Goal: Answer question/provide support: Share knowledge or assist other users

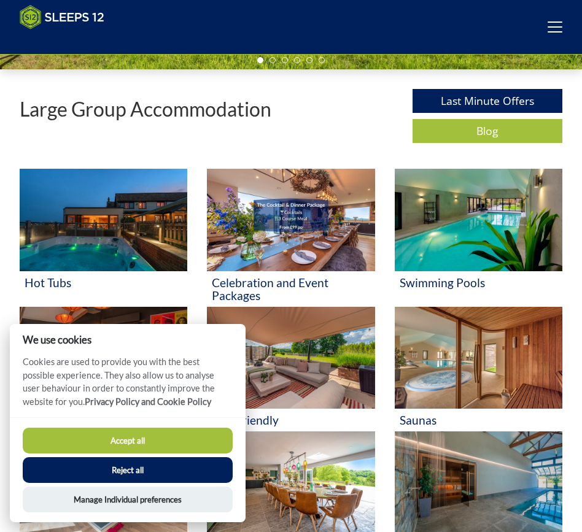
scroll to position [335, 0]
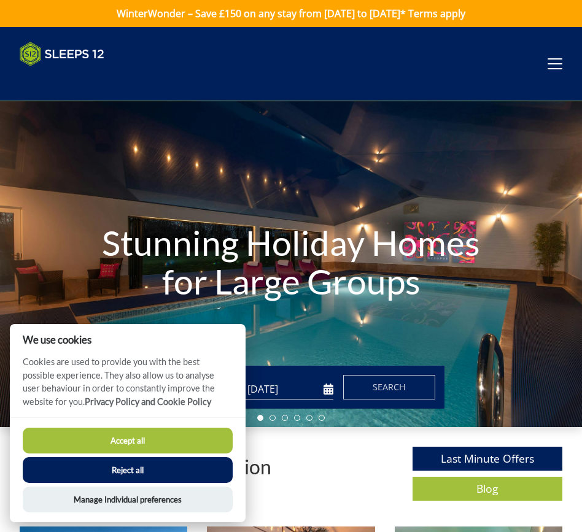
drag, startPoint x: 299, startPoint y: 148, endPoint x: 291, endPoint y: 137, distance: 14.0
click at [298, 147] on div "Stunning Holiday Homes for Large Groups" at bounding box center [291, 264] width 582 height 326
click at [235, 107] on div "Stunning Holiday Homes for Large Groups" at bounding box center [291, 264] width 582 height 326
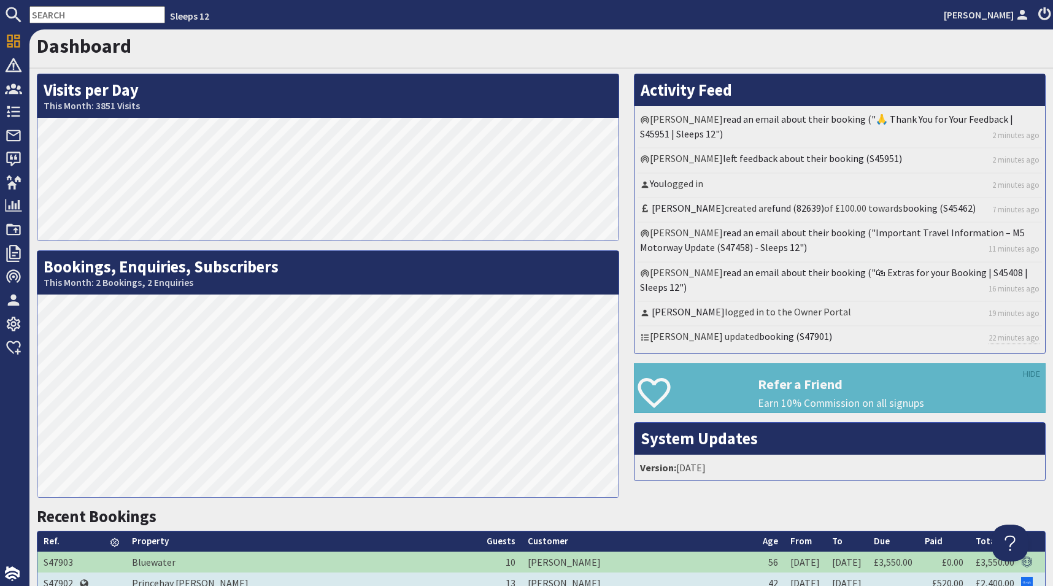
click at [522, 531] on td "[PERSON_NAME]" at bounding box center [639, 583] width 235 height 21
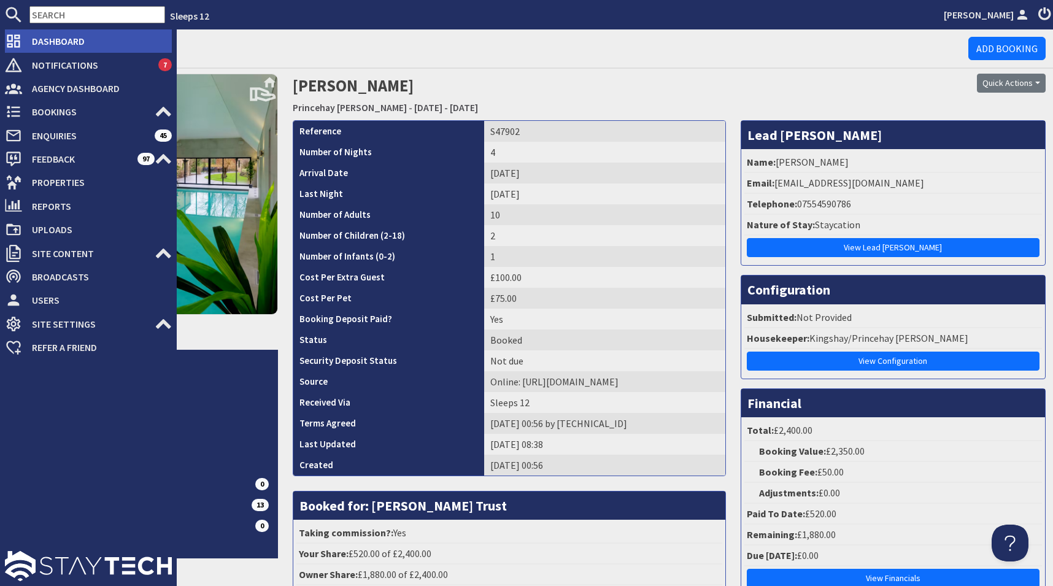
click at [85, 38] on span "Dashboard" at bounding box center [97, 41] width 150 height 20
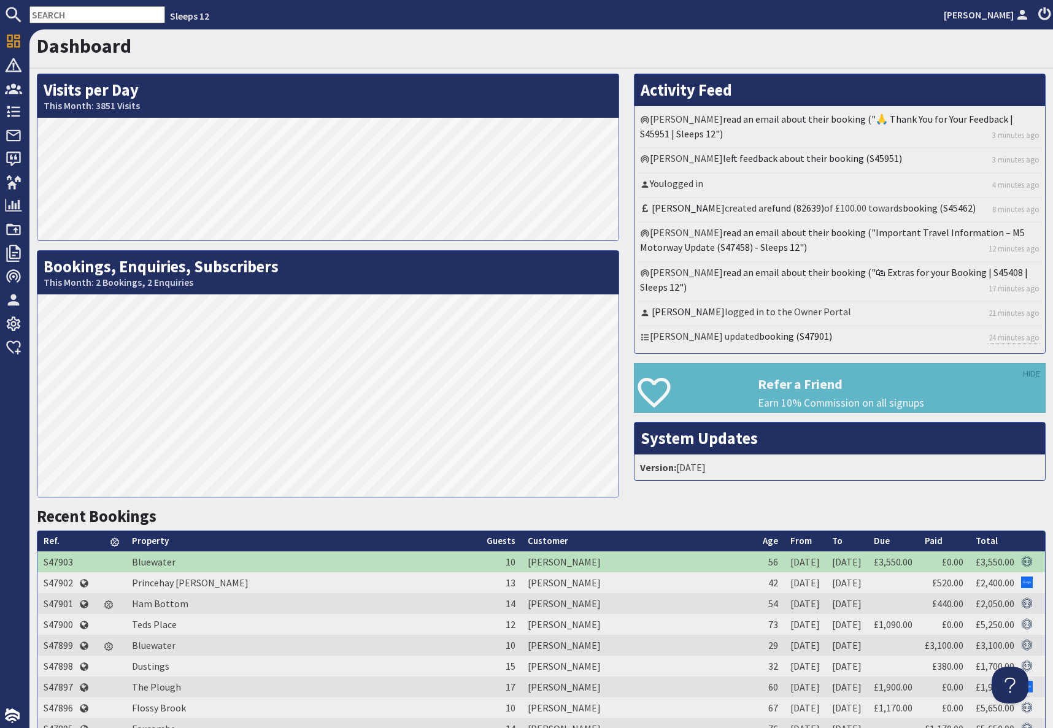
click at [79, 15] on input "text" at bounding box center [97, 14] width 136 height 17
click at [78, 15] on input "text" at bounding box center [97, 14] width 136 height 17
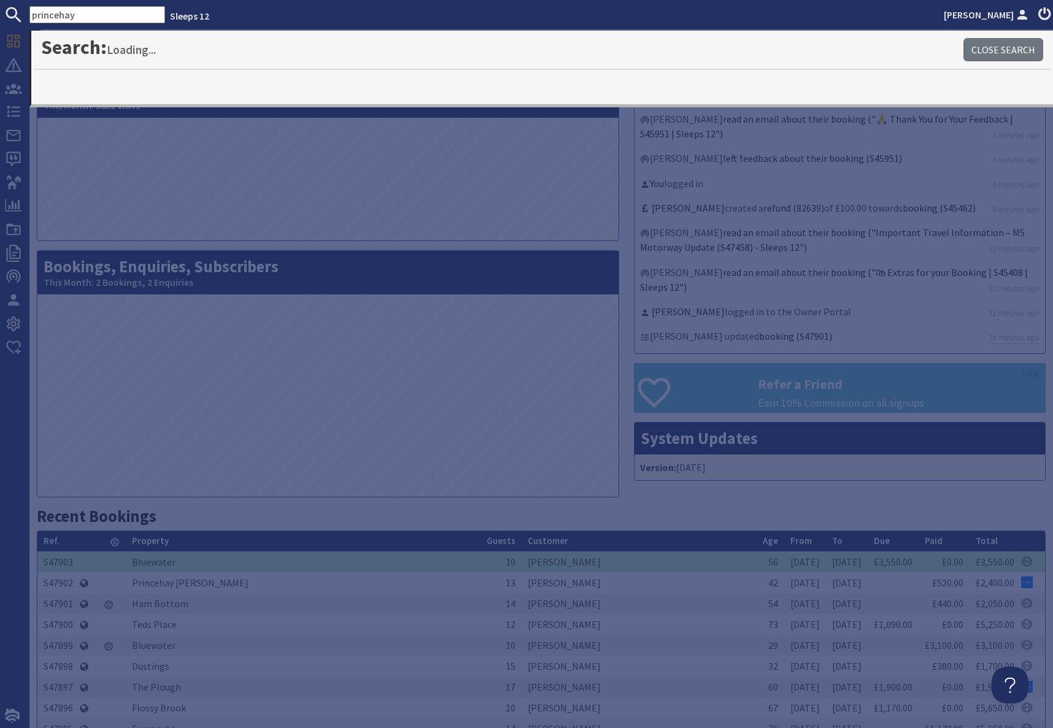
type input "princehay"
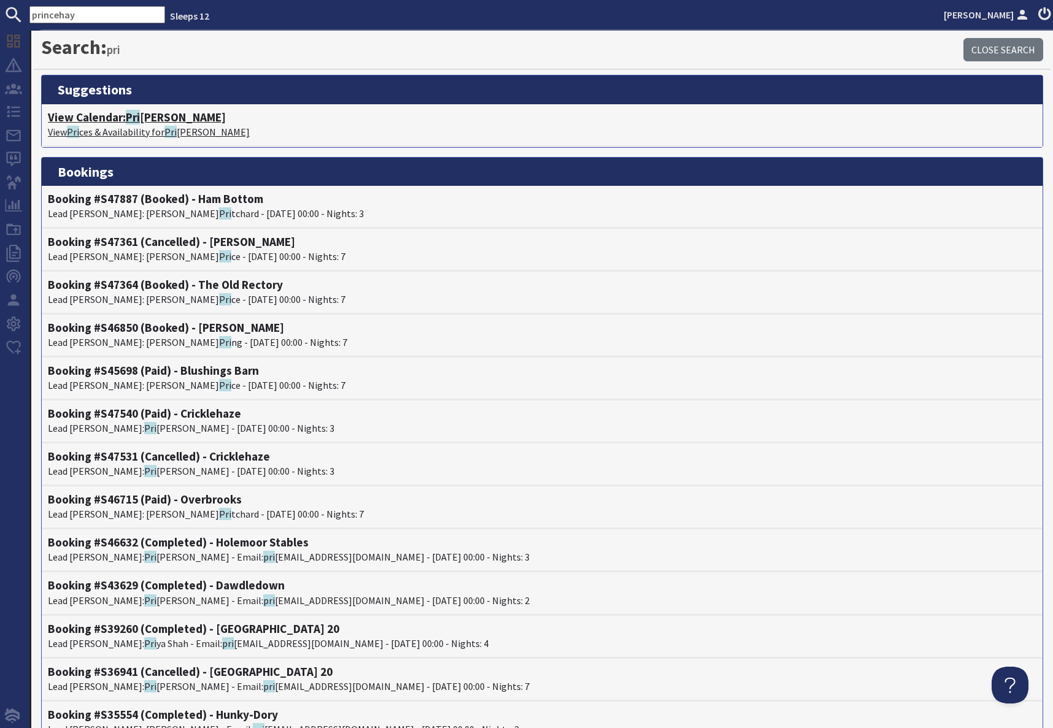
click at [145, 121] on h4 "View Calendar: Pri [PERSON_NAME]" at bounding box center [542, 117] width 989 height 14
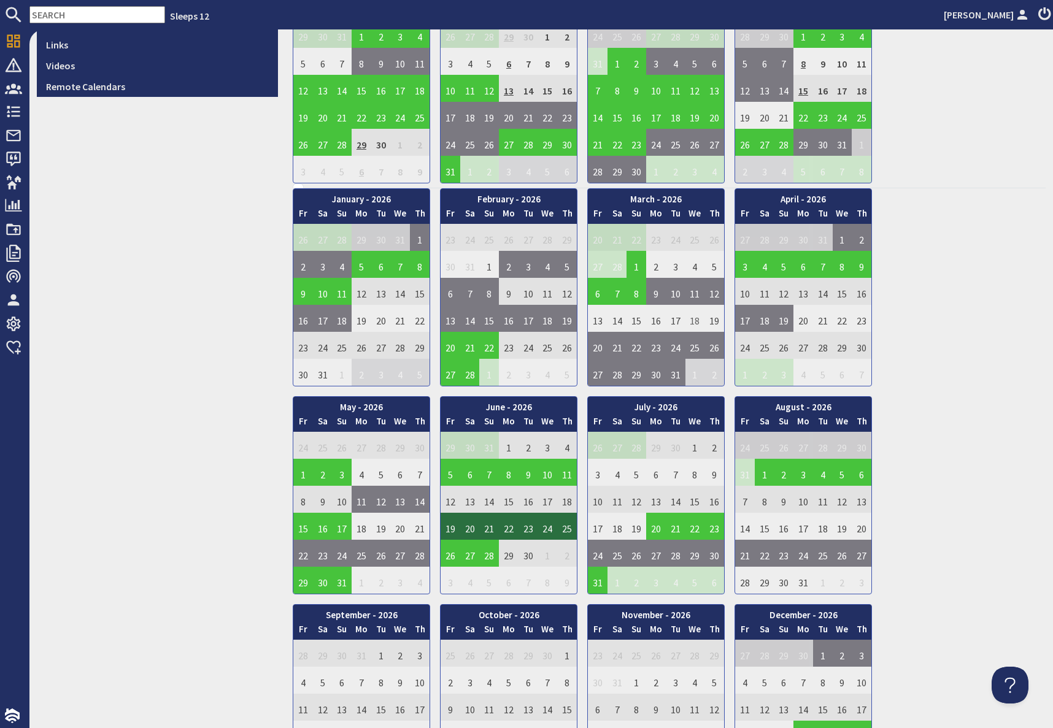
scroll to position [574, 0]
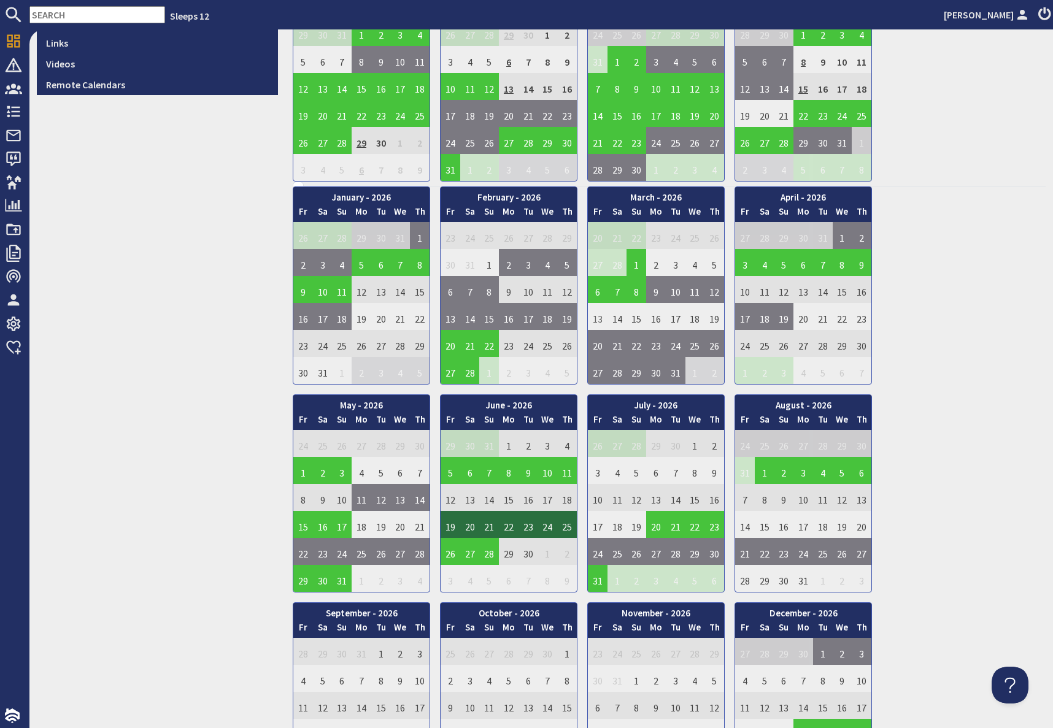
click at [596, 319] on td "13" at bounding box center [598, 316] width 20 height 27
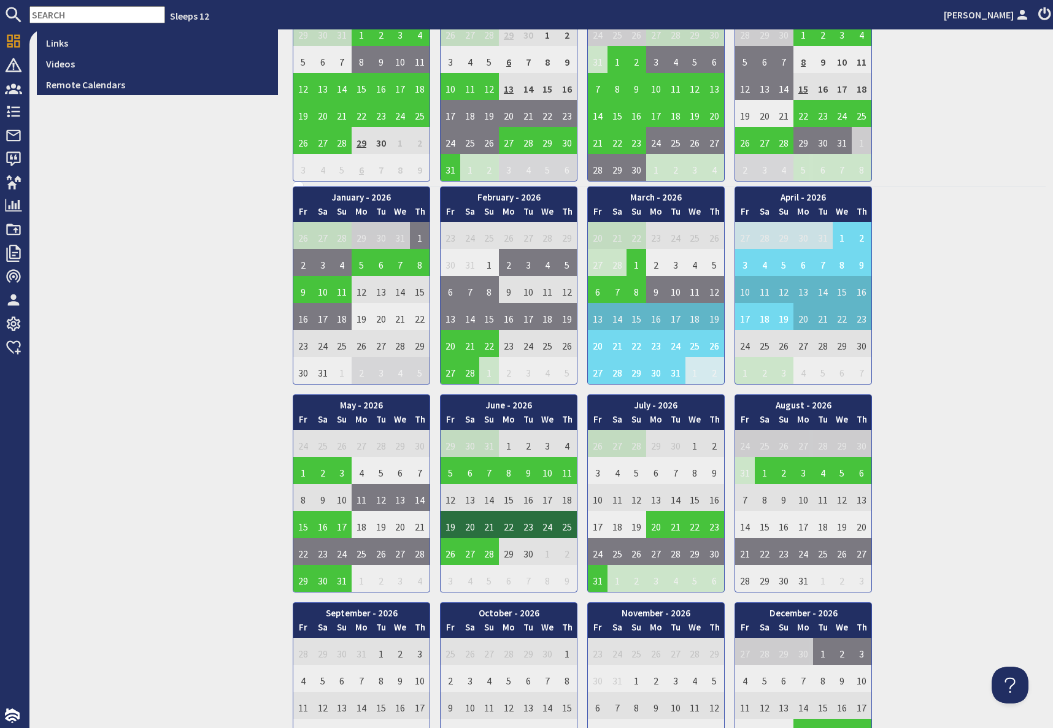
drag, startPoint x: 982, startPoint y: 330, endPoint x: 975, endPoint y: 333, distance: 7.7
click at [981, 330] on div "January - 2026 Fr Sa Su Mo Tu We Th 26 27 28 29 30 31 1 2 Fr" at bounding box center [669, 494] width 753 height 614
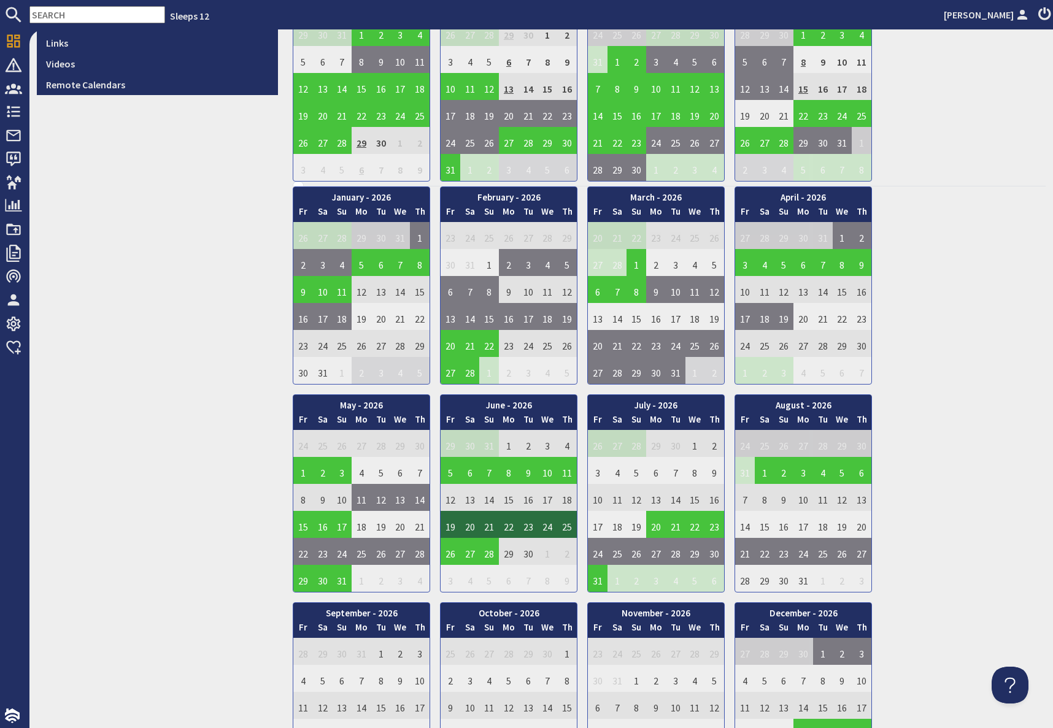
scroll to position [574, 0]
click at [65, 11] on input "text" at bounding box center [97, 14] width 136 height 17
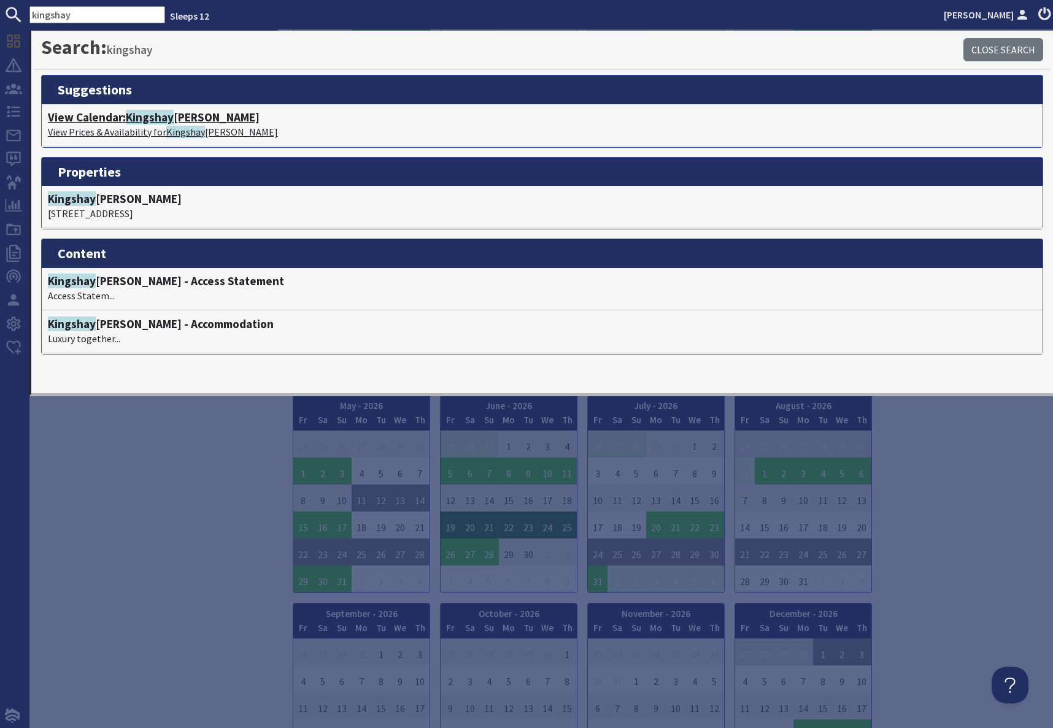
type input "kingshay"
click at [149, 121] on span "Kingshay" at bounding box center [150, 117] width 48 height 15
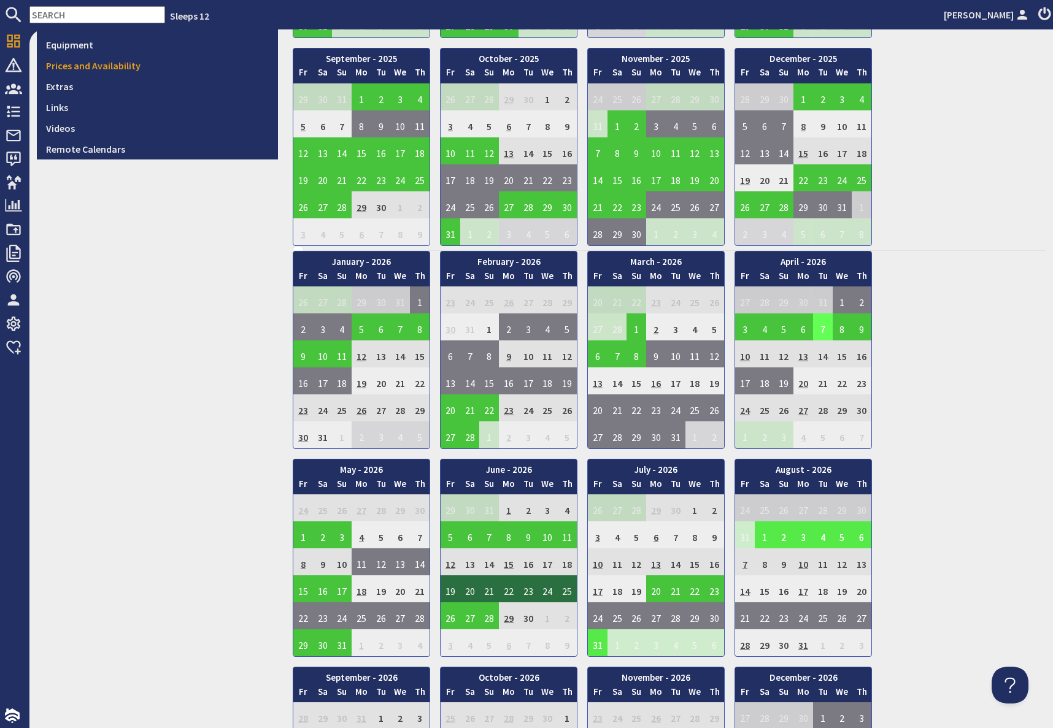
scroll to position [574, 0]
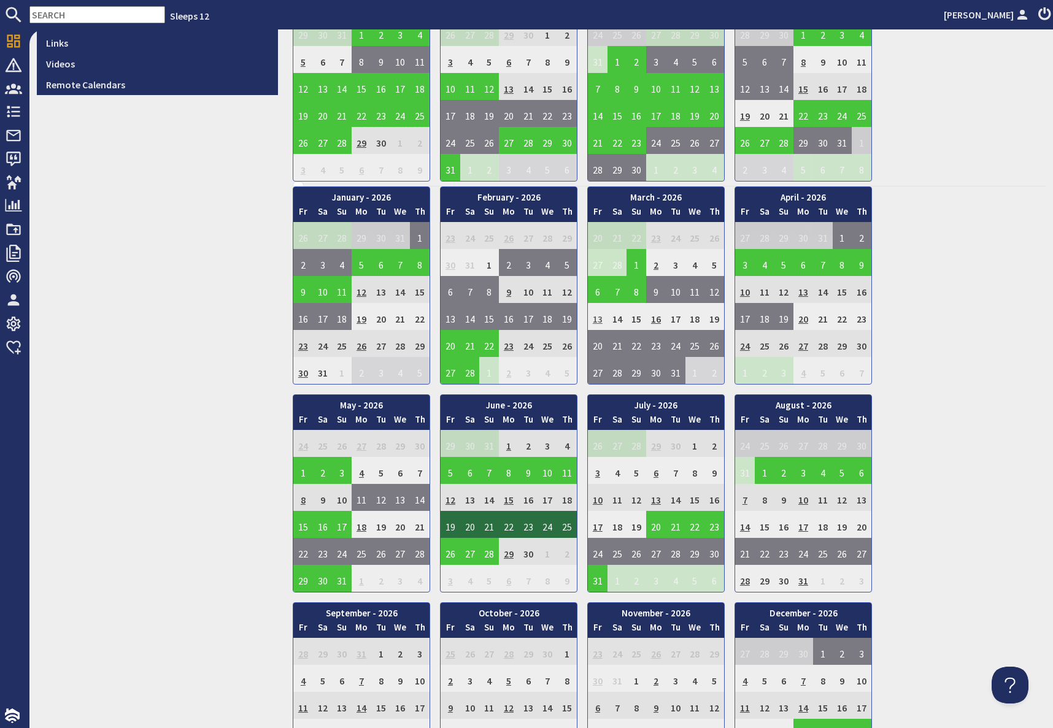
click at [595, 322] on td "13" at bounding box center [598, 316] width 20 height 27
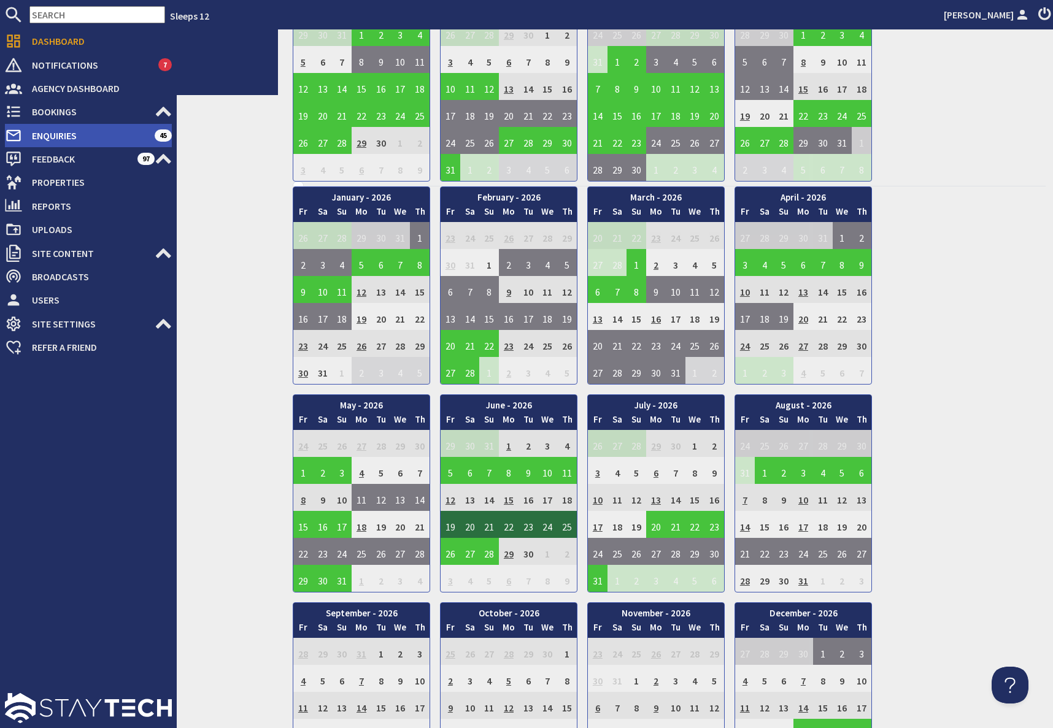
drag, startPoint x: 56, startPoint y: 136, endPoint x: 63, endPoint y: 136, distance: 6.7
click at [56, 136] on span "Enquiries" at bounding box center [88, 136] width 133 height 20
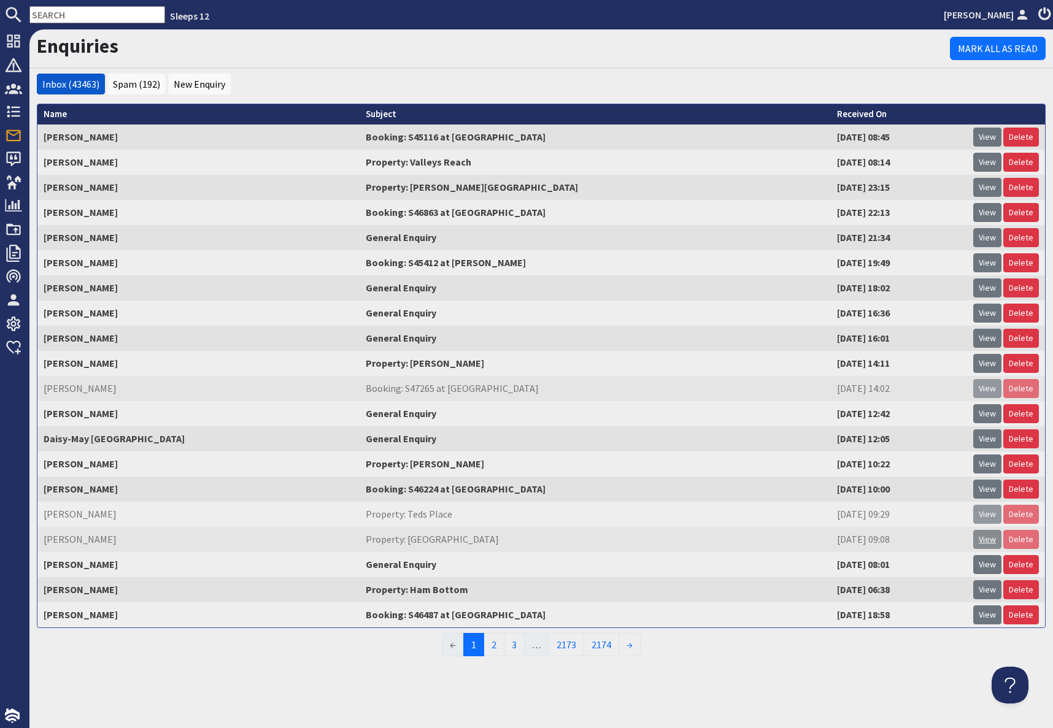
click at [985, 539] on link "View" at bounding box center [987, 539] width 28 height 19
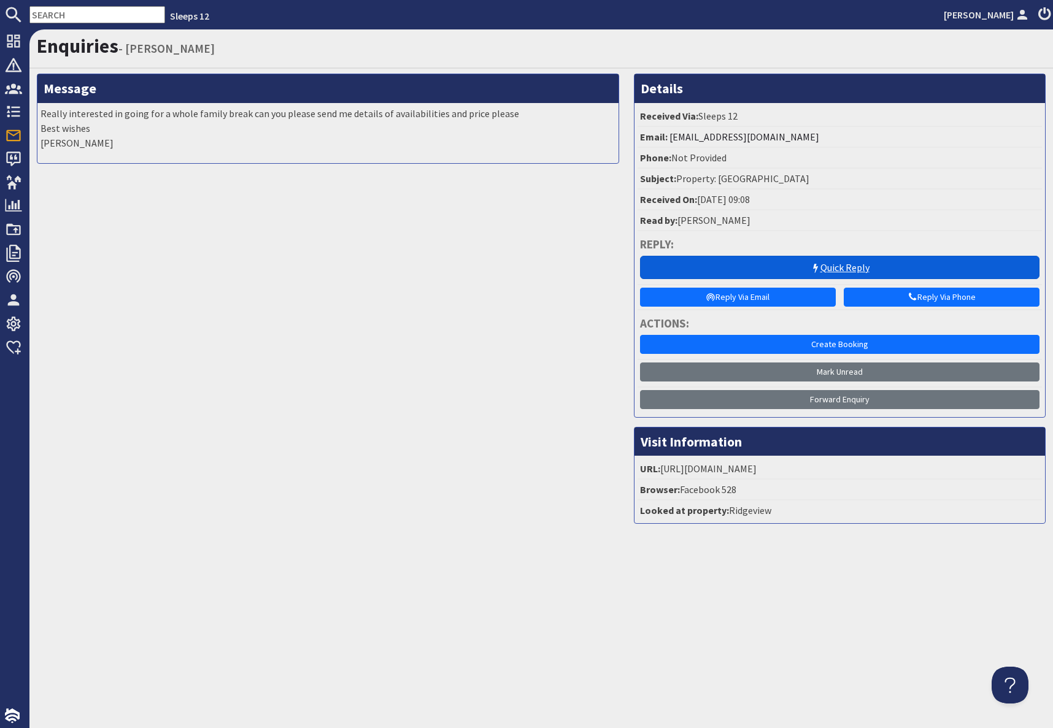
click at [848, 278] on link "Quick Reply" at bounding box center [839, 267] width 399 height 23
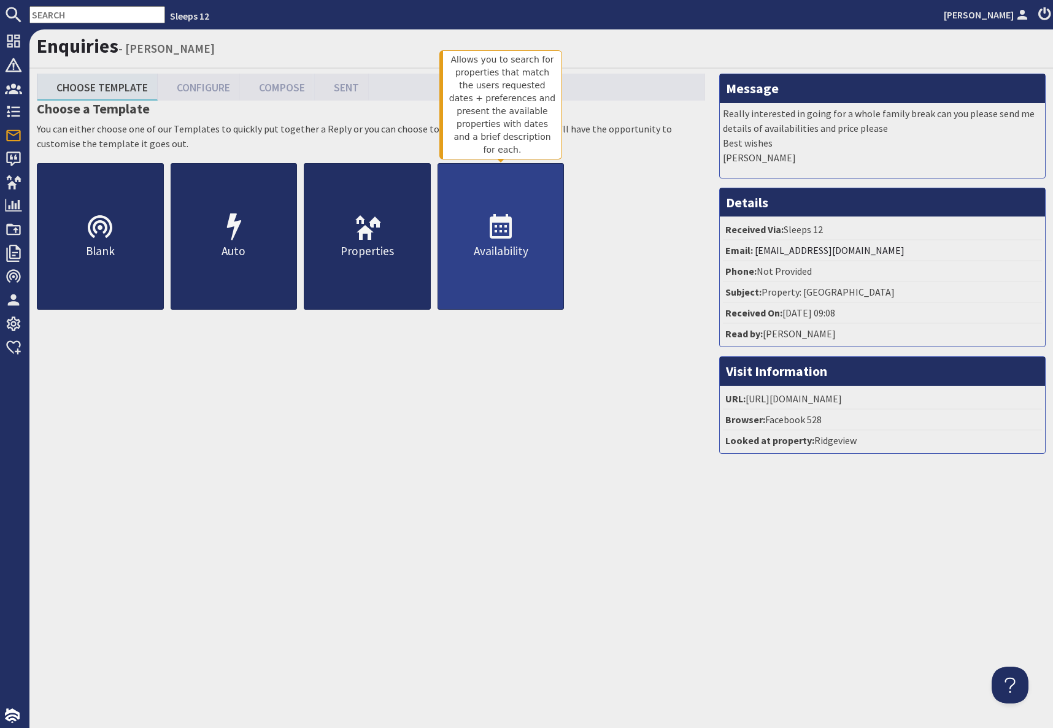
click at [500, 252] on p "Availability" at bounding box center [501, 251] width 126 height 18
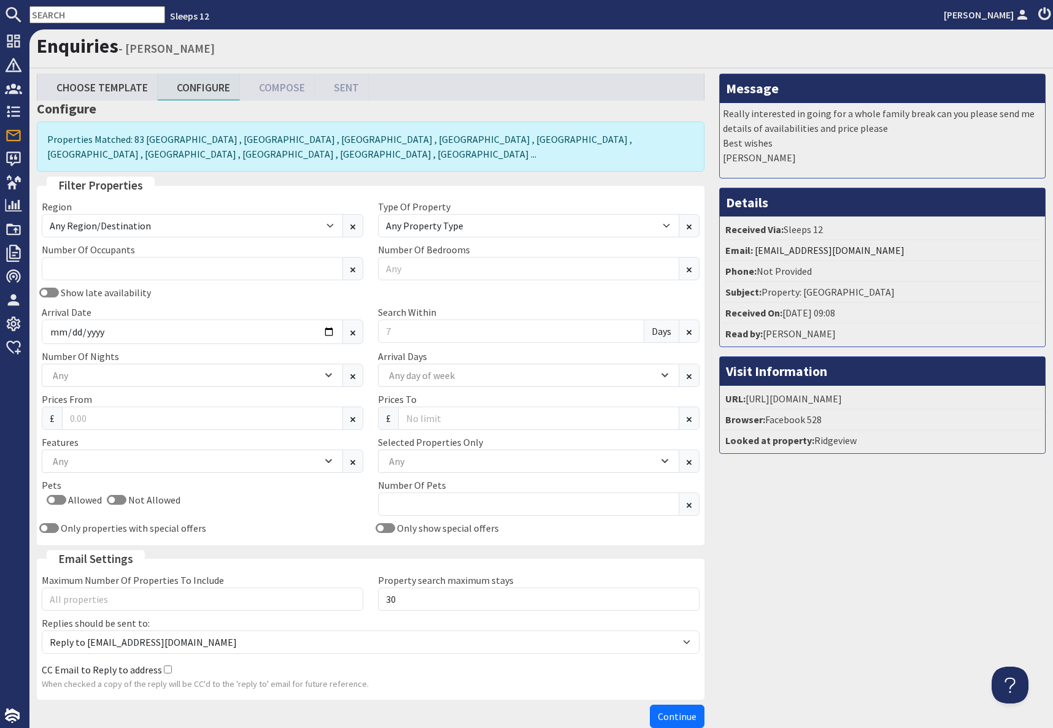
click at [137, 212] on div "Region Any Region/Destination [GEOGRAPHIC_DATA] [GEOGRAPHIC_DATA] / [GEOGRAPHIC…" at bounding box center [202, 218] width 336 height 38
click at [171, 273] on input "Number Of Occupants" at bounding box center [192, 268] width 301 height 23
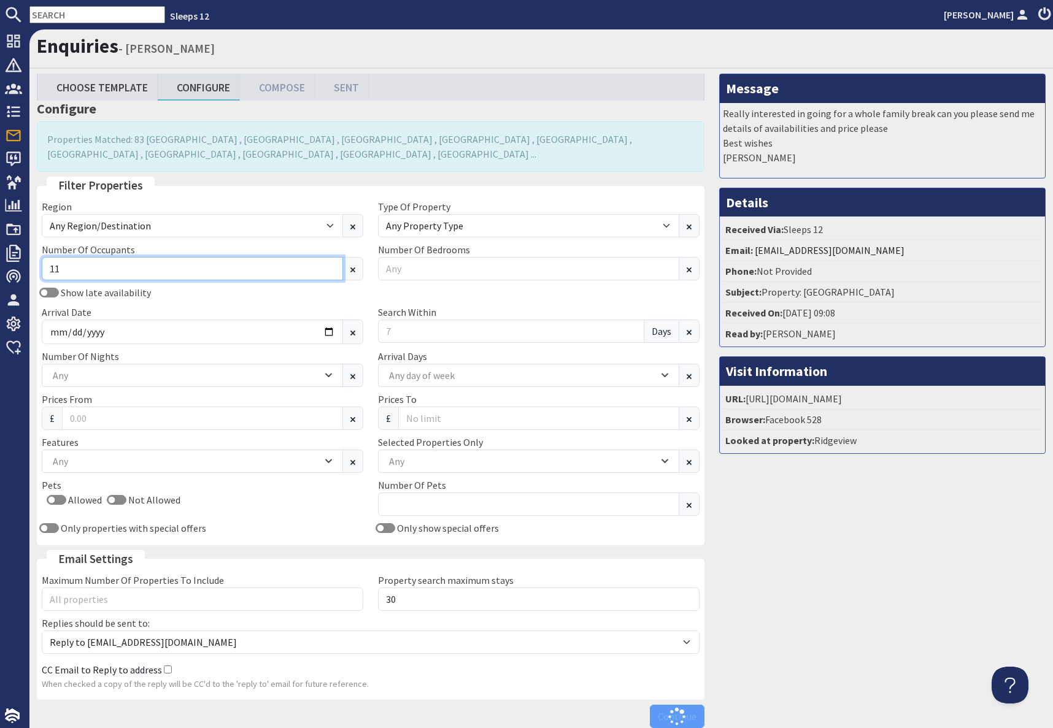
type input "11"
drag, startPoint x: 191, startPoint y: 347, endPoint x: 217, endPoint y: 341, distance: 27.1
click at [191, 347] on div "Show late availability Arrival Date Search Within Days" at bounding box center [370, 317] width 673 height 64
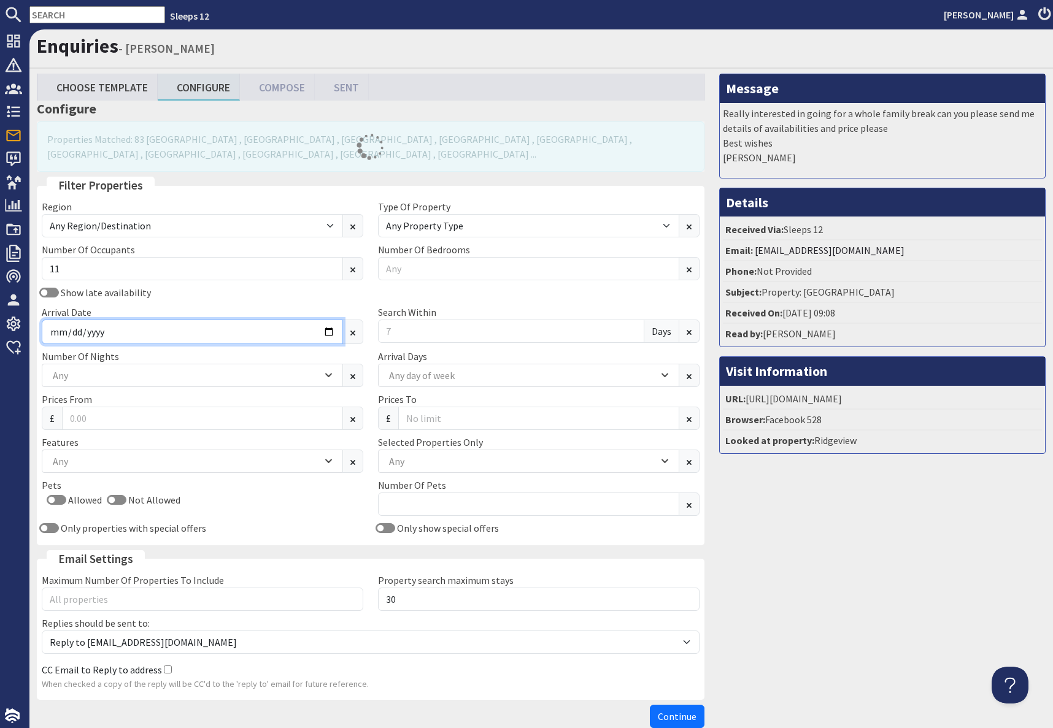
click at [333, 334] on input "Arrival Date" at bounding box center [192, 332] width 301 height 25
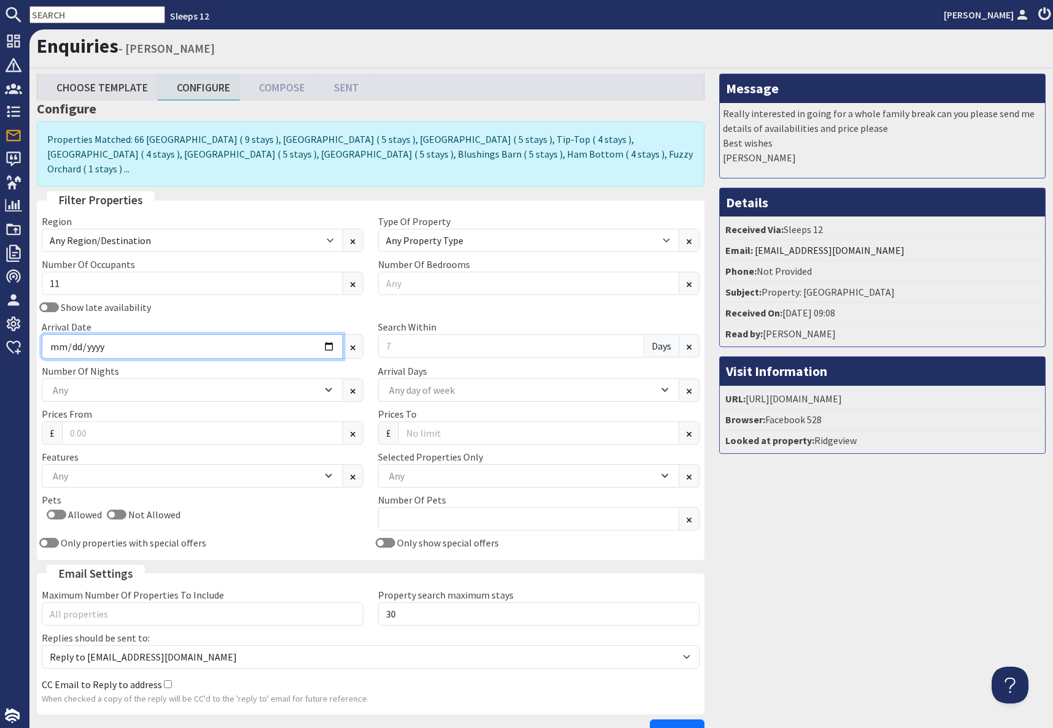
type input "[DATE]"
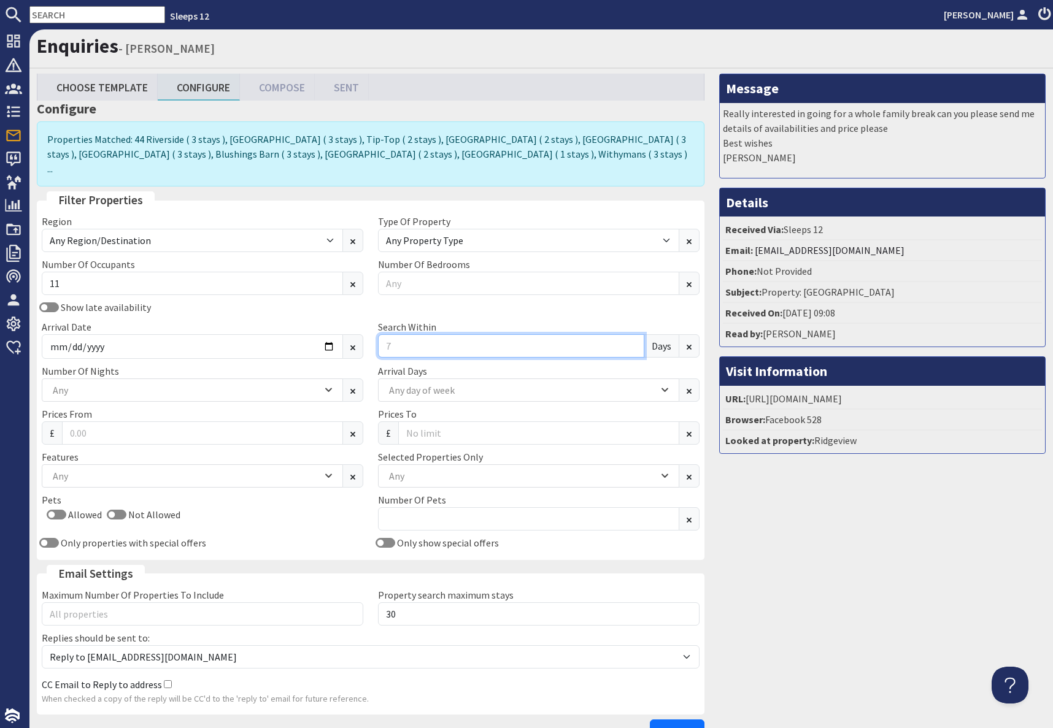
click at [414, 334] on input "Search Within" at bounding box center [511, 345] width 266 height 23
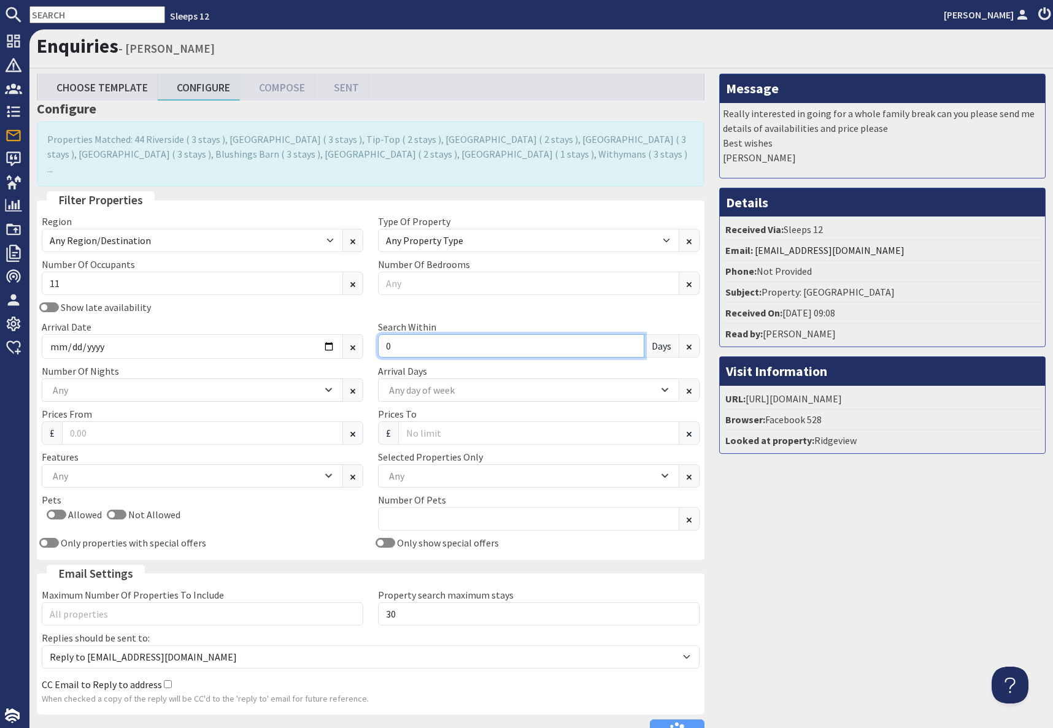
type input "0"
click at [854, 585] on div "Message Really interested in going for a whole family break can you please send…" at bounding box center [882, 411] width 341 height 675
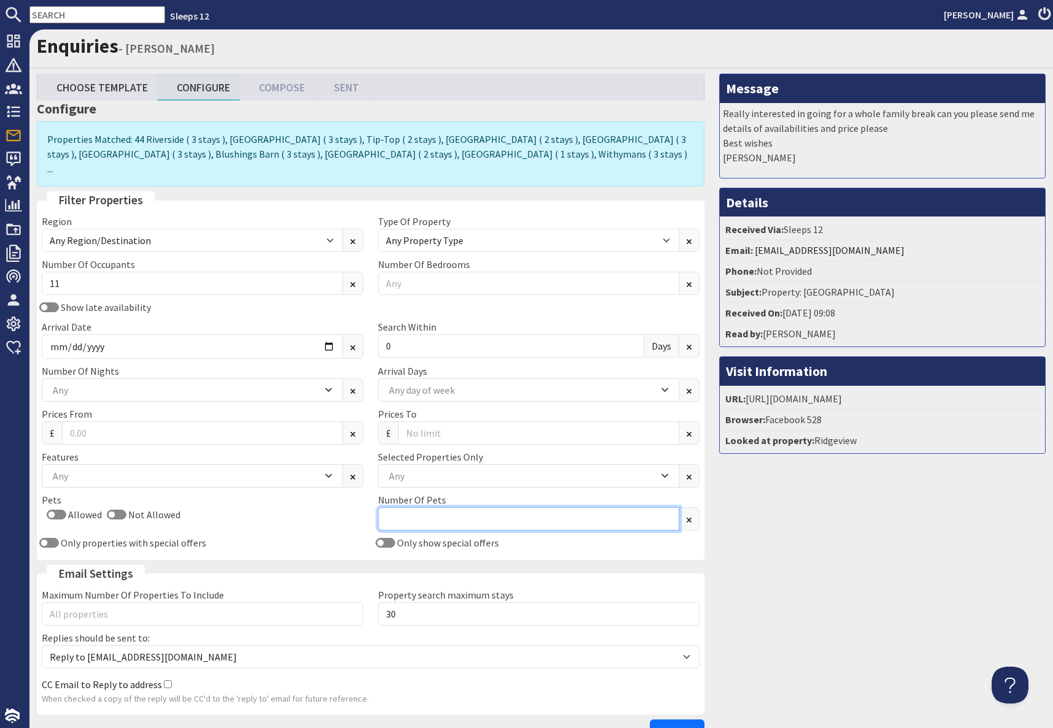
click at [443, 507] on input "Number Of Pets" at bounding box center [528, 518] width 301 height 23
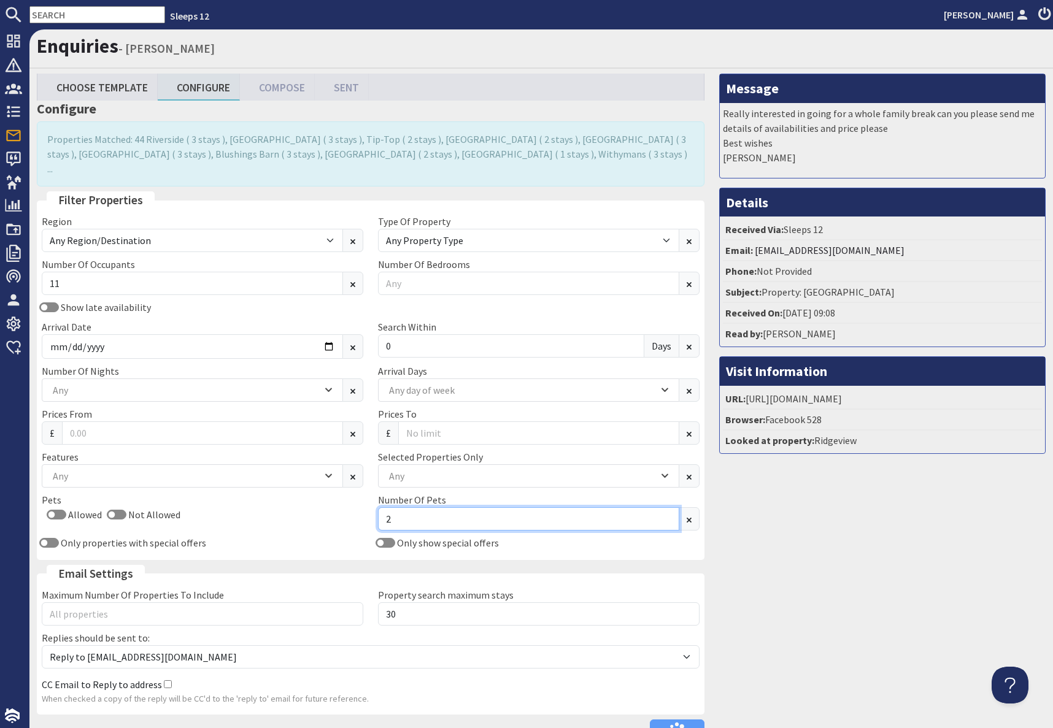
type input "2"
drag, startPoint x: 922, startPoint y: 571, endPoint x: 916, endPoint y: 573, distance: 6.3
click at [922, 571] on div "Message Really interested in going for a whole family break can you please send…" at bounding box center [882, 411] width 341 height 675
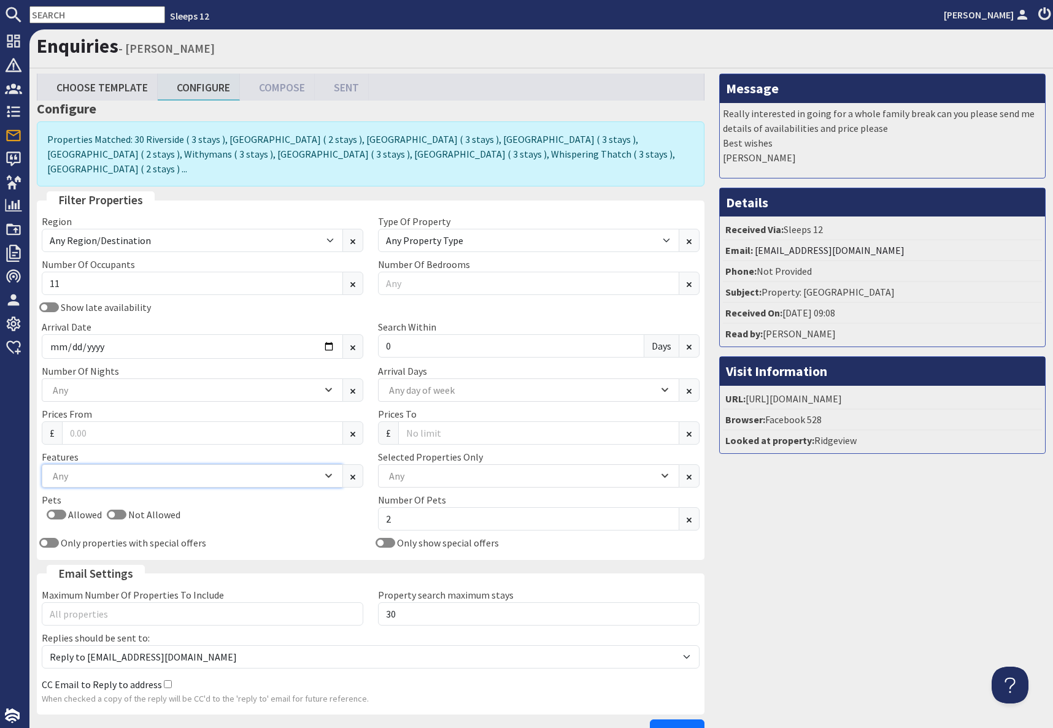
click at [144, 469] on div "Any" at bounding box center [186, 475] width 272 height 13
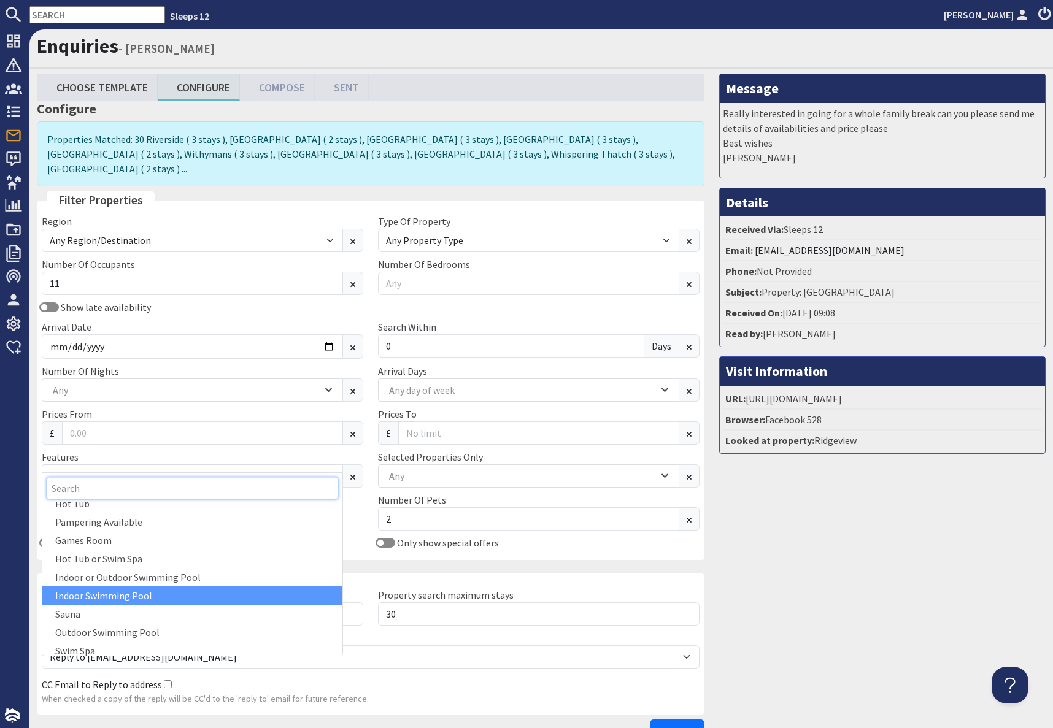
scroll to position [33, 0]
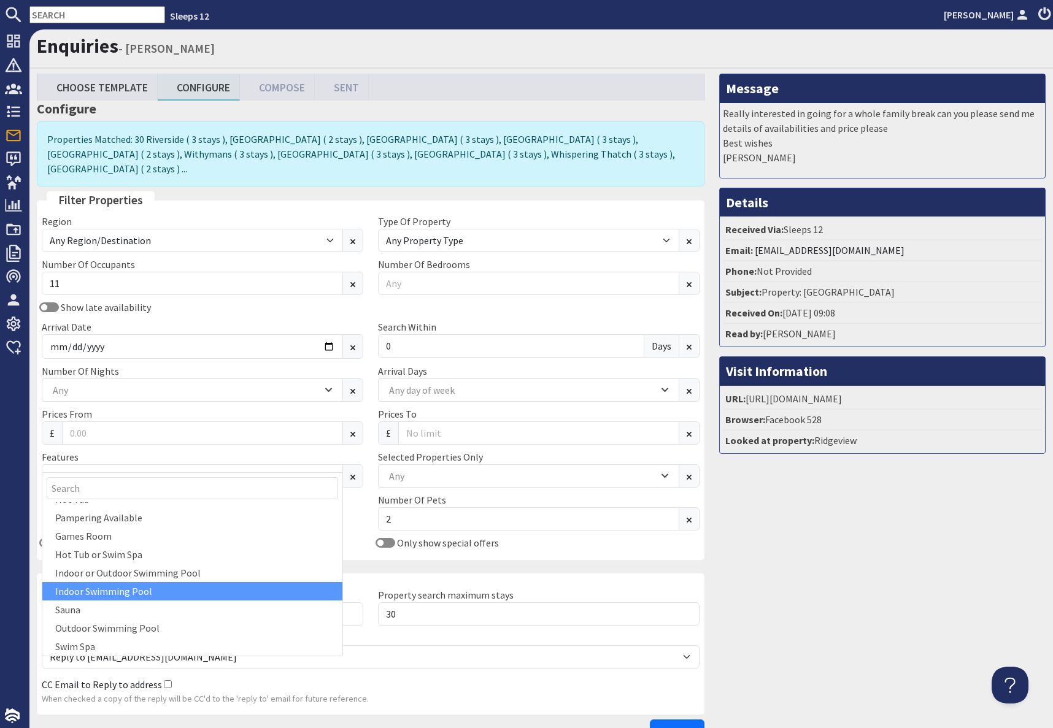
click at [120, 585] on div "Indoor Swimming Pool" at bounding box center [192, 591] width 300 height 18
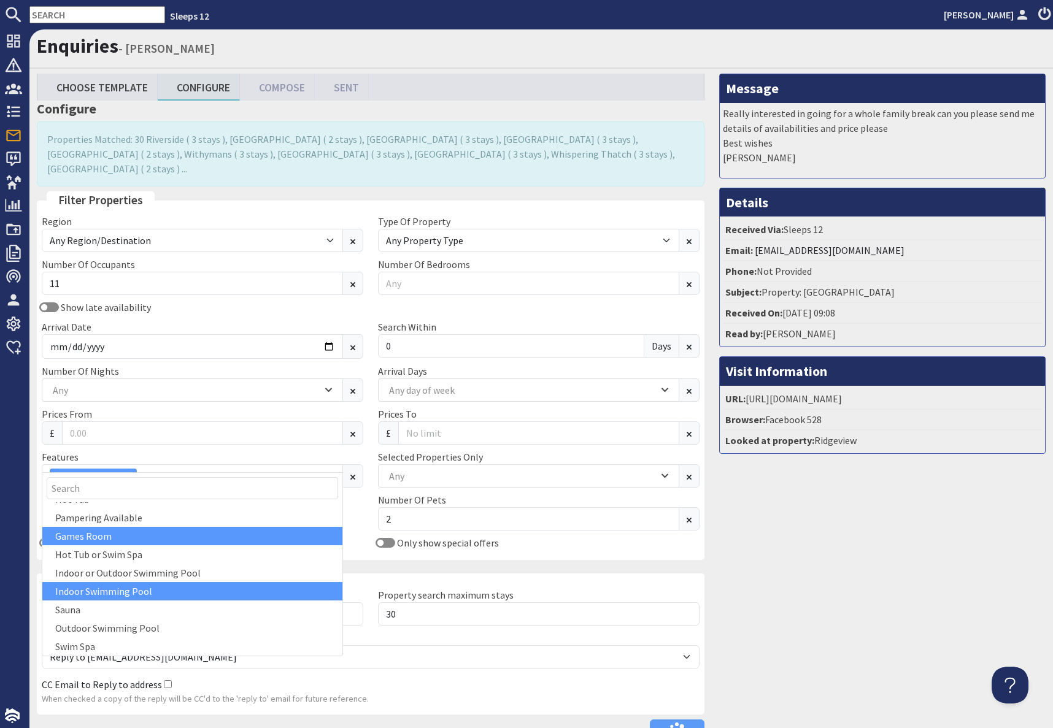
click at [90, 531] on div "Games Room" at bounding box center [192, 536] width 300 height 18
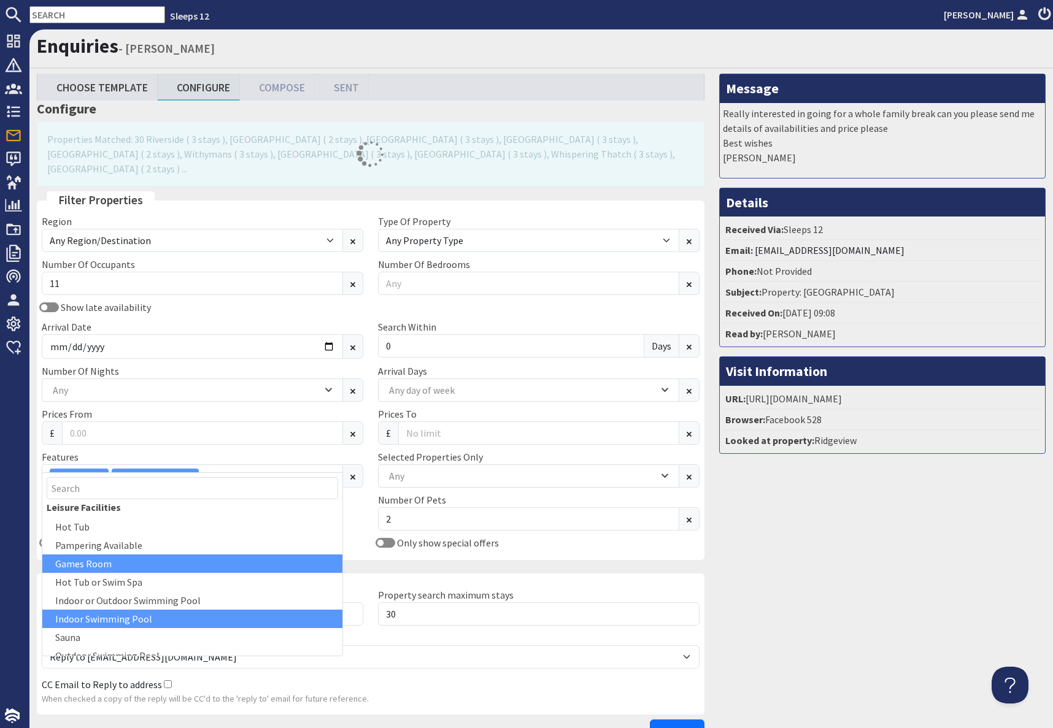
scroll to position [0, 0]
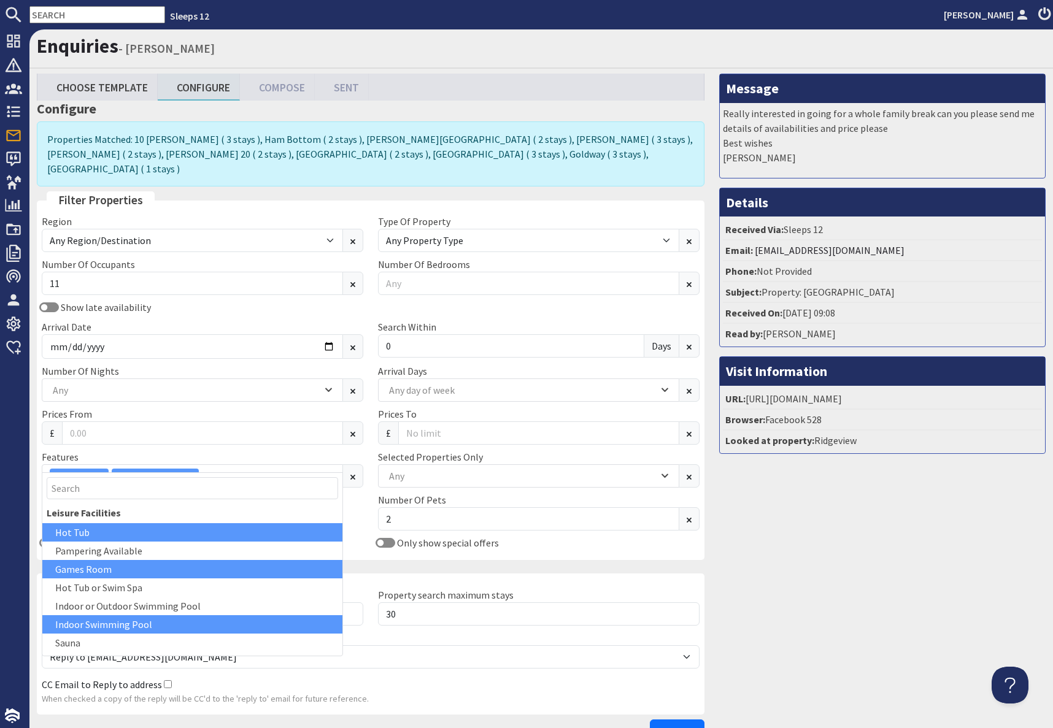
click at [83, 533] on div "Hot Tub" at bounding box center [192, 532] width 300 height 18
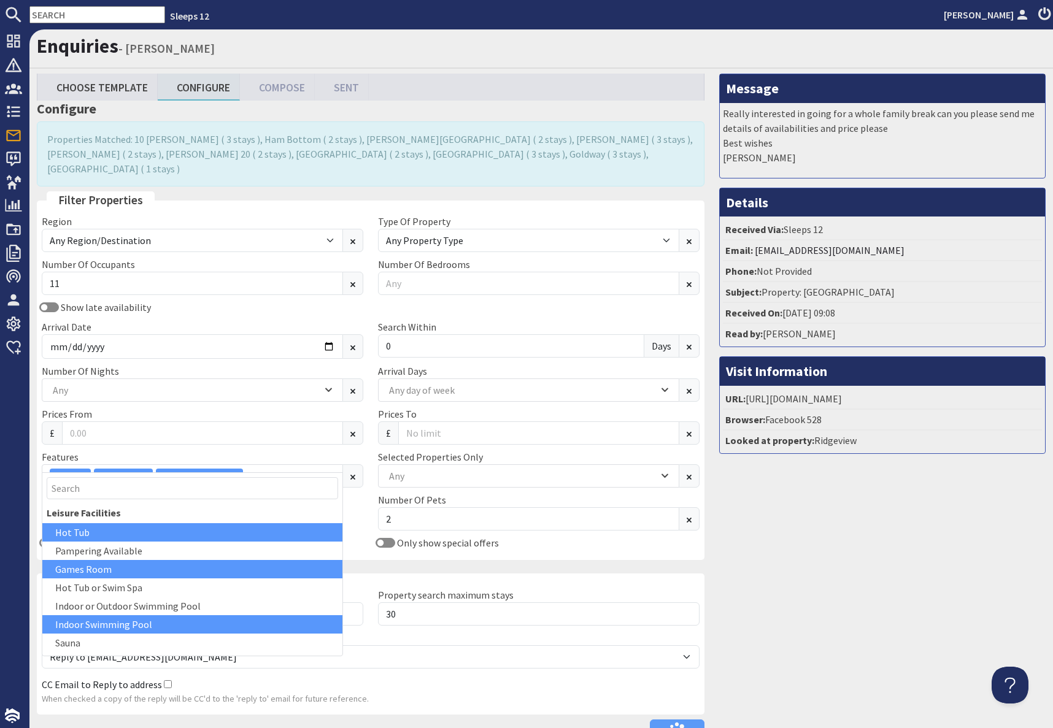
click at [847, 585] on div "Message Really interested in going for a whole family break can you please send…" at bounding box center [882, 411] width 341 height 675
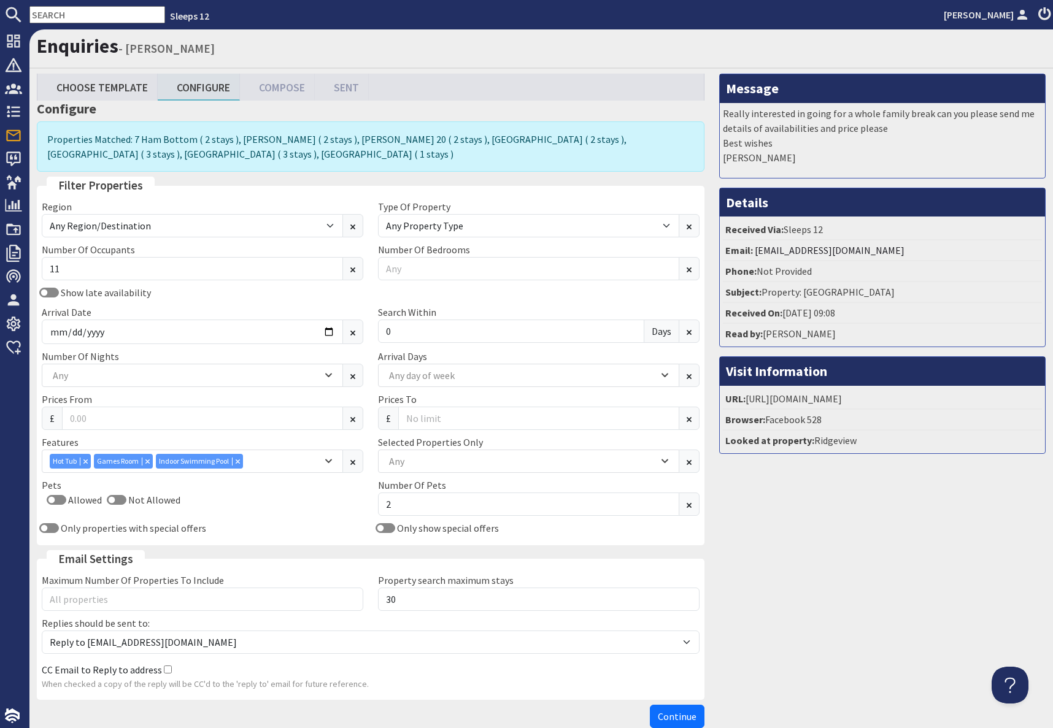
click at [855, 582] on div "Message Really interested in going for a whole family break can you please send…" at bounding box center [882, 404] width 341 height 660
click at [684, 585] on span "Continue" at bounding box center [677, 717] width 39 height 12
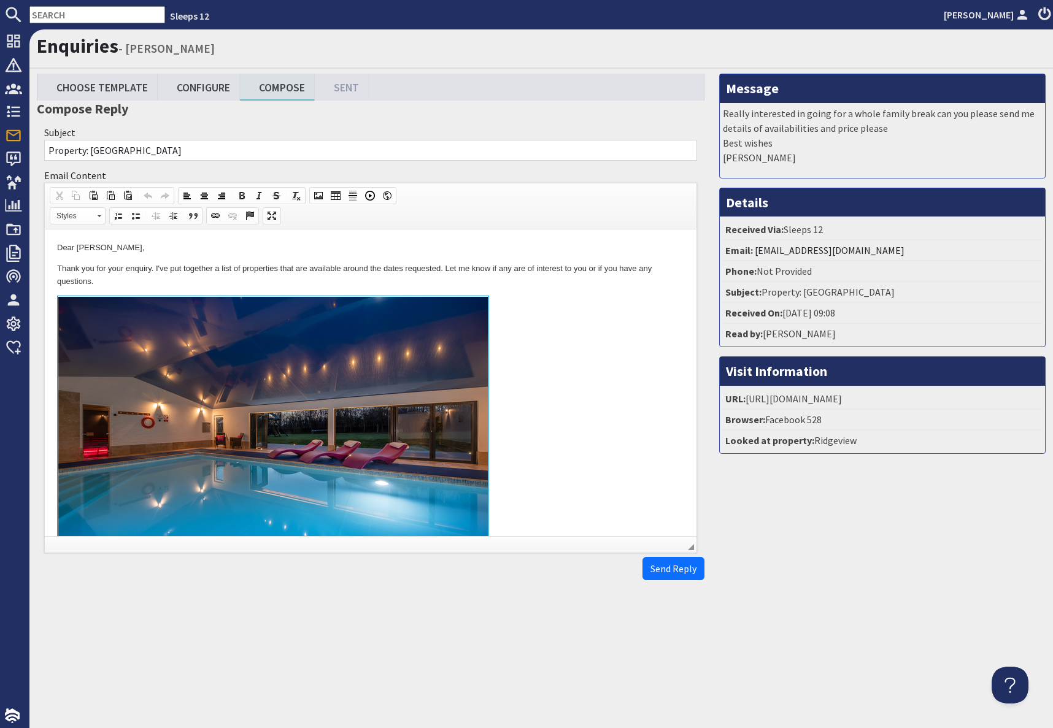
drag, startPoint x: 591, startPoint y: 338, endPoint x: 577, endPoint y: 336, distance: 14.3
click at [590, 338] on link at bounding box center [370, 437] width 627 height 283
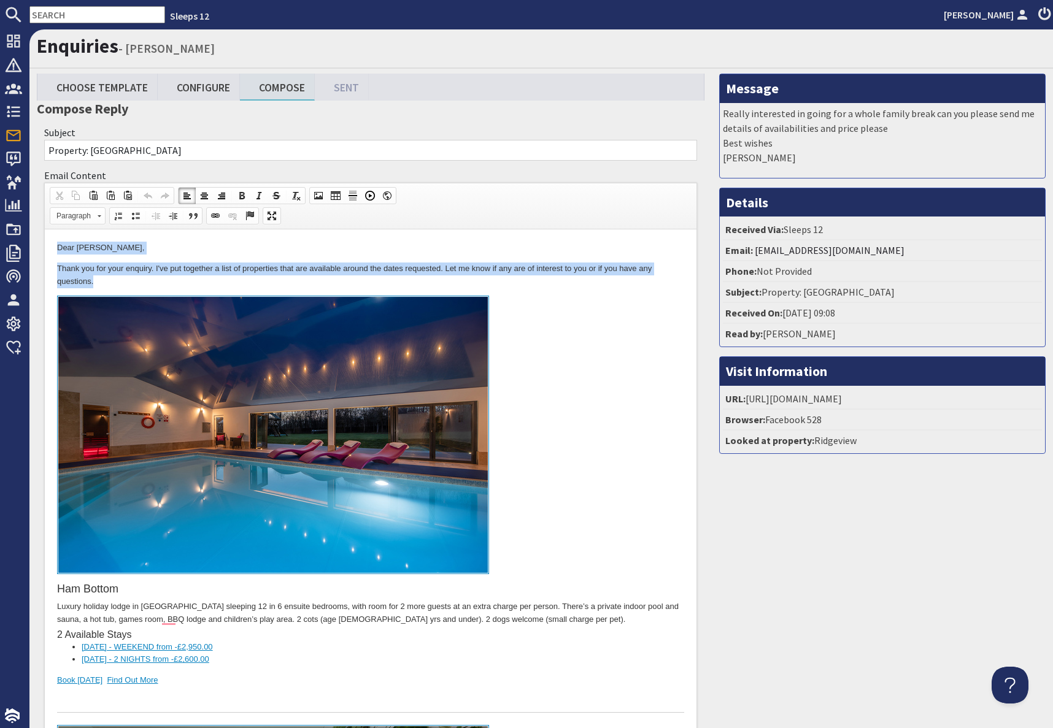
drag, startPoint x: 56, startPoint y: 245, endPoint x: 312, endPoint y: 279, distance: 258.7
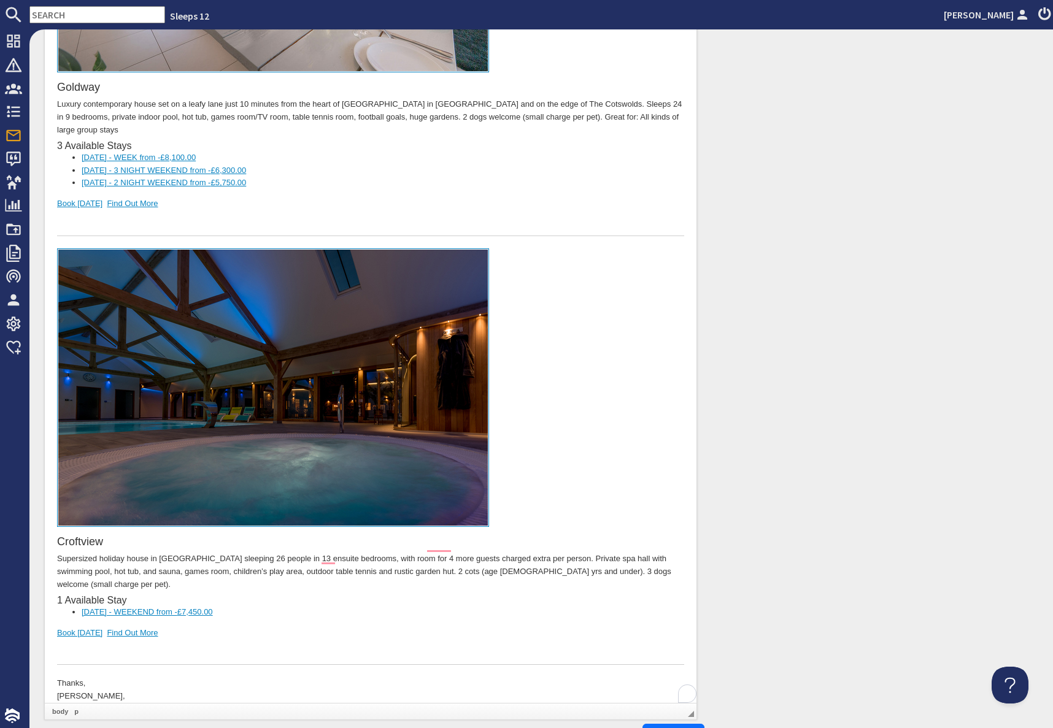
scroll to position [2663, 0]
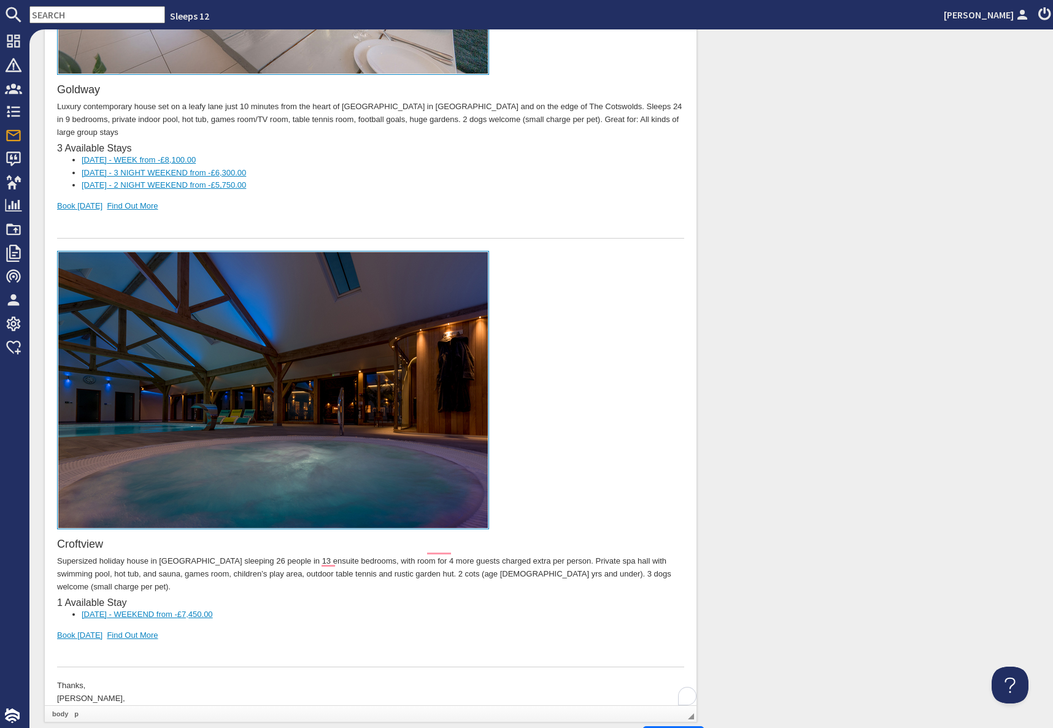
click at [200, 585] on div "To enrich screen reader interactions, please activate Accessibility in Grammarl…" at bounding box center [370, 655] width 627 height 26
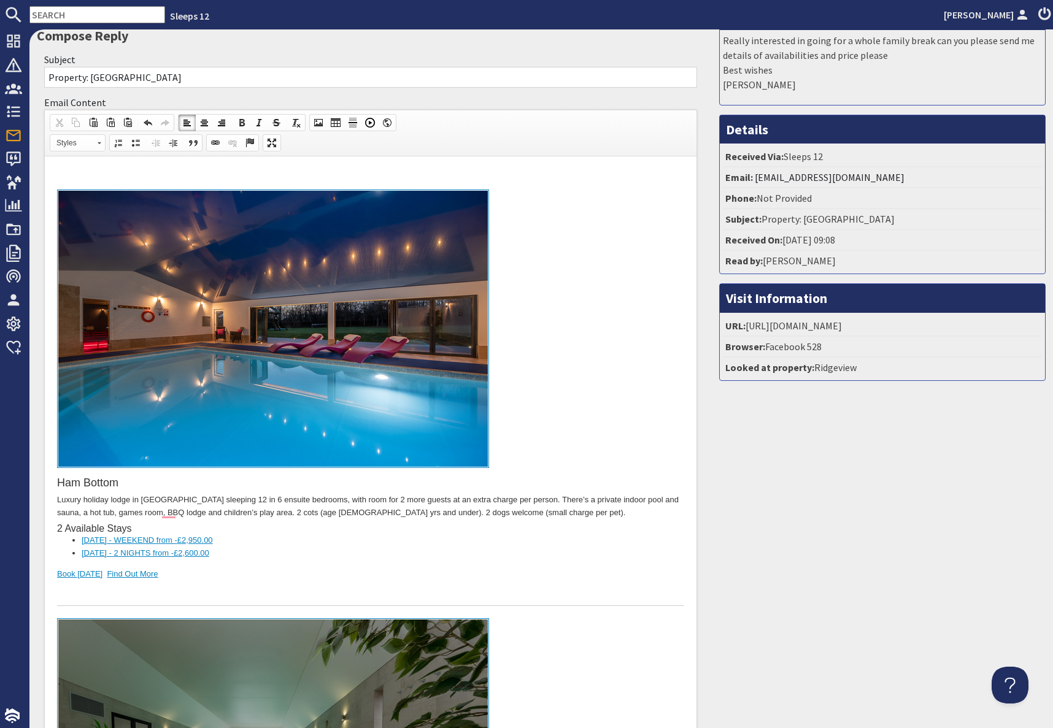
scroll to position [0, 0]
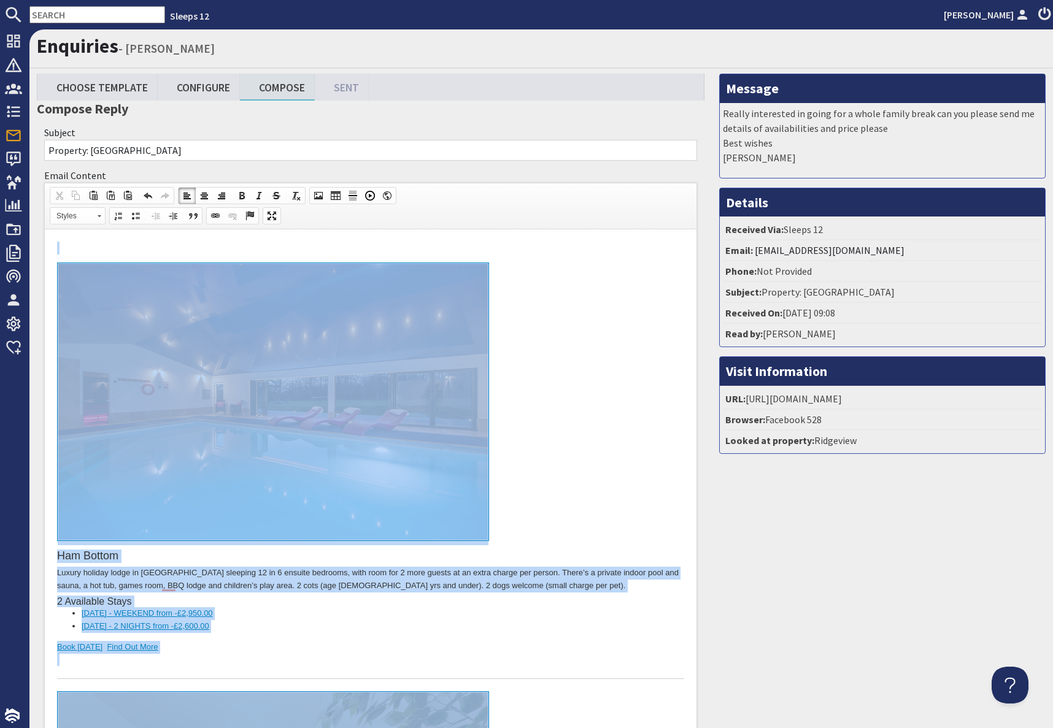
drag, startPoint x: 198, startPoint y: 3281, endPoint x: 290, endPoint y: 107, distance: 3175.5
copy body "Lor Ipsumd Sitame consect adipi el Seddoeiu temporin 86 ut 3 laboree dolorema, …"
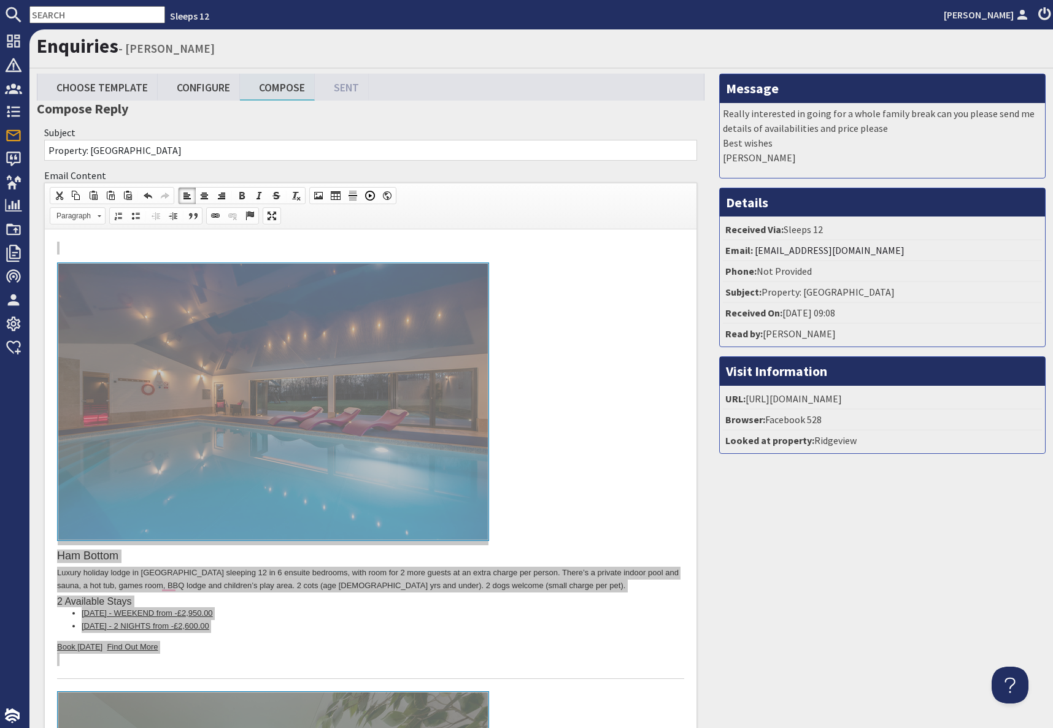
click at [80, 12] on input "text" at bounding box center [97, 14] width 136 height 17
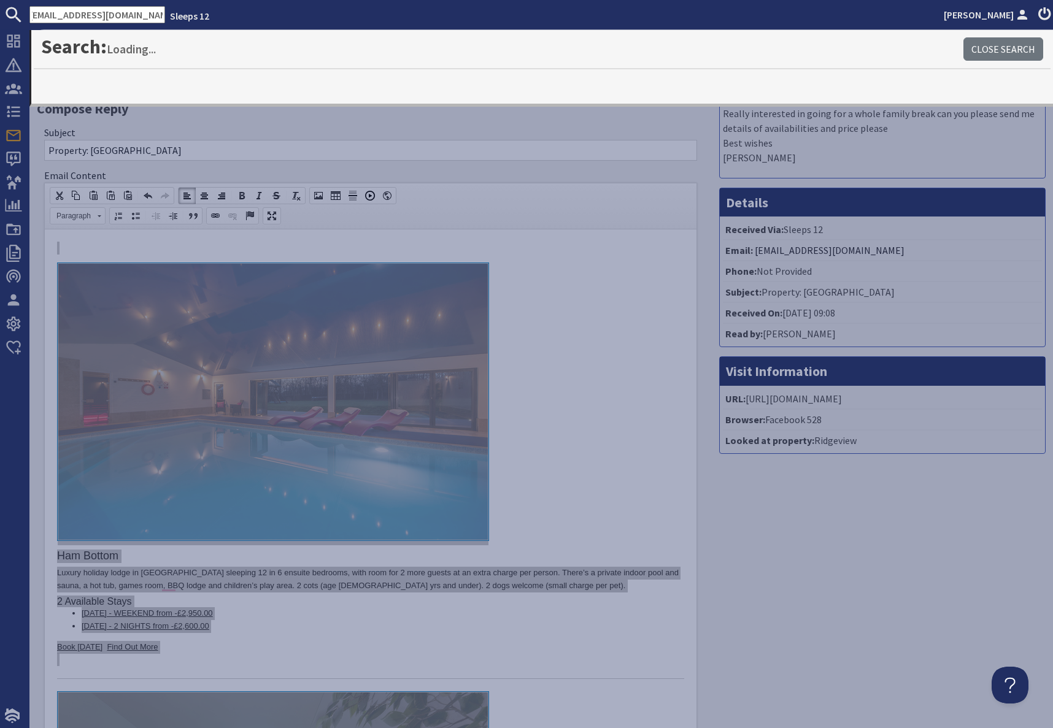
type input "[EMAIL_ADDRESS][DOMAIN_NAME]"
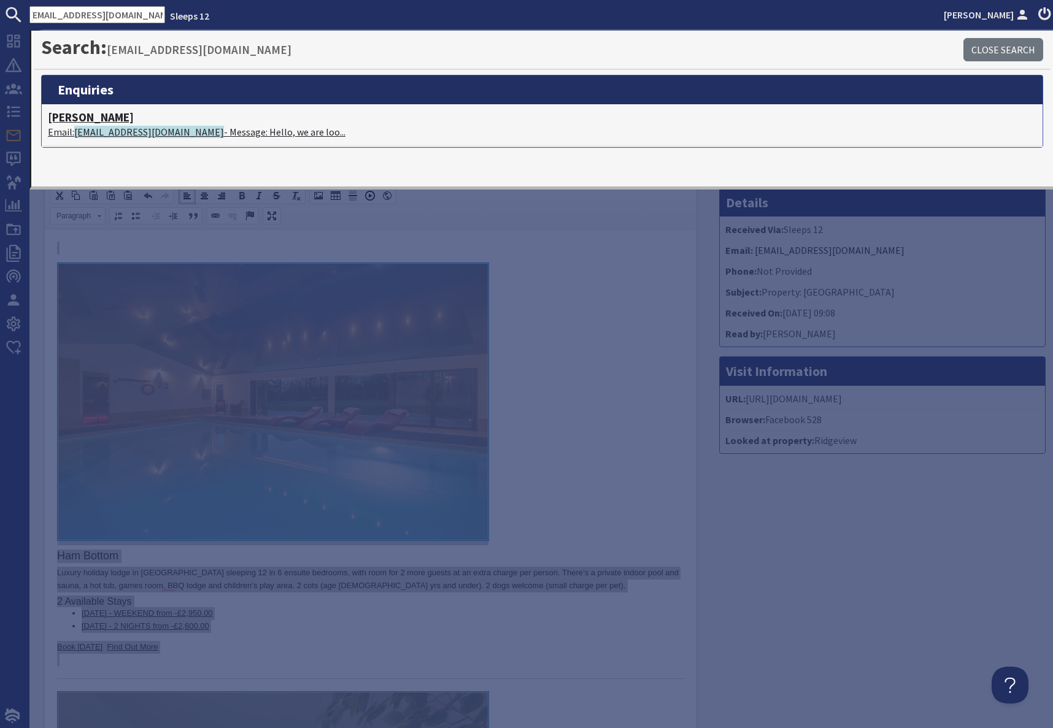
scroll to position [0, 0]
click at [128, 130] on span "[EMAIL_ADDRESS][DOMAIN_NAME]" at bounding box center [149, 132] width 150 height 12
type textarea "<p>&nbsp;</p> <div><a href="[URL][DOMAIN_NAME]" style="width: 100%; display: bl…"
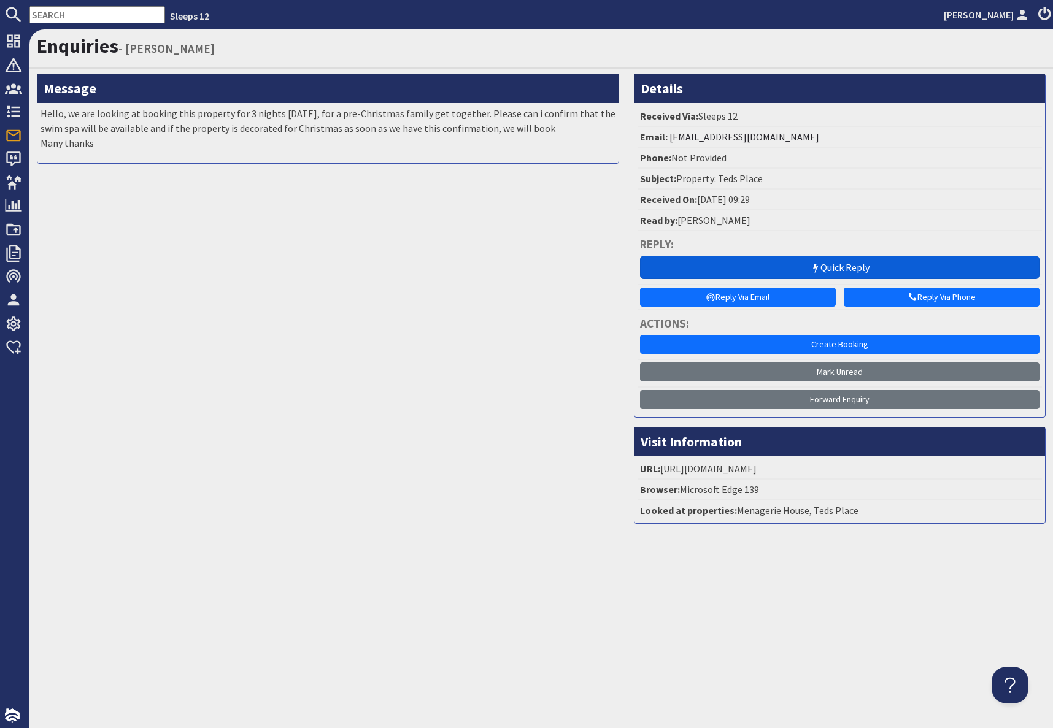
click at [809, 264] on link "Quick Reply" at bounding box center [839, 267] width 399 height 23
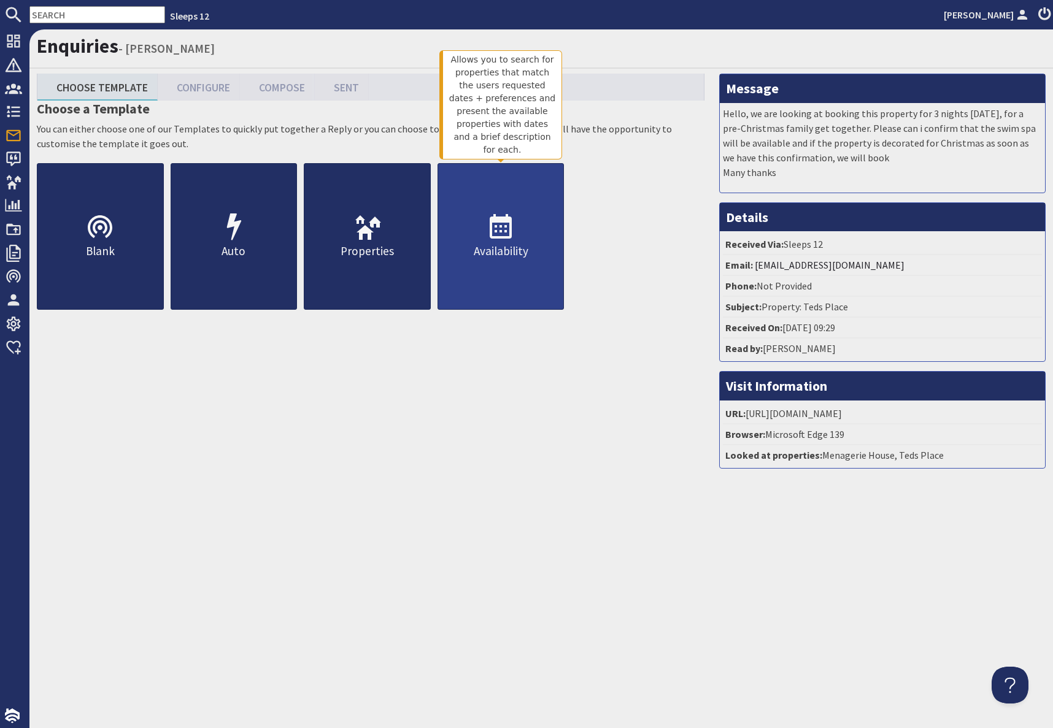
click at [515, 225] on link "Availability" at bounding box center [501, 236] width 127 height 147
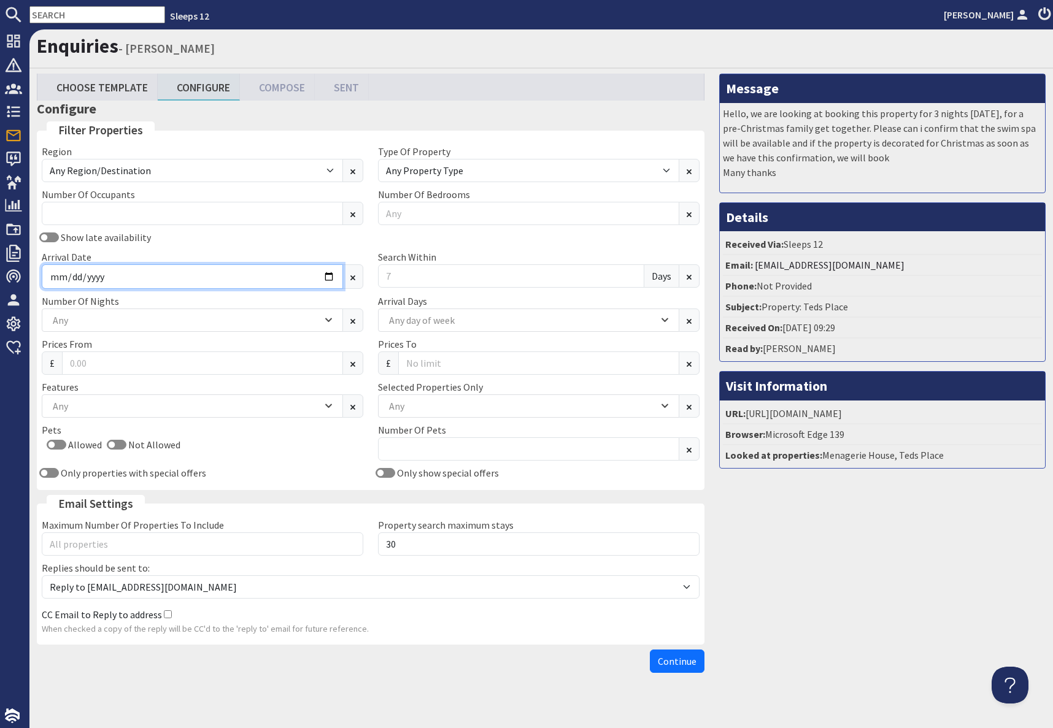
click at [104, 289] on input "Arrival Date" at bounding box center [192, 276] width 301 height 25
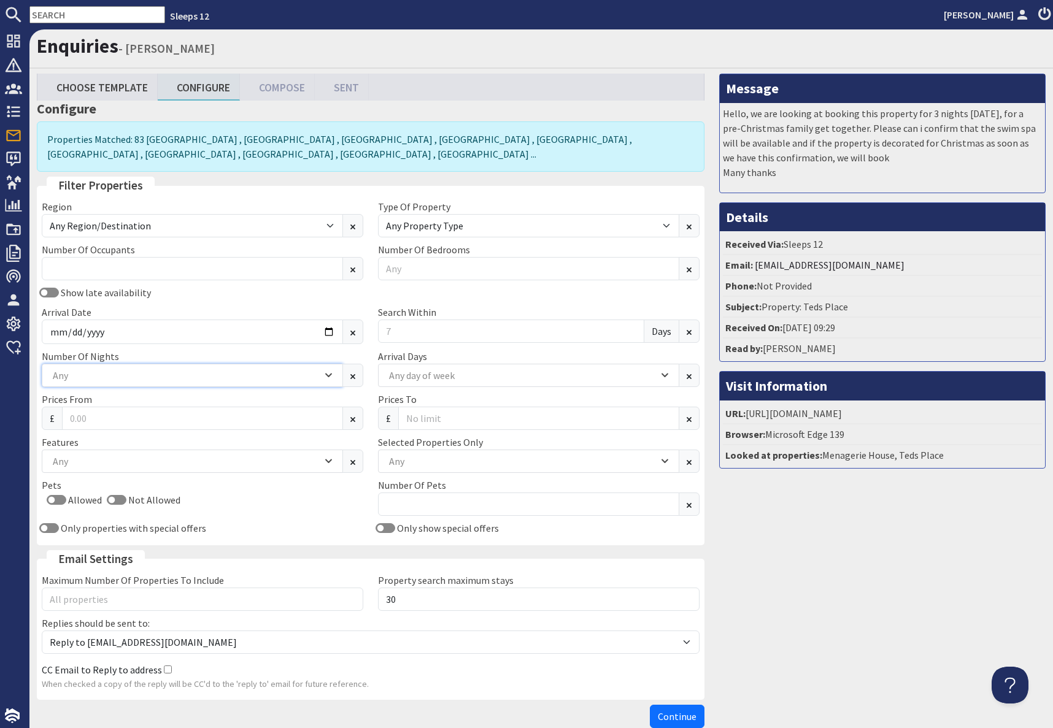
click at [85, 380] on div "Any" at bounding box center [186, 375] width 272 height 13
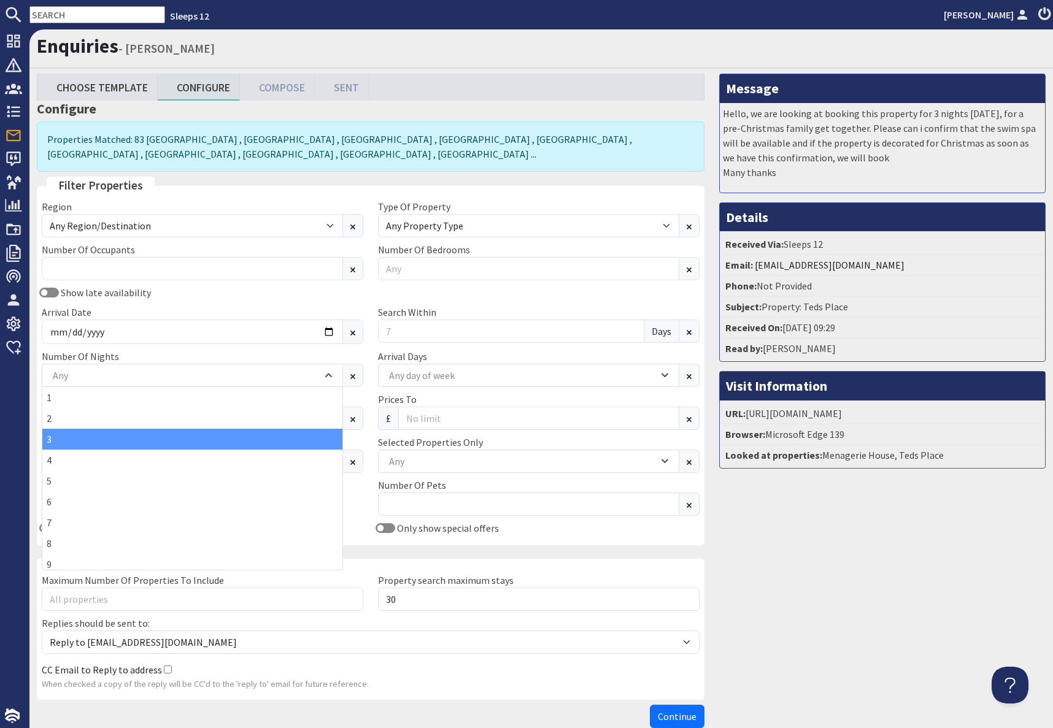
click at [66, 444] on div "3" at bounding box center [192, 439] width 300 height 21
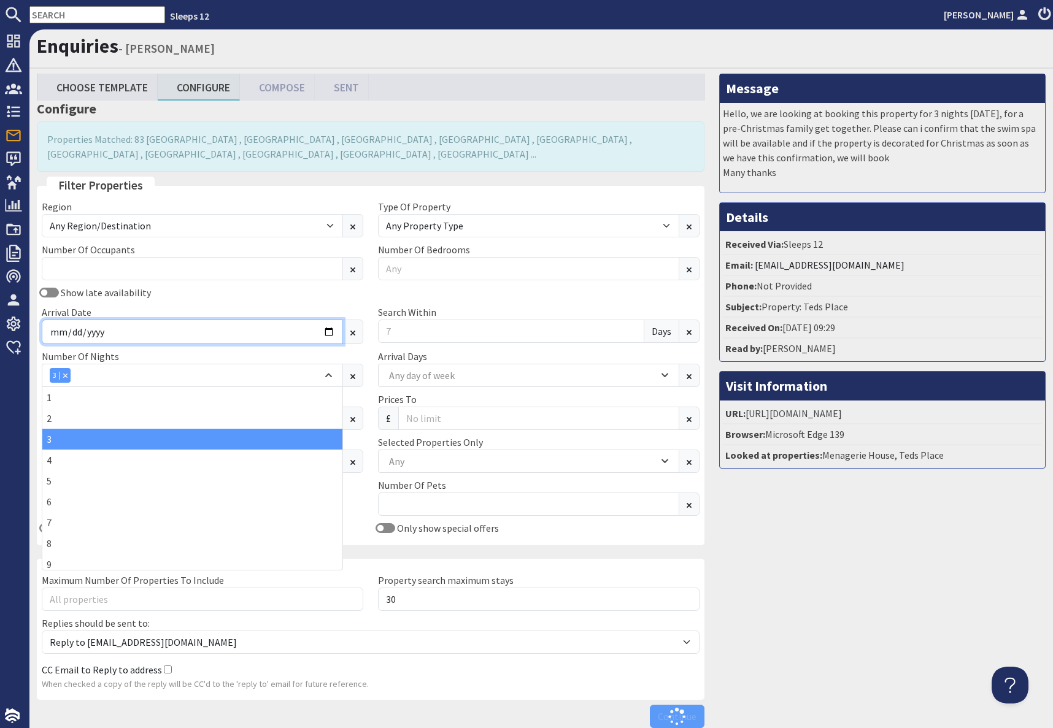
click at [155, 336] on input "Arrival Date" at bounding box center [192, 332] width 301 height 25
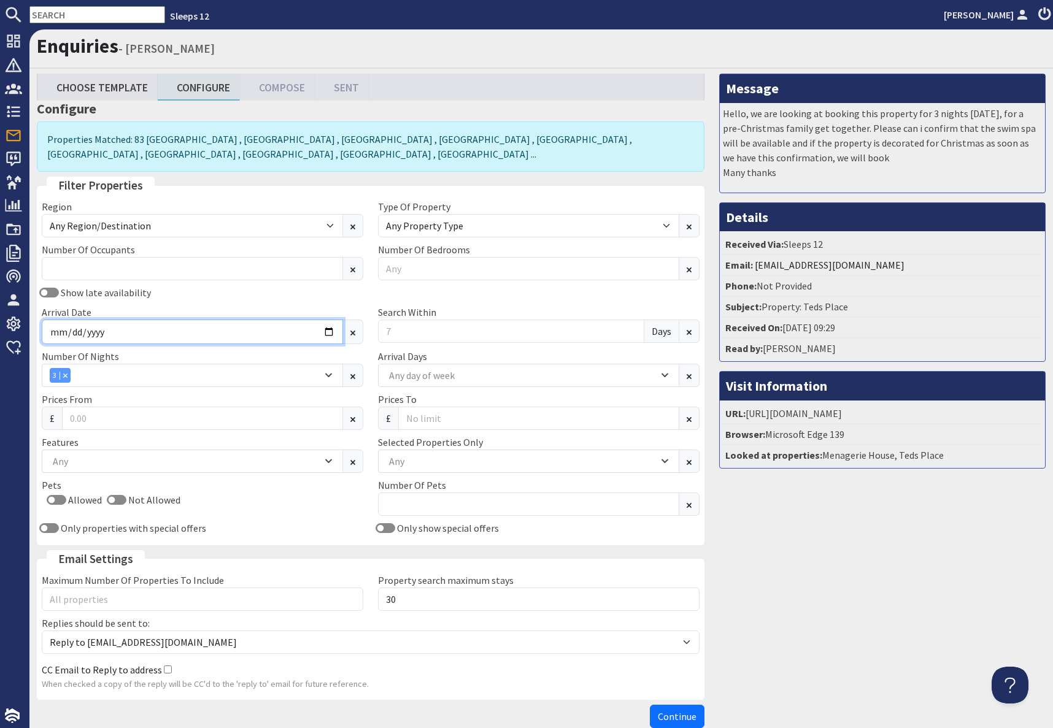
click at [333, 332] on input "Arrival Date" at bounding box center [192, 332] width 301 height 25
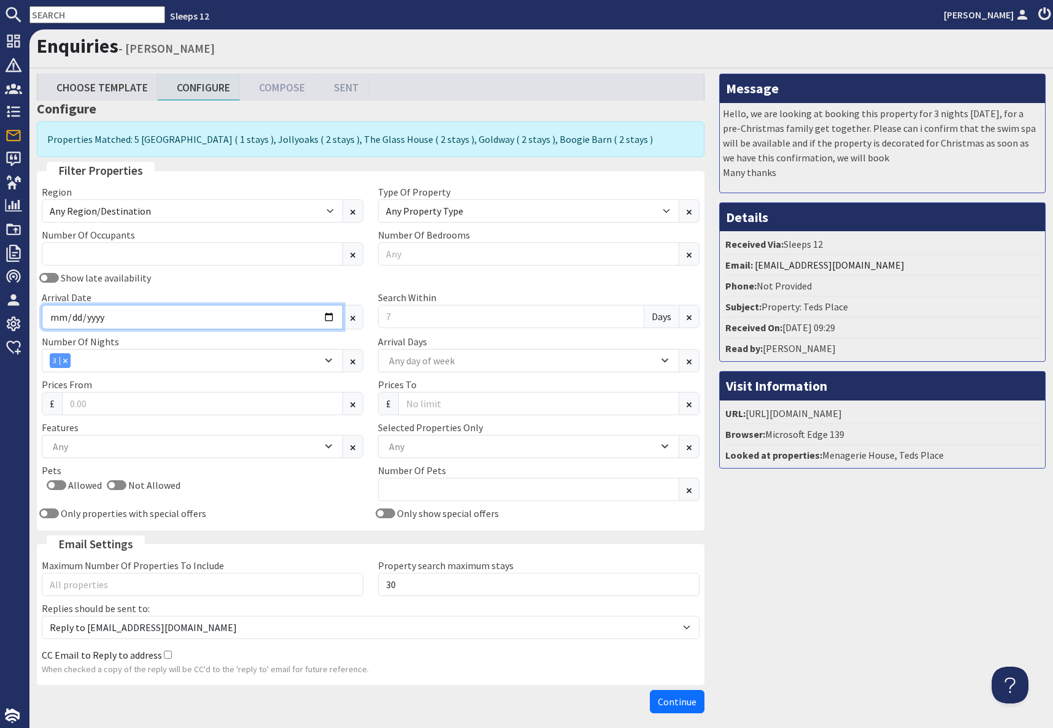
type input "[DATE]"
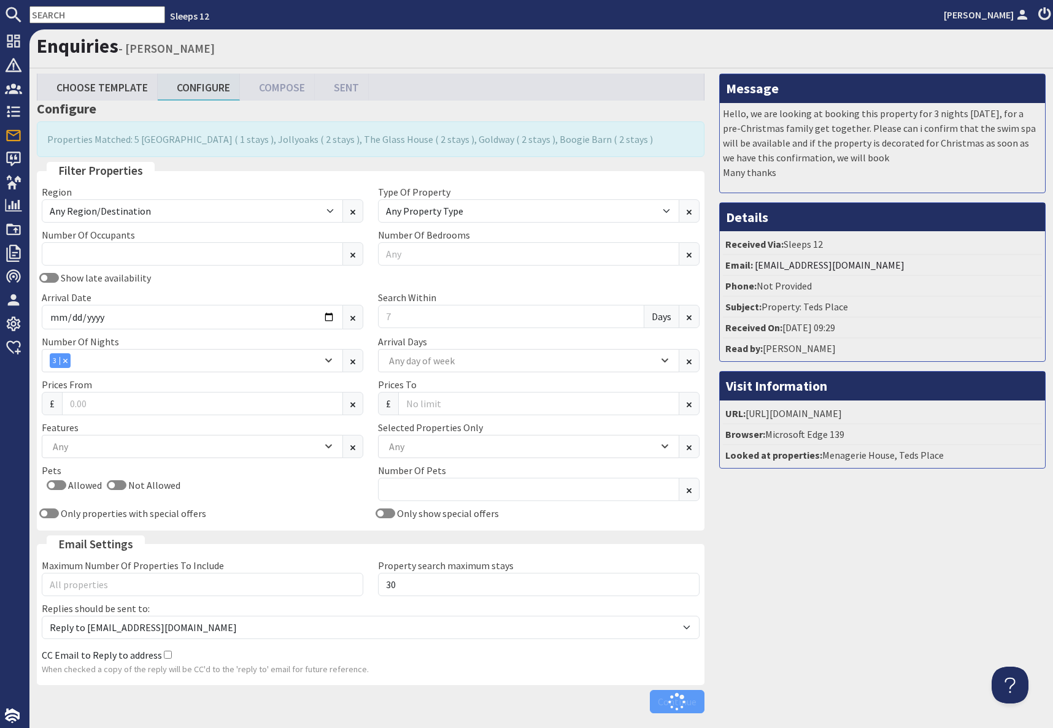
click at [939, 553] on div "Message Hello, we are looking at booking this property for 3 nights [DATE], for…" at bounding box center [882, 397] width 341 height 646
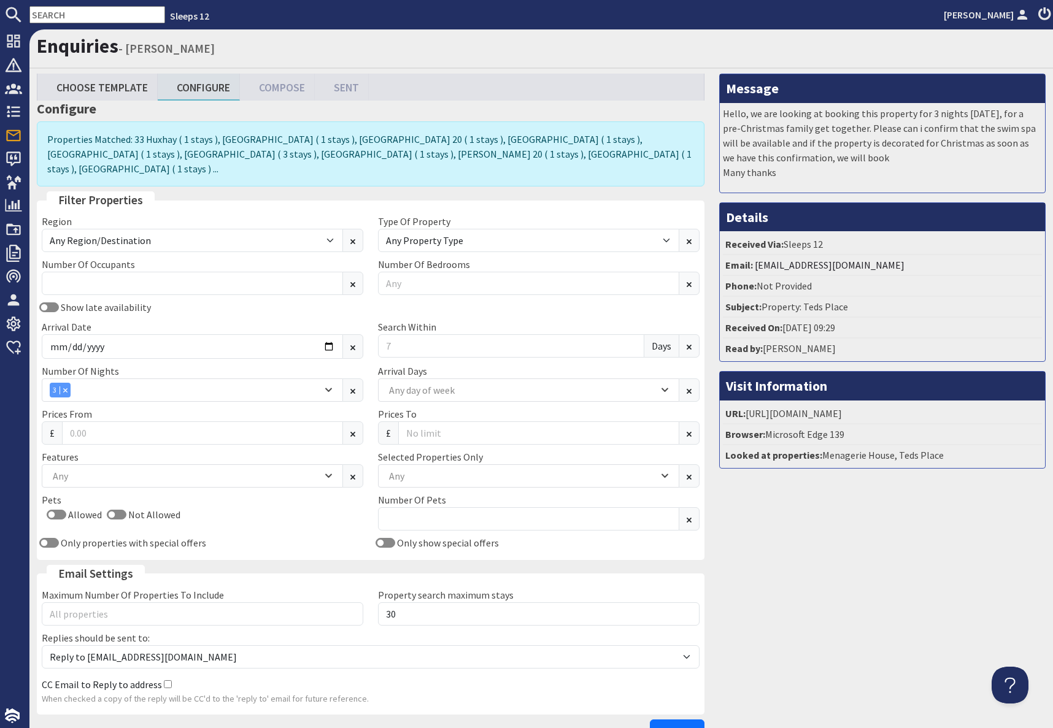
click at [71, 20] on input "text" at bounding box center [97, 14] width 136 height 17
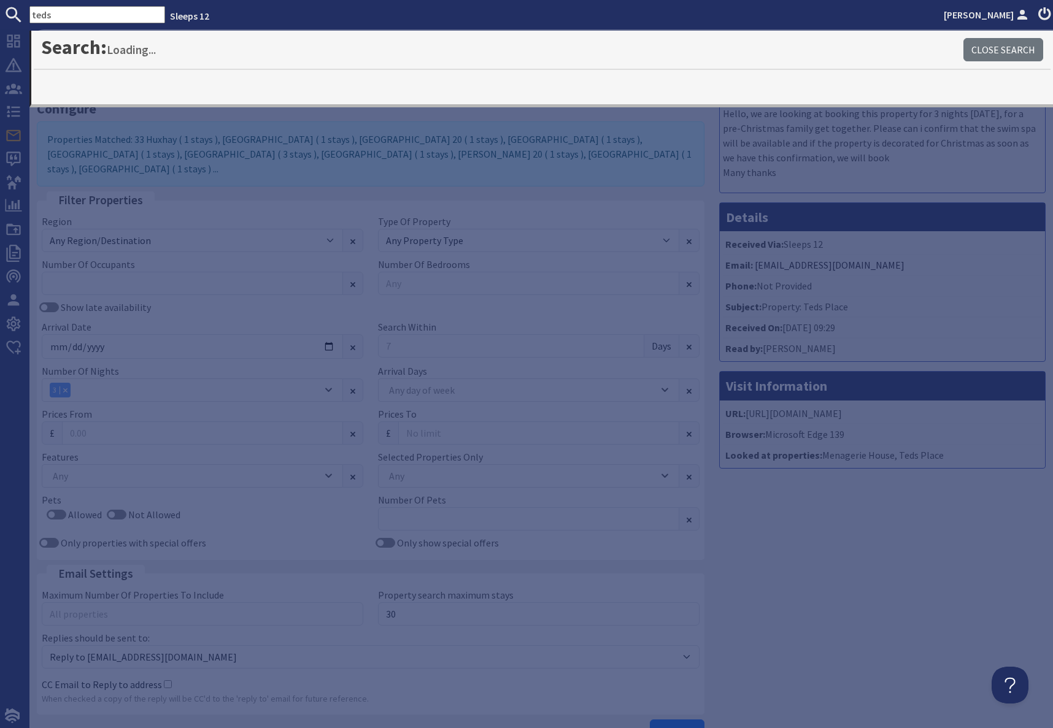
type input "teds"
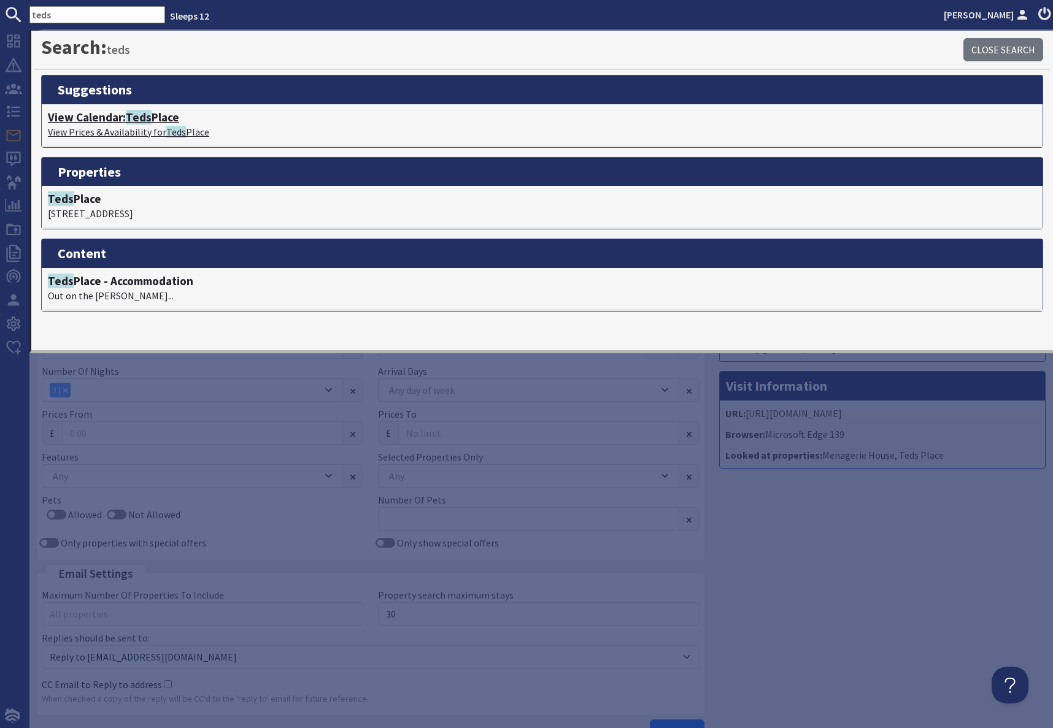
click at [137, 126] on p "View Prices & Availability for Teds Place" at bounding box center [542, 132] width 989 height 15
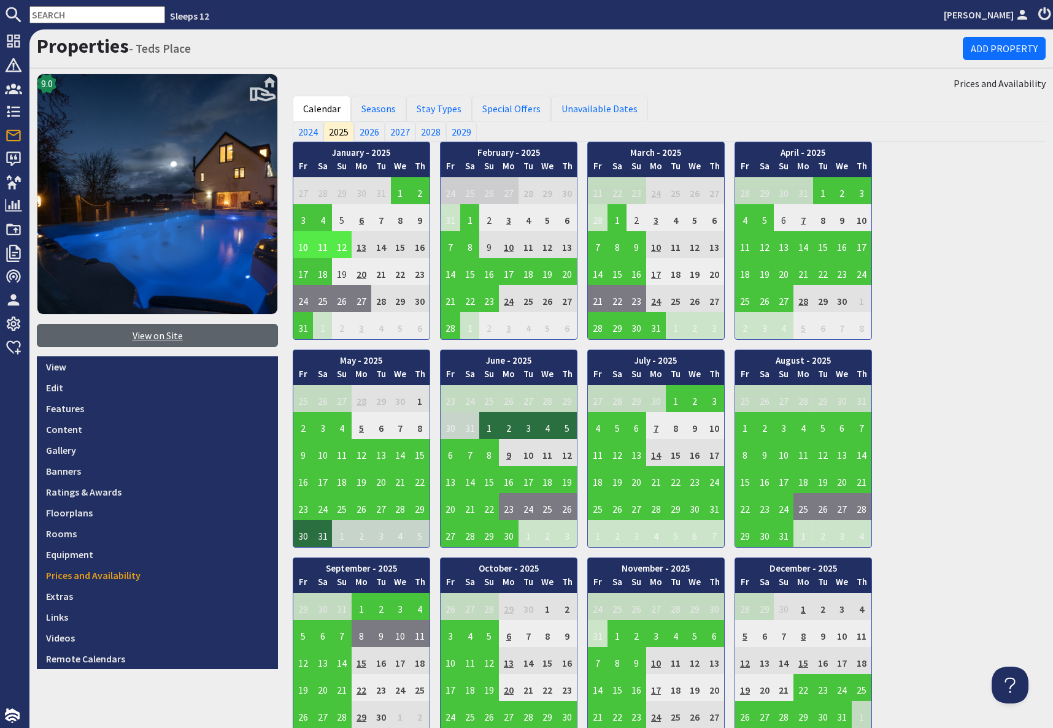
click at [145, 339] on link "View on Site" at bounding box center [157, 335] width 241 height 23
click at [85, 12] on input "text" at bounding box center [97, 14] width 136 height 17
paste input "[EMAIL_ADDRESS][DOMAIN_NAME]"
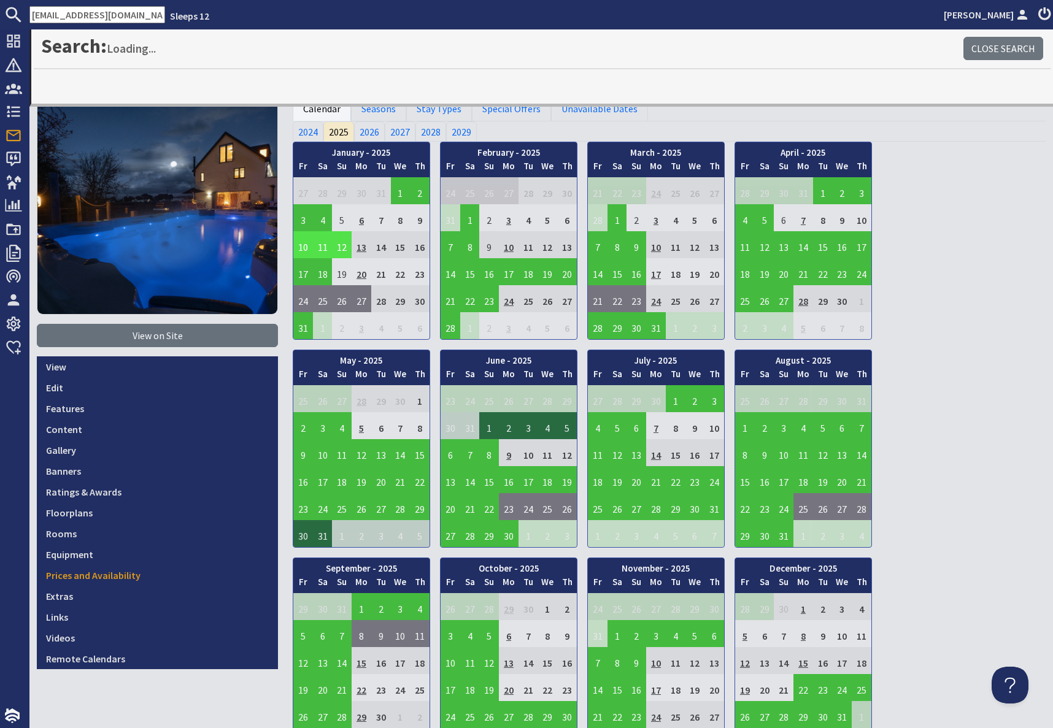
type input "[EMAIL_ADDRESS][DOMAIN_NAME]"
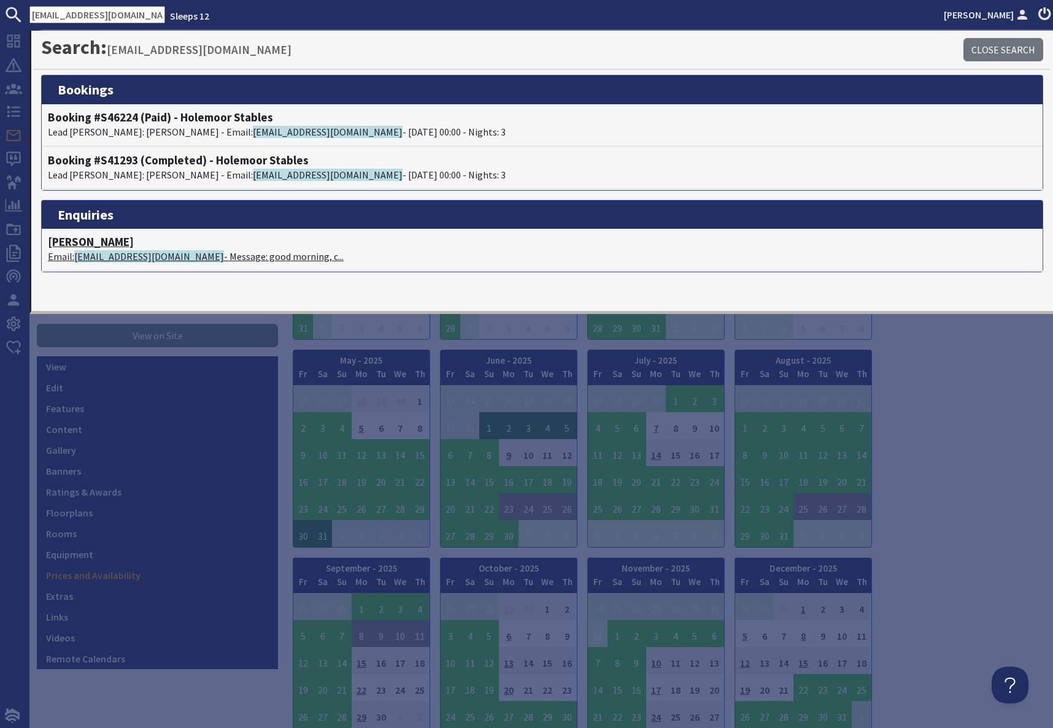
click at [156, 253] on span "[EMAIL_ADDRESS][DOMAIN_NAME]" at bounding box center [149, 256] width 150 height 12
click at [109, 130] on p "Lead [PERSON_NAME]: [PERSON_NAME] - Email: [EMAIL_ADDRESS][DOMAIN_NAME] - [DATE…" at bounding box center [542, 132] width 989 height 15
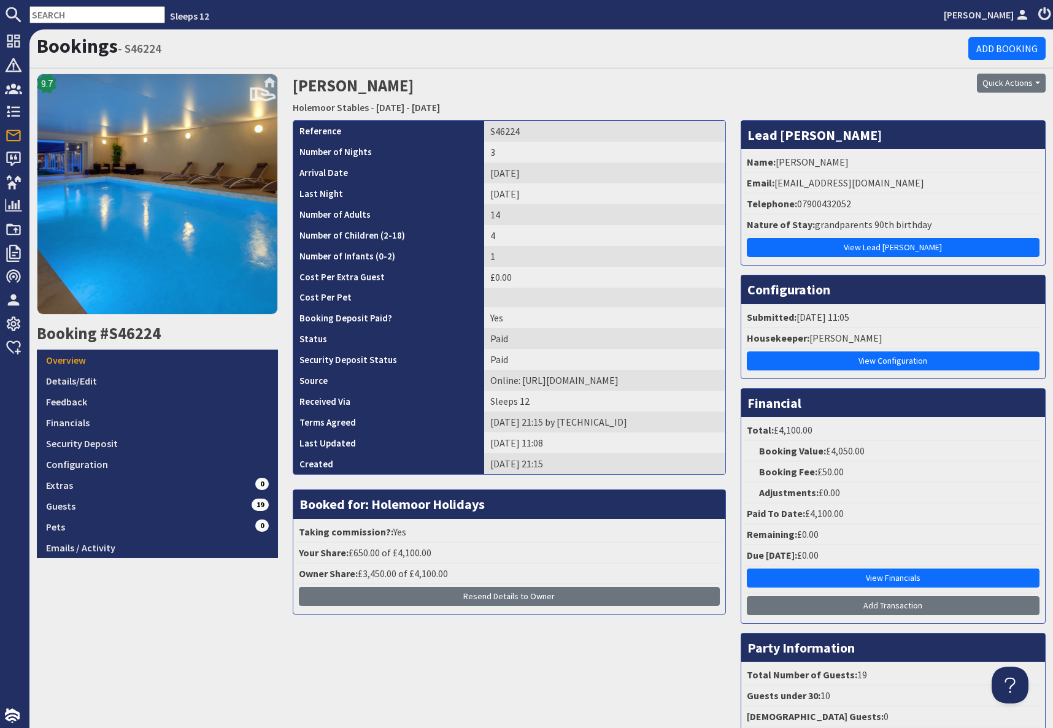
click at [66, 13] on input "text" at bounding box center [97, 14] width 136 height 17
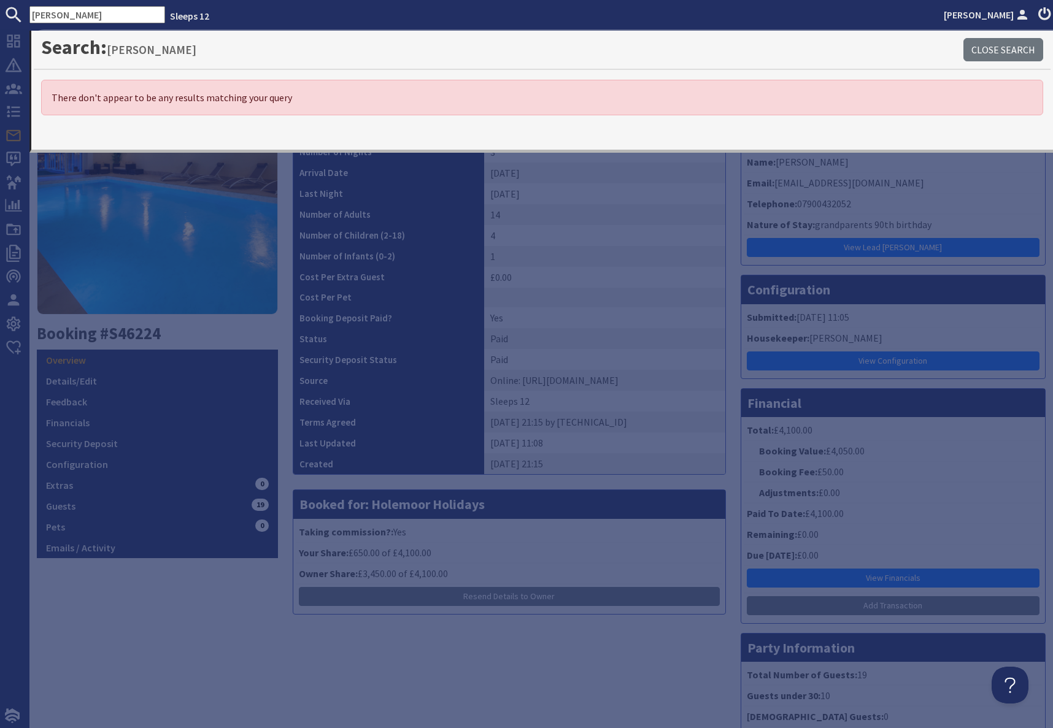
drag, startPoint x: 47, startPoint y: 13, endPoint x: 141, endPoint y: 26, distance: 94.8
click at [48, 13] on input "[PERSON_NAME]" at bounding box center [97, 14] width 136 height 17
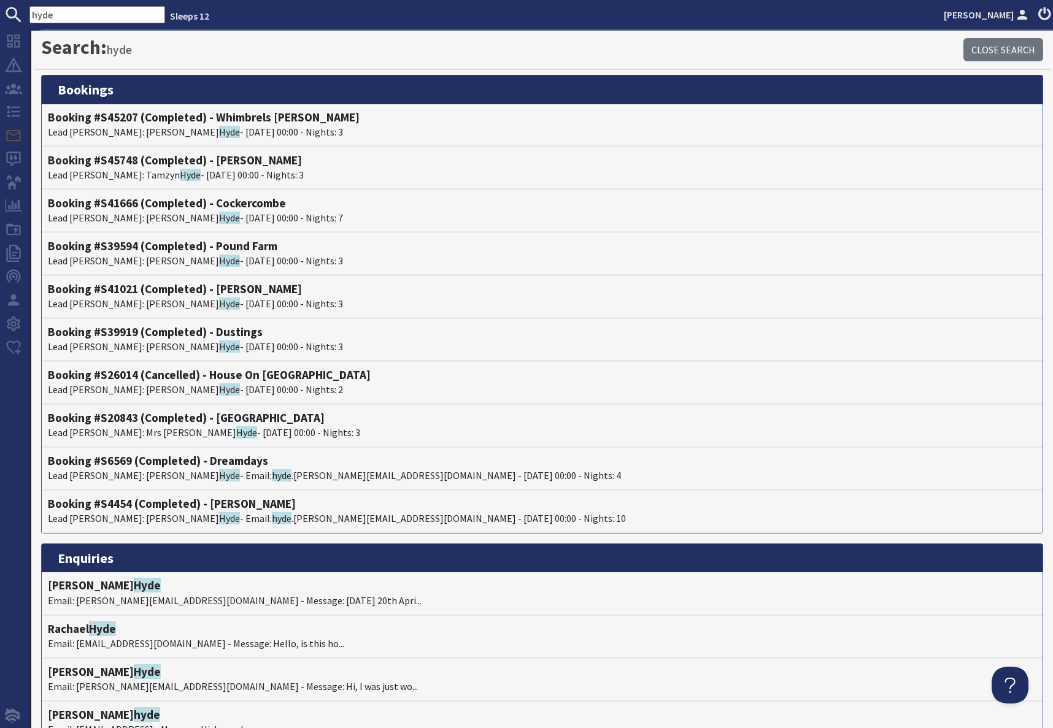
click at [57, 12] on input "hyde" at bounding box center [97, 14] width 136 height 17
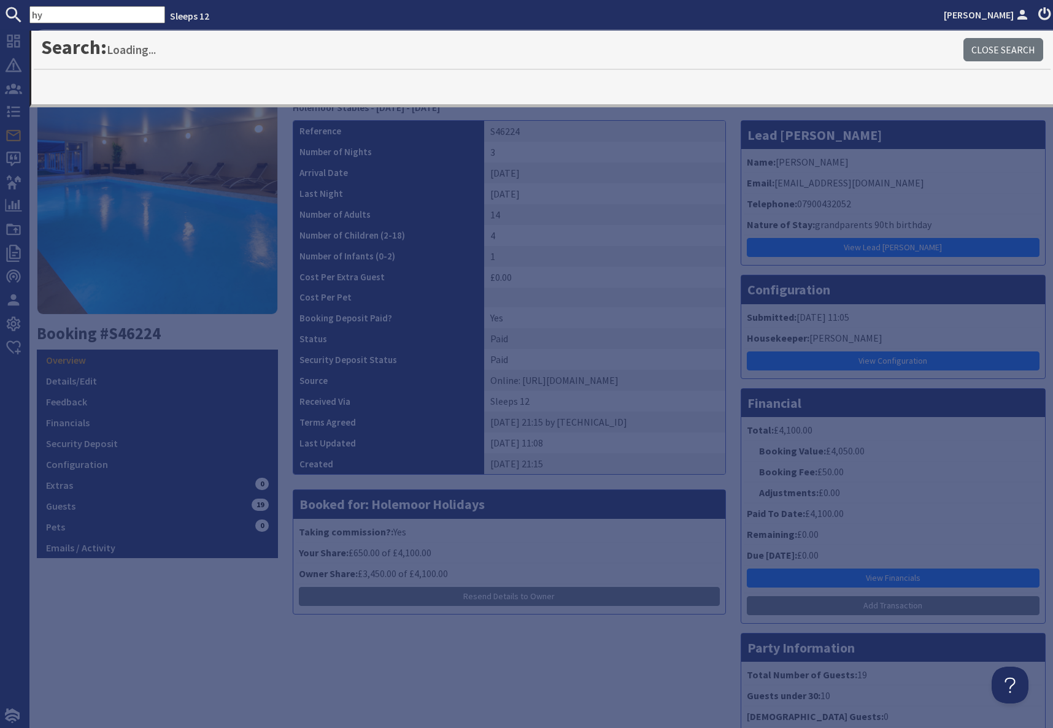
type input "h"
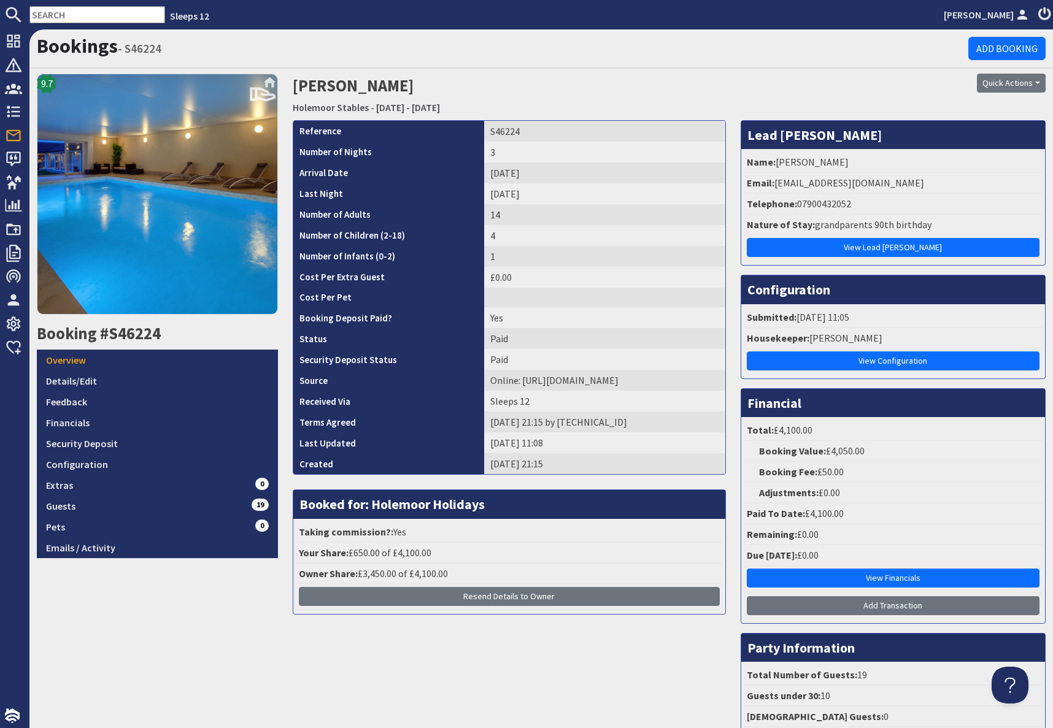
type input "s"
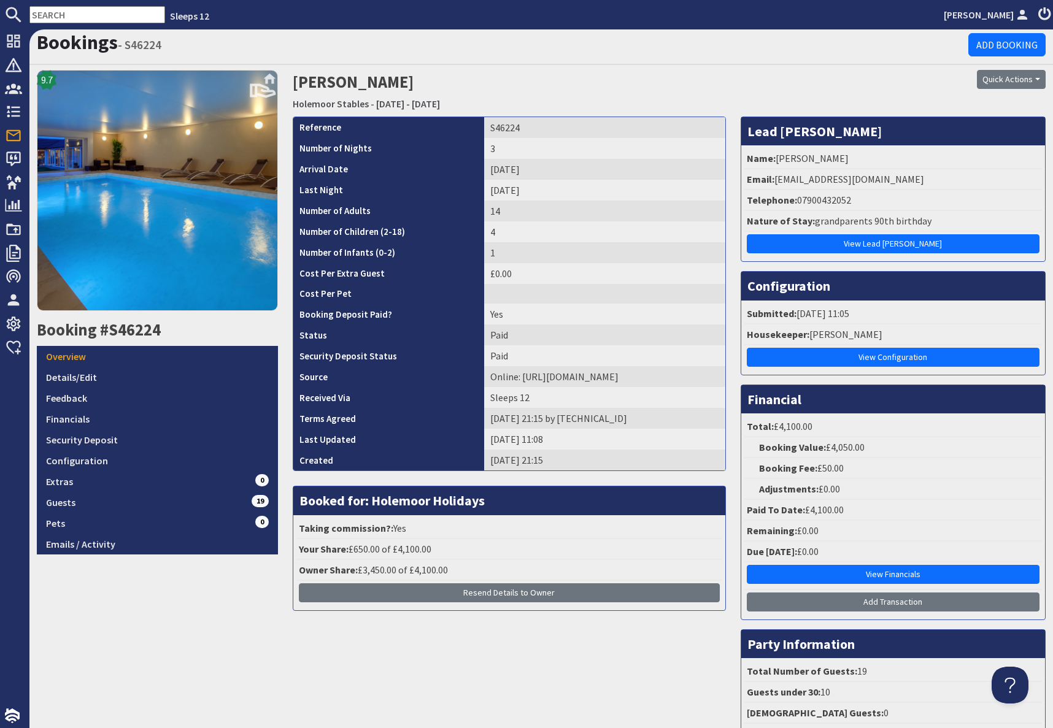
scroll to position [3, 0]
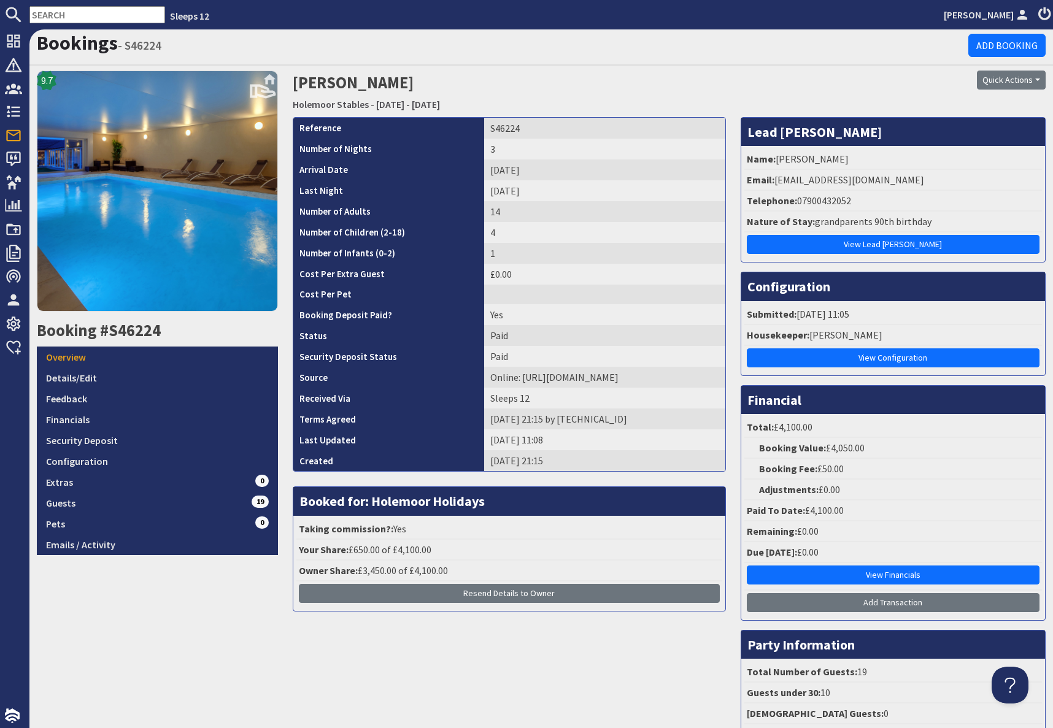
click at [66, 12] on input "text" at bounding box center [97, 14] width 136 height 17
click at [90, 20] on input "text" at bounding box center [97, 14] width 136 height 17
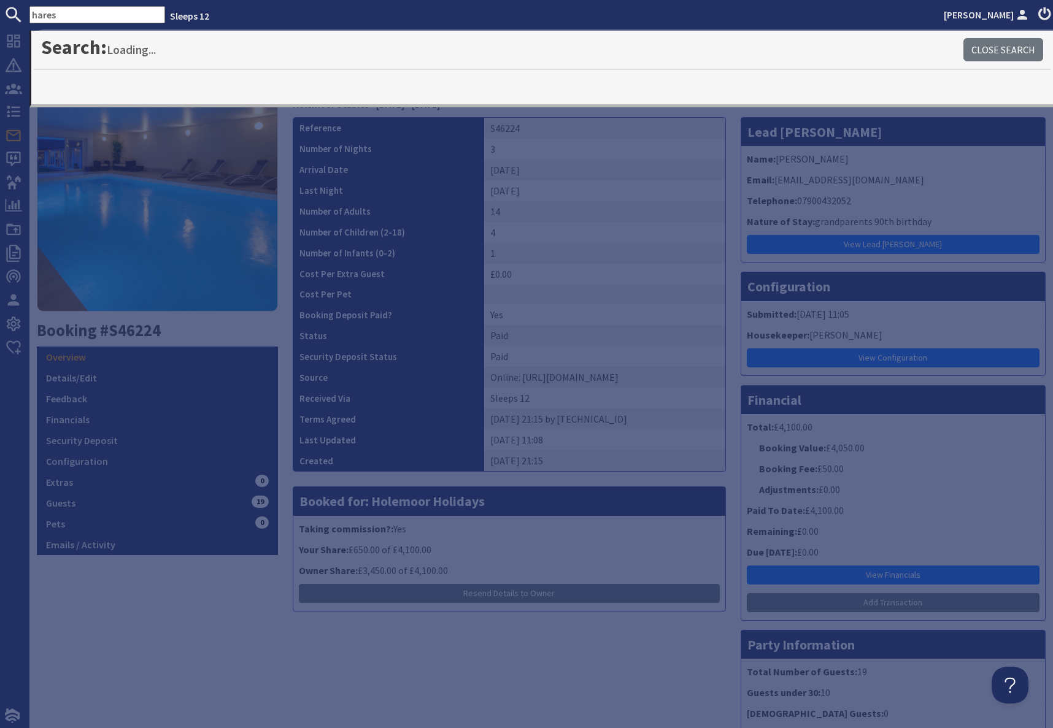
type input "hares"
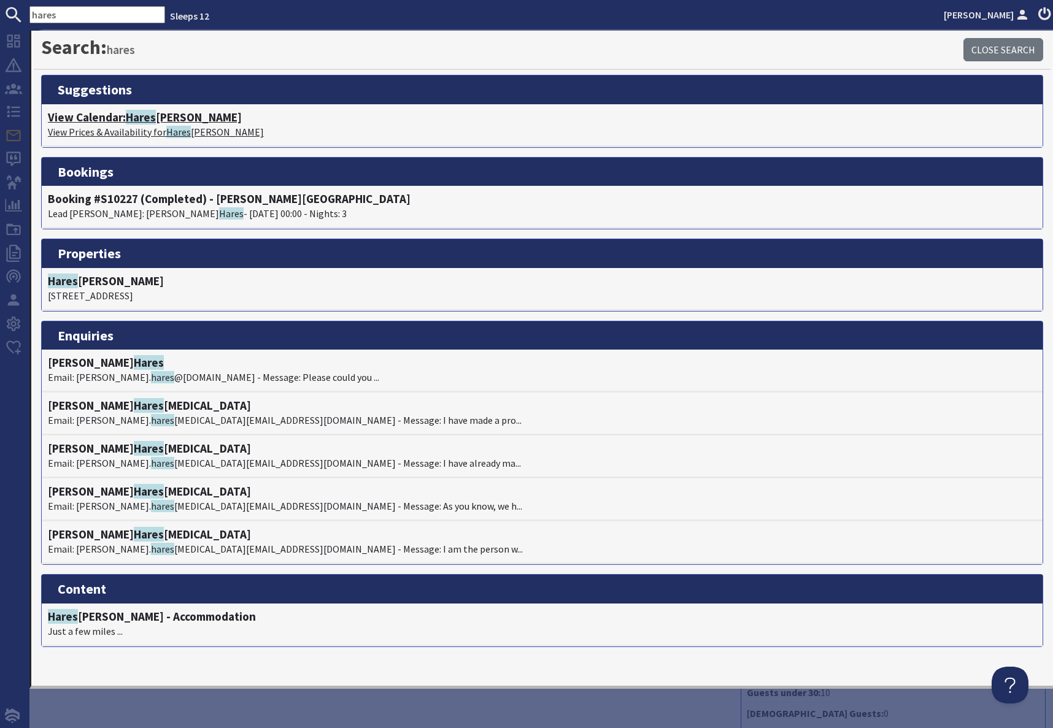
click at [118, 116] on h4 "View Calendar: [PERSON_NAME]" at bounding box center [542, 117] width 989 height 14
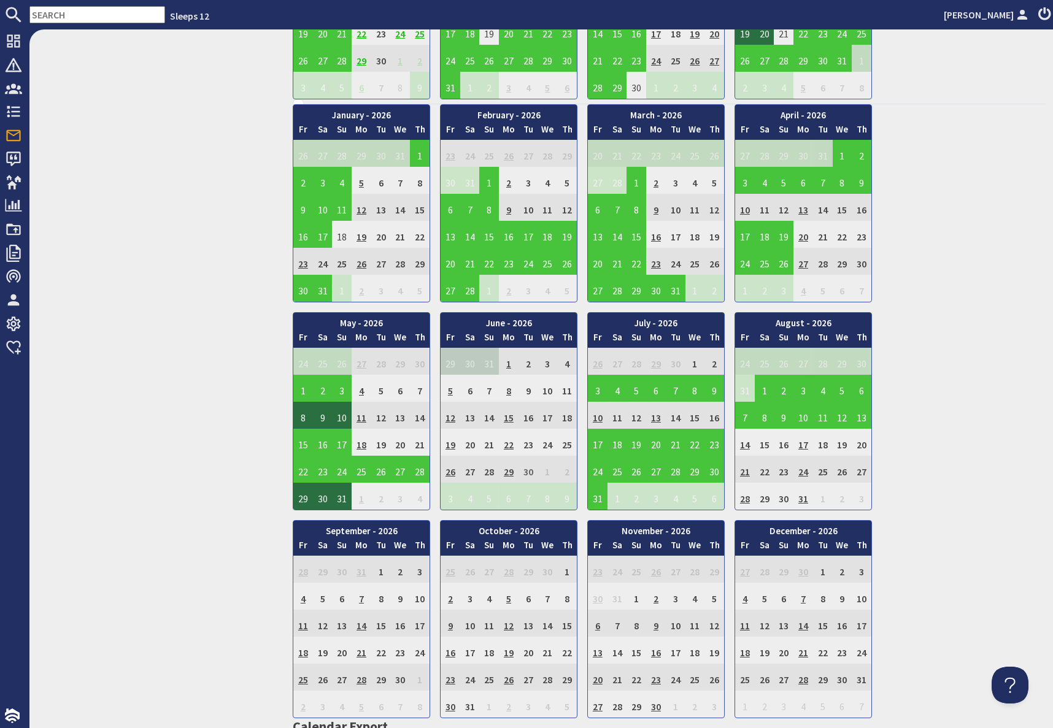
scroll to position [658, 0]
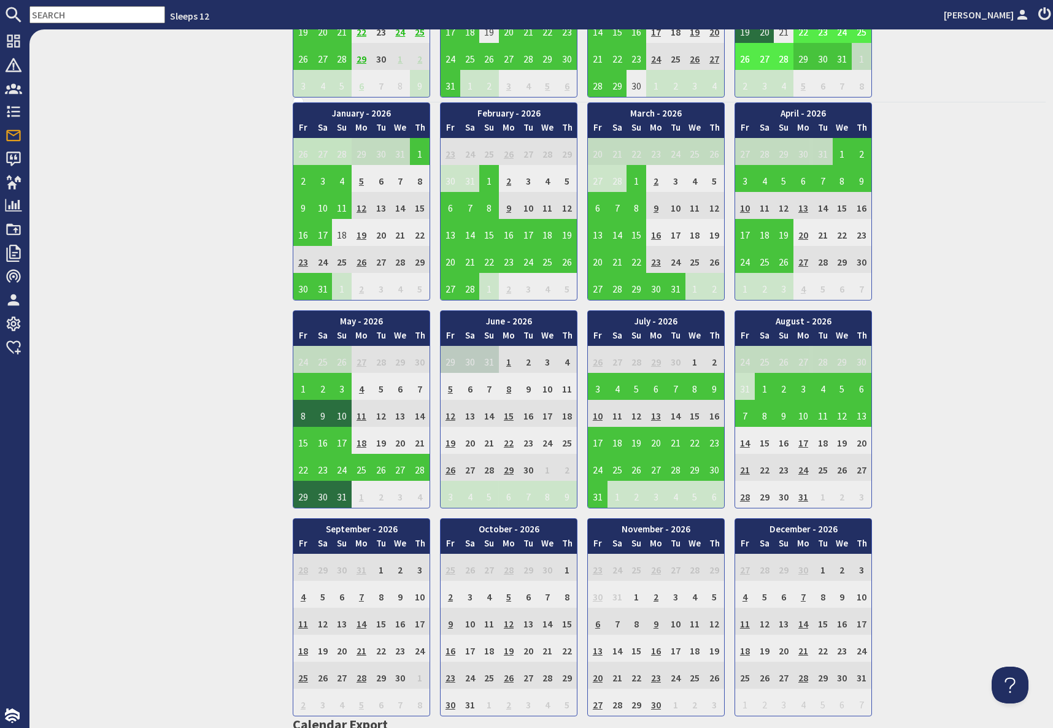
click at [58, 12] on input "text" at bounding box center [97, 14] width 136 height 17
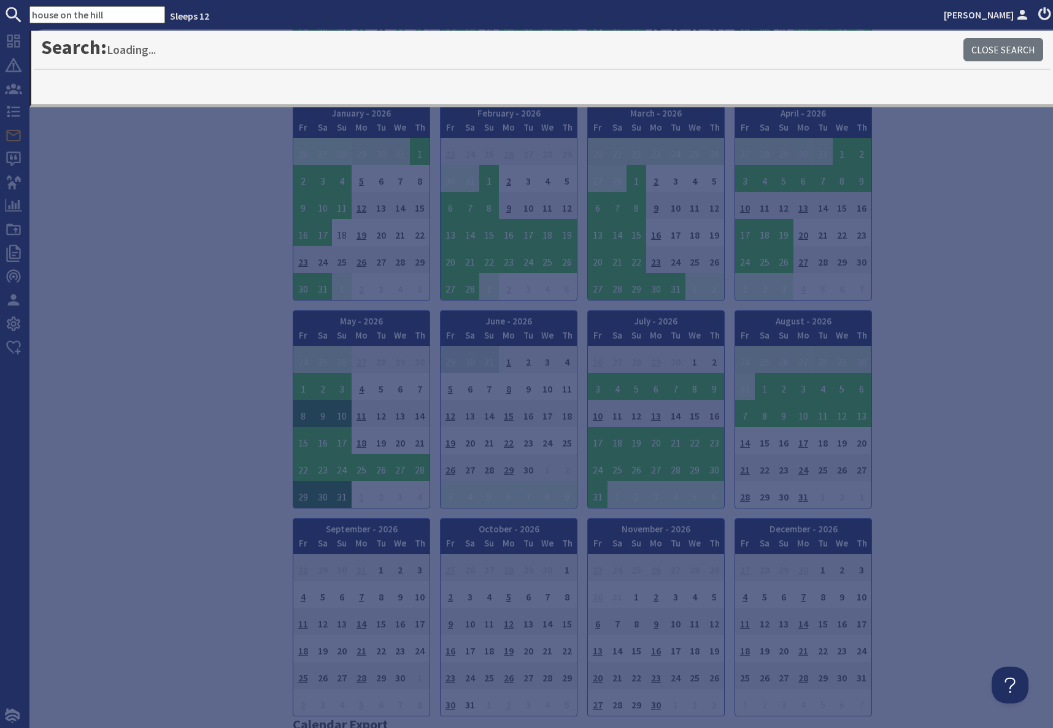
type input "house on the hill"
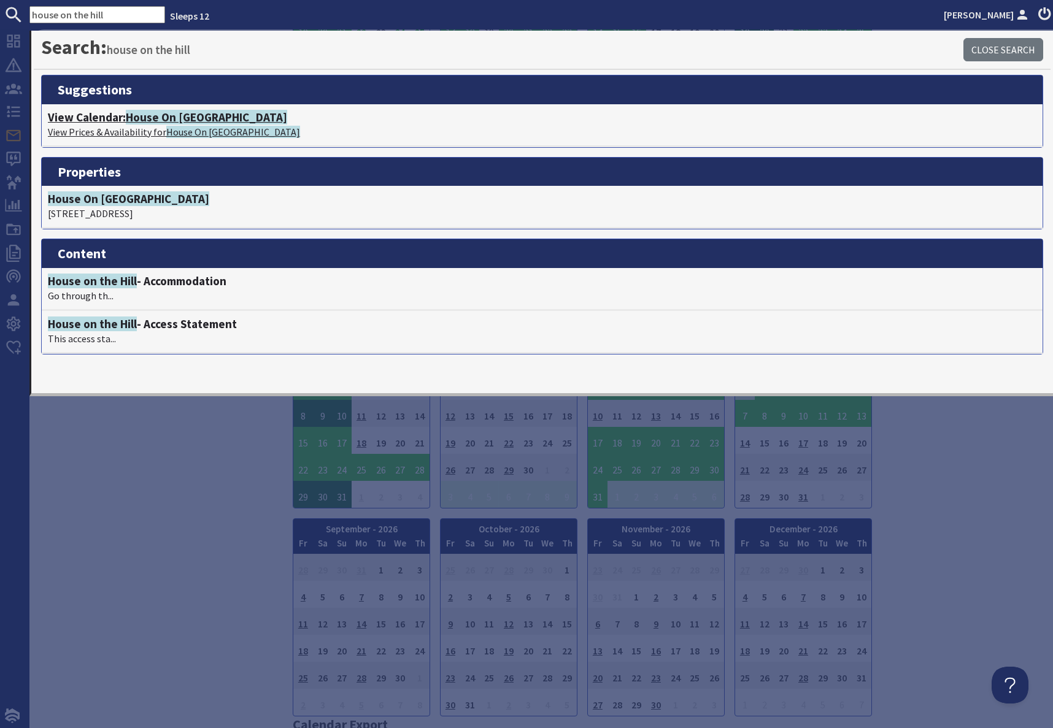
click at [141, 119] on span "House On [GEOGRAPHIC_DATA]" at bounding box center [206, 117] width 161 height 15
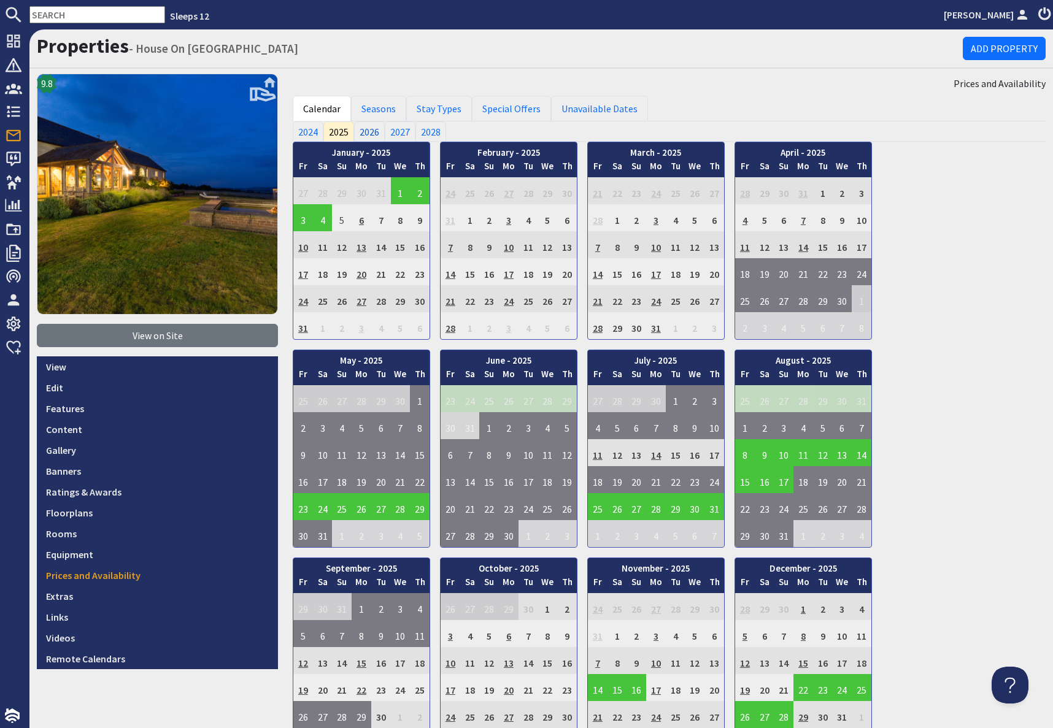
drag, startPoint x: 375, startPoint y: 129, endPoint x: 407, endPoint y: 160, distance: 44.7
click at [375, 130] on link "2026" at bounding box center [369, 131] width 31 height 20
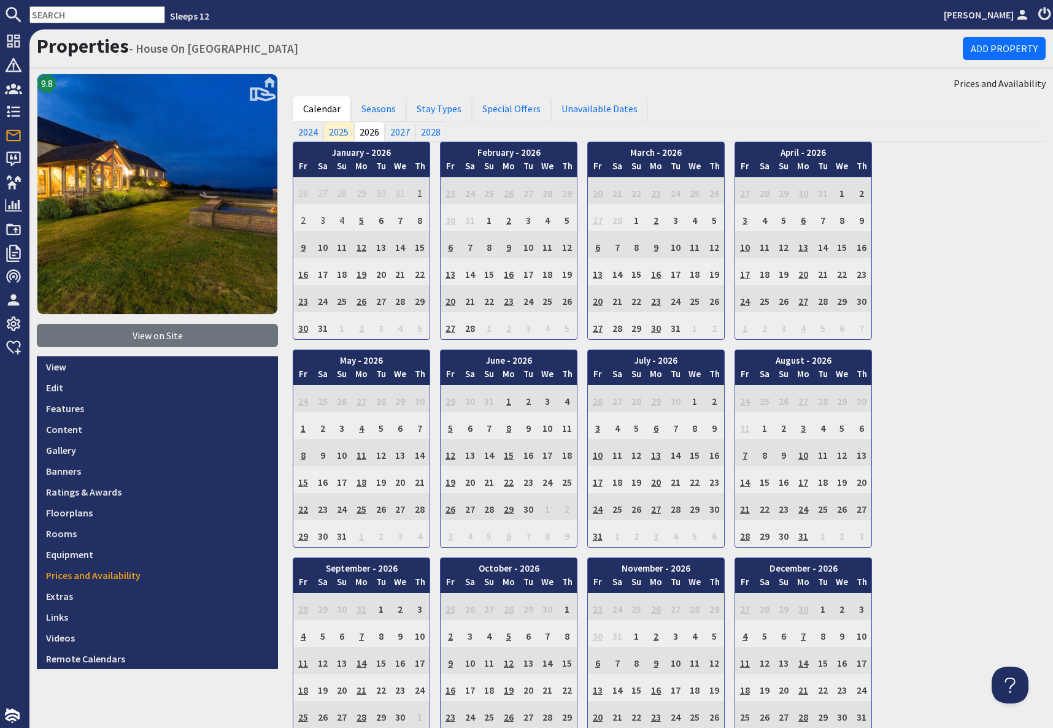
click at [88, 15] on input "text" at bounding box center [97, 14] width 136 height 17
click at [78, 14] on input "text" at bounding box center [97, 14] width 136 height 17
paste input "[EMAIL_ADDRESS][DOMAIN_NAME]"
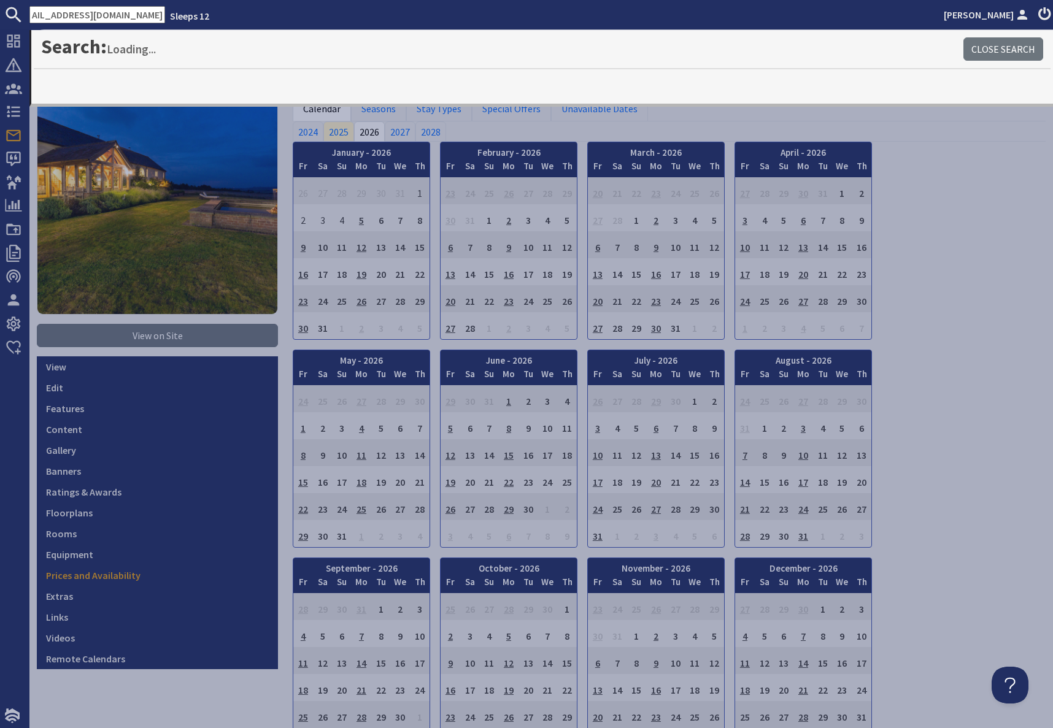
type input "[EMAIL_ADDRESS][DOMAIN_NAME]"
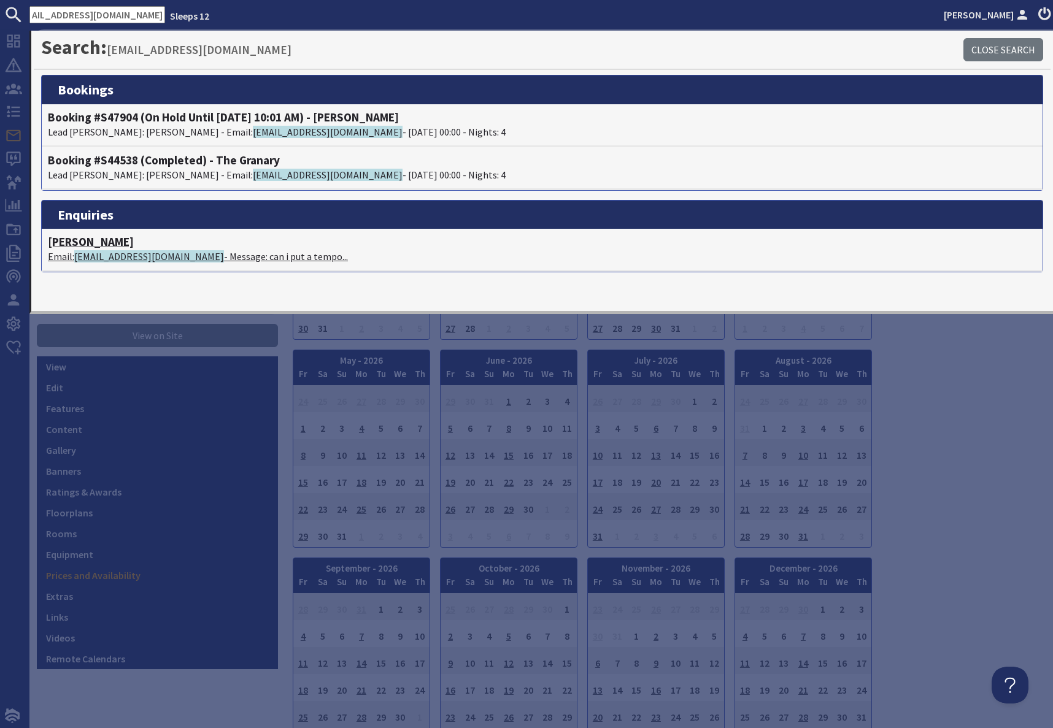
scroll to position [0, 0]
click at [142, 259] on span "[EMAIL_ADDRESS][DOMAIN_NAME]" at bounding box center [149, 256] width 150 height 12
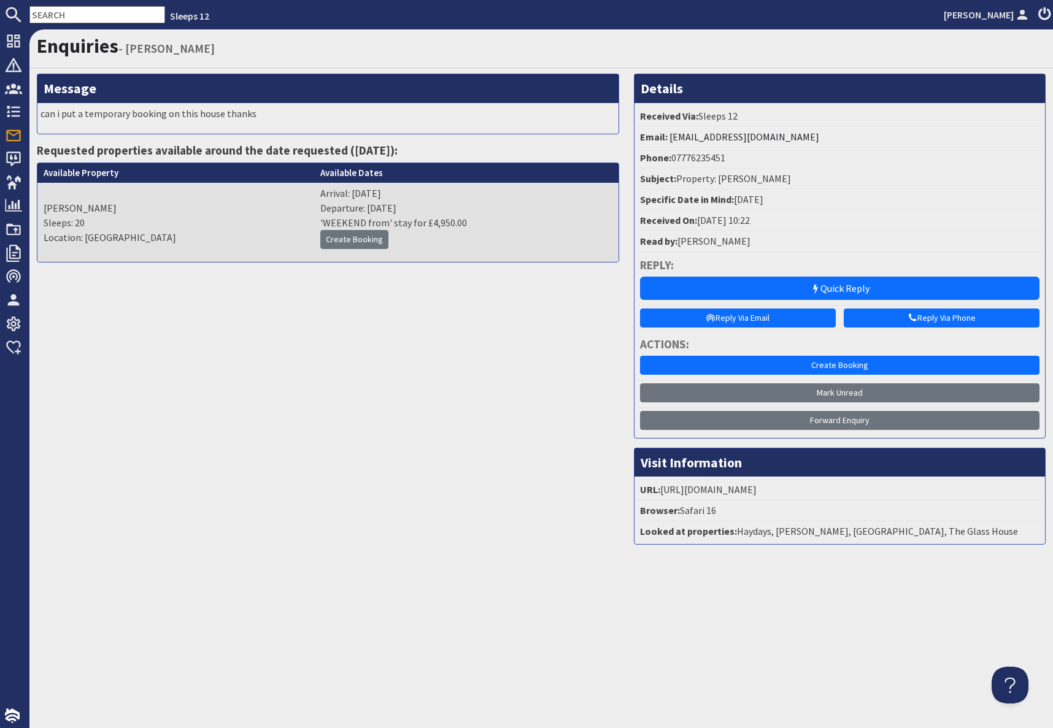
drag, startPoint x: 544, startPoint y: 391, endPoint x: 665, endPoint y: 303, distance: 150.1
click at [560, 378] on div "Message can i put a temporary booking on this house thanks Requested properties…" at bounding box center [327, 314] width 597 height 480
click at [60, 12] on input "text" at bounding box center [97, 14] width 136 height 17
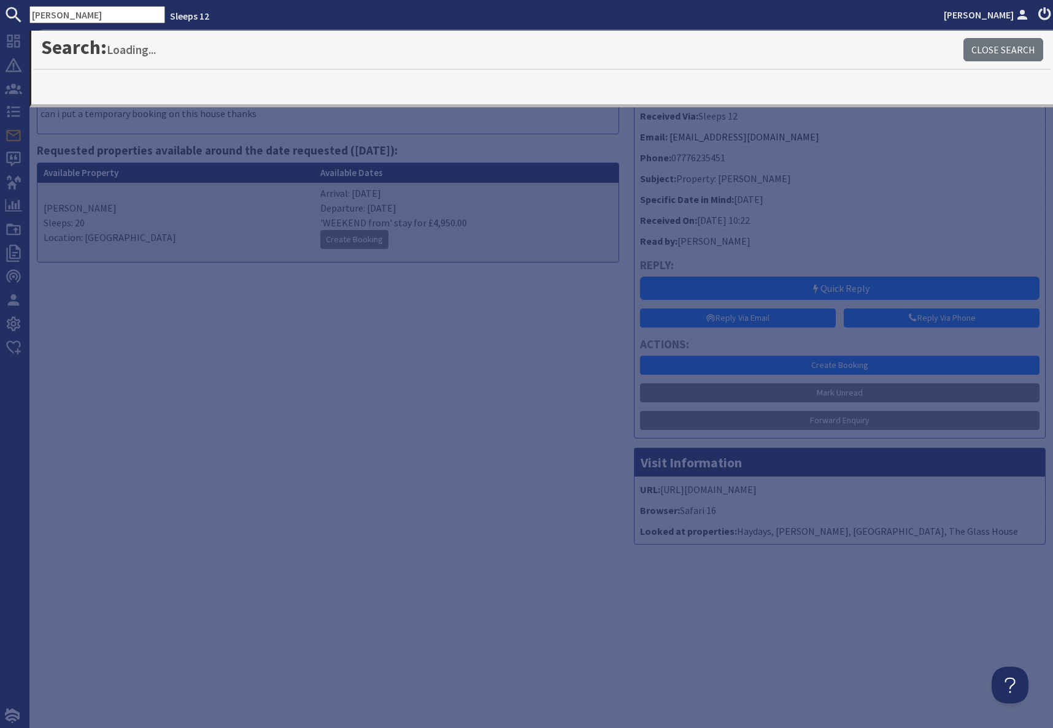
type input "[PERSON_NAME]"
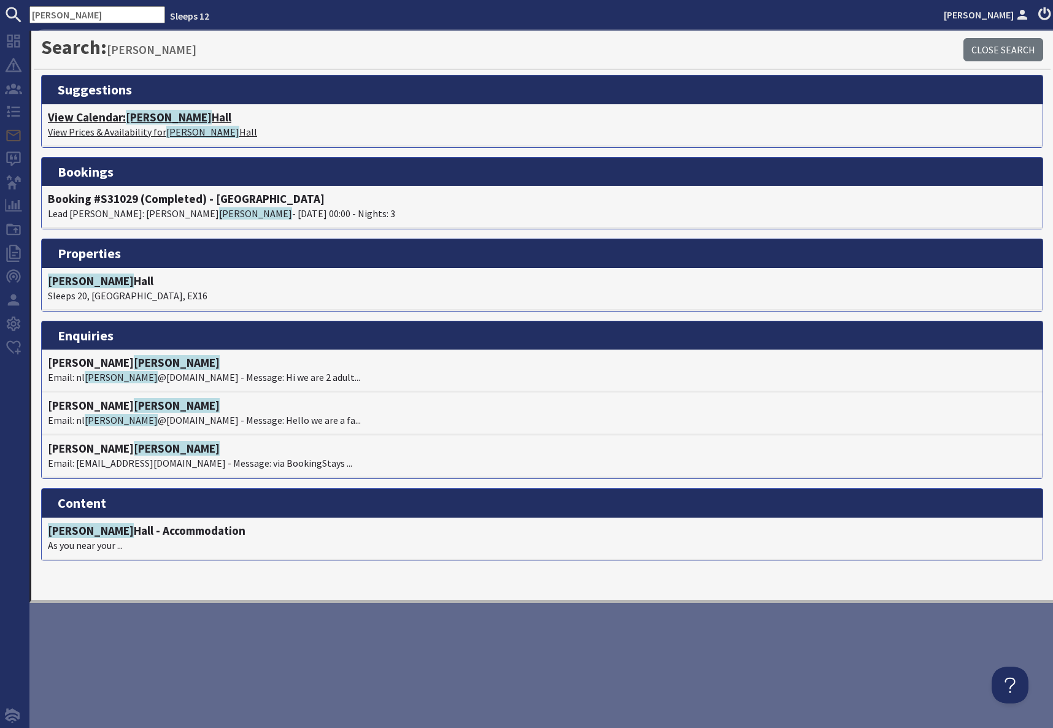
click at [128, 120] on span "[PERSON_NAME]" at bounding box center [169, 117] width 86 height 15
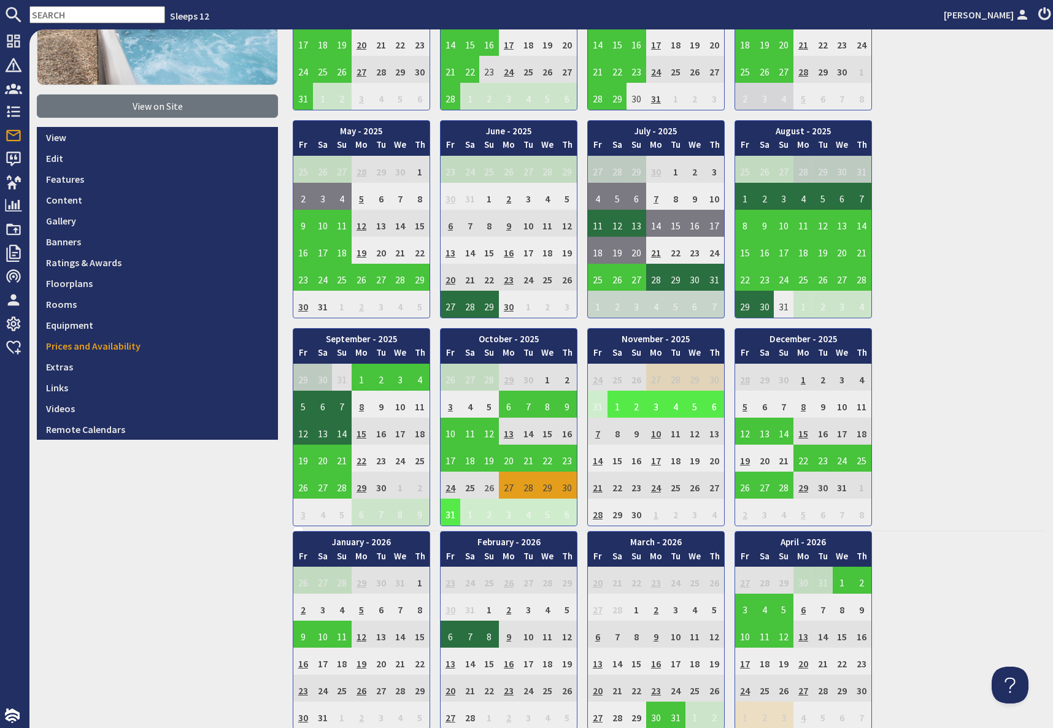
scroll to position [231, 0]
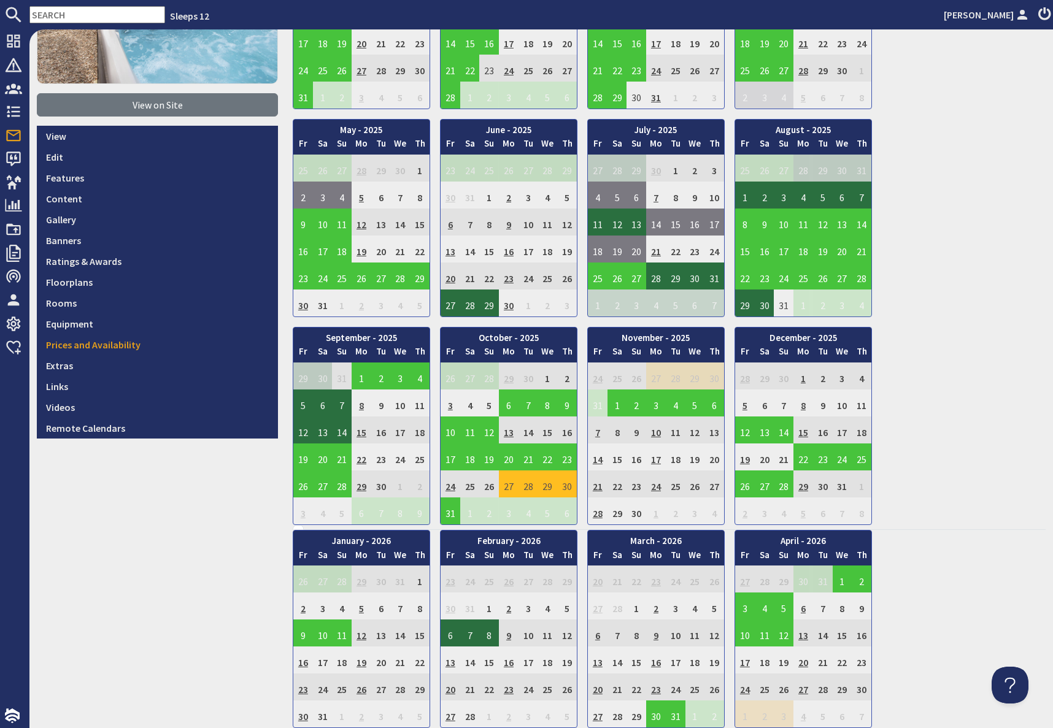
click at [505, 488] on td "27" at bounding box center [509, 484] width 20 height 27
click at [511, 542] on link "View booking" at bounding box center [499, 540] width 64 height 13
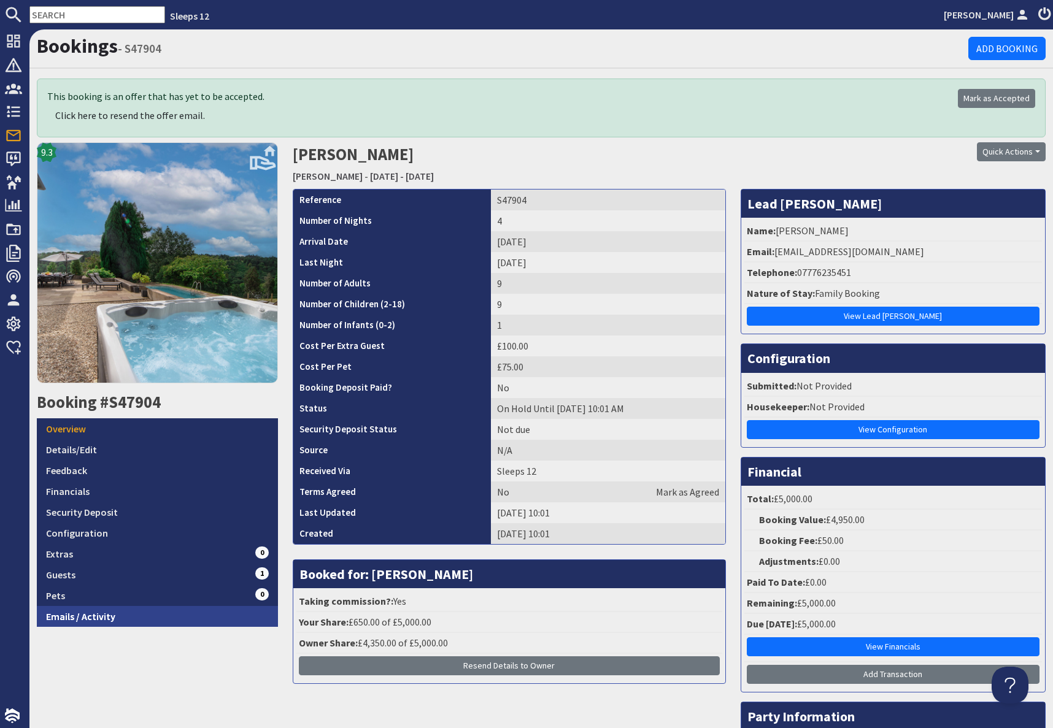
click at [127, 585] on link "Emails / Activity" at bounding box center [157, 616] width 241 height 21
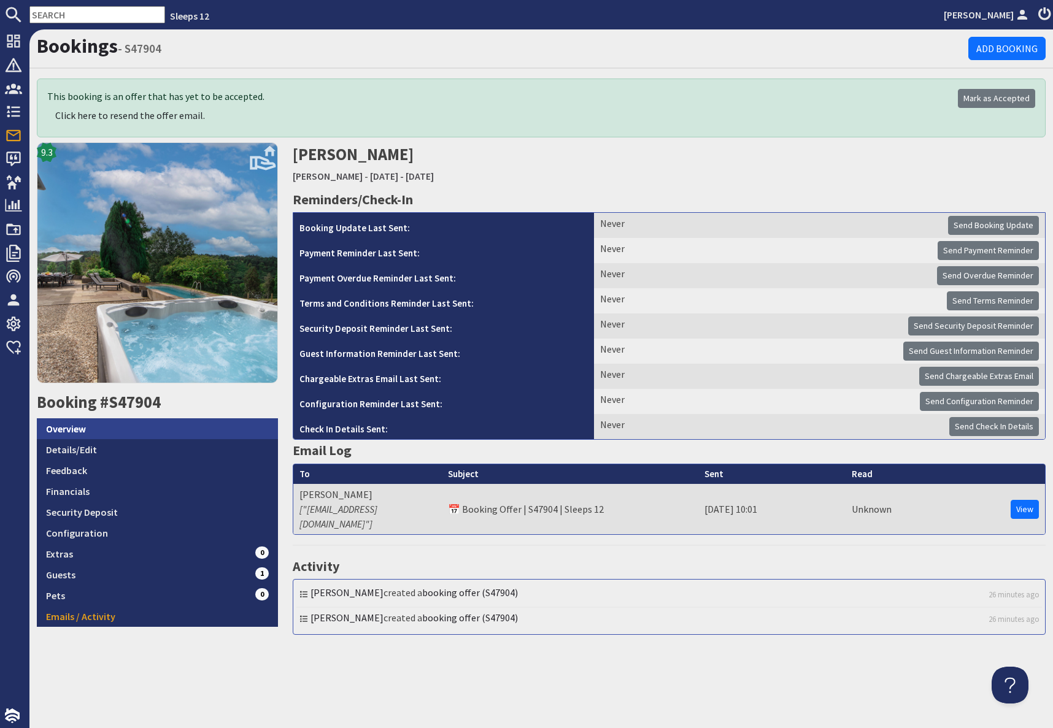
click at [82, 434] on link "Overview" at bounding box center [157, 428] width 241 height 21
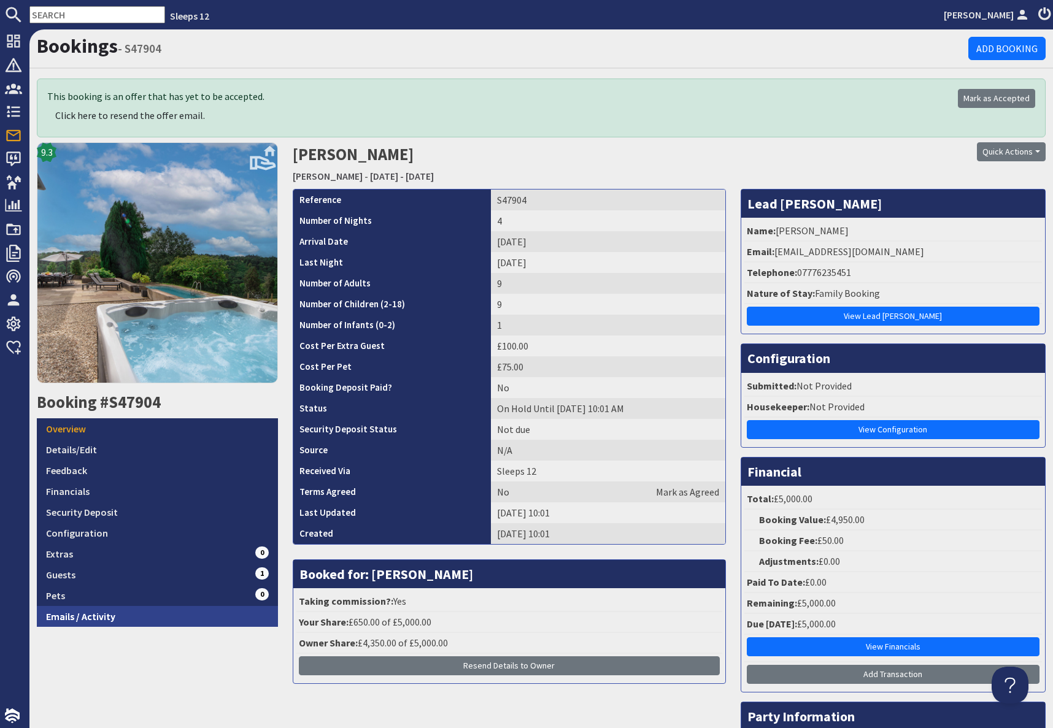
click at [133, 585] on link "Emails / Activity" at bounding box center [157, 616] width 241 height 21
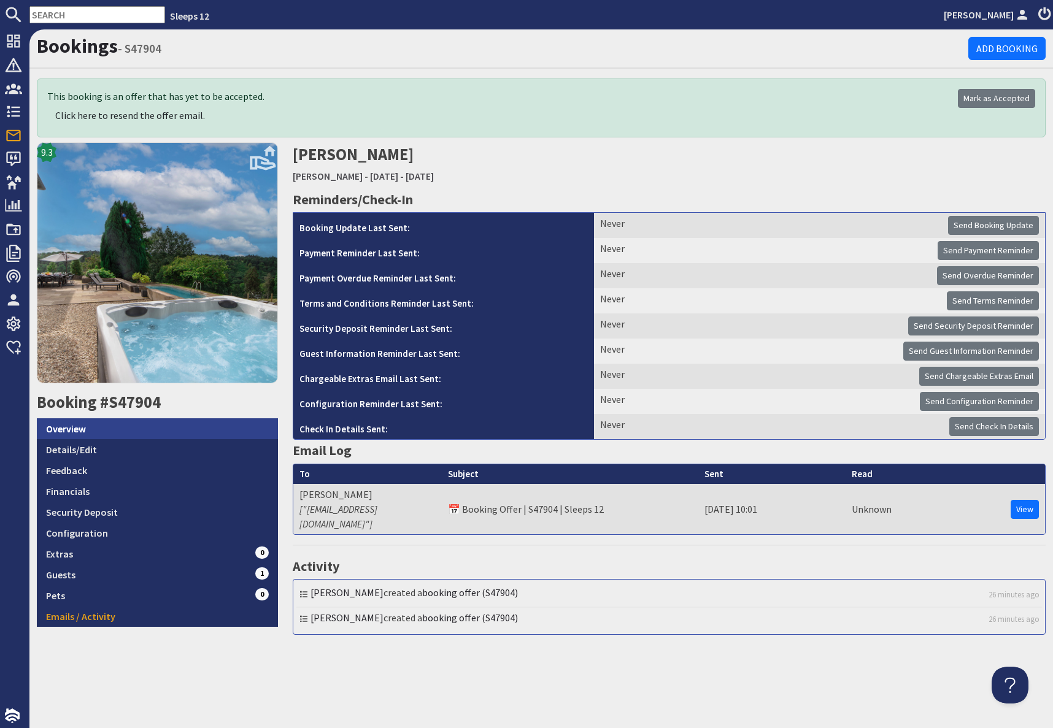
click at [81, 431] on link "Overview" at bounding box center [157, 428] width 241 height 21
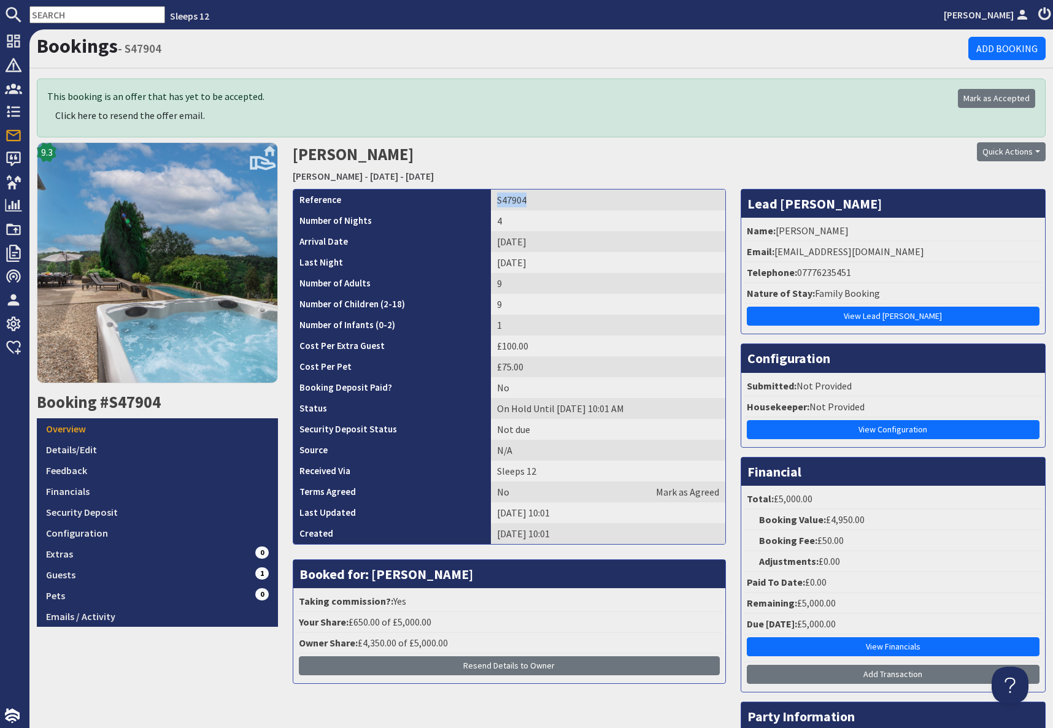
drag, startPoint x: 486, startPoint y: 197, endPoint x: 525, endPoint y: 202, distance: 39.0
click at [525, 202] on td "S47904" at bounding box center [608, 200] width 234 height 21
copy td "S47904"
click at [55, 12] on input "text" at bounding box center [97, 14] width 136 height 17
paste input "[PERSON_NAME][EMAIL_ADDRESS][DOMAIN_NAME]"
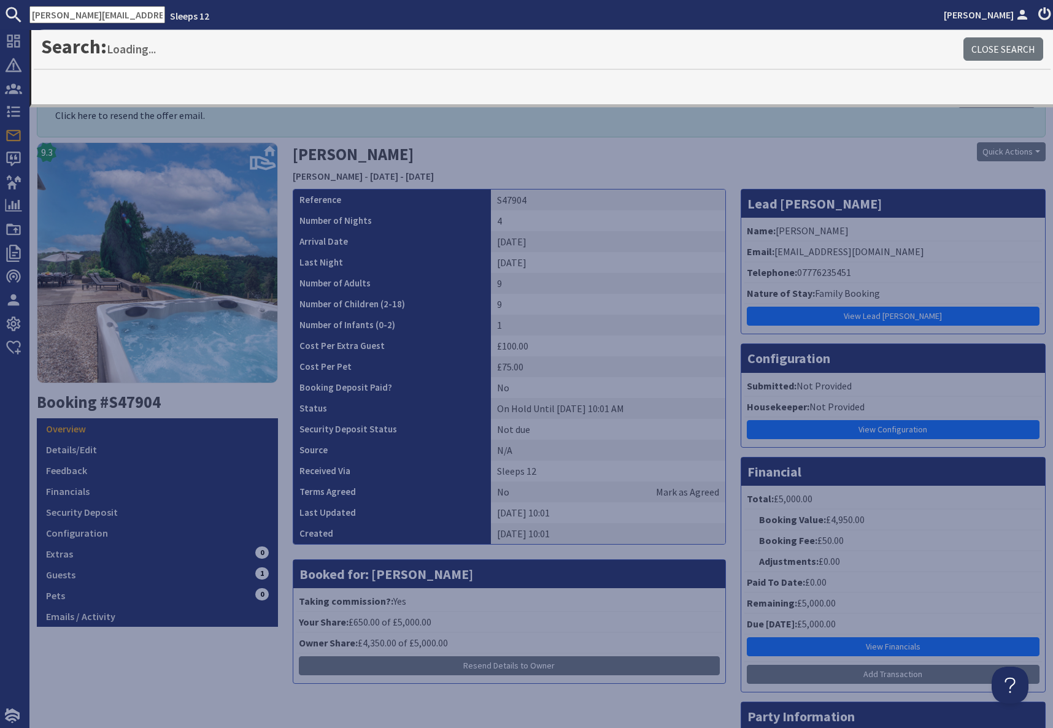
type input "[PERSON_NAME][EMAIL_ADDRESS][DOMAIN_NAME]"
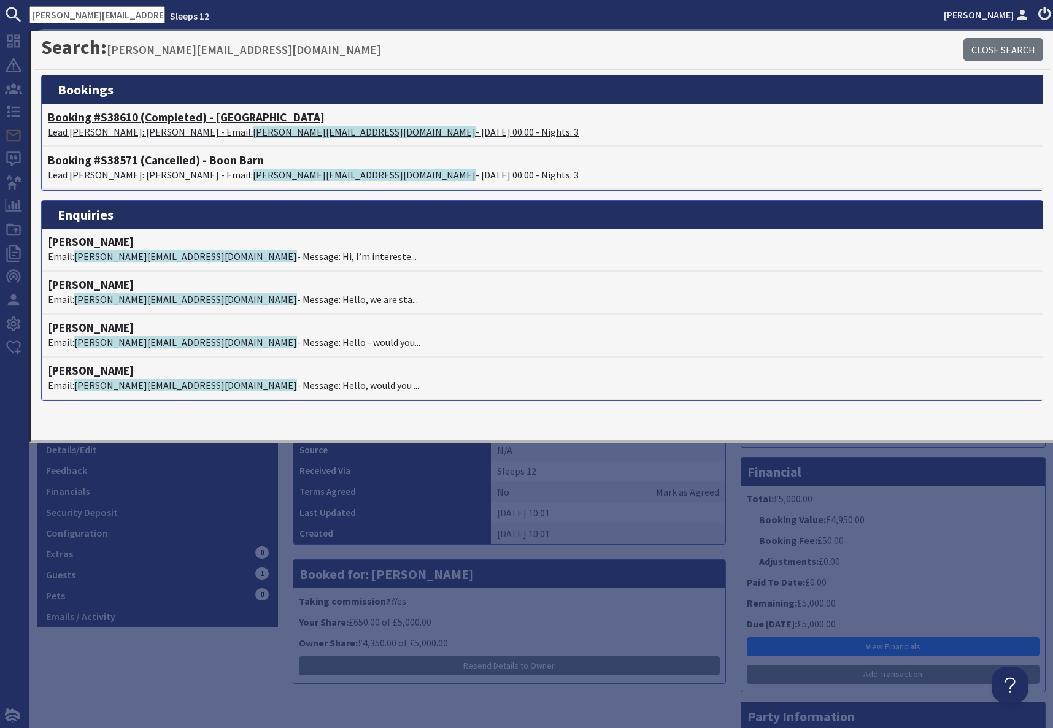
click at [155, 123] on h4 "Booking #S38610 (Completed) - [GEOGRAPHIC_DATA]" at bounding box center [542, 117] width 989 height 14
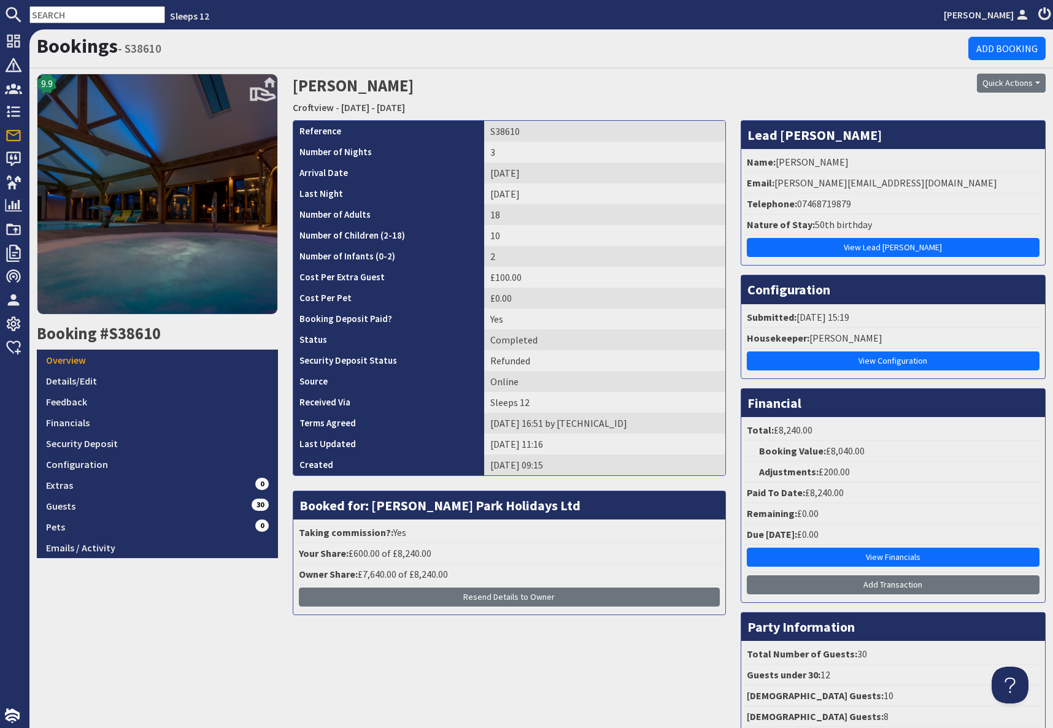
click at [90, 18] on input "text" at bounding box center [97, 14] width 136 height 17
paste input "[EMAIL_ADDRESS][DOMAIN_NAME]"
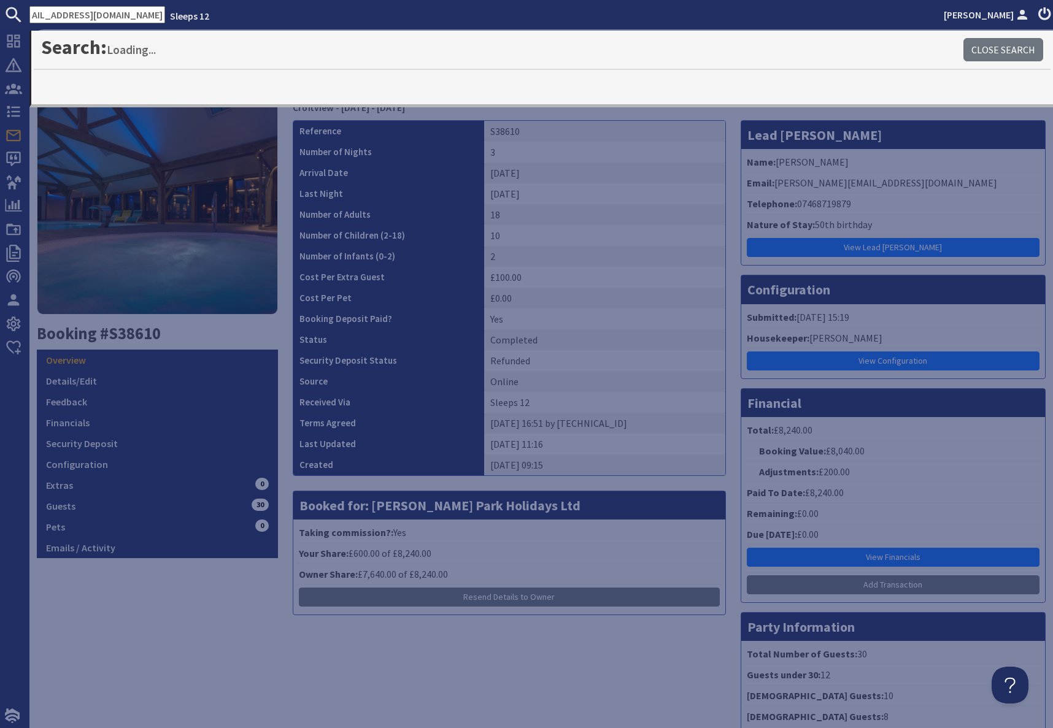
type input "[EMAIL_ADDRESS][DOMAIN_NAME]"
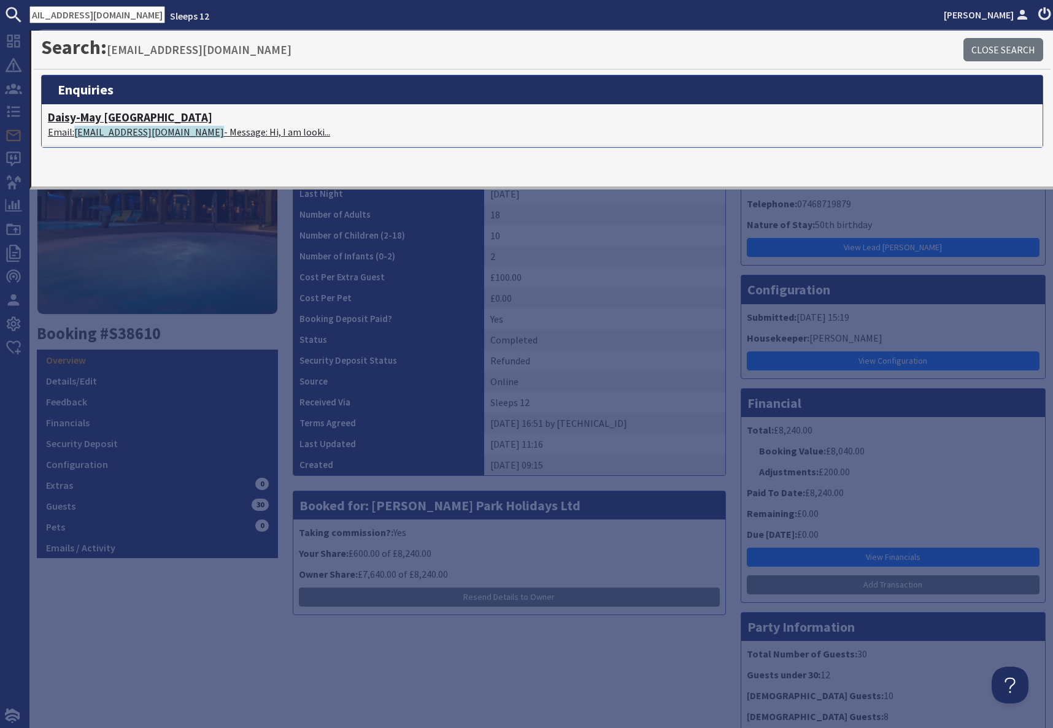
scroll to position [0, 0]
click at [118, 128] on span "[EMAIL_ADDRESS][DOMAIN_NAME]" at bounding box center [149, 132] width 150 height 12
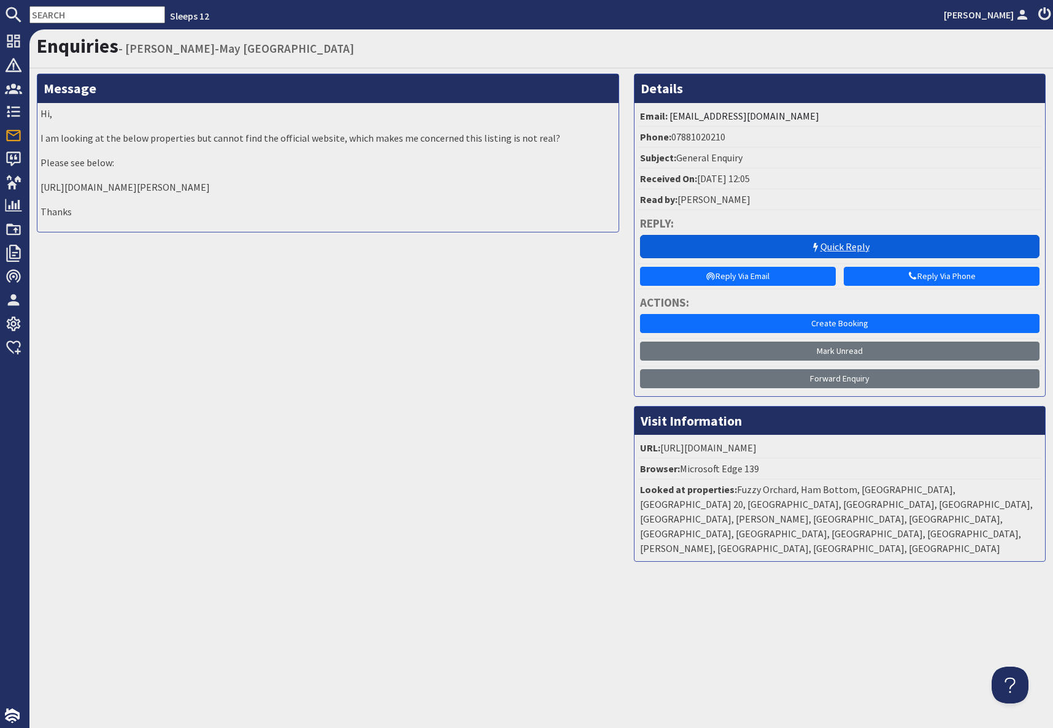
click at [823, 249] on link "Quick Reply" at bounding box center [839, 246] width 399 height 23
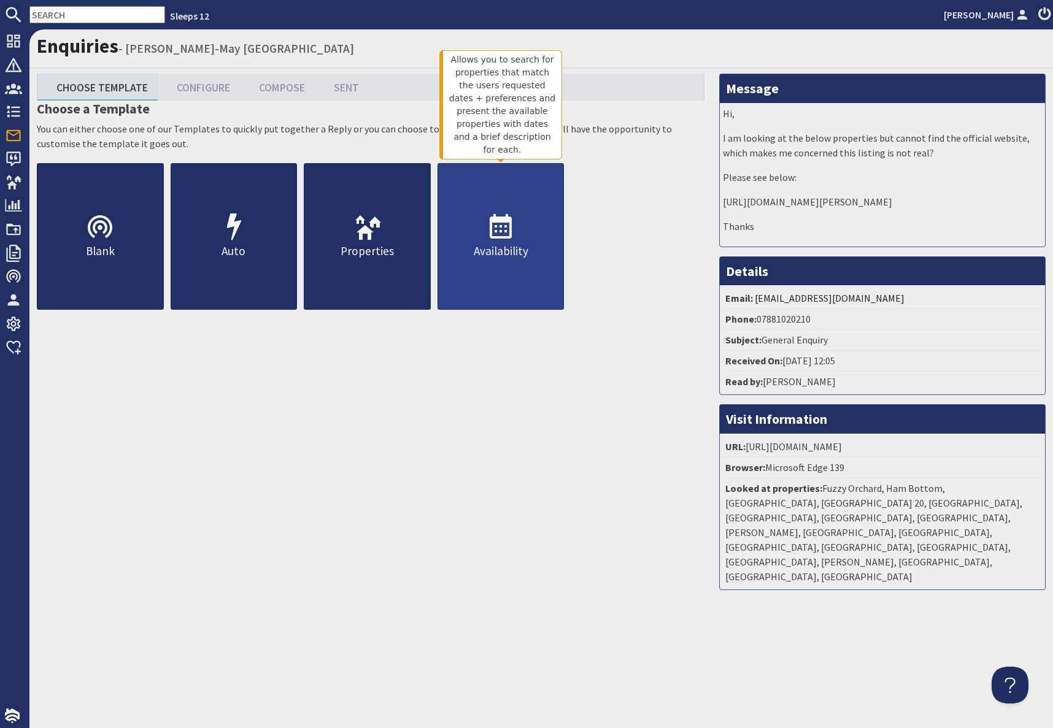
click at [496, 257] on p "Availability" at bounding box center [501, 251] width 126 height 18
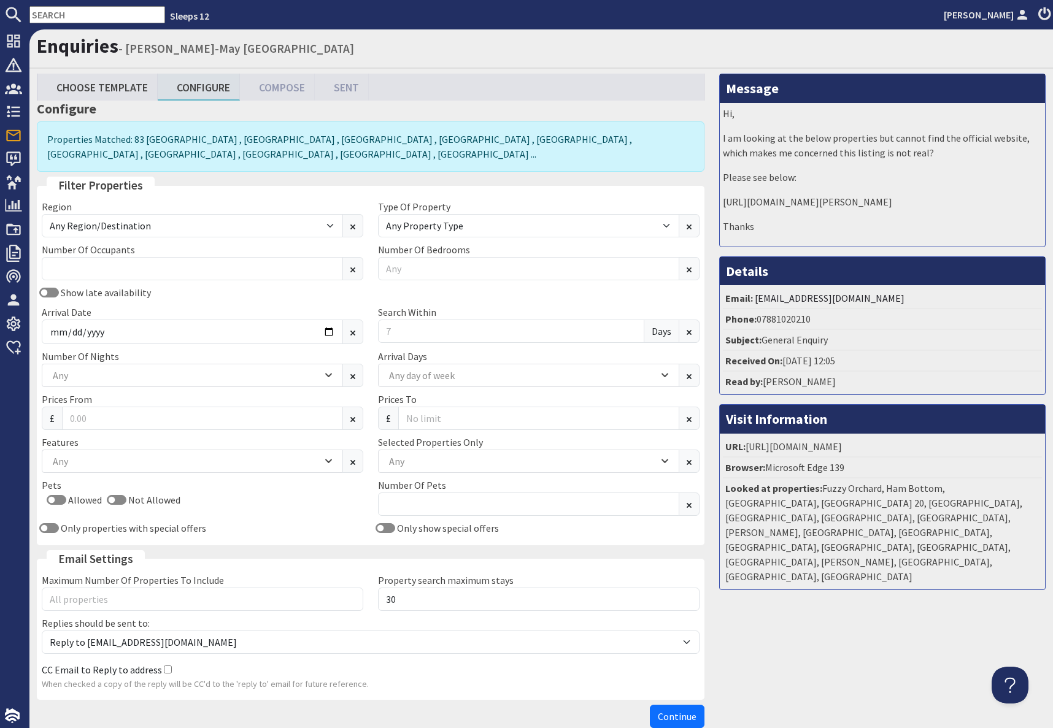
click at [64, 17] on input "text" at bounding box center [97, 14] width 136 height 17
paste input "[EMAIL_ADDRESS][DOMAIN_NAME]"
type input "[EMAIL_ADDRESS][DOMAIN_NAME]"
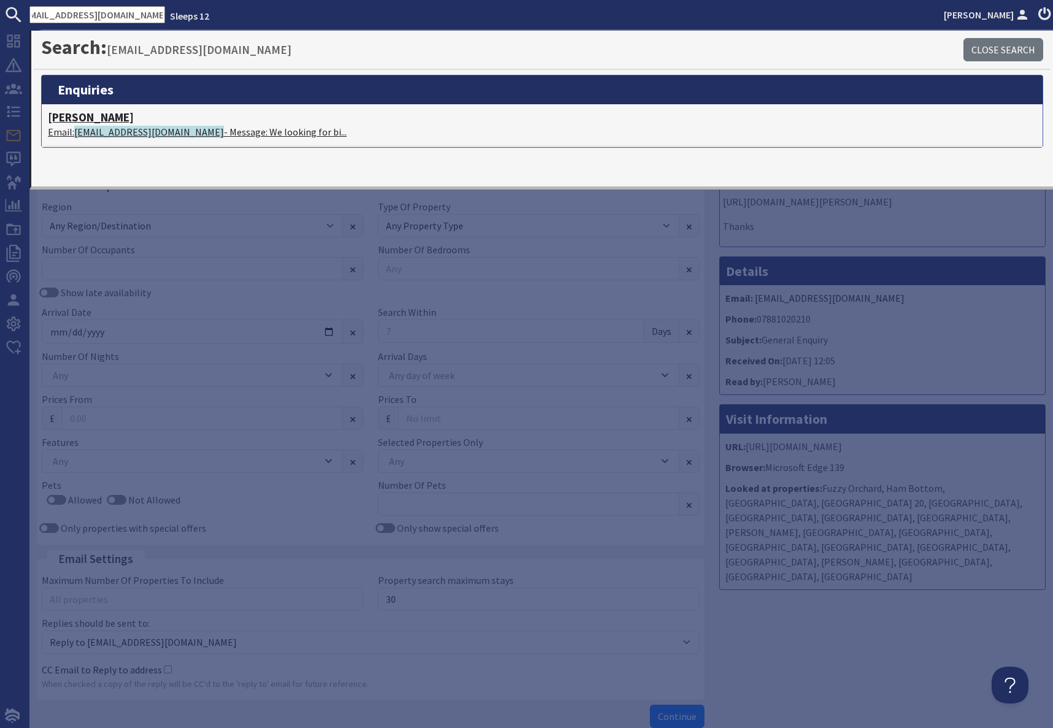
click at [112, 135] on span "[EMAIL_ADDRESS][DOMAIN_NAME]" at bounding box center [149, 132] width 150 height 12
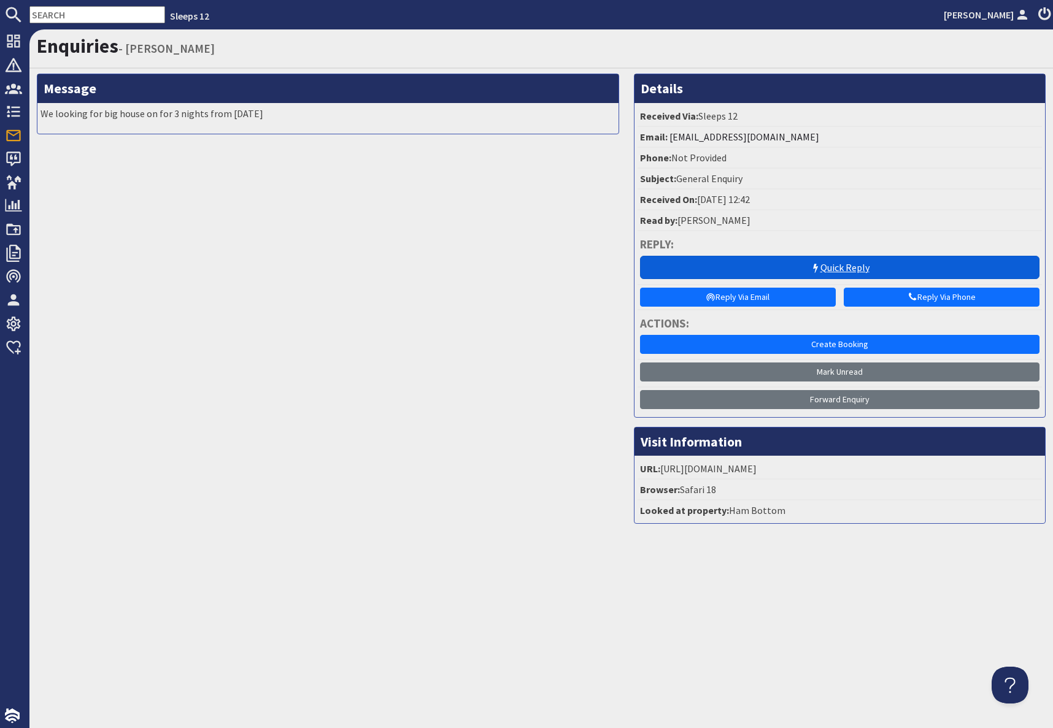
click at [831, 264] on link "Quick Reply" at bounding box center [839, 267] width 399 height 23
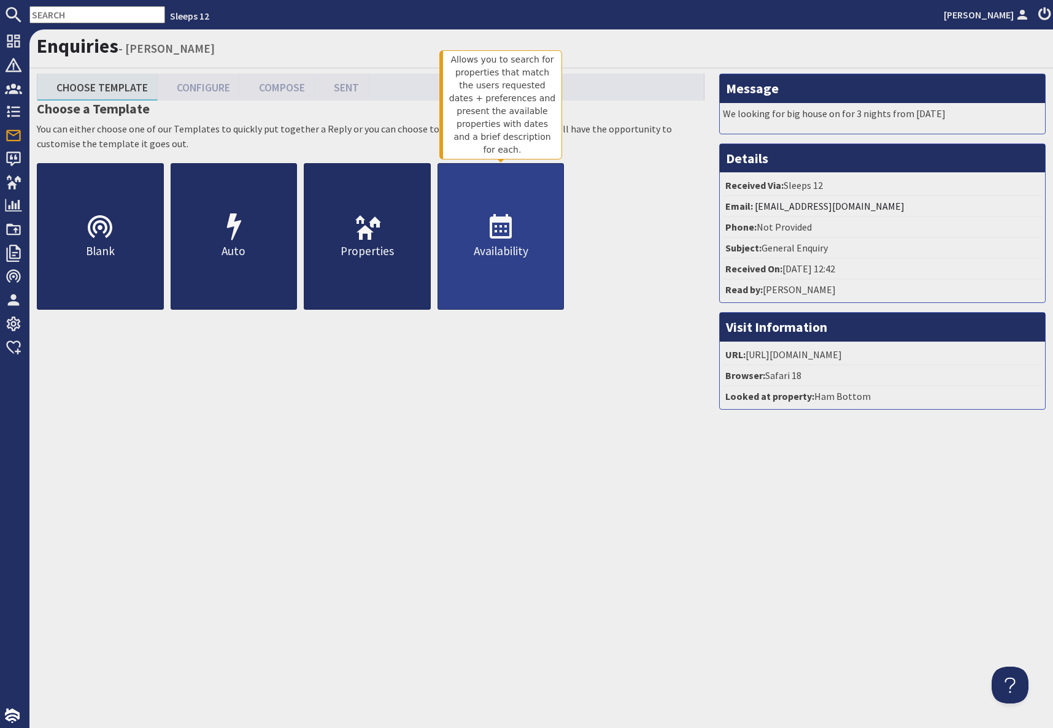
click at [515, 243] on p "Availability" at bounding box center [501, 251] width 126 height 18
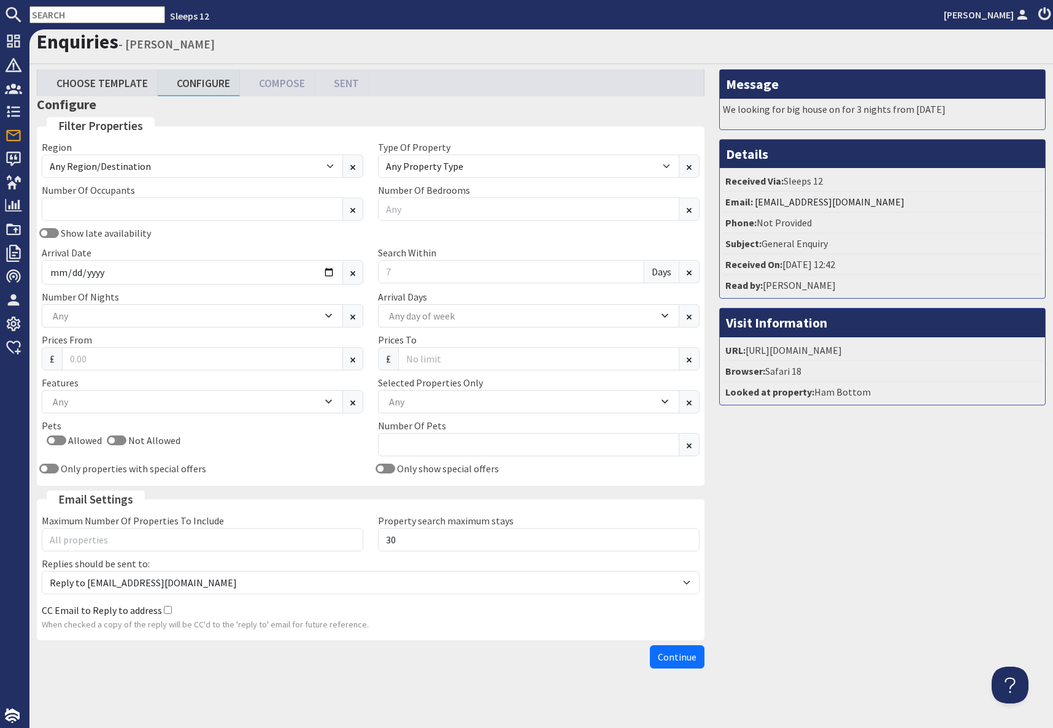
scroll to position [5, 0]
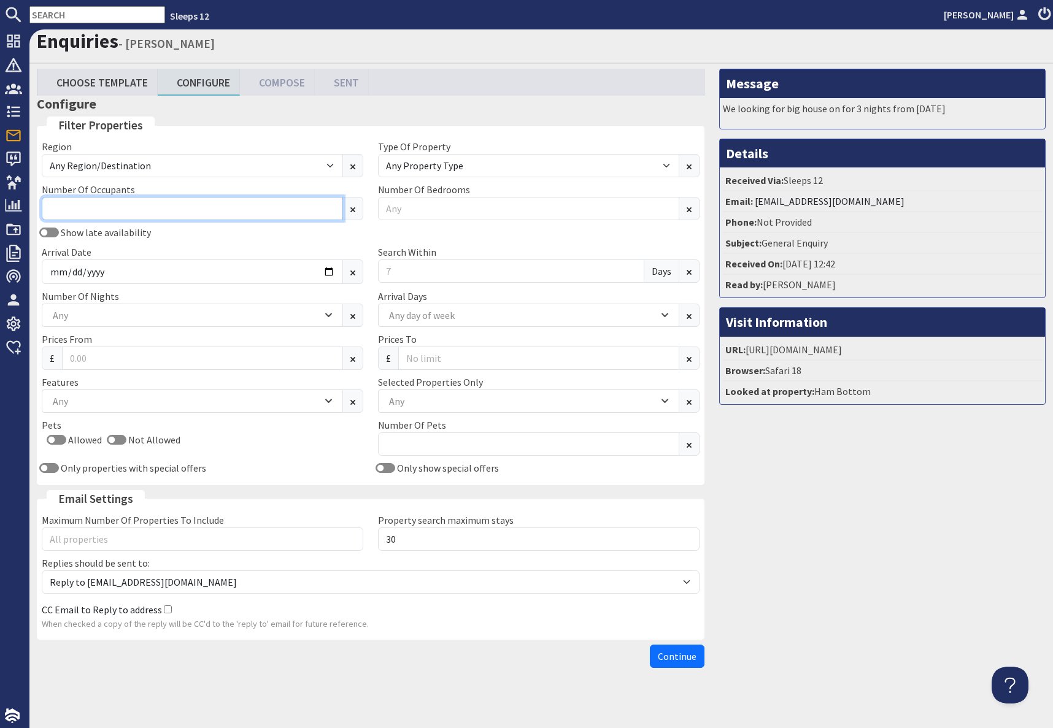
click at [124, 209] on input "Number Of Occupants" at bounding box center [192, 208] width 301 height 23
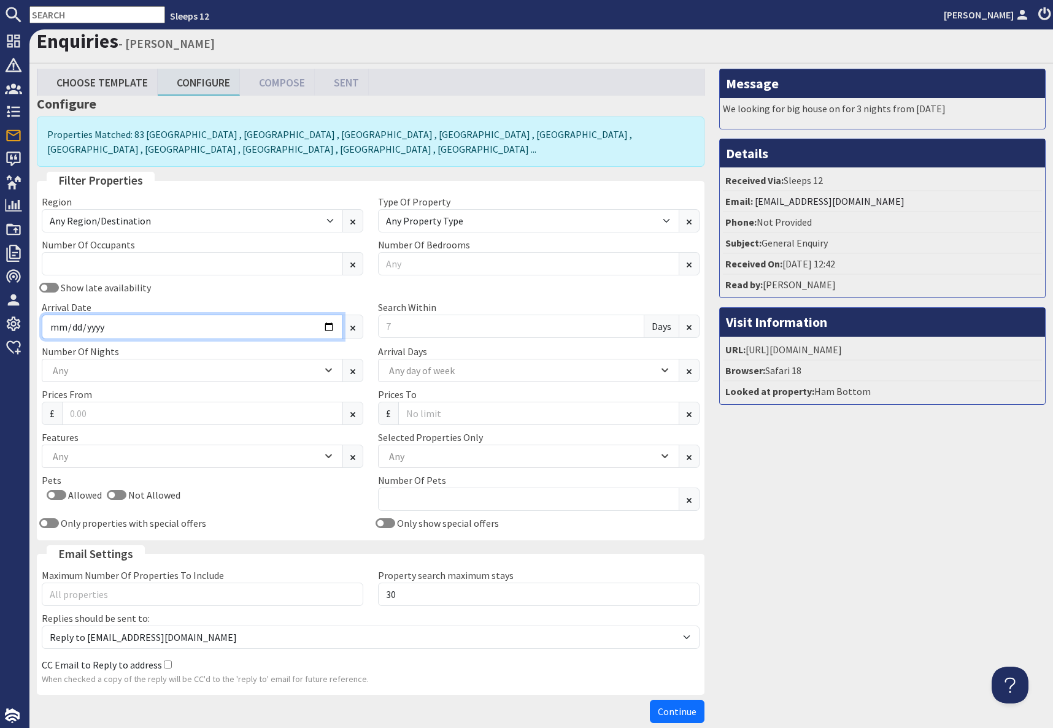
click at [333, 329] on input "Arrival Date" at bounding box center [192, 327] width 301 height 25
click at [328, 328] on input "Arrival Date" at bounding box center [192, 327] width 301 height 25
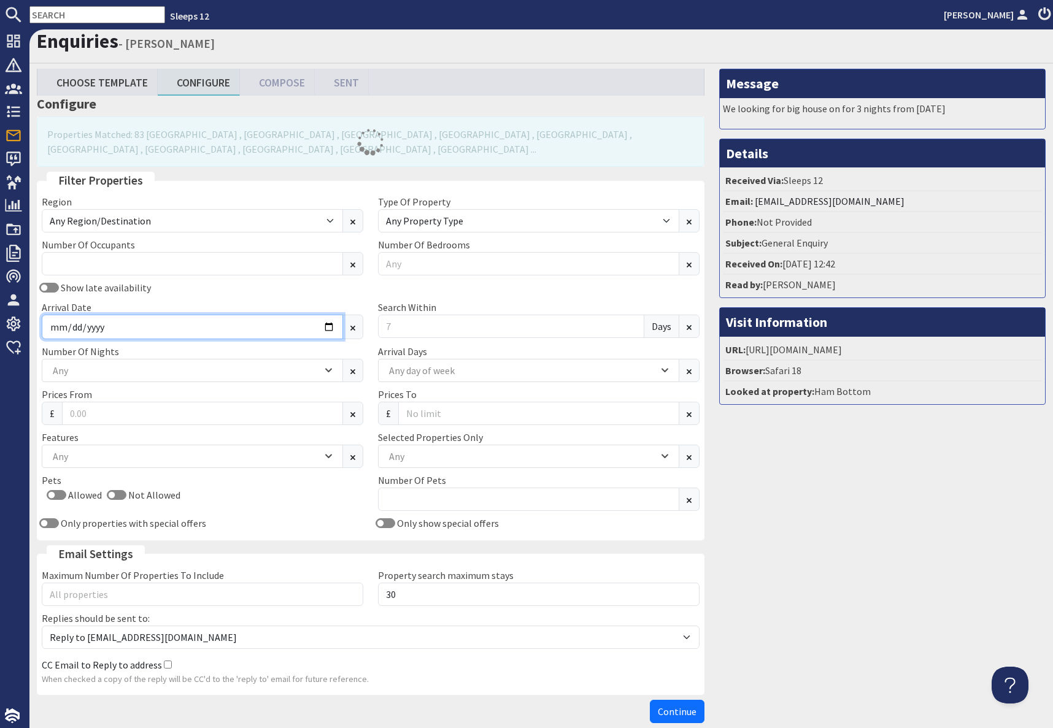
type input "[DATE]"
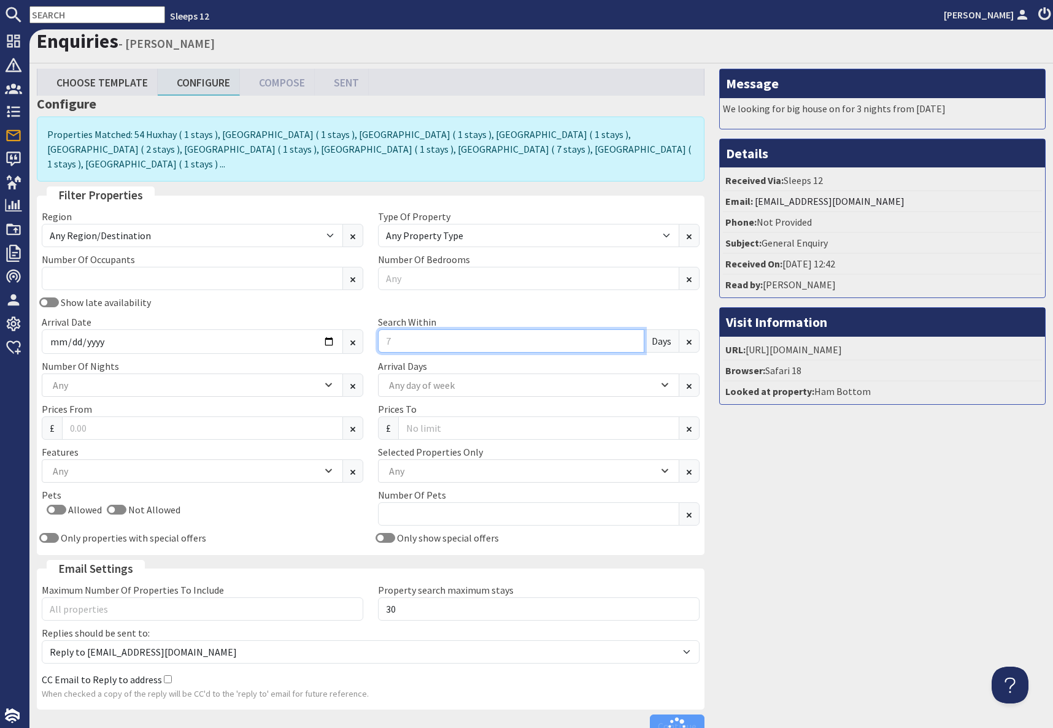
click at [422, 330] on input "Search Within" at bounding box center [511, 341] width 266 height 23
type input "0"
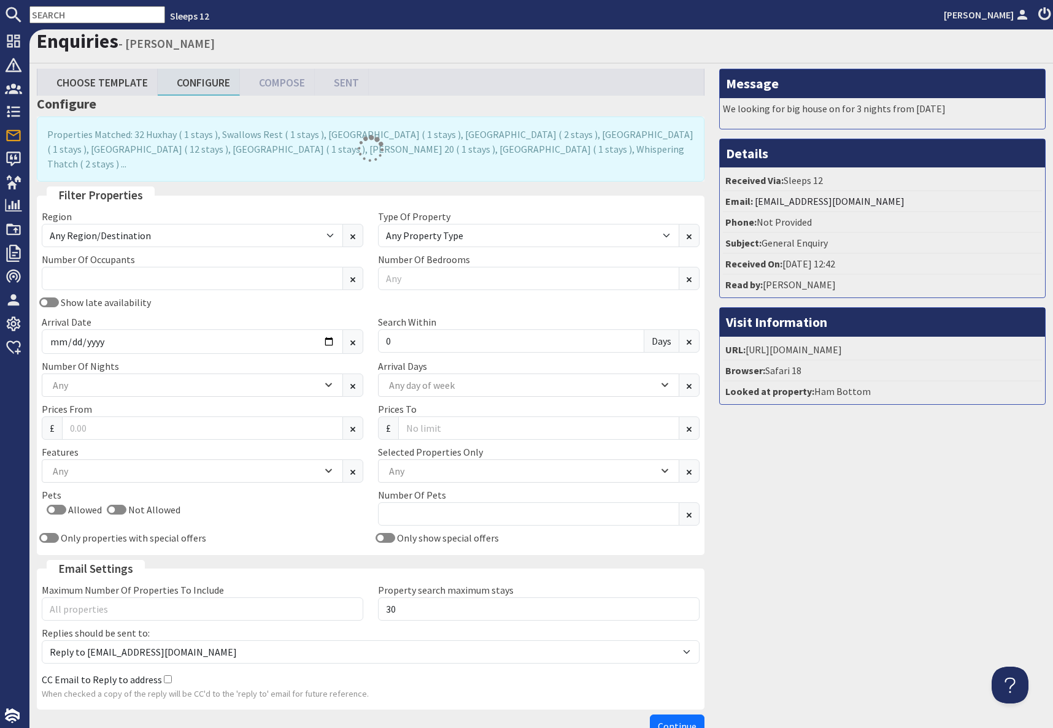
drag, startPoint x: 899, startPoint y: 508, endPoint x: 892, endPoint y: 522, distance: 15.1
click at [899, 508] on div "Message We looking for big house on for 3 nights from [DATE] Details Received V…" at bounding box center [882, 406] width 341 height 675
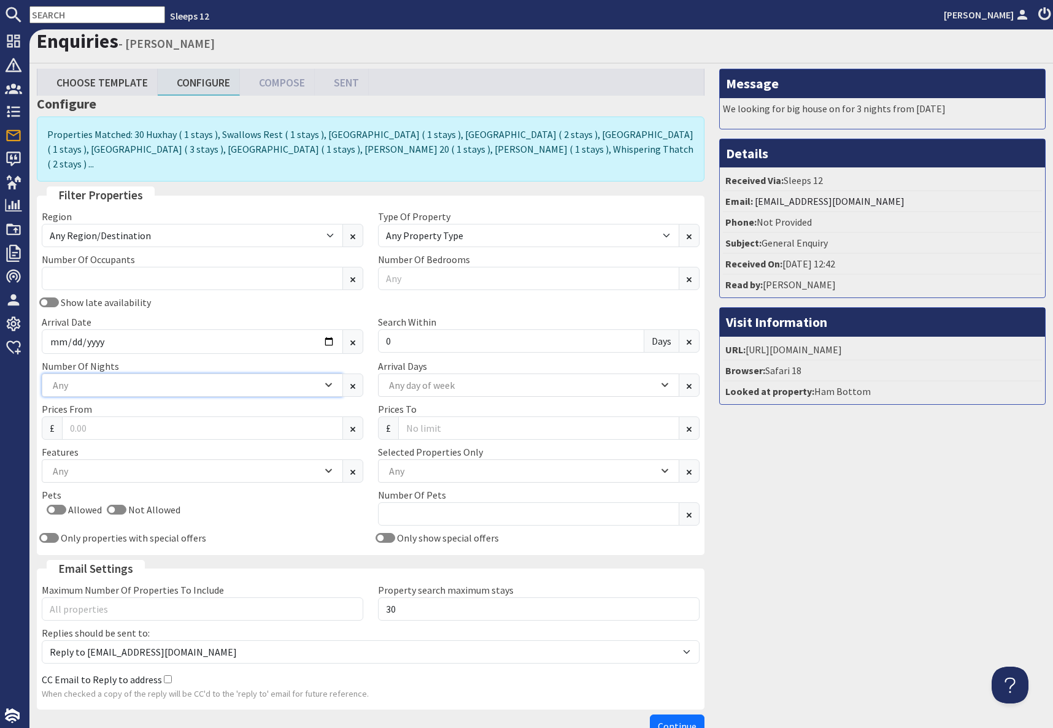
click at [113, 379] on div "Any" at bounding box center [186, 385] width 272 height 13
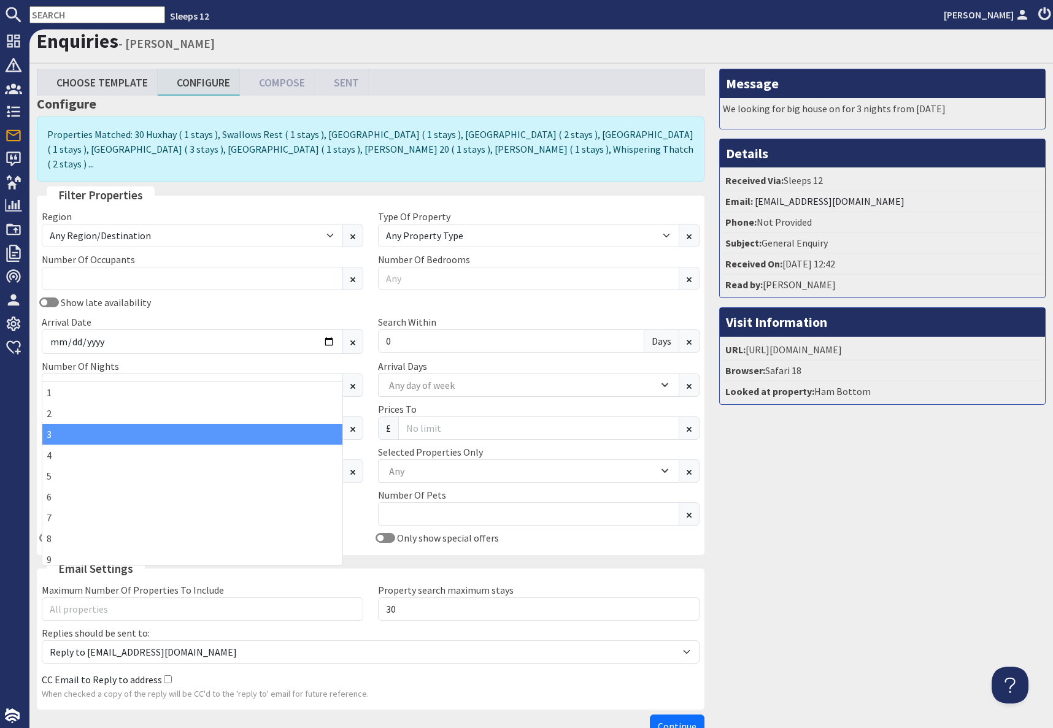
click at [61, 441] on div "3" at bounding box center [192, 434] width 300 height 21
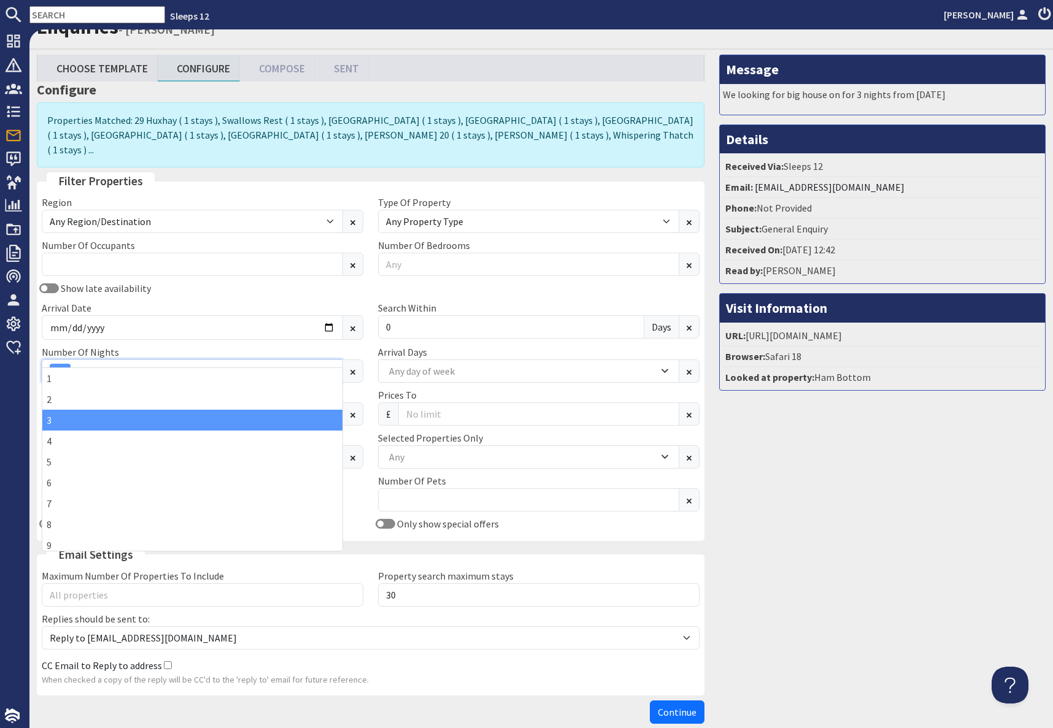
click at [123, 364] on div "3" at bounding box center [186, 371] width 272 height 15
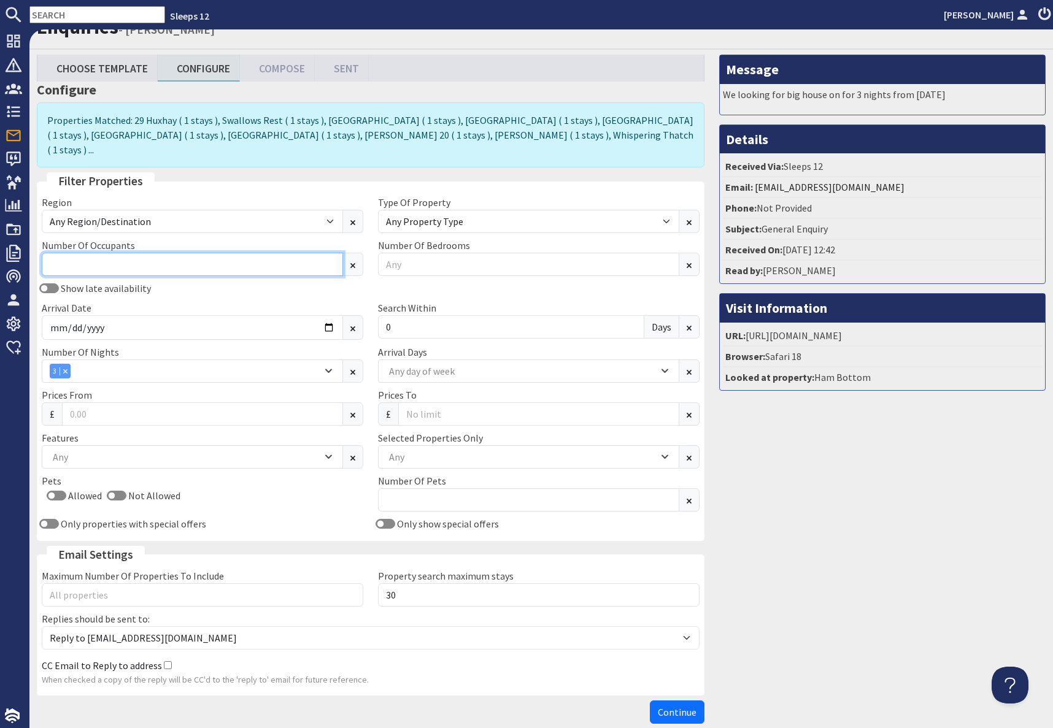
type input "1"
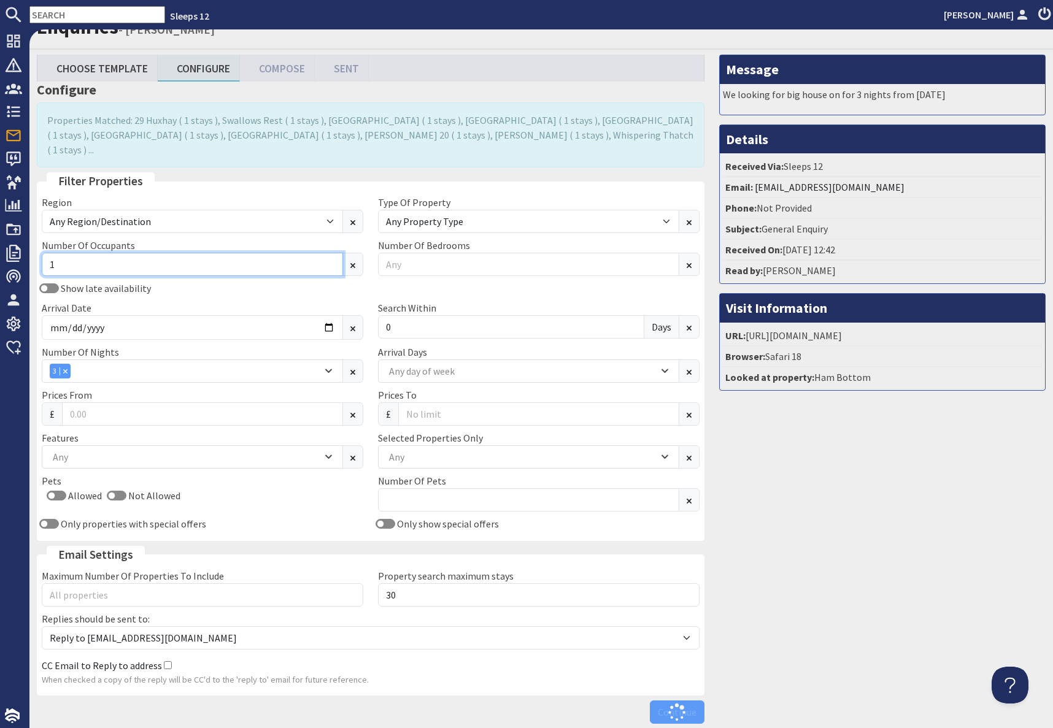
click at [96, 253] on input "1" at bounding box center [192, 264] width 301 height 23
type input "12"
drag, startPoint x: 908, startPoint y: 570, endPoint x: 896, endPoint y: 567, distance: 12.1
click at [902, 568] on div "Message We looking for big house on for 3 nights from [DATE] Details Received V…" at bounding box center [882, 392] width 341 height 675
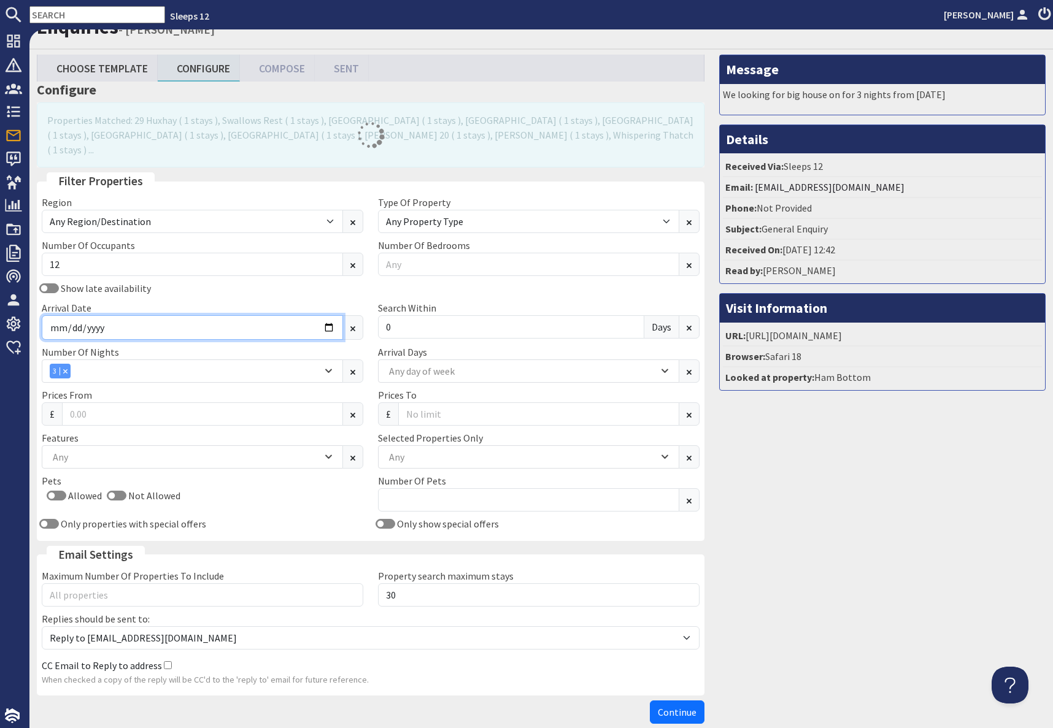
click at [327, 315] on input "[DATE]" at bounding box center [192, 327] width 301 height 25
click at [326, 315] on input "[DATE]" at bounding box center [192, 327] width 301 height 25
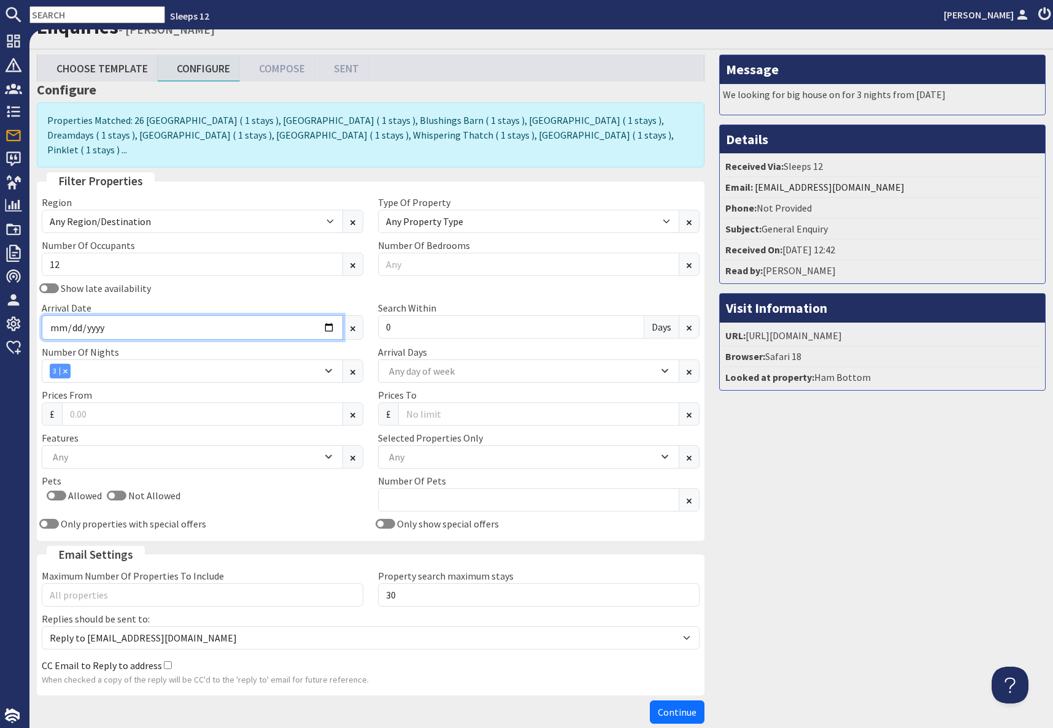
click at [328, 315] on input "[DATE]" at bounding box center [192, 327] width 301 height 25
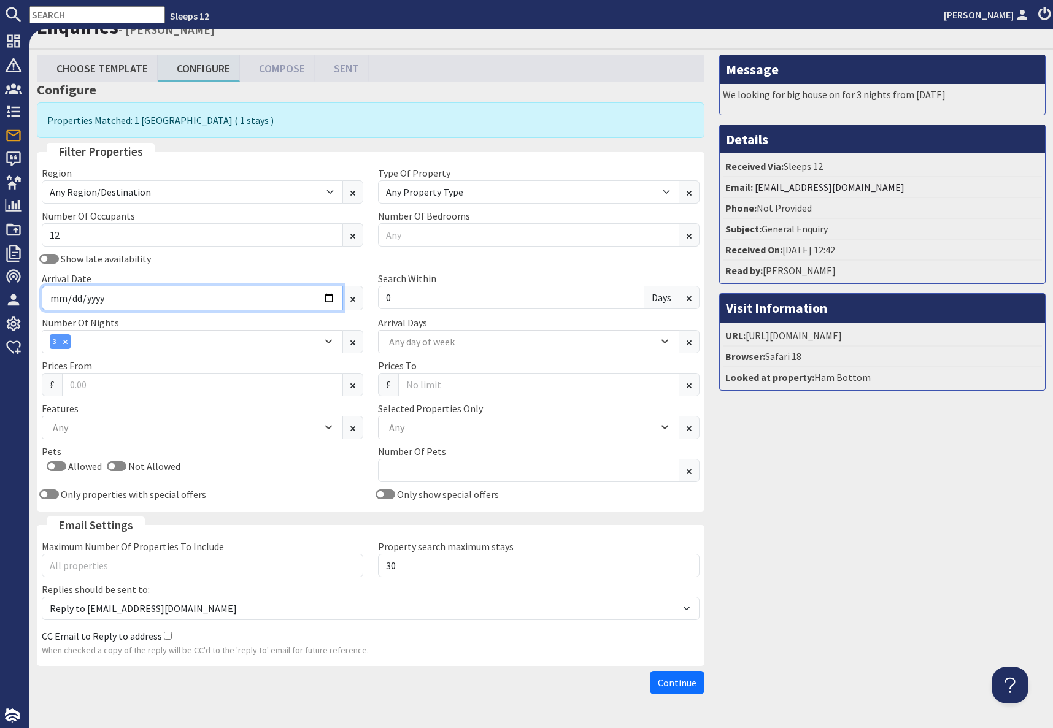
drag, startPoint x: 263, startPoint y: 307, endPoint x: 337, endPoint y: 297, distance: 74.3
click at [271, 305] on input "[DATE]" at bounding box center [192, 298] width 301 height 25
click at [331, 298] on input "[DATE]" at bounding box center [192, 298] width 301 height 25
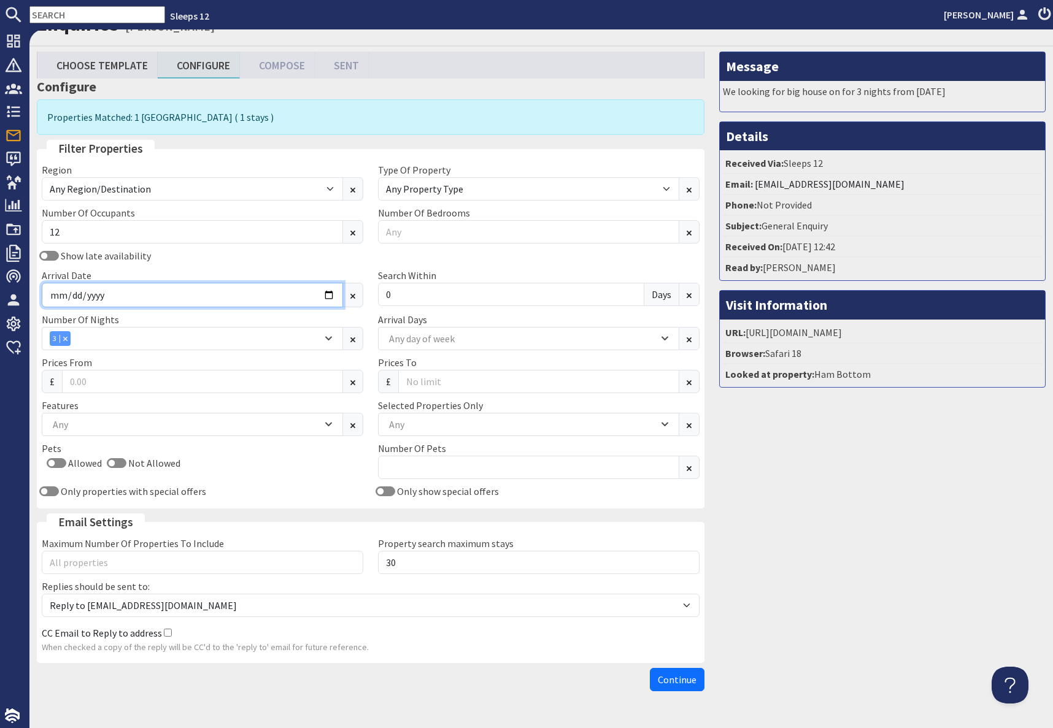
scroll to position [26, 0]
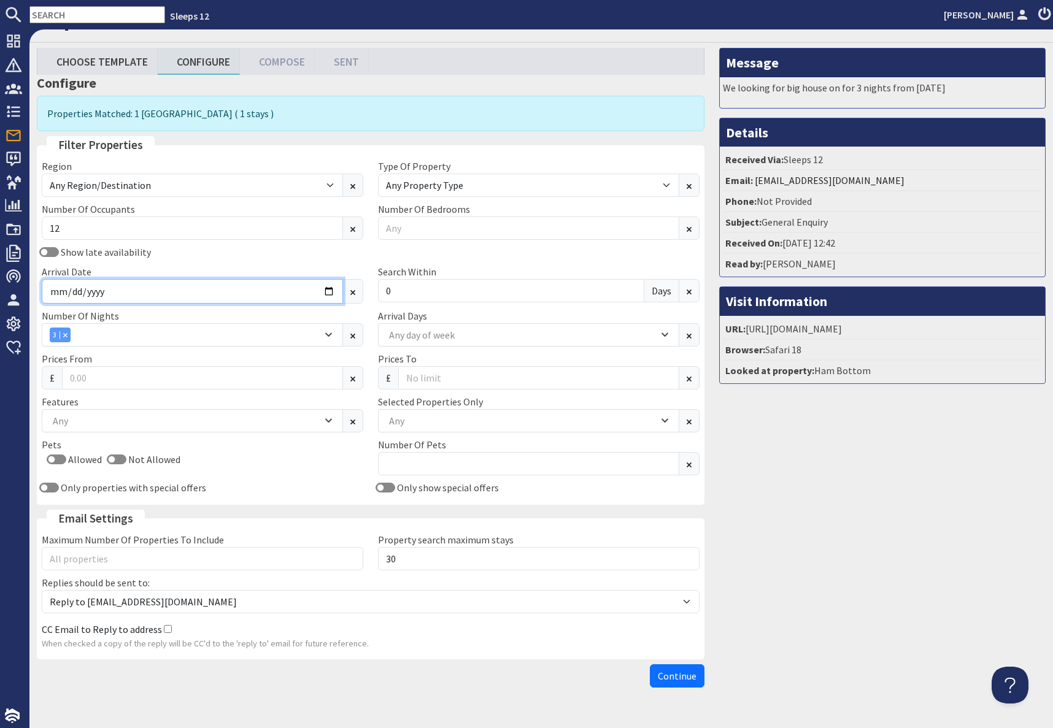
click at [331, 290] on input "[DATE]" at bounding box center [192, 291] width 301 height 25
type input "[DATE]"
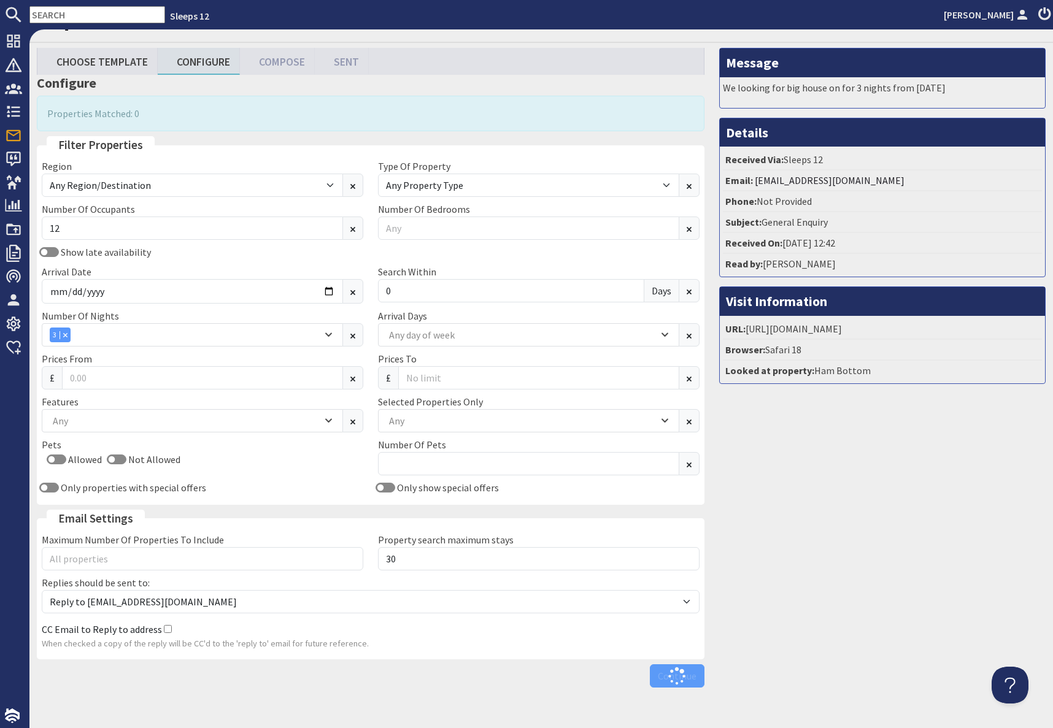
drag, startPoint x: 923, startPoint y: 514, endPoint x: 885, endPoint y: 510, distance: 37.6
click at [911, 513] on div "Message We looking for big house on for 3 nights from [DATE] Details Received V…" at bounding box center [882, 371] width 341 height 646
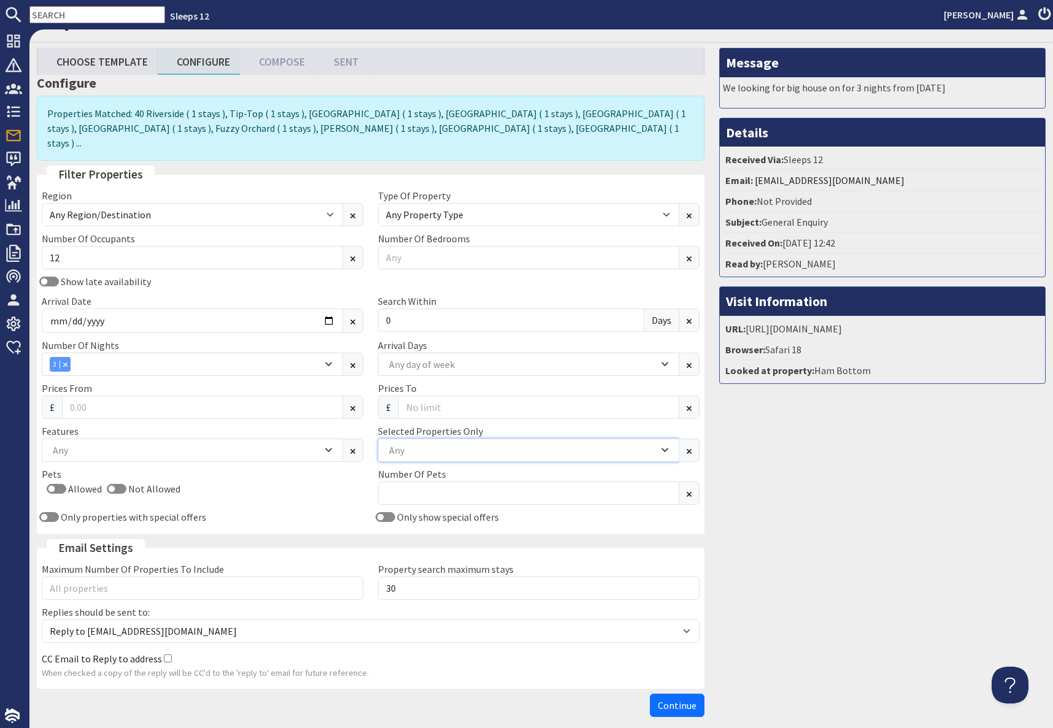
click at [458, 444] on div "Any" at bounding box center [522, 450] width 272 height 13
type input "shire"
click at [427, 485] on div "[PERSON_NAME]" at bounding box center [529, 487] width 300 height 21
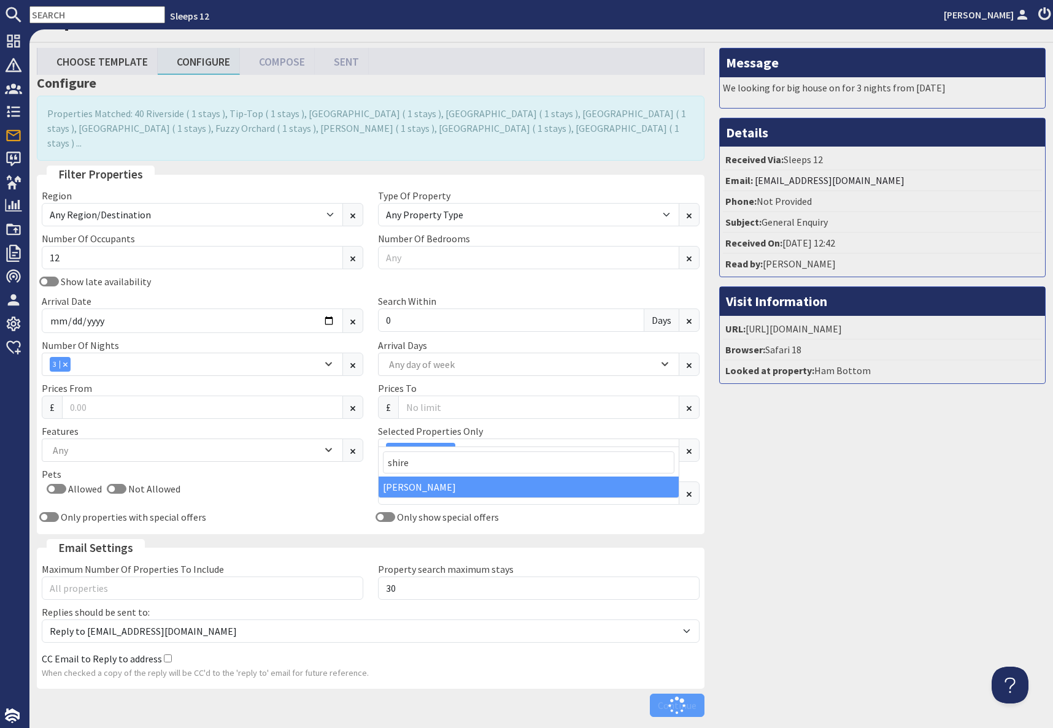
click at [875, 560] on div "Message We looking for big house on for 3 nights from [DATE] Details Received V…" at bounding box center [882, 385] width 341 height 675
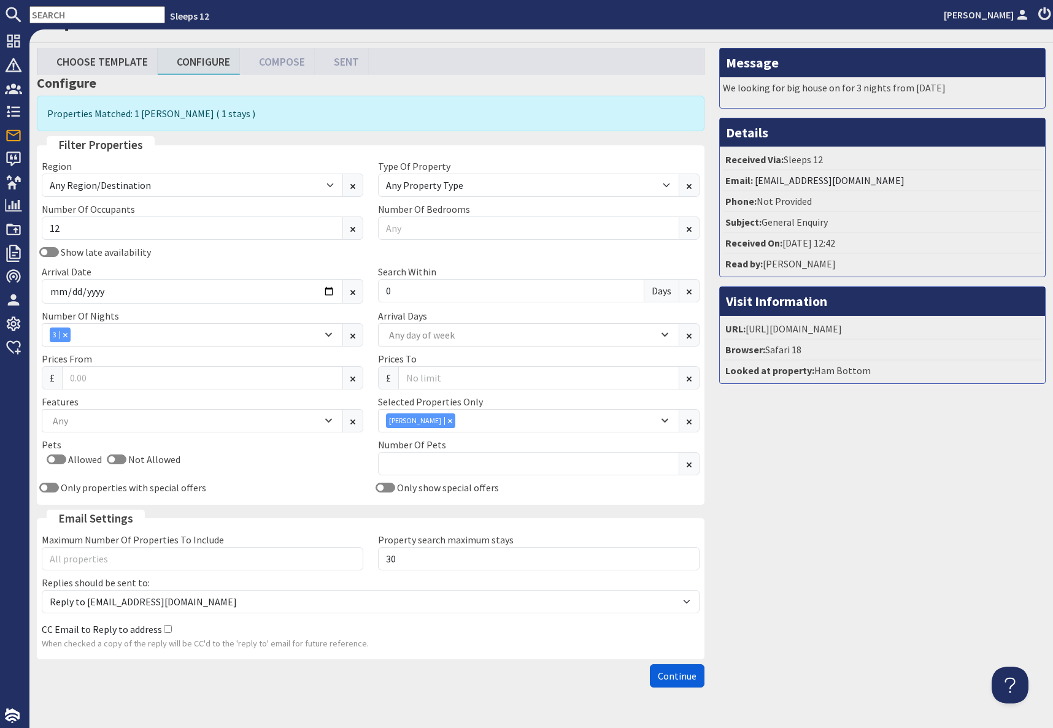
click at [672, 585] on span "Continue" at bounding box center [677, 676] width 39 height 12
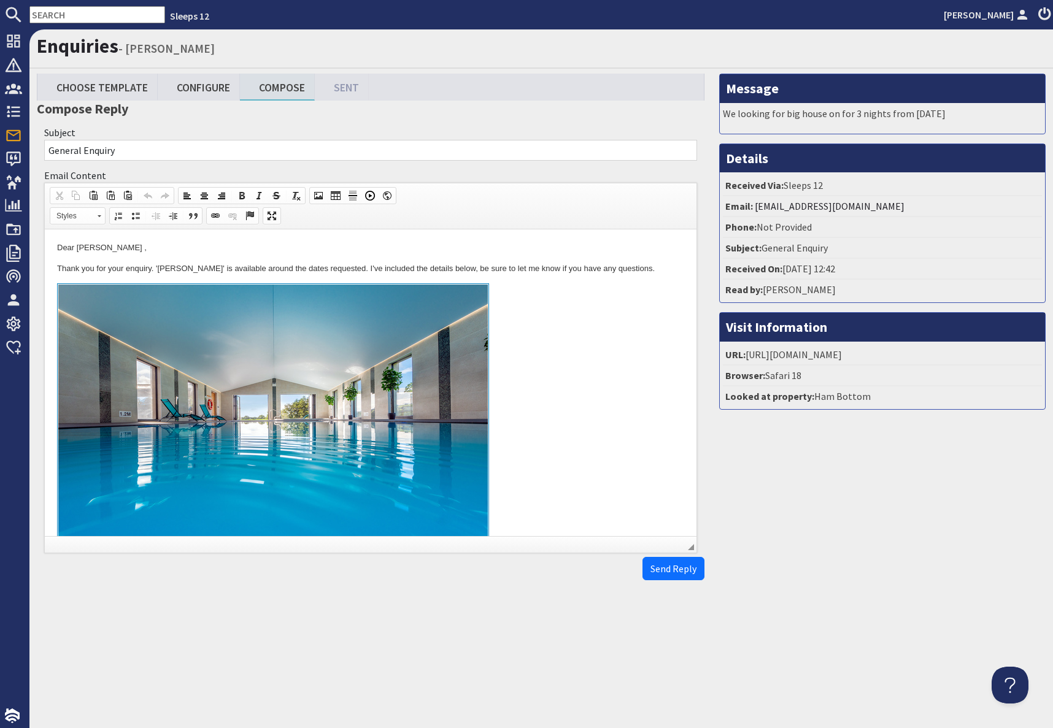
drag, startPoint x: 489, startPoint y: 330, endPoint x: 602, endPoint y: 339, distance: 113.3
click at [491, 330] on link "To enrich screen reader interactions, please activate Accessibility in Grammarl…" at bounding box center [370, 424] width 627 height 283
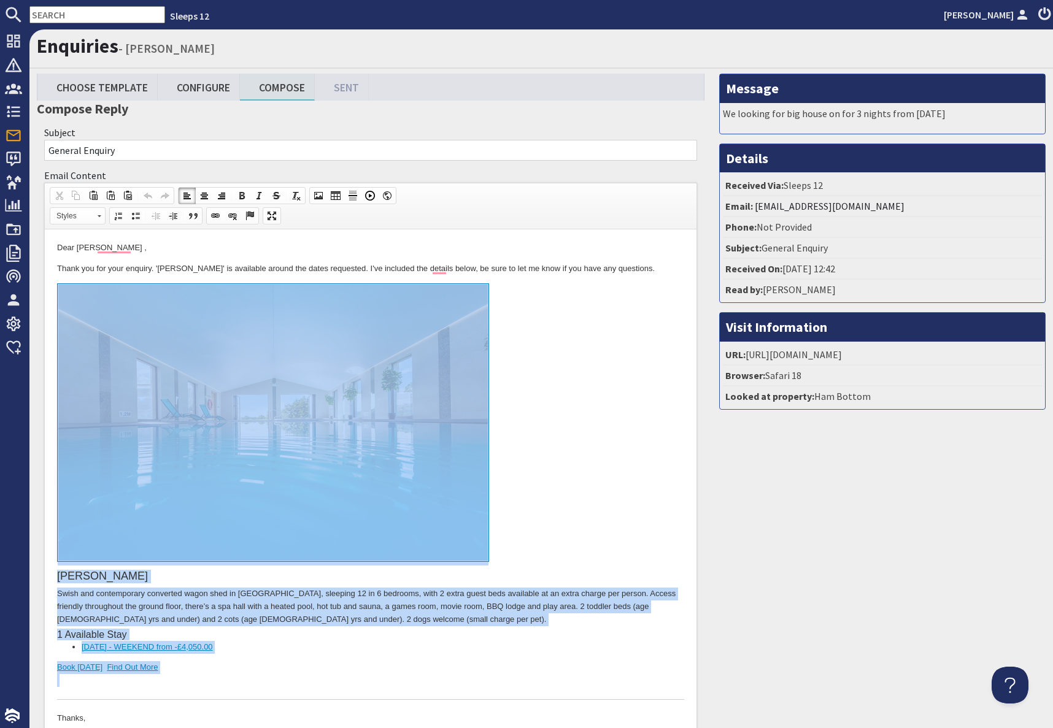
drag, startPoint x: 164, startPoint y: 677, endPoint x: 168, endPoint y: 531, distance: 146.1
click at [168, 531] on div "[PERSON_NAME] Swish and contemporary converted wagon shed in [GEOGRAPHIC_DATA],…" at bounding box center [370, 491] width 627 height 417
copy div "[PERSON_NAME] Swish and contemporary converted wagon shed in [GEOGRAPHIC_DATA],…"
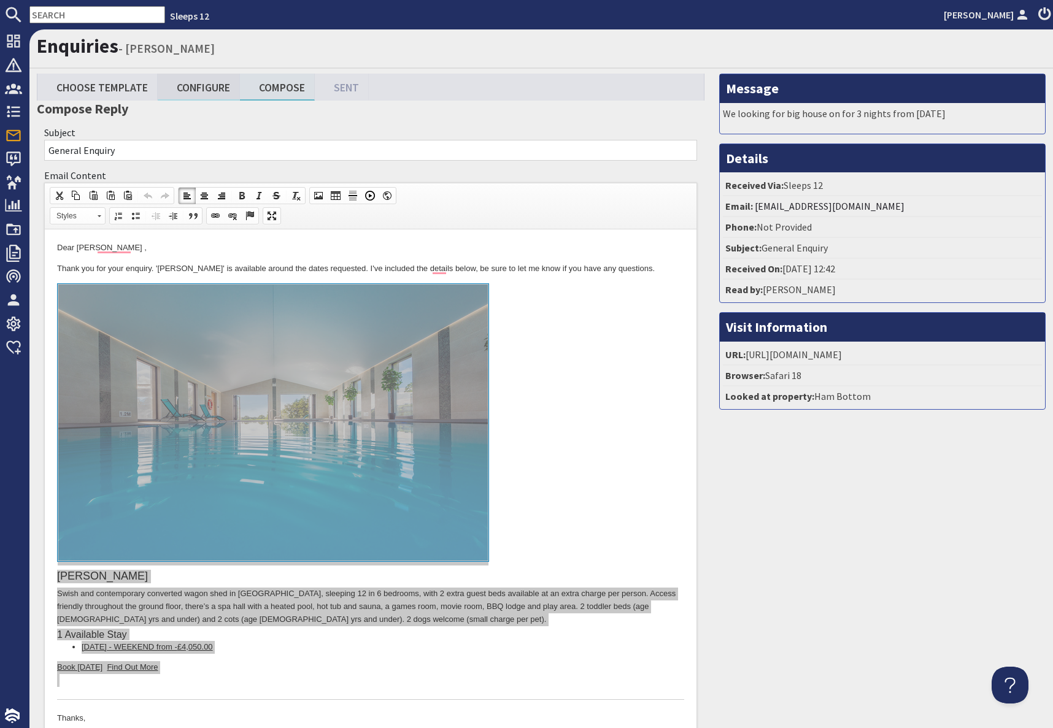
drag, startPoint x: 209, startPoint y: 89, endPoint x: 216, endPoint y: 94, distance: 8.8
click at [209, 89] on link "Configure" at bounding box center [199, 87] width 82 height 26
type textarea "<p>Dear [PERSON_NAME] ,</p> <p>Thank you for your enquiry. &#39;Shires&#39; is …"
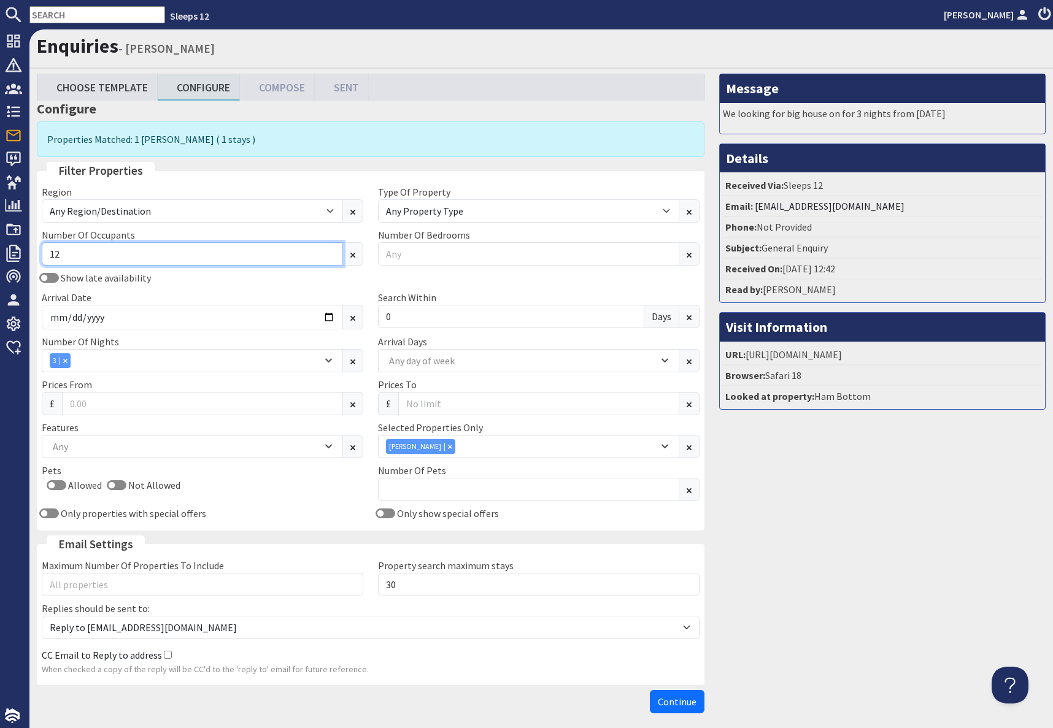
click at [75, 250] on input "12" at bounding box center [192, 253] width 301 height 23
type input "1"
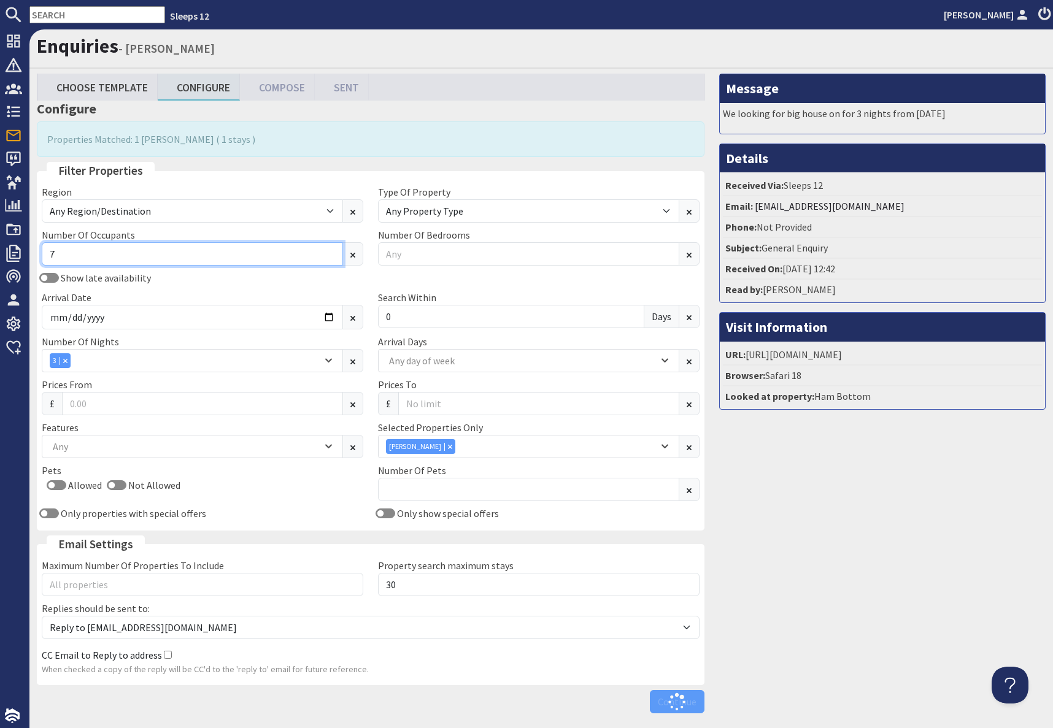
type input "7"
click at [244, 296] on div "Arrival Date [DATE]" at bounding box center [202, 309] width 336 height 39
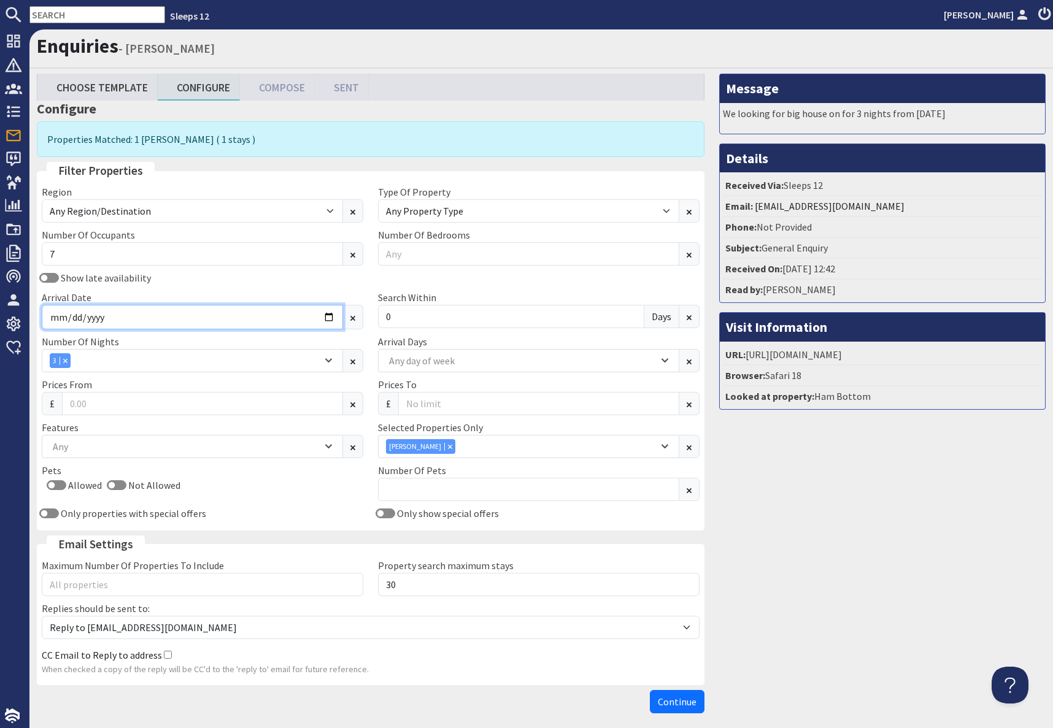
click at [333, 320] on input "[DATE]" at bounding box center [192, 317] width 301 height 25
type input "[DATE]"
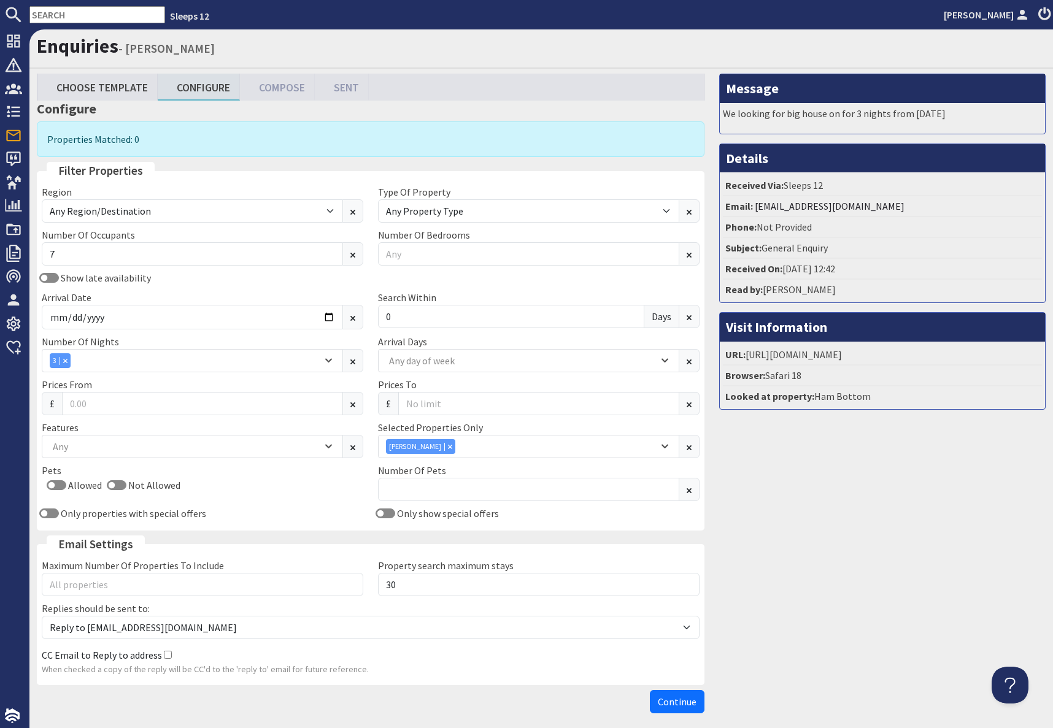
drag, startPoint x: 828, startPoint y: 585, endPoint x: 749, endPoint y: 538, distance: 91.9
click at [811, 574] on div "Message We looking for big house on for 3 nights from [DATE] Details Received V…" at bounding box center [882, 397] width 341 height 646
click at [448, 447] on icon "Combobox" at bounding box center [450, 446] width 4 height 4
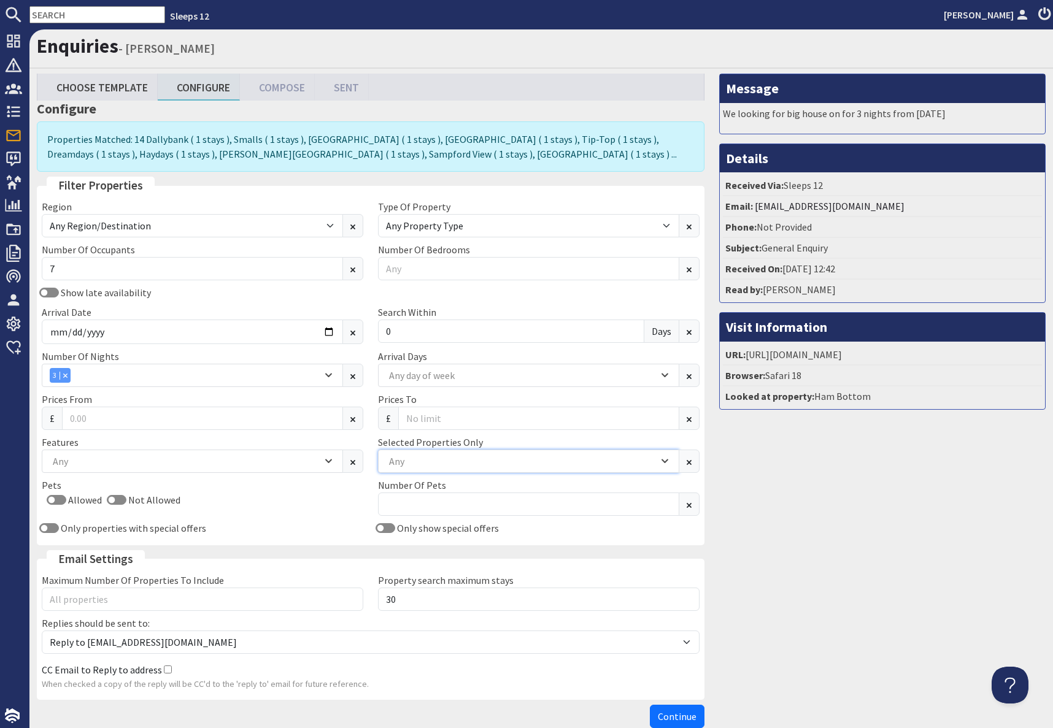
click at [432, 455] on div "Any" at bounding box center [522, 461] width 272 height 13
type input "king"
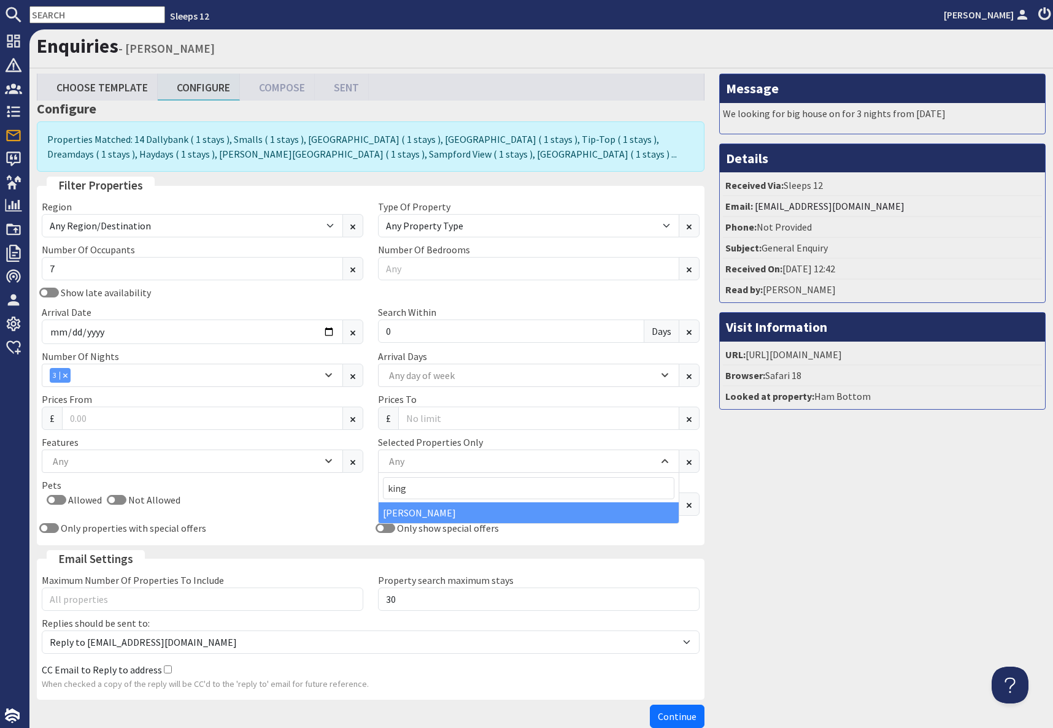
click at [428, 517] on div "[PERSON_NAME]" at bounding box center [529, 513] width 300 height 21
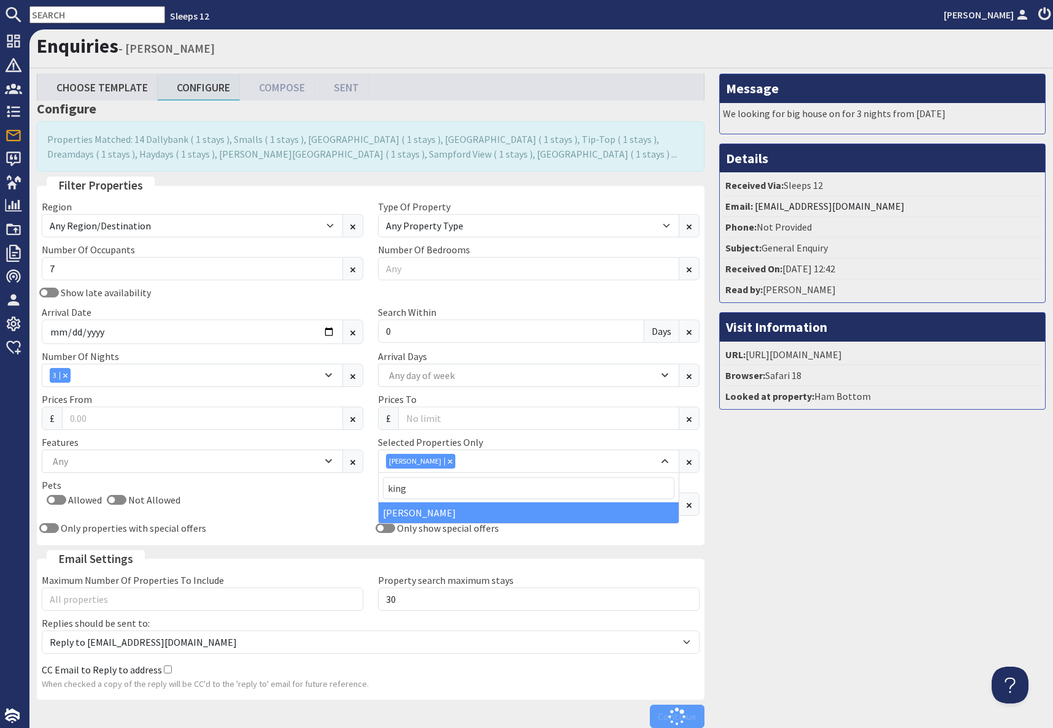
click at [803, 578] on div "Message We looking for big house on for 3 nights from [DATE] Details Received V…" at bounding box center [882, 404] width 341 height 660
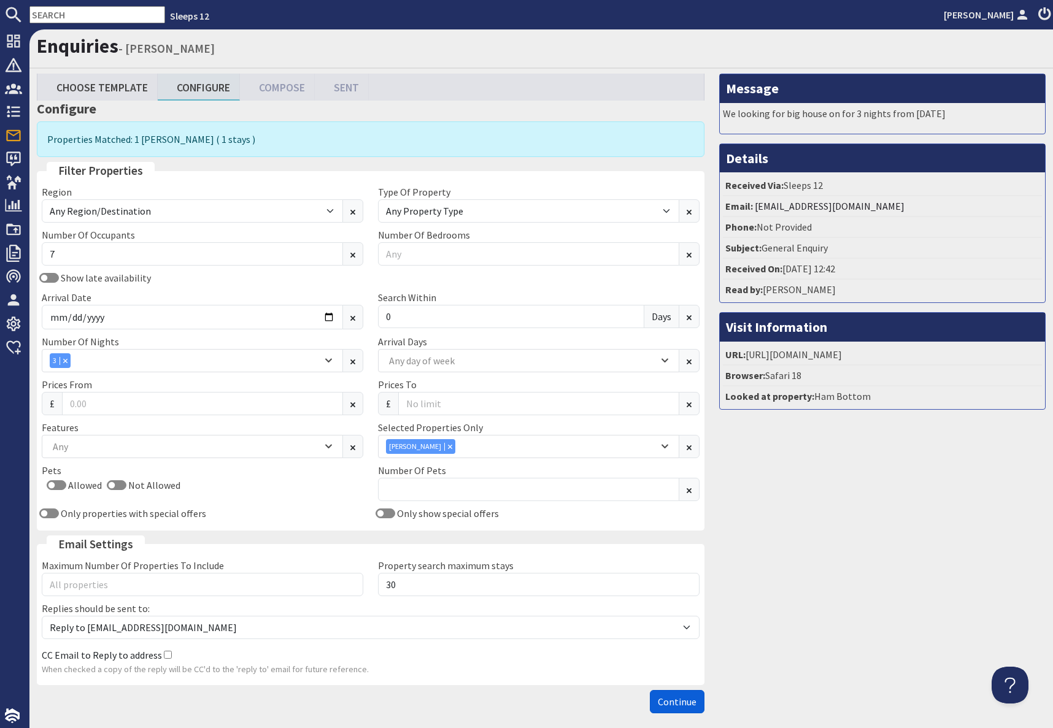
click at [669, 585] on span "Continue" at bounding box center [677, 702] width 39 height 12
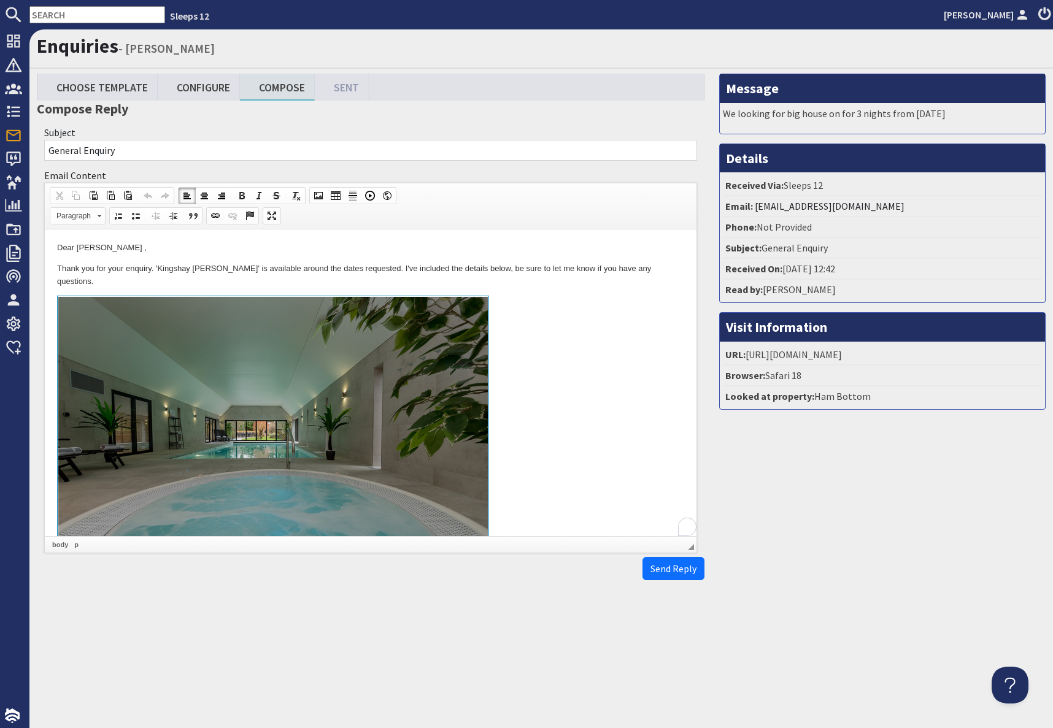
drag, startPoint x: 545, startPoint y: 328, endPoint x: 618, endPoint y: 330, distance: 73.0
click at [546, 328] on link "To enrich screen reader interactions, please activate Accessibility in Grammarl…" at bounding box center [370, 437] width 627 height 283
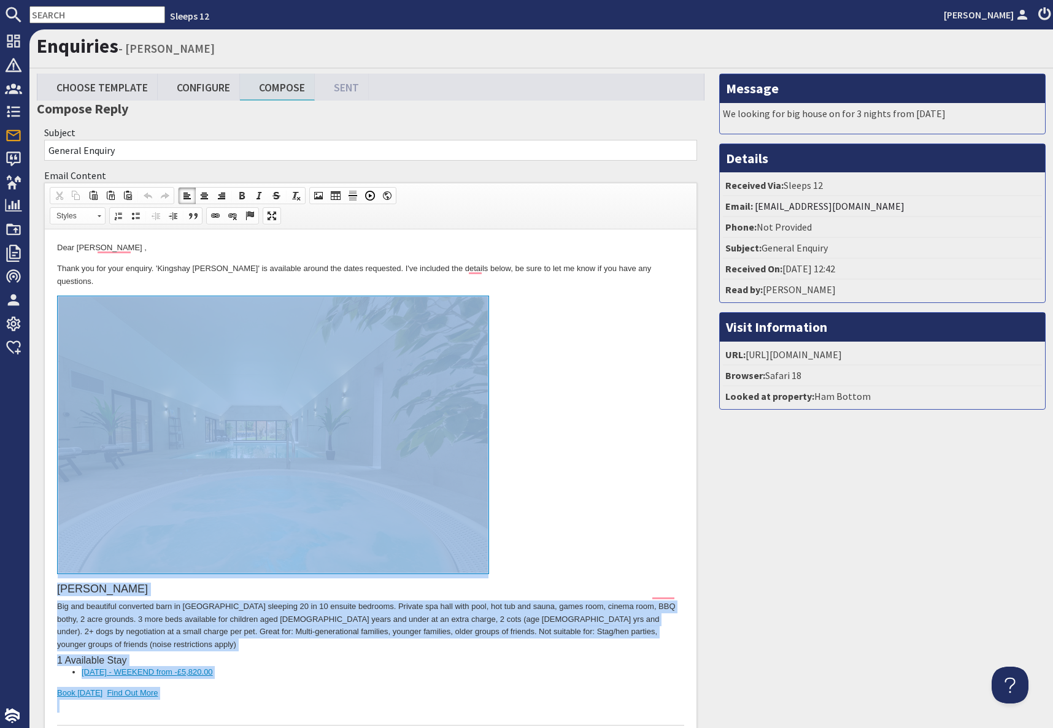
drag, startPoint x: 163, startPoint y: 680, endPoint x: 161, endPoint y: 472, distance: 207.4
click at [162, 472] on div "[PERSON_NAME] Big and beautiful converted barn in [GEOGRAPHIC_DATA] sleeping 20…" at bounding box center [370, 511] width 627 height 430
copy div "[PERSON_NAME] Big and beautiful converted barn in [GEOGRAPHIC_DATA] sleeping 20…"
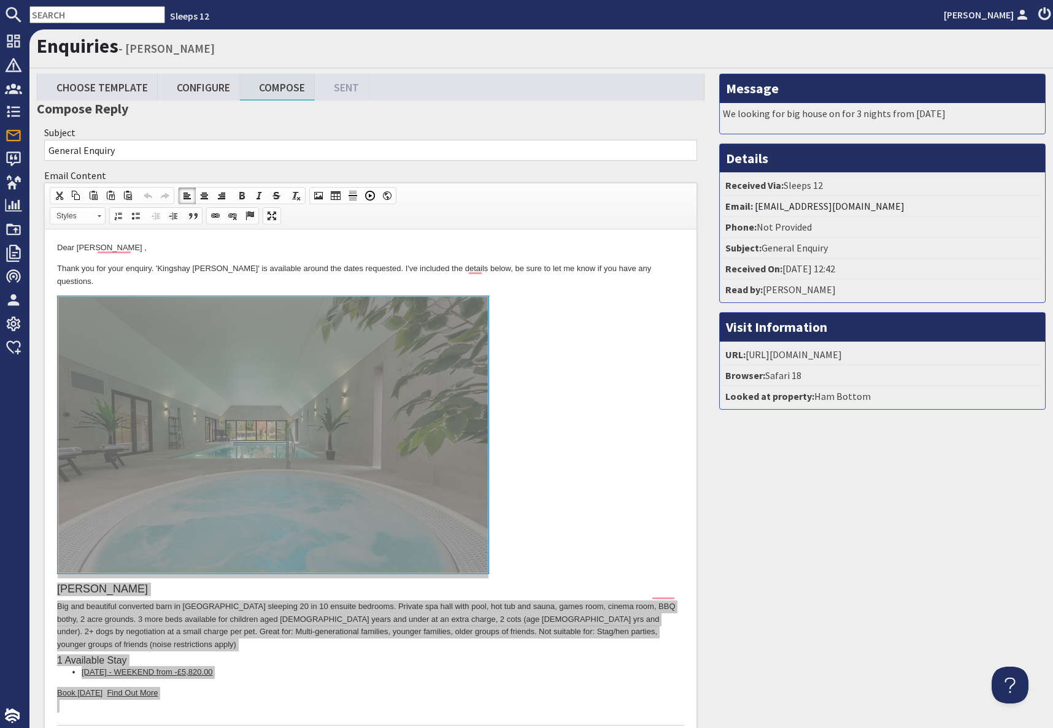
click at [75, 20] on input "text" at bounding box center [97, 14] width 136 height 17
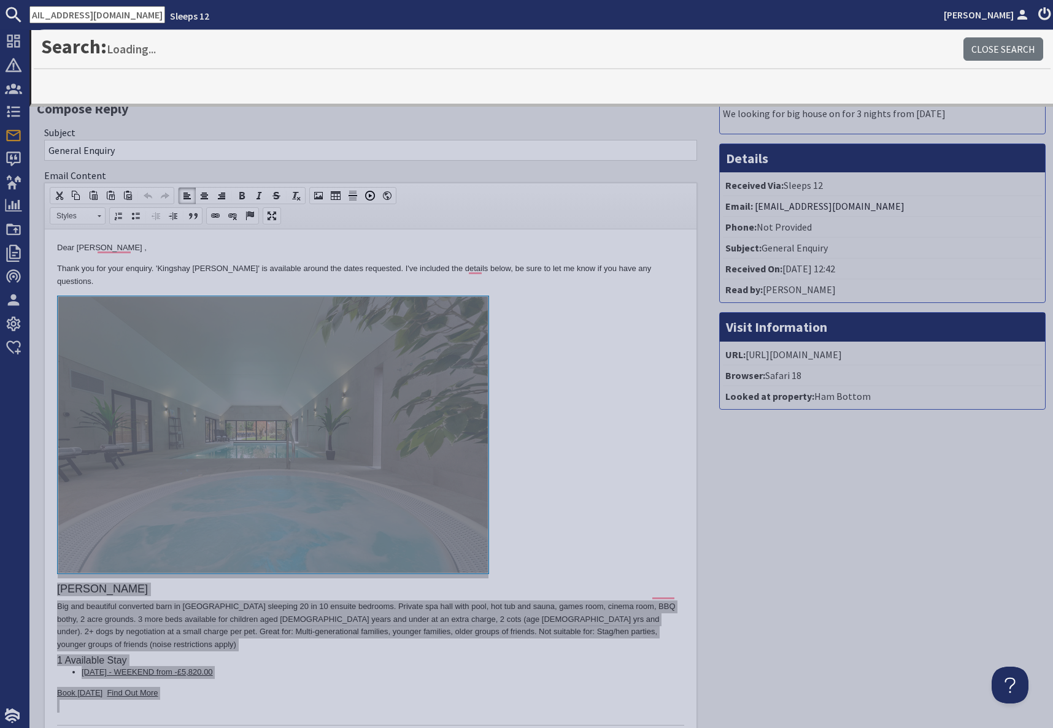
type input "[EMAIL_ADDRESS][DOMAIN_NAME]"
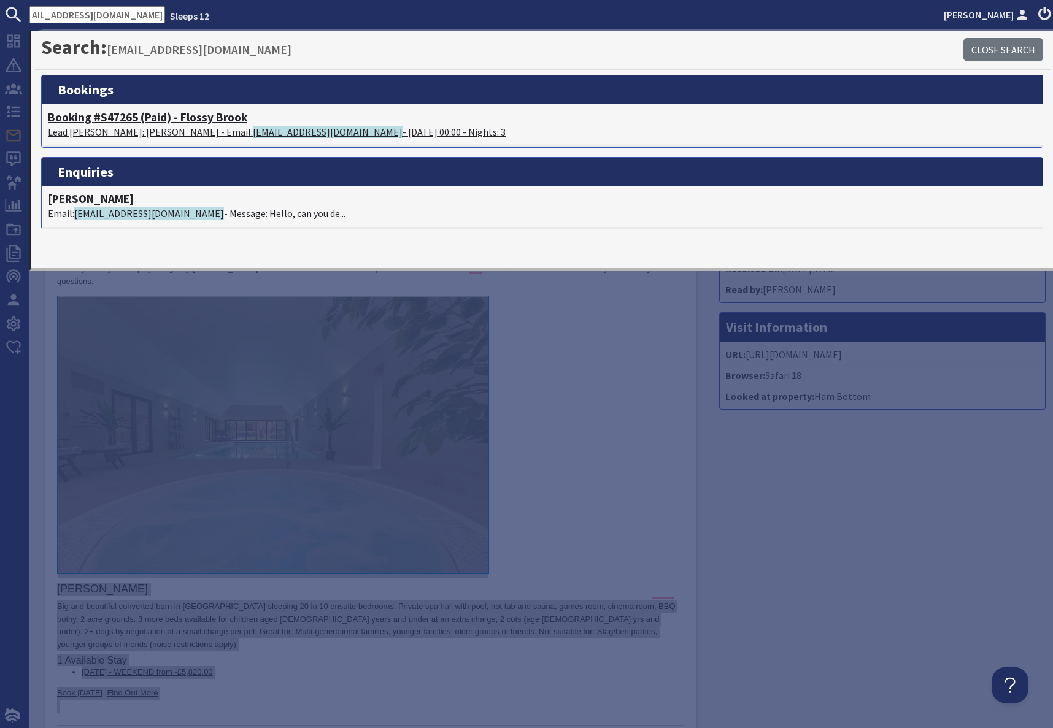
scroll to position [0, 0]
click at [120, 125] on p "Lead [PERSON_NAME]: [PERSON_NAME] - Email: [EMAIL_ADDRESS][DOMAIN_NAME] - [DATE…" at bounding box center [542, 132] width 989 height 15
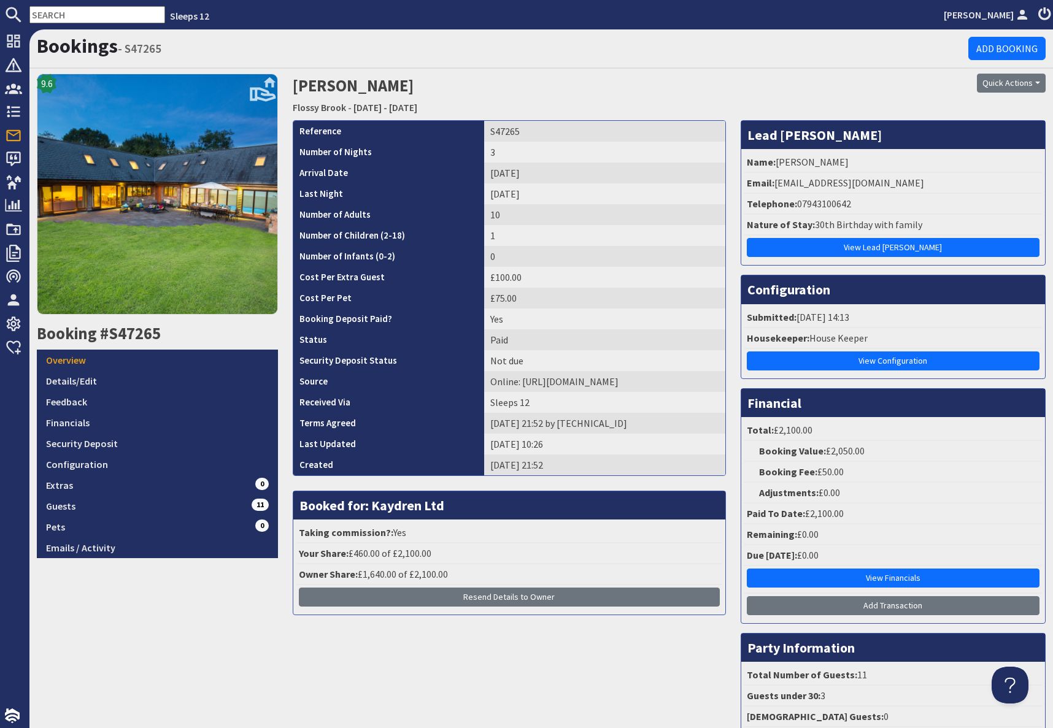
click at [56, 14] on input "text" at bounding box center [97, 14] width 136 height 17
click at [56, 15] on input "text" at bounding box center [97, 14] width 136 height 17
paste input "[EMAIL_ADDRESS][DOMAIN_NAME]"
type input "[EMAIL_ADDRESS][DOMAIN_NAME]"
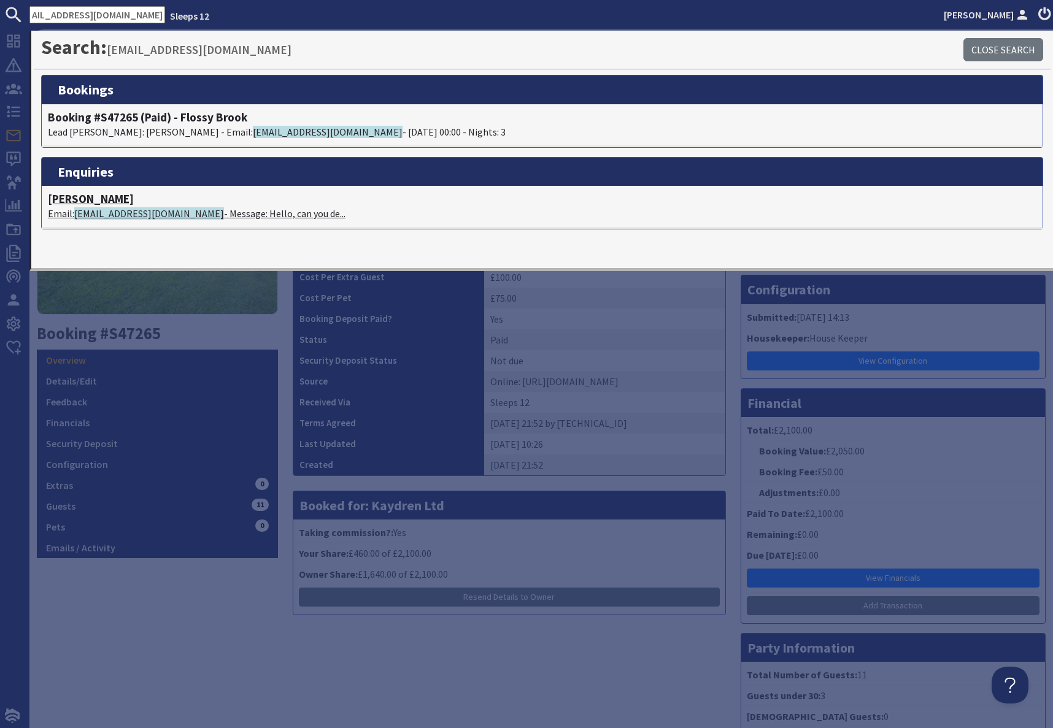
scroll to position [0, 0]
click at [166, 208] on span "[EMAIL_ADDRESS][DOMAIN_NAME]" at bounding box center [149, 213] width 150 height 12
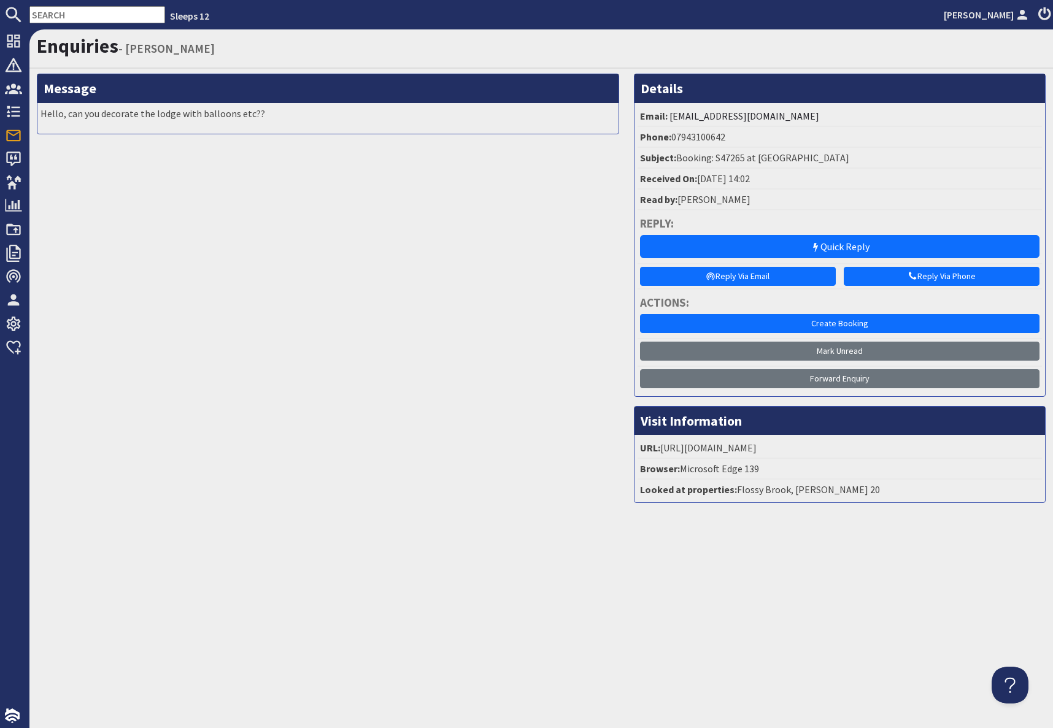
click at [72, 17] on input "text" at bounding box center [97, 14] width 136 height 17
paste input "[EMAIL_ADDRESS][DOMAIN_NAME]"
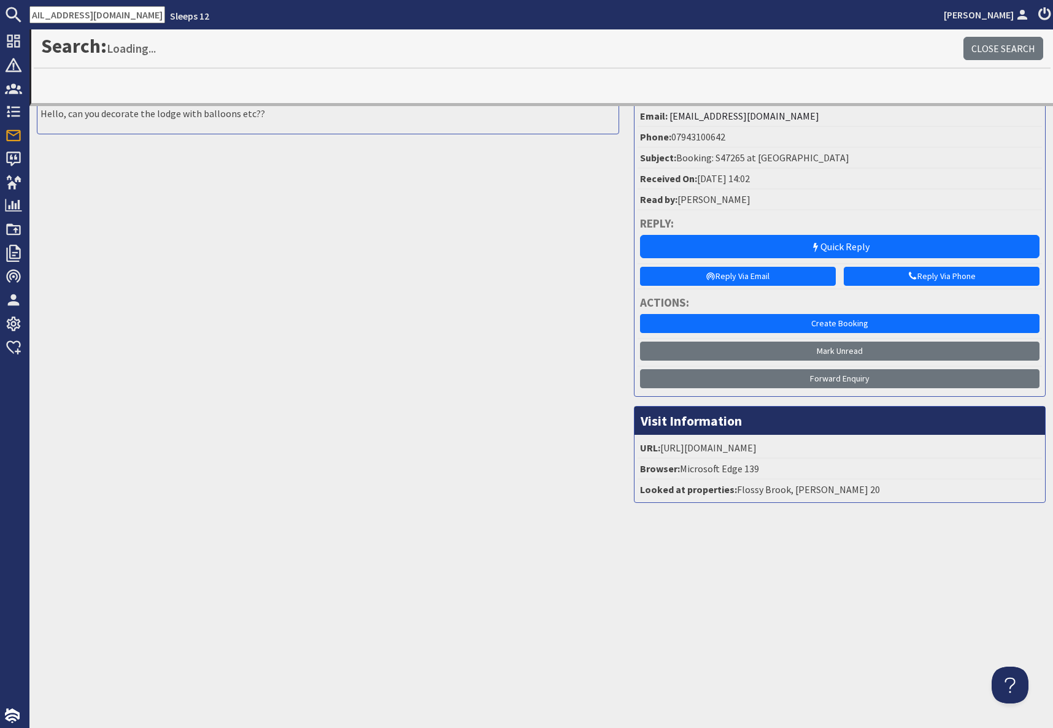
type input "[EMAIL_ADDRESS][DOMAIN_NAME]"
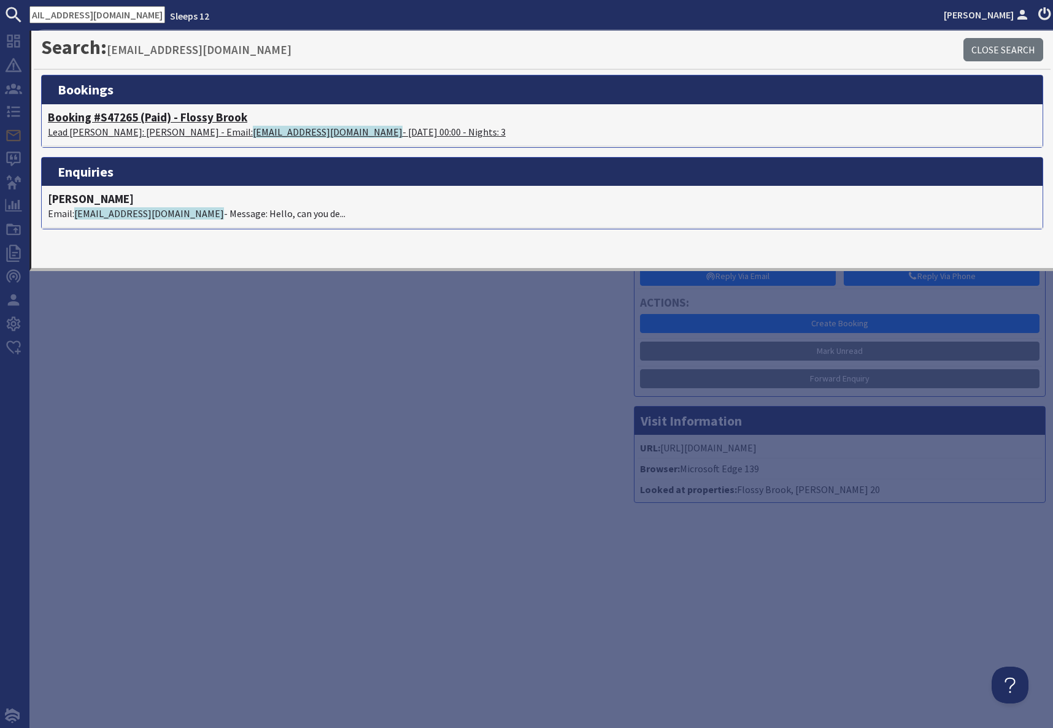
scroll to position [0, 0]
click at [139, 132] on p "Lead [PERSON_NAME]: [PERSON_NAME] - Email: [EMAIL_ADDRESS][DOMAIN_NAME] - [DATE…" at bounding box center [542, 132] width 989 height 15
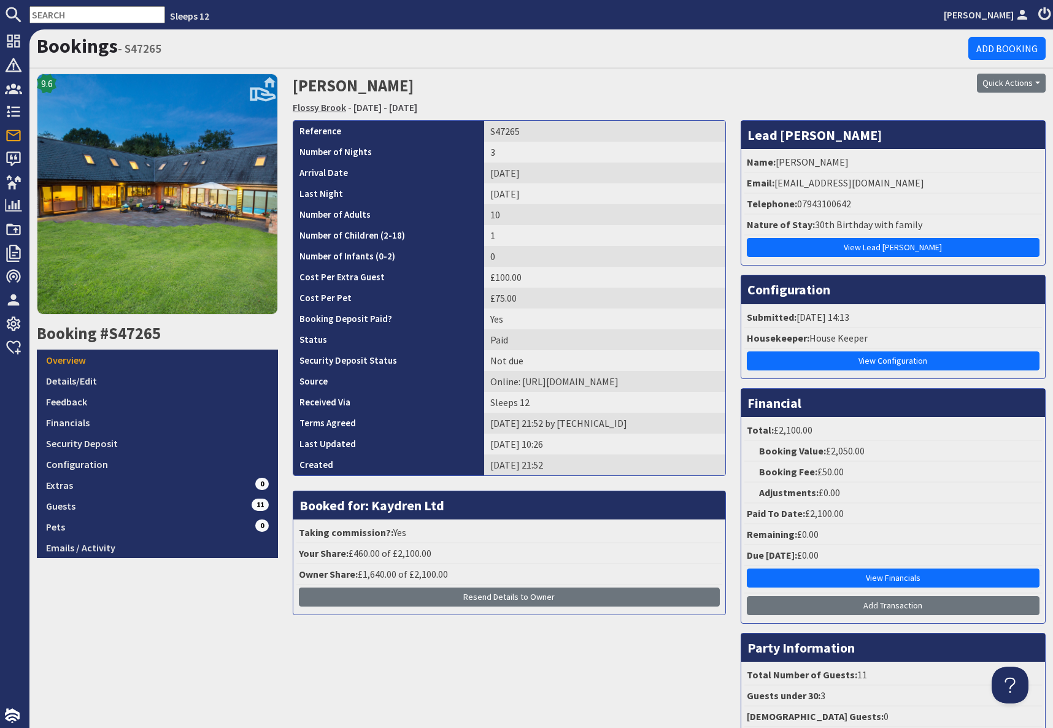
click at [329, 109] on link "Flossy Brook" at bounding box center [319, 107] width 53 height 12
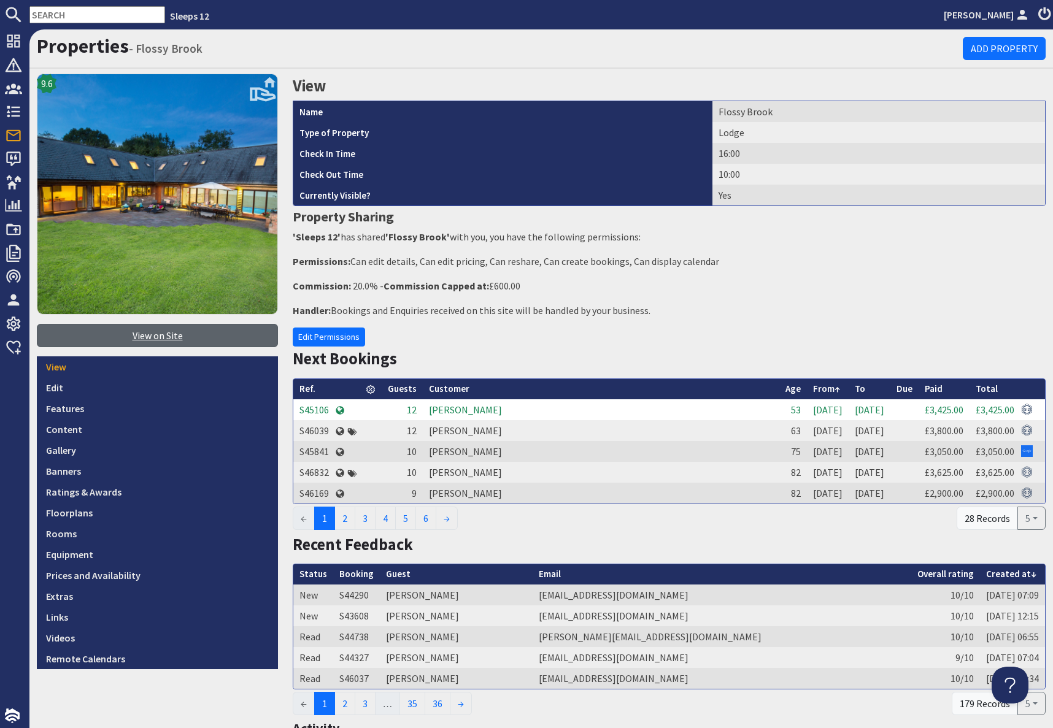
click at [157, 339] on link "View on Site" at bounding box center [157, 335] width 241 height 23
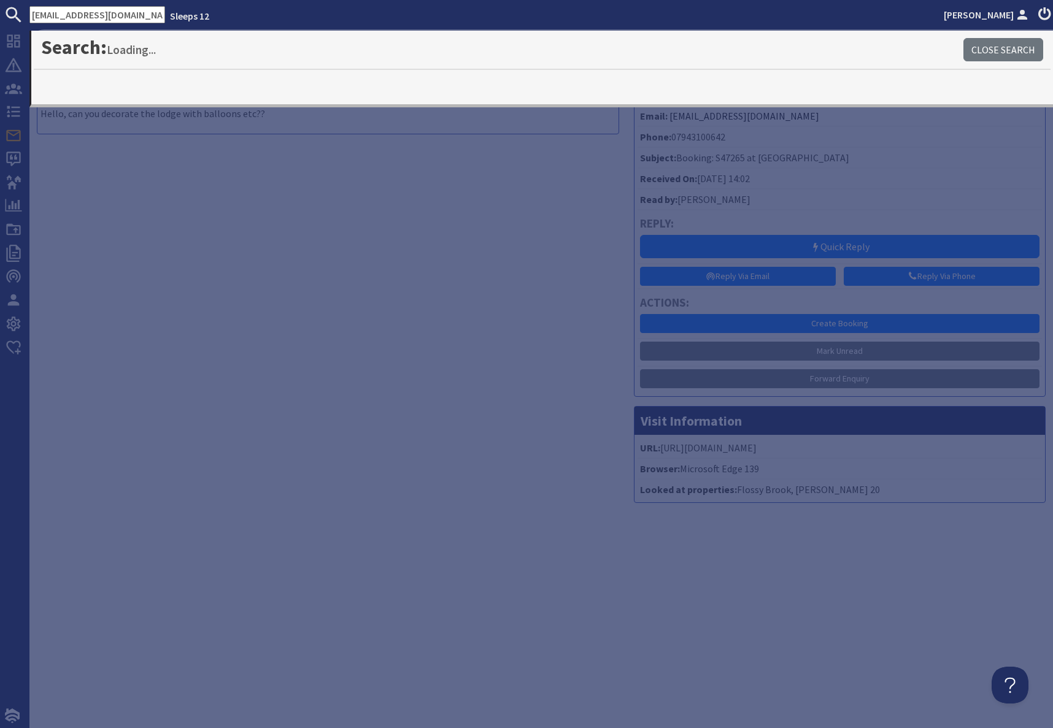
click at [370, 345] on div "Message Hello, can you decorate the lodge with balloons etc?? Forward Enquiry S…" at bounding box center [327, 293] width 597 height 439
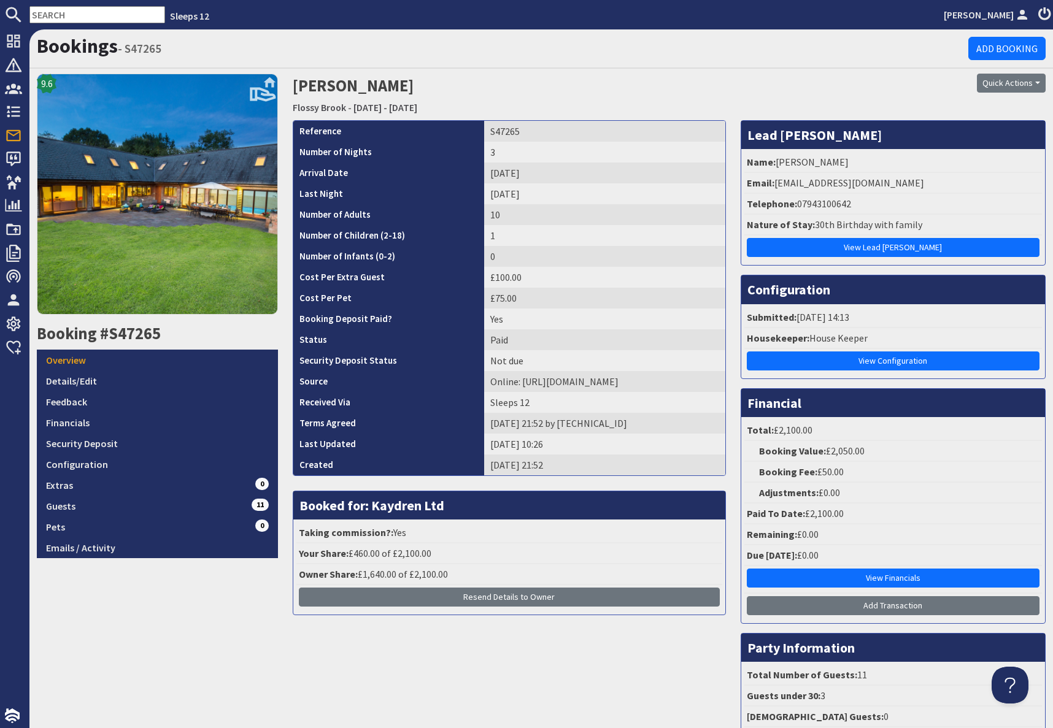
click at [57, 17] on input "text" at bounding box center [97, 14] width 136 height 17
paste input "[EMAIL_ADDRESS][DOMAIN_NAME]"
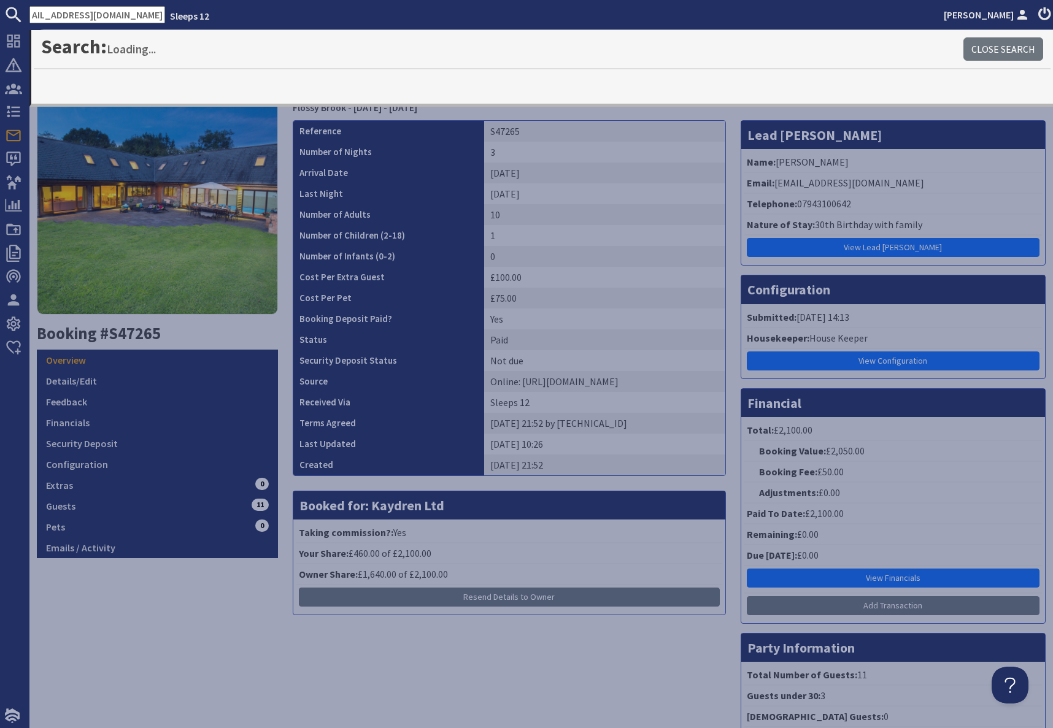
type input "[EMAIL_ADDRESS][DOMAIN_NAME]"
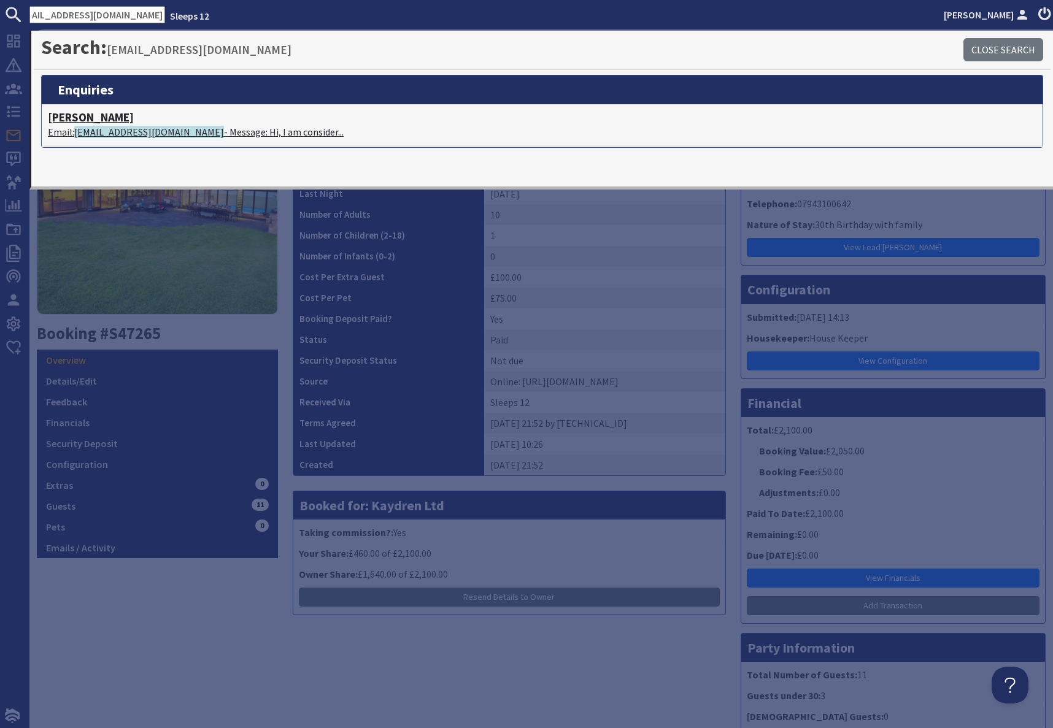
scroll to position [0, 0]
click at [106, 132] on span "[EMAIL_ADDRESS][DOMAIN_NAME]" at bounding box center [149, 132] width 150 height 12
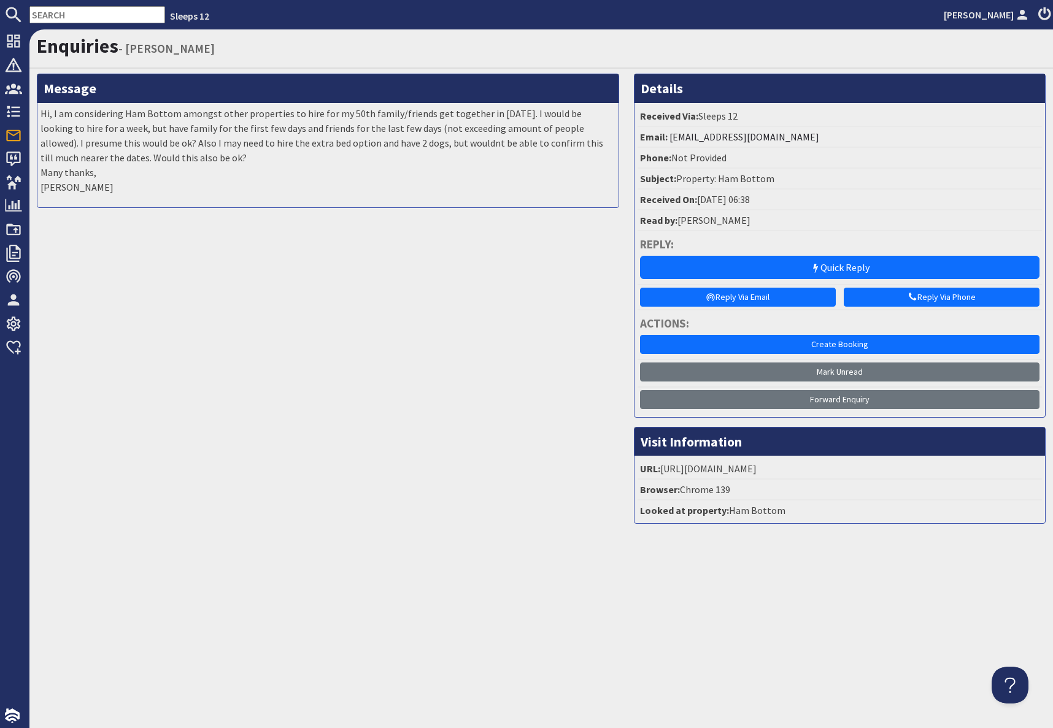
click at [114, 12] on input "text" at bounding box center [97, 14] width 136 height 17
paste input "[EMAIL_ADDRESS][DOMAIN_NAME]"
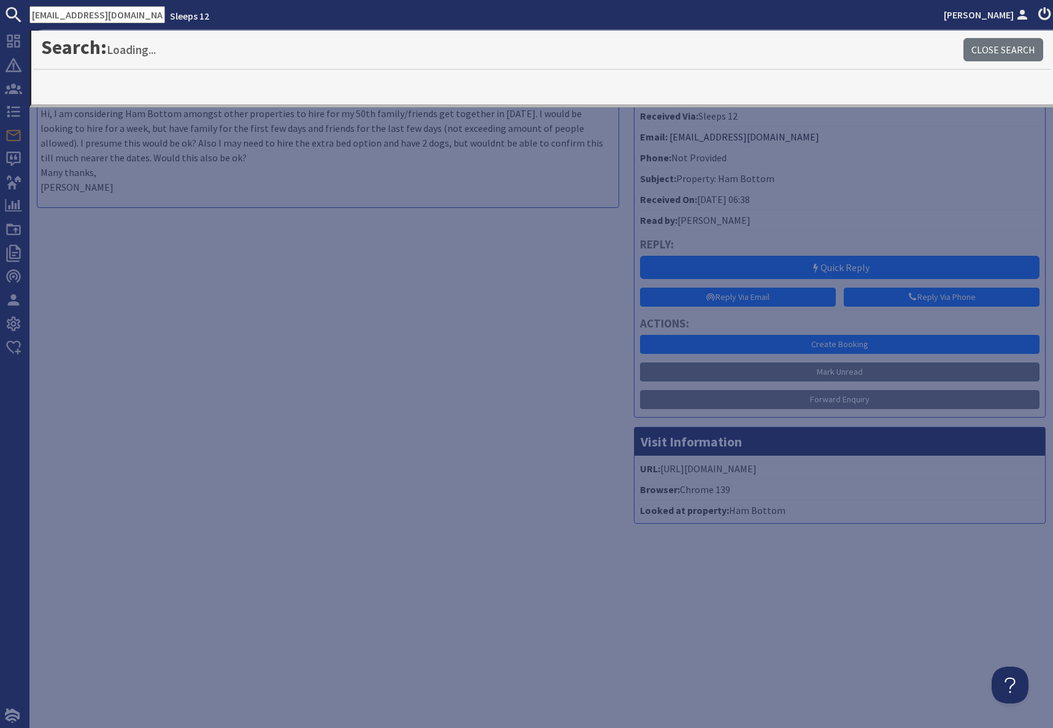
type input "[EMAIL_ADDRESS][DOMAIN_NAME]"
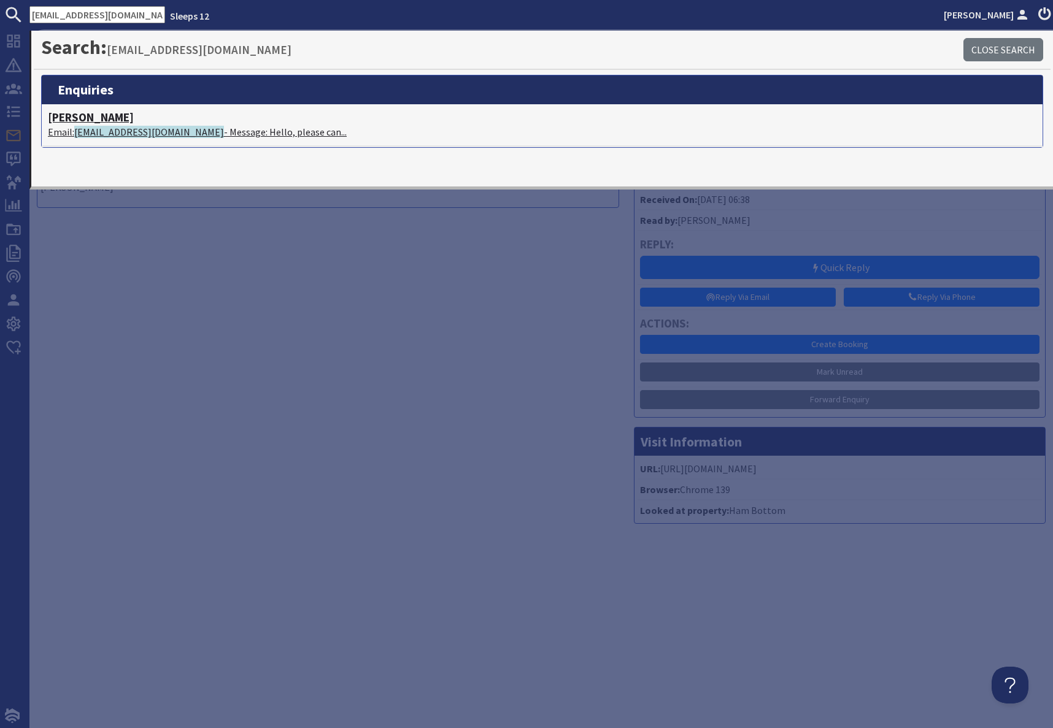
click at [142, 131] on span "[EMAIL_ADDRESS][DOMAIN_NAME]" at bounding box center [149, 132] width 150 height 12
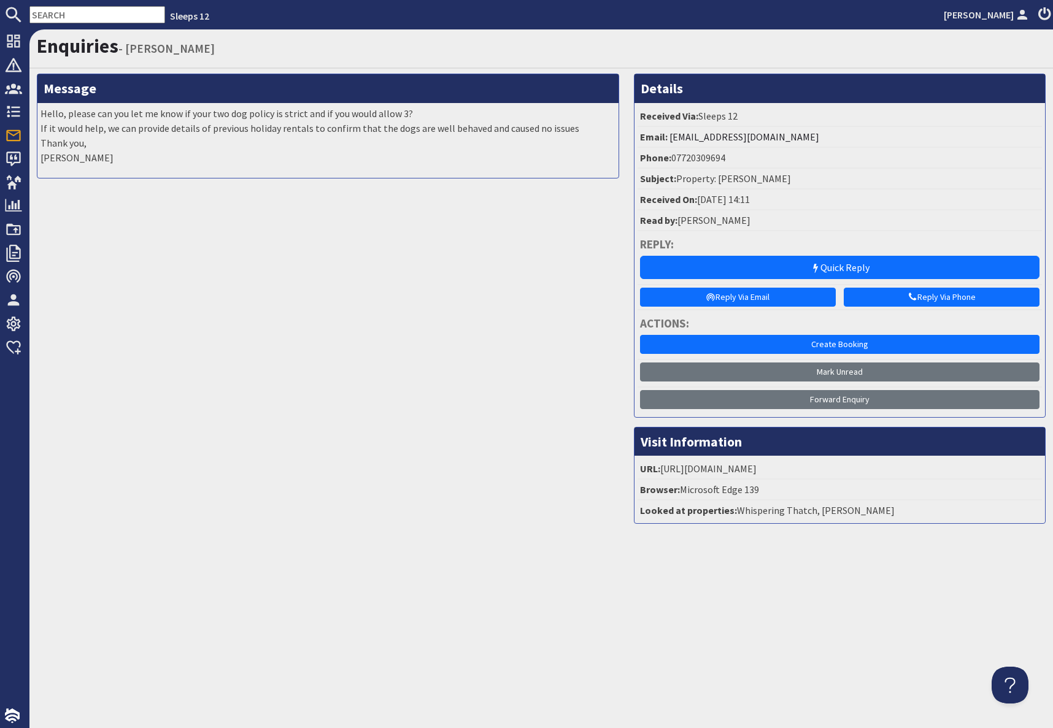
click at [74, 14] on input "text" at bounding box center [97, 14] width 136 height 17
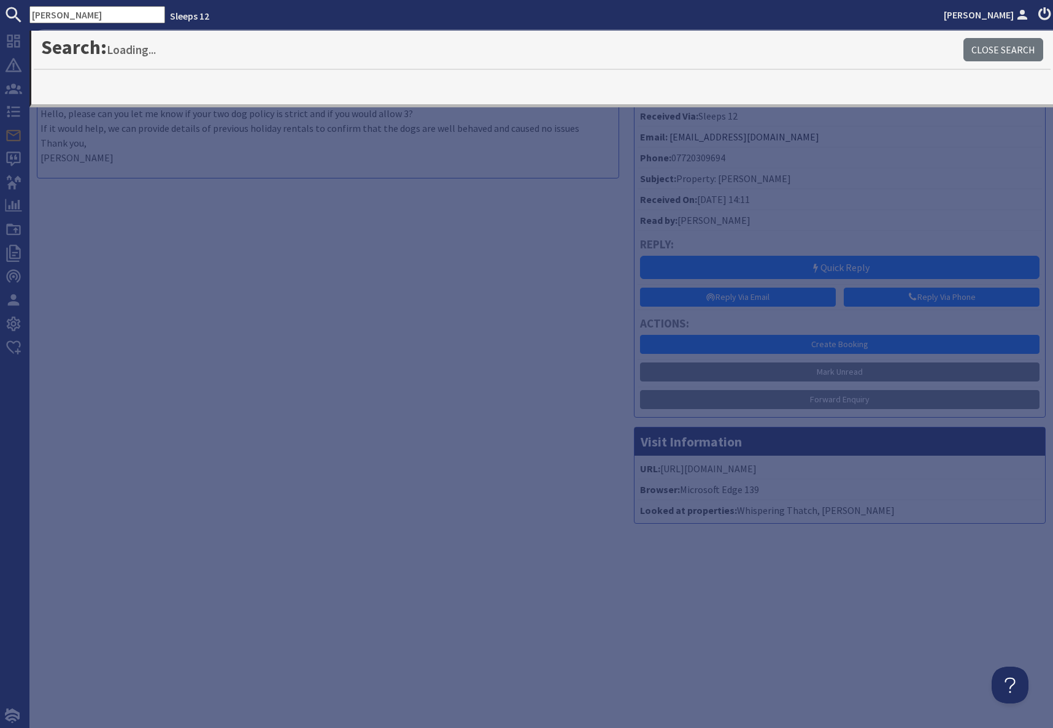
type input "[PERSON_NAME]"
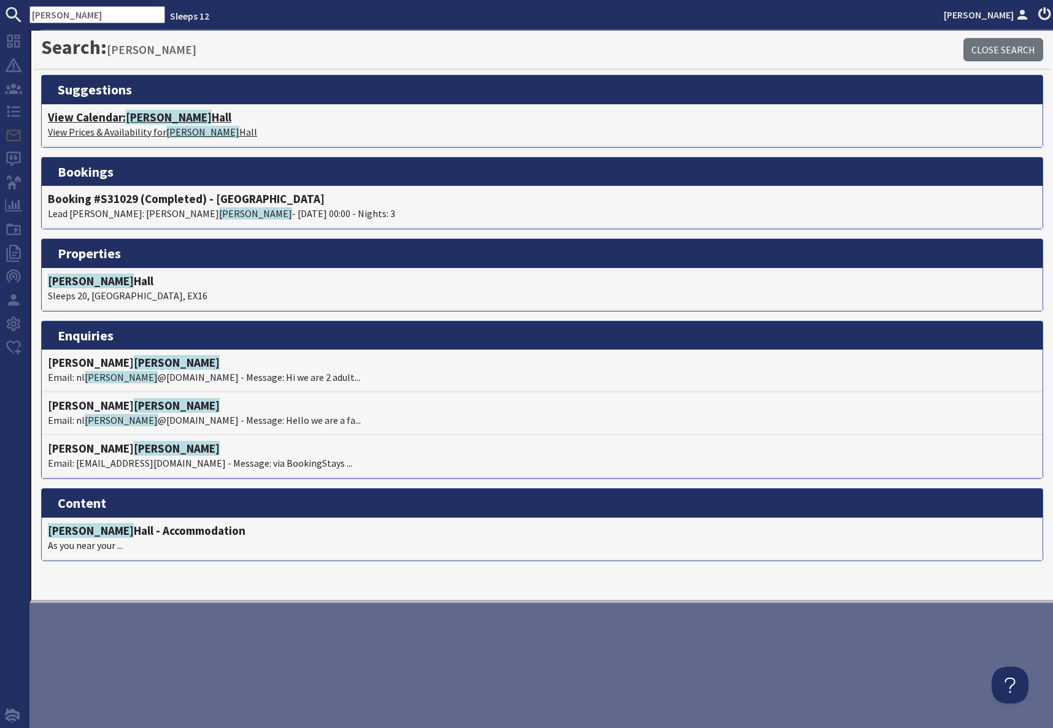
click at [145, 121] on span "[PERSON_NAME]" at bounding box center [169, 117] width 86 height 15
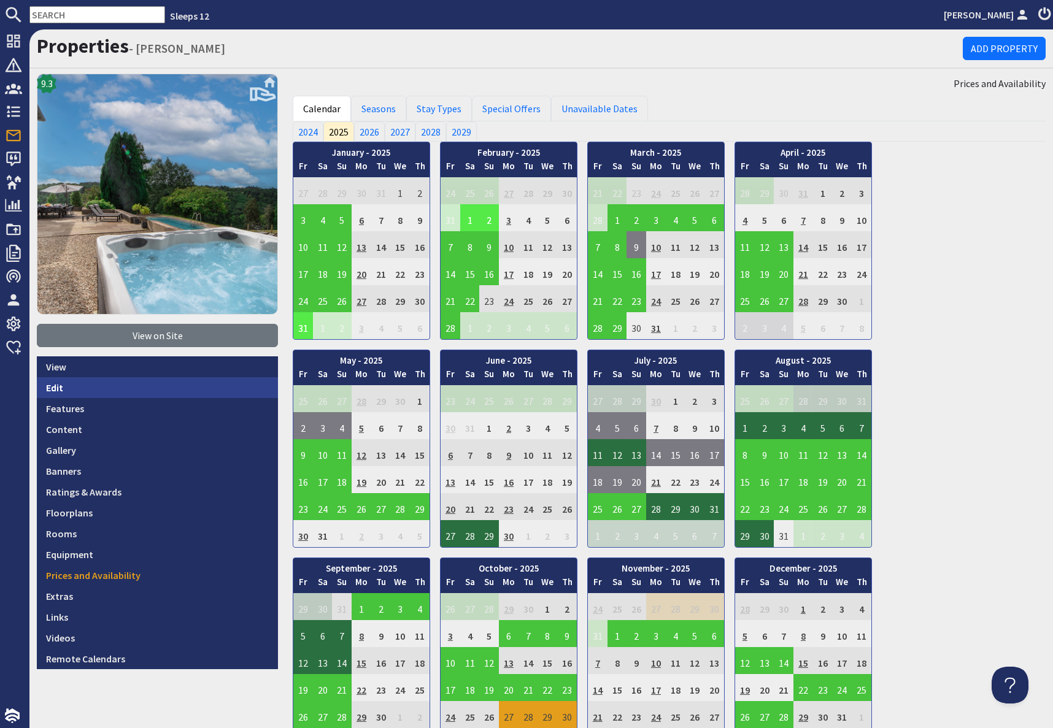
drag, startPoint x: 56, startPoint y: 393, endPoint x: 78, endPoint y: 391, distance: 22.2
click at [56, 393] on link "Edit" at bounding box center [157, 387] width 241 height 21
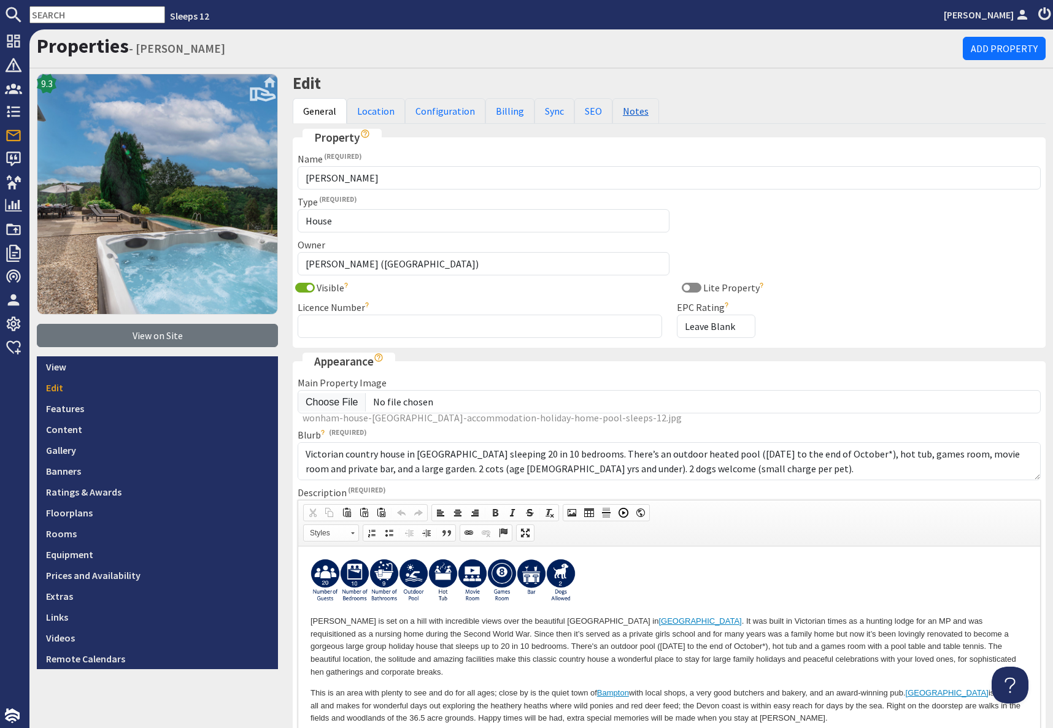
click at [635, 115] on link "Notes" at bounding box center [635, 111] width 47 height 26
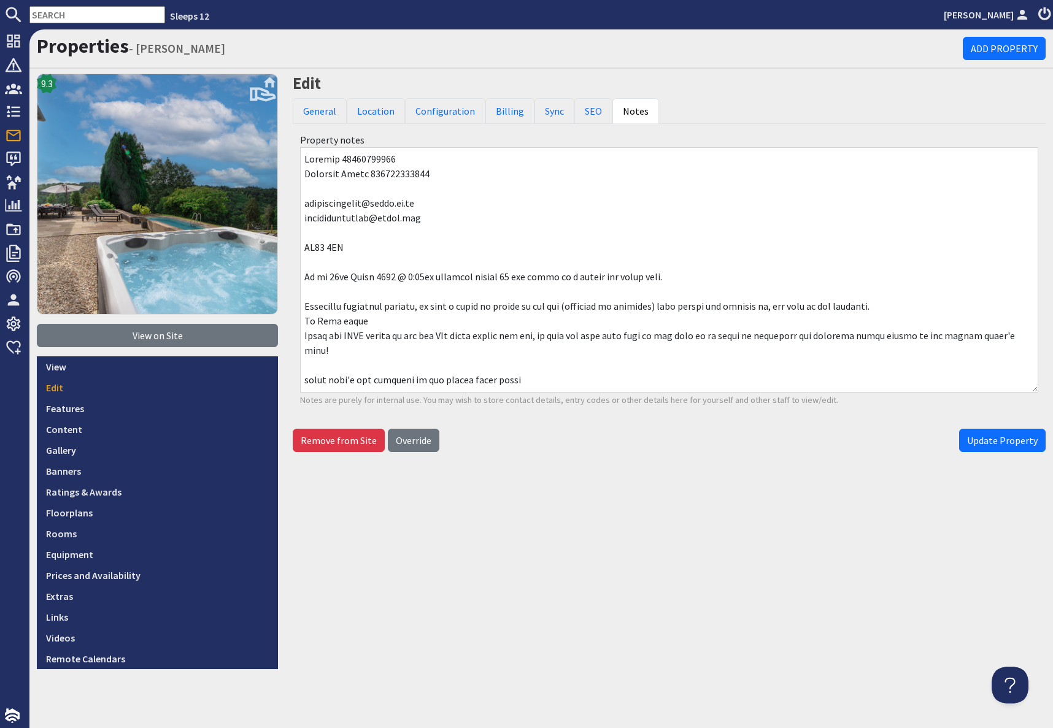
click at [77, 13] on input "text" at bounding box center [97, 14] width 136 height 17
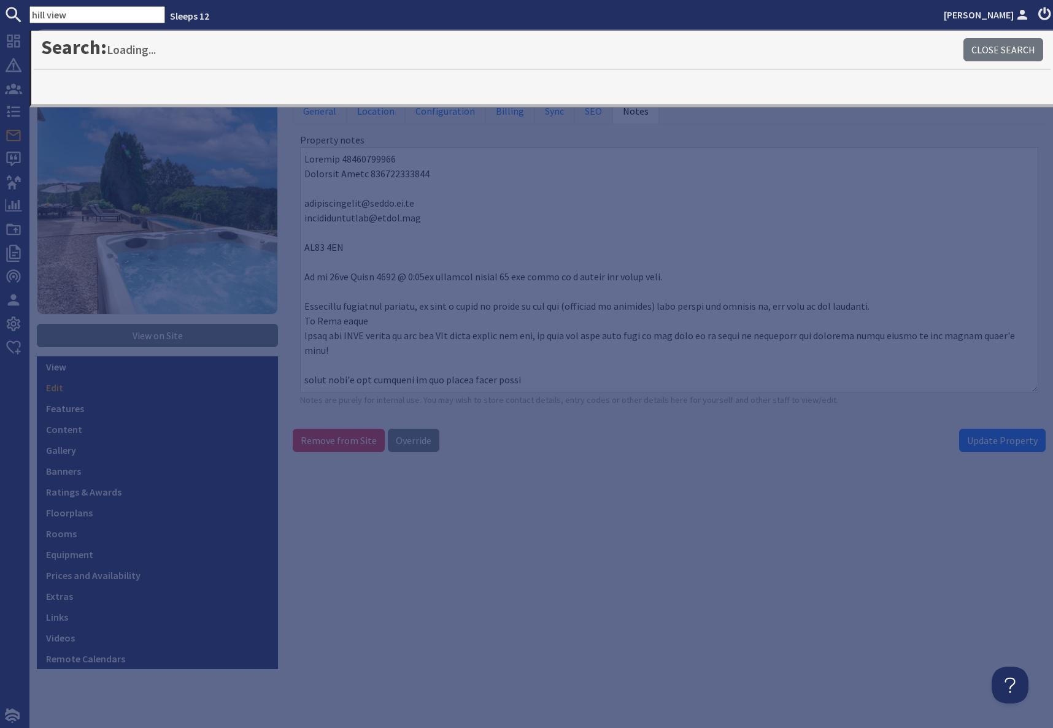
type input "hill view"
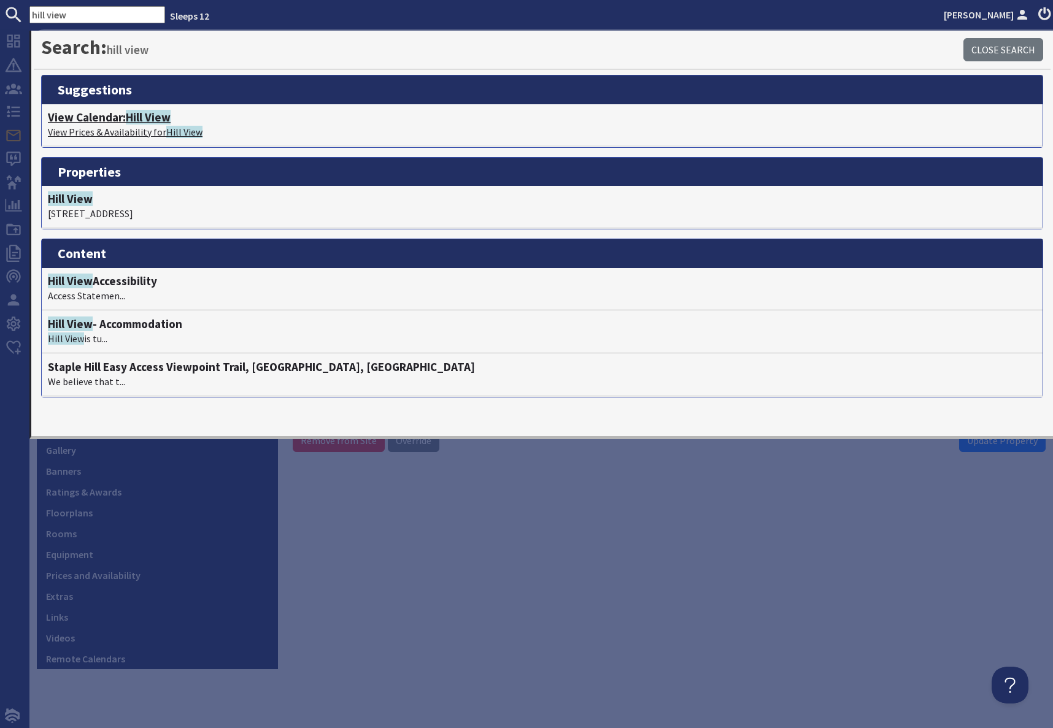
click at [118, 126] on p "View Prices & Availability for Hill View" at bounding box center [542, 132] width 989 height 15
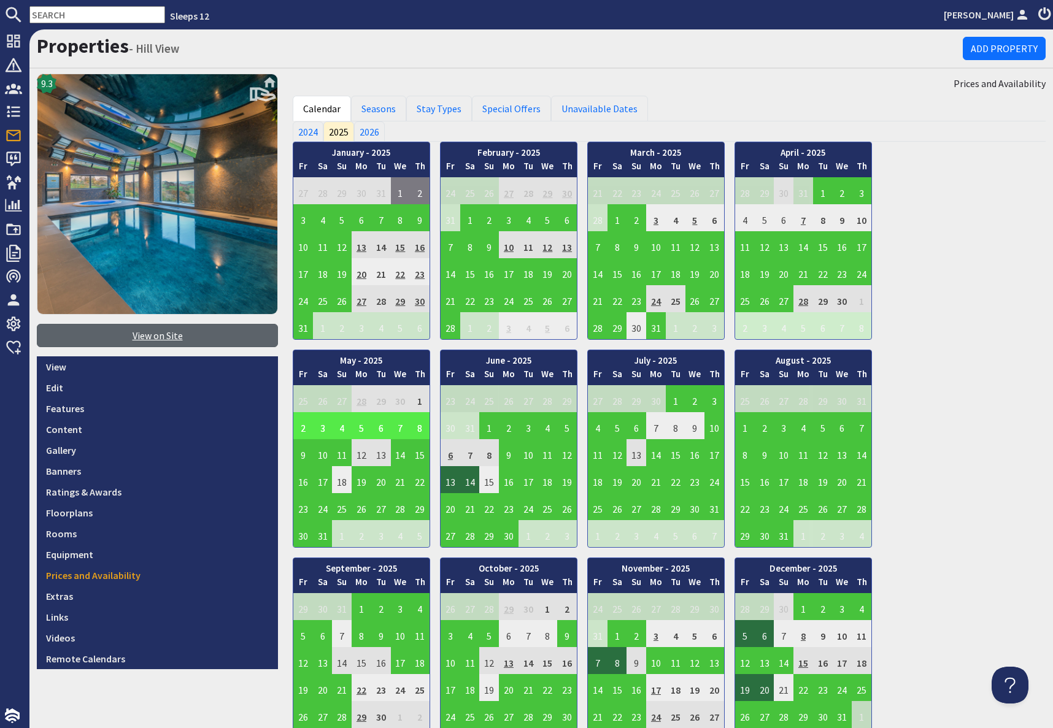
click at [163, 334] on link "View on Site" at bounding box center [157, 335] width 241 height 23
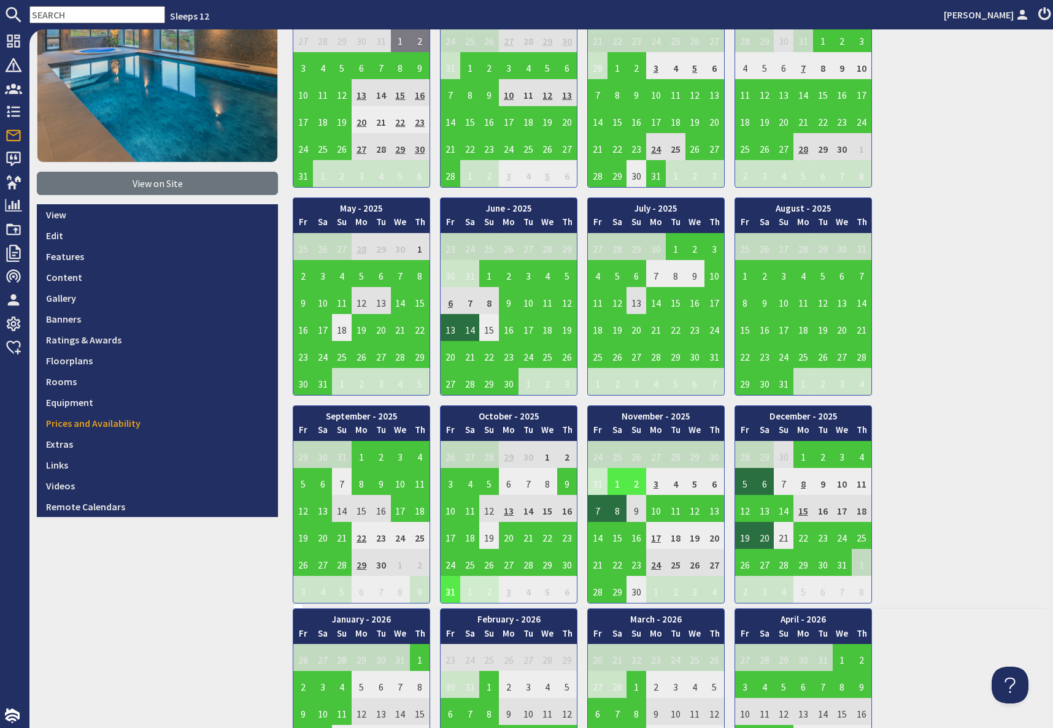
scroll to position [150, 0]
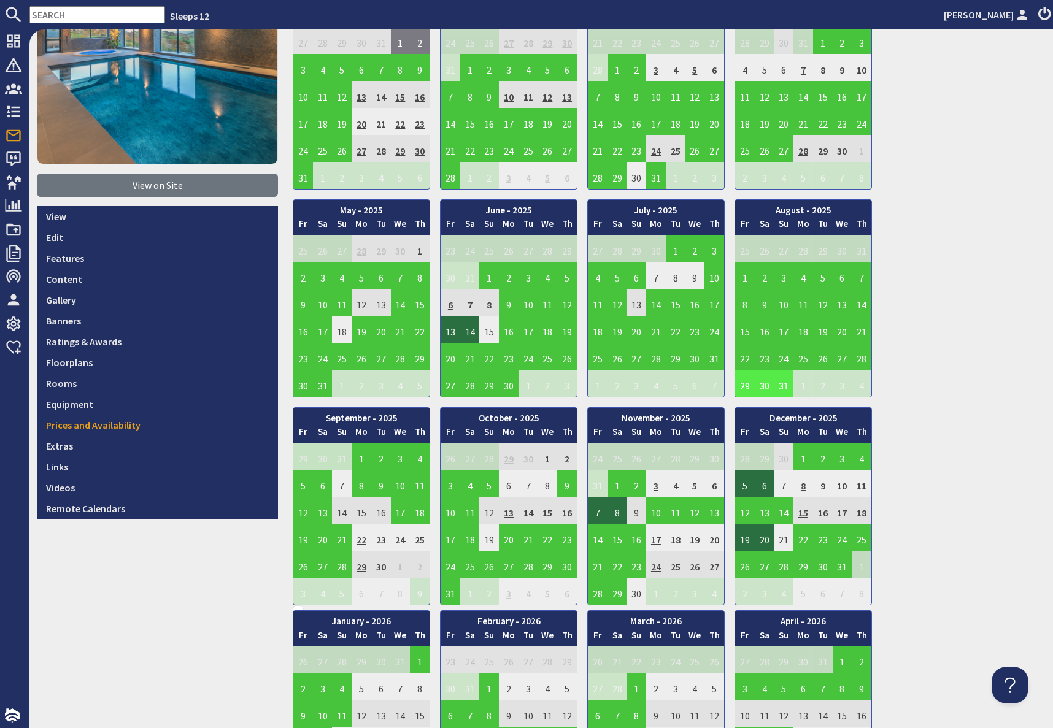
click at [746, 385] on td "29" at bounding box center [745, 383] width 20 height 27
click at [737, 443] on link "View booking" at bounding box center [738, 440] width 64 height 13
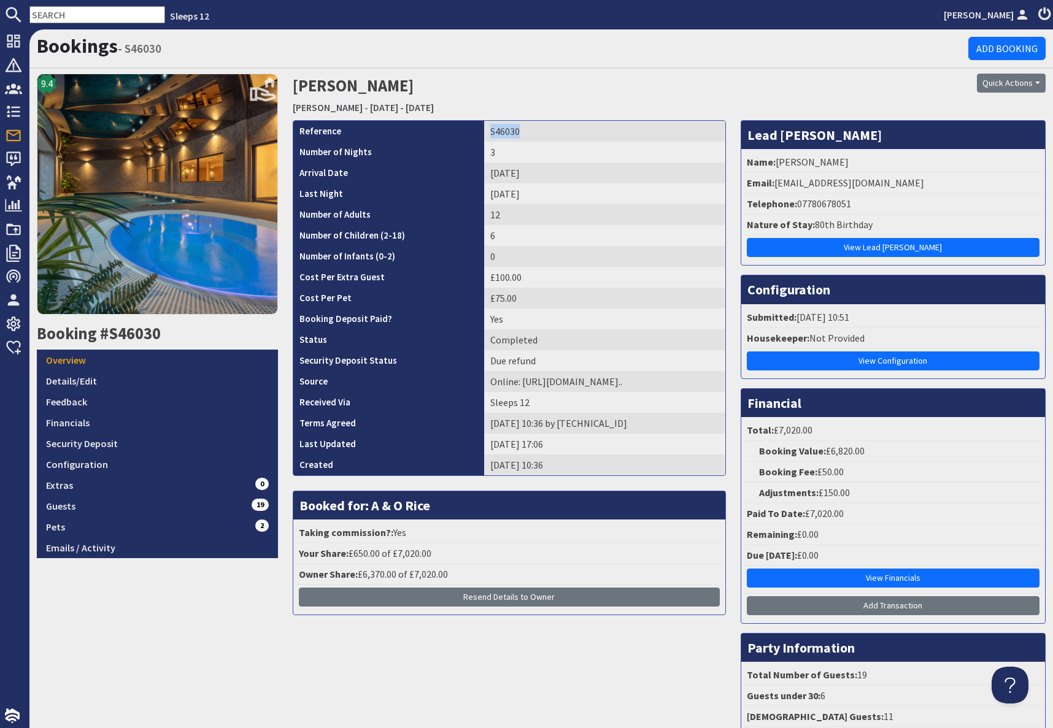
drag, startPoint x: 469, startPoint y: 129, endPoint x: 534, endPoint y: 136, distance: 65.3
click at [534, 136] on td "S46030" at bounding box center [604, 131] width 241 height 21
copy td "S46030"
drag, startPoint x: 777, startPoint y: 163, endPoint x: 855, endPoint y: 165, distance: 77.3
click at [855, 165] on li "Name: [PERSON_NAME]" at bounding box center [893, 162] width 298 height 21
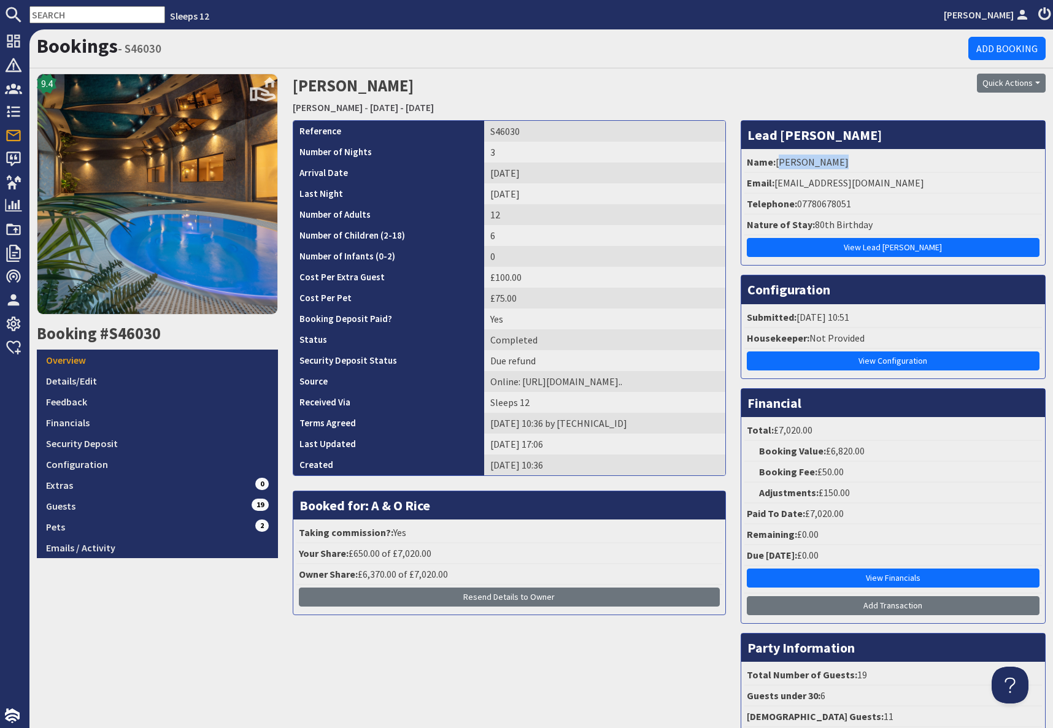
copy li "[PERSON_NAME]"
click at [94, 21] on input "text" at bounding box center [97, 14] width 136 height 17
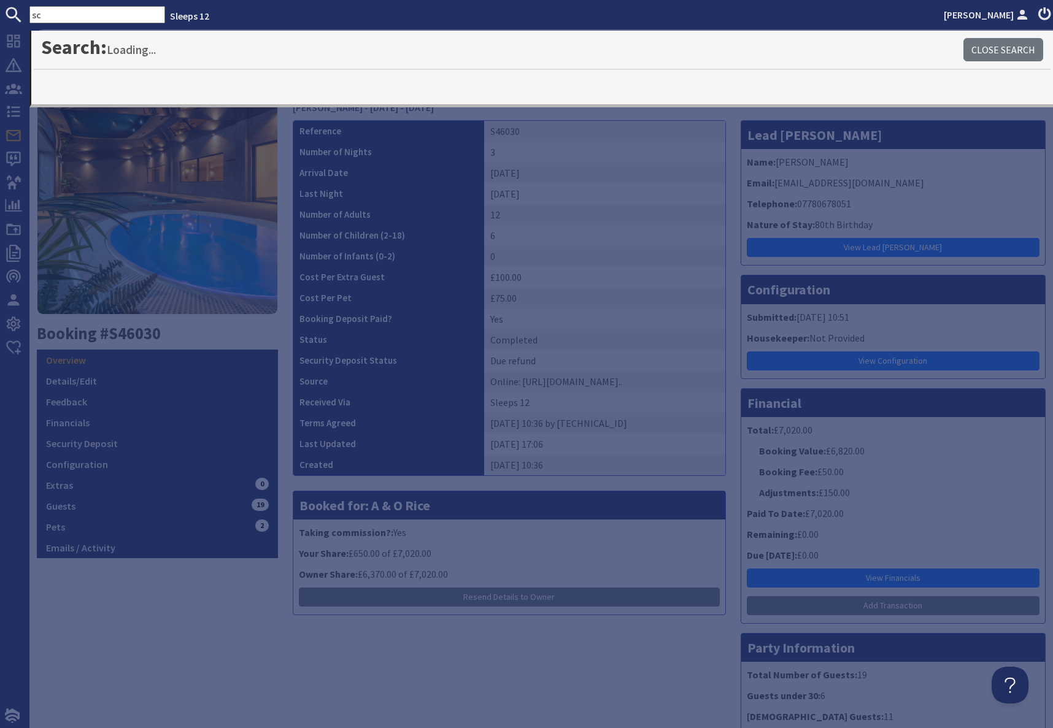
type input "s"
type input "s47199"
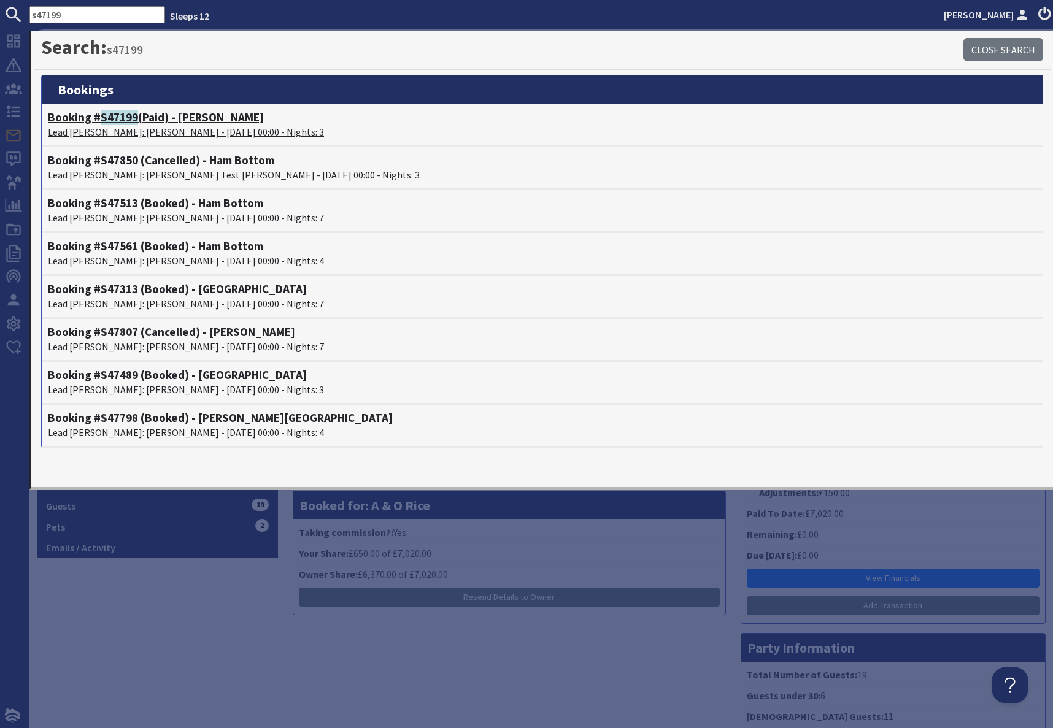
click at [120, 121] on span "S47199" at bounding box center [119, 117] width 37 height 15
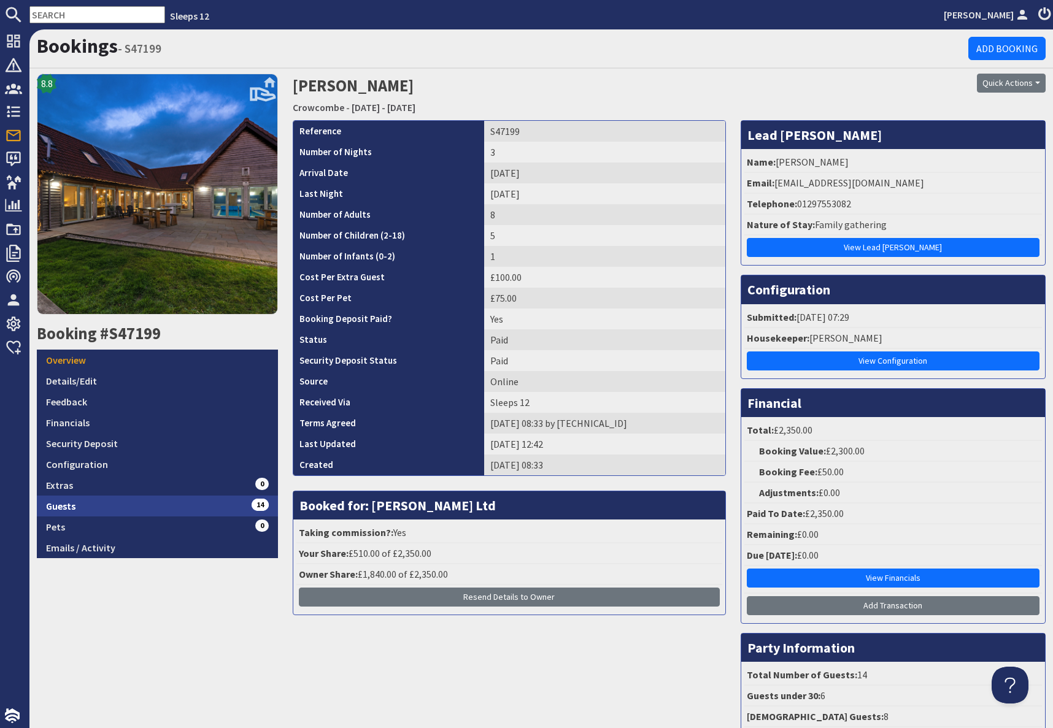
click at [168, 510] on link "Guests 14" at bounding box center [157, 506] width 241 height 21
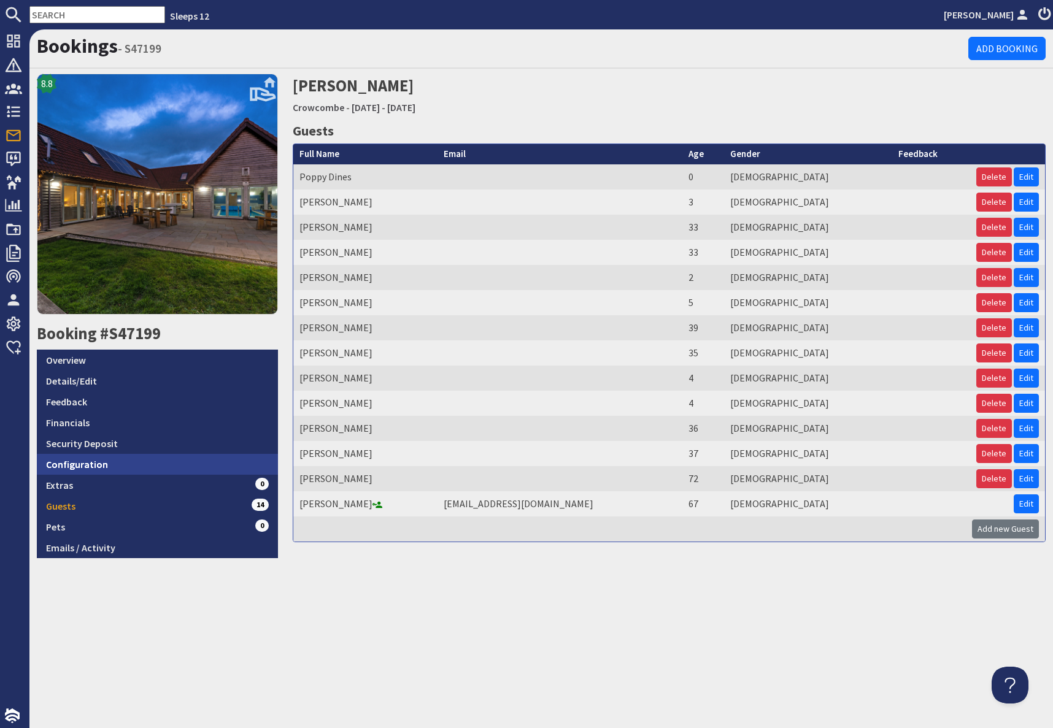
click at [148, 463] on link "Configuration" at bounding box center [157, 464] width 241 height 21
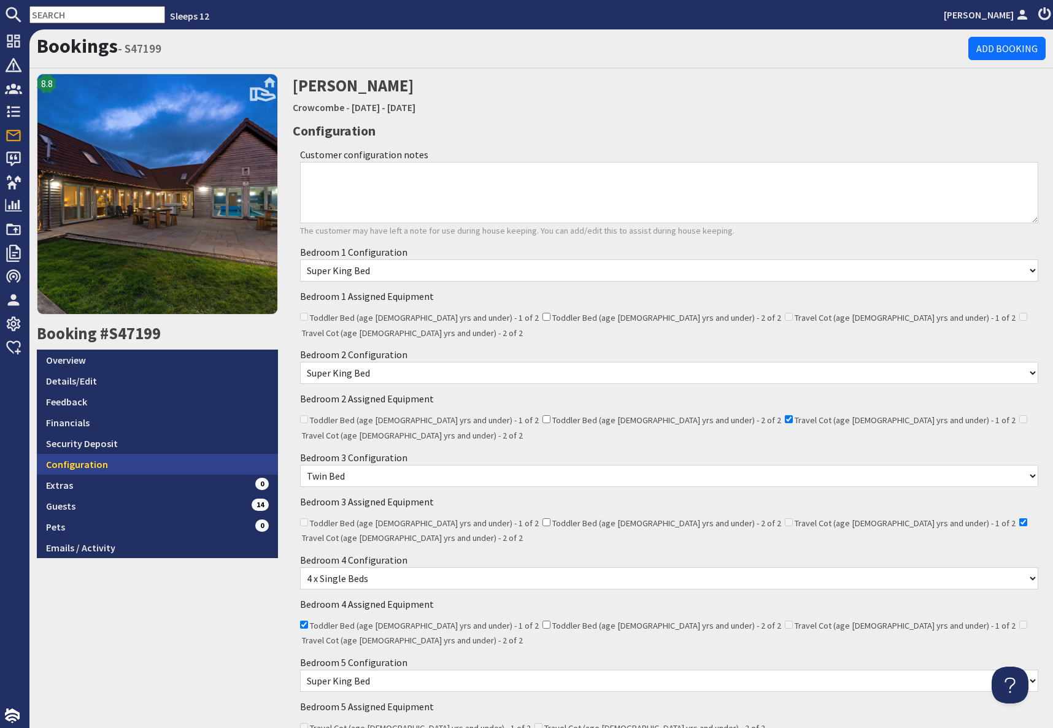
click at [120, 464] on link "Configuration" at bounding box center [157, 464] width 241 height 21
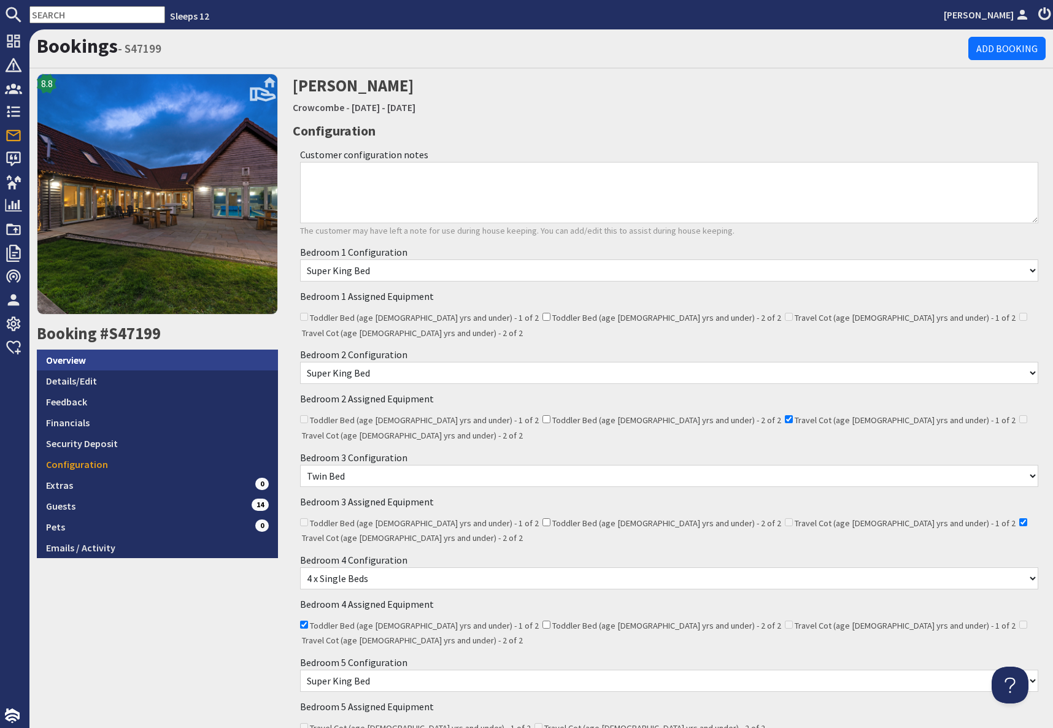
click at [72, 358] on link "Overview" at bounding box center [157, 360] width 241 height 21
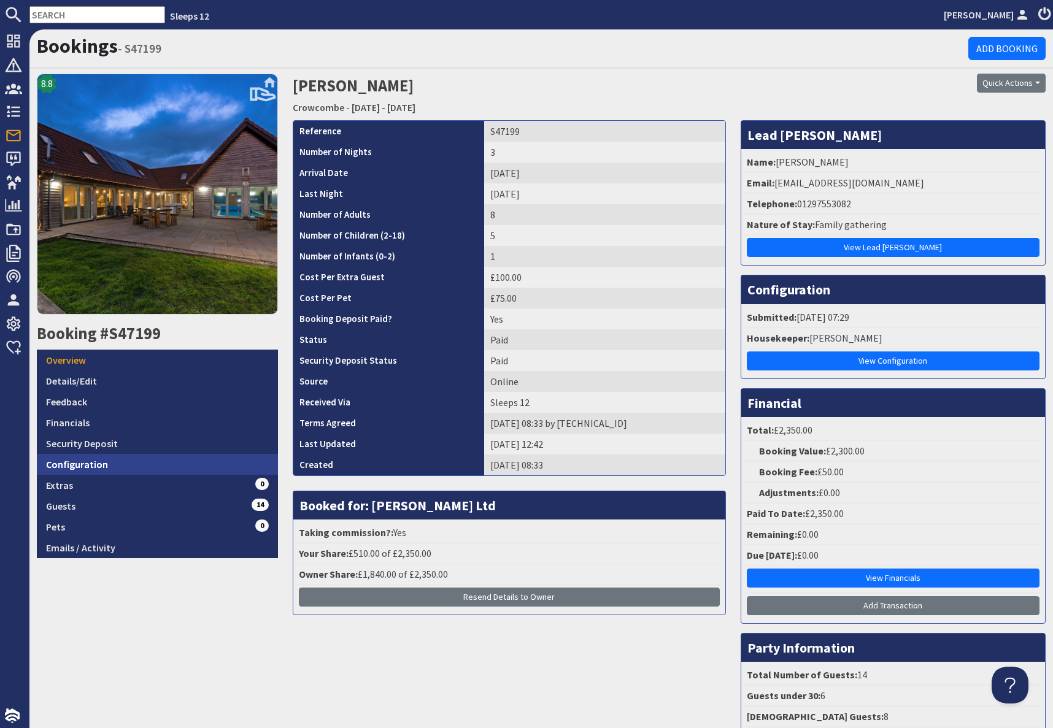
click at [100, 465] on link "Configuration" at bounding box center [157, 464] width 241 height 21
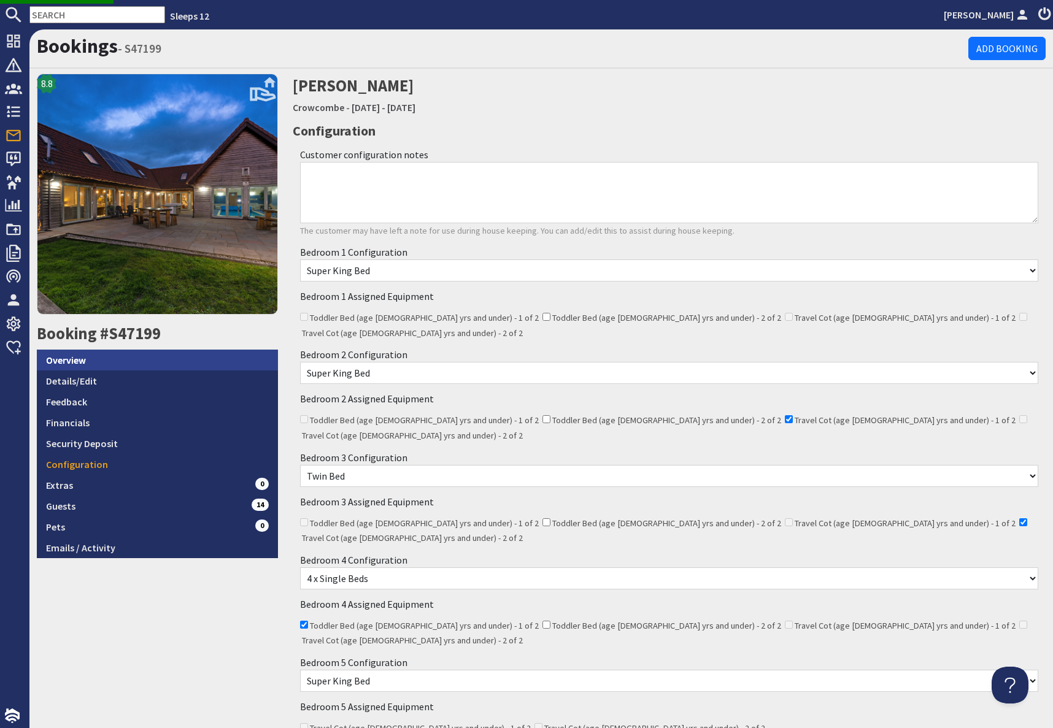
click at [88, 363] on link "Overview" at bounding box center [157, 360] width 241 height 21
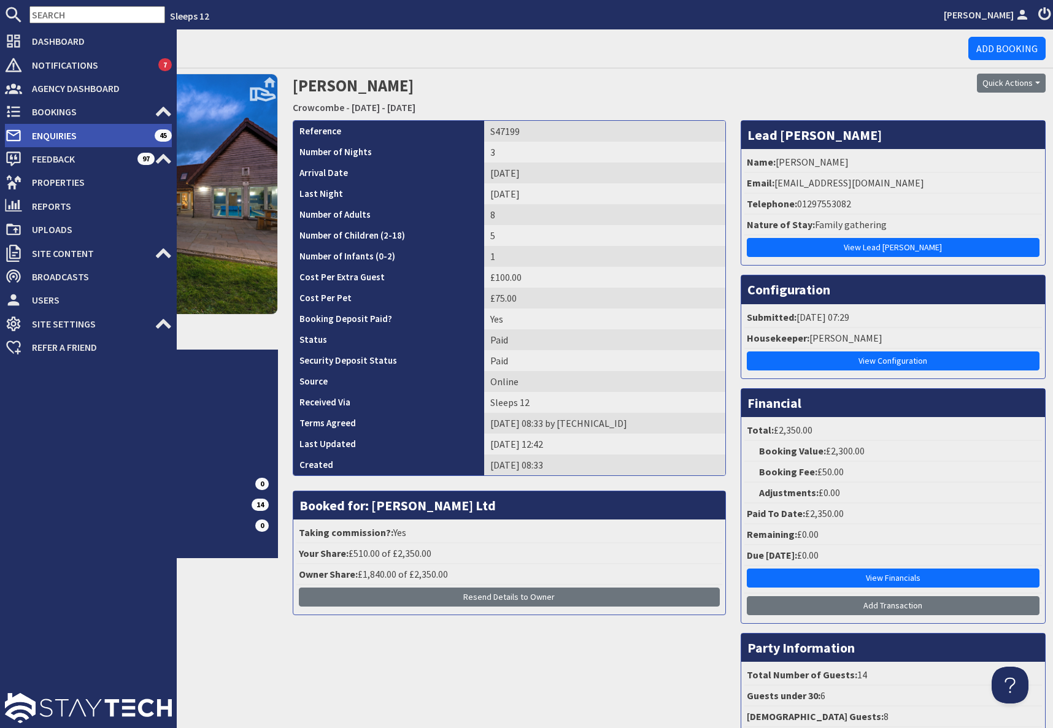
click at [56, 137] on span "Enquiries" at bounding box center [88, 136] width 133 height 20
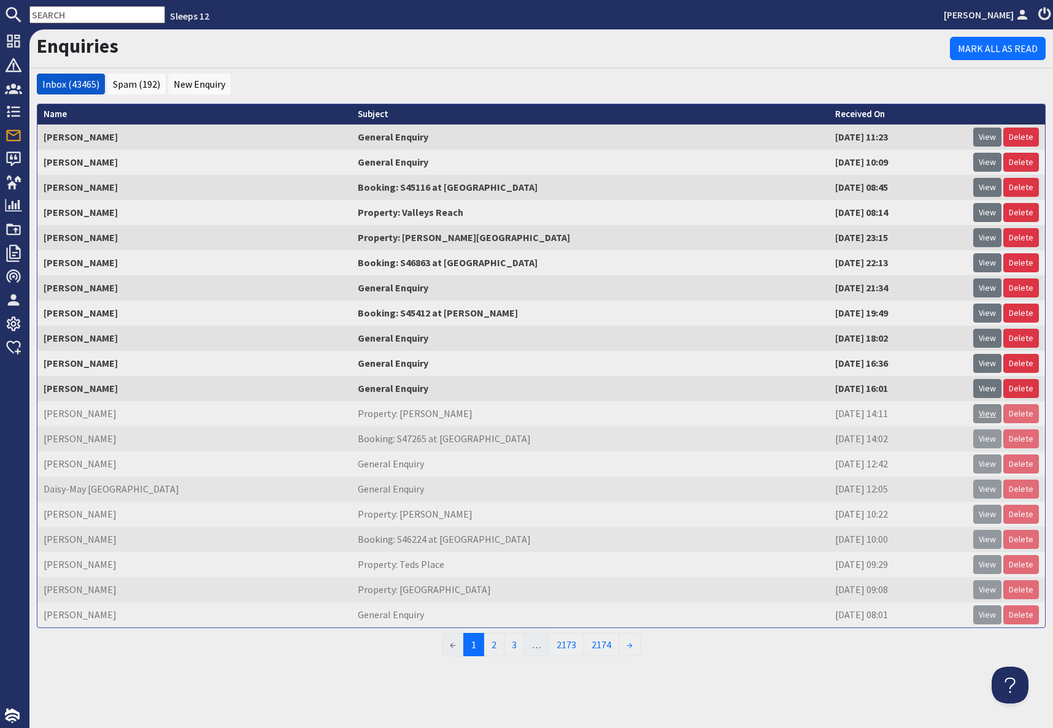
click at [983, 410] on link "View" at bounding box center [987, 413] width 28 height 19
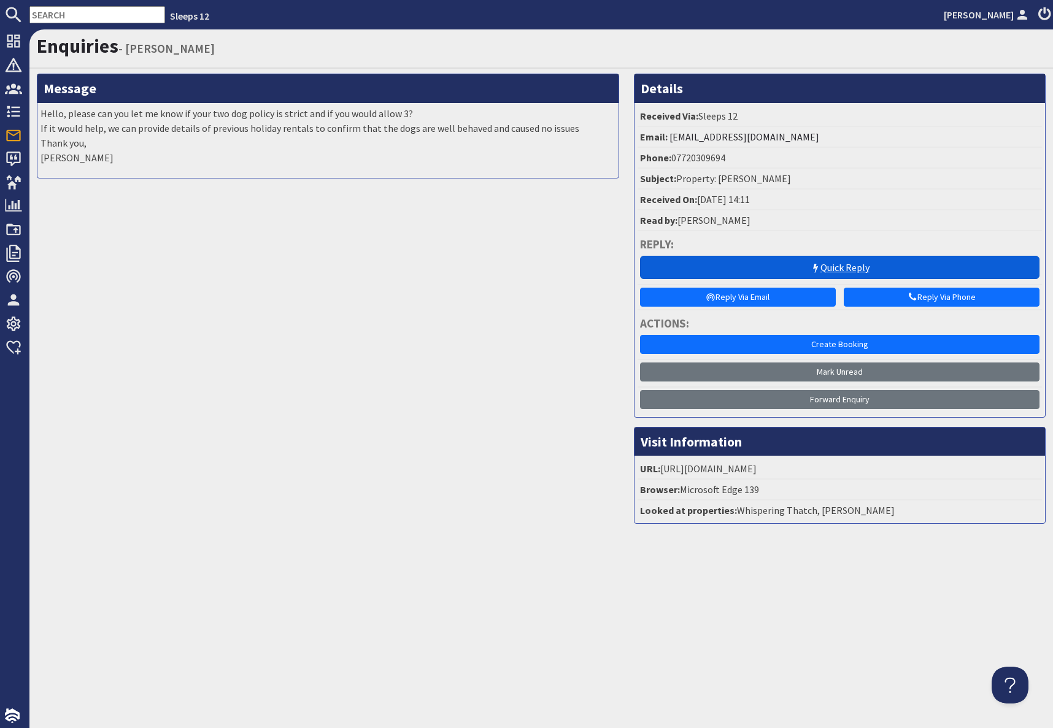
click at [805, 272] on link "Quick Reply" at bounding box center [839, 267] width 399 height 23
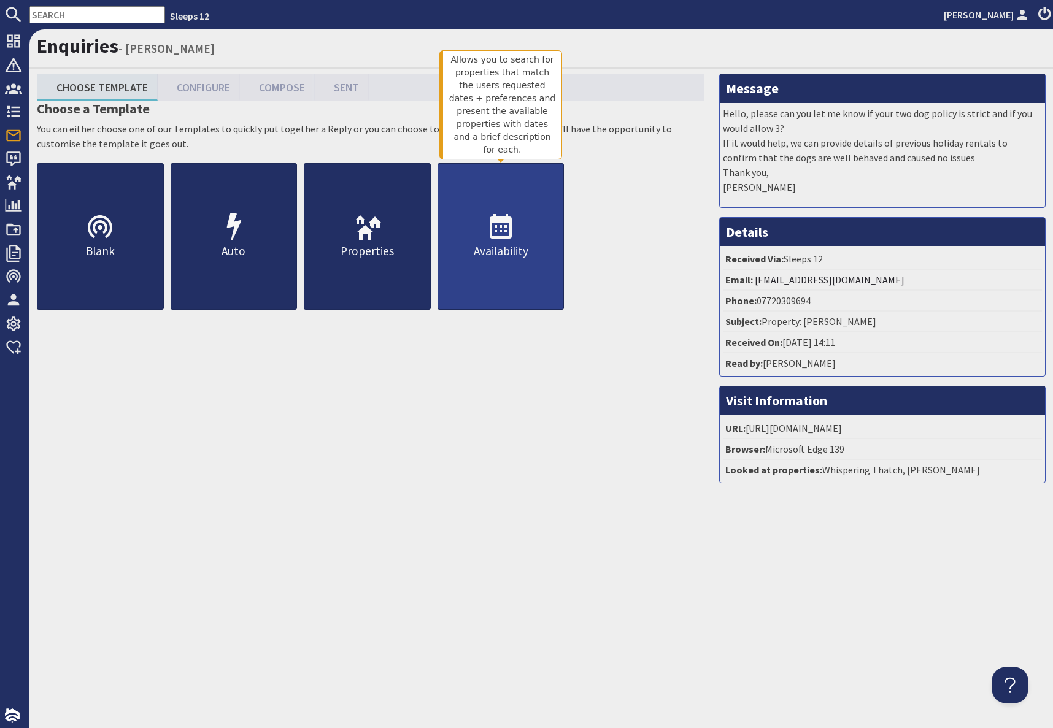
click at [488, 244] on p "Availability" at bounding box center [501, 251] width 126 height 18
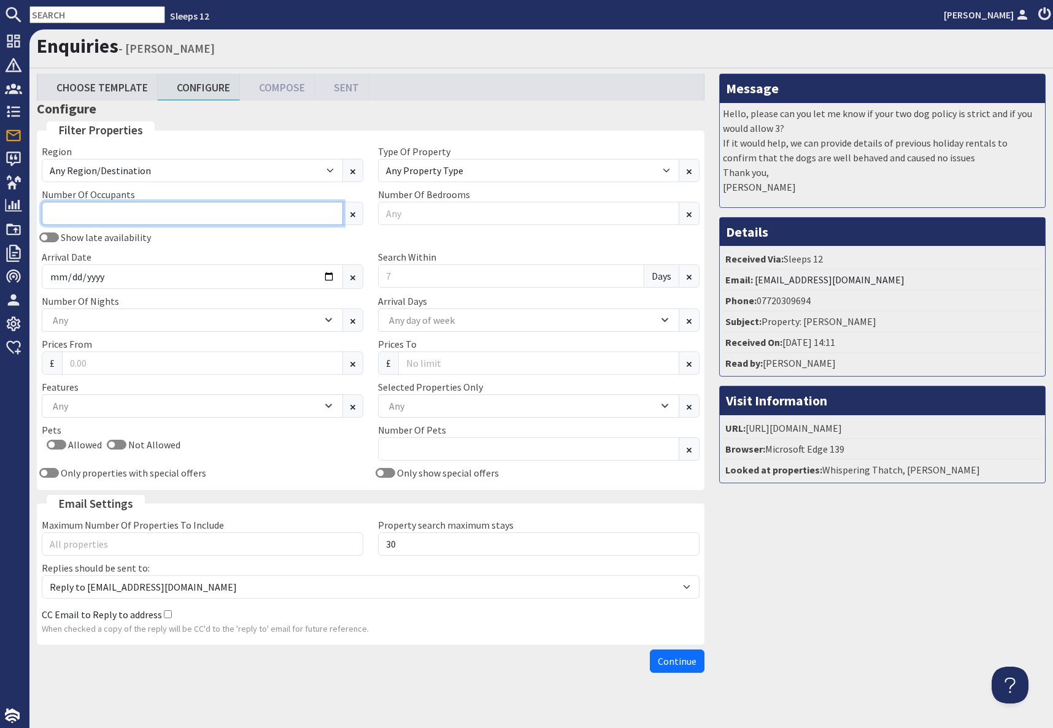
click at [210, 217] on input "Number Of Occupants" at bounding box center [192, 213] width 301 height 23
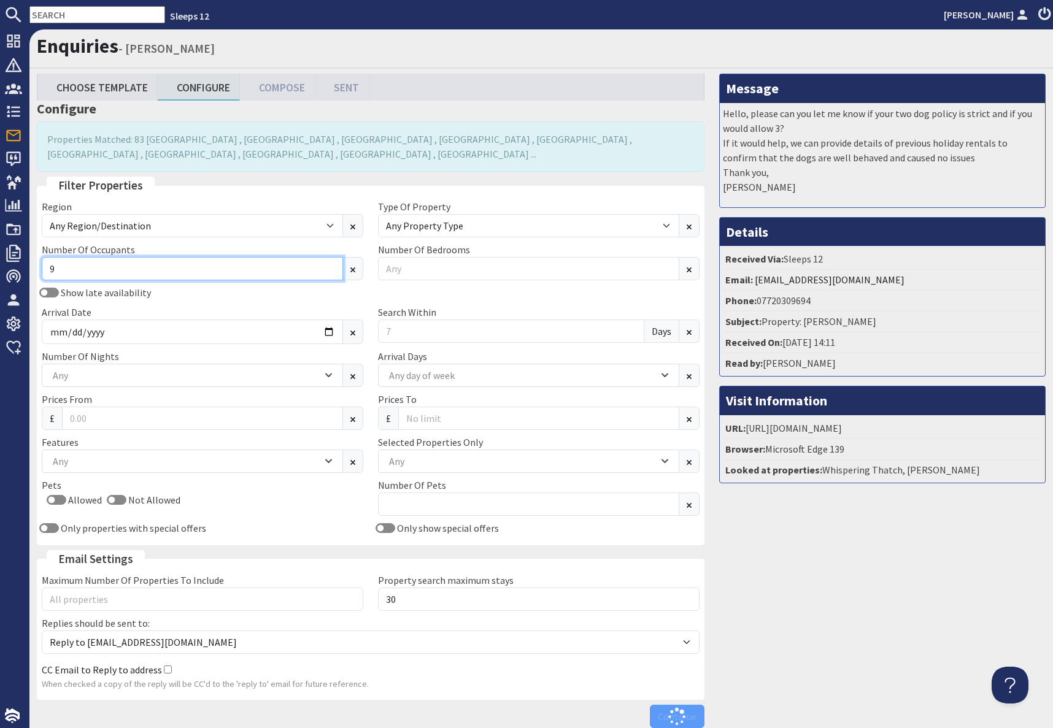
type input "9"
click at [203, 312] on div "Arrival Date" at bounding box center [202, 324] width 336 height 39
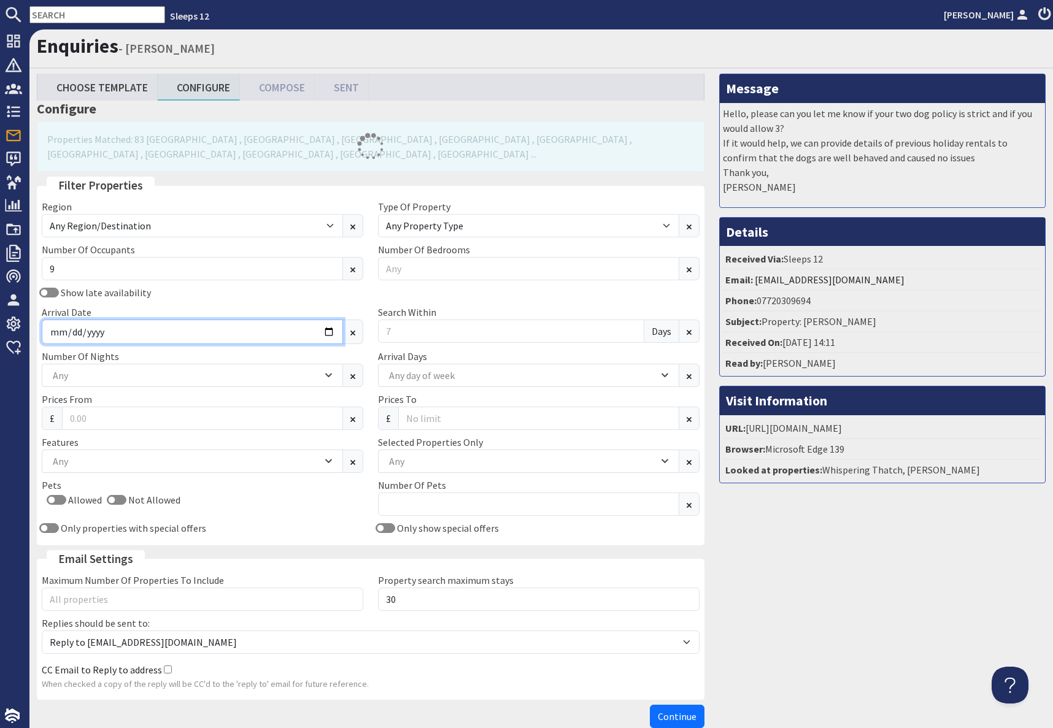
click at [328, 332] on input "Arrival Date" at bounding box center [192, 332] width 301 height 25
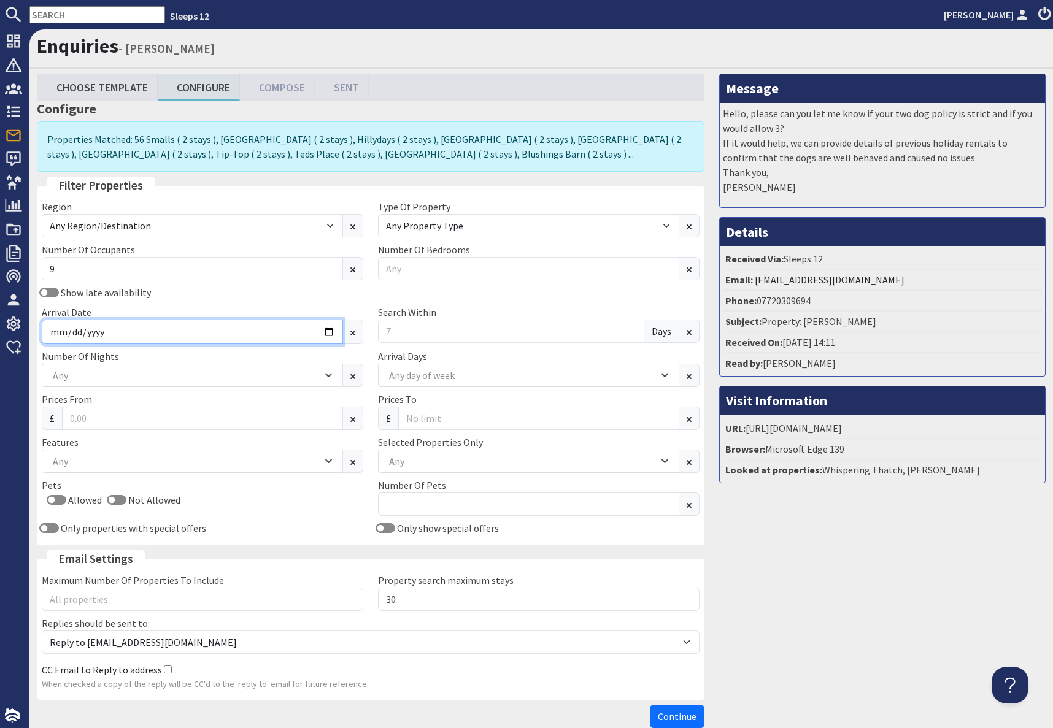
type input "[DATE]"
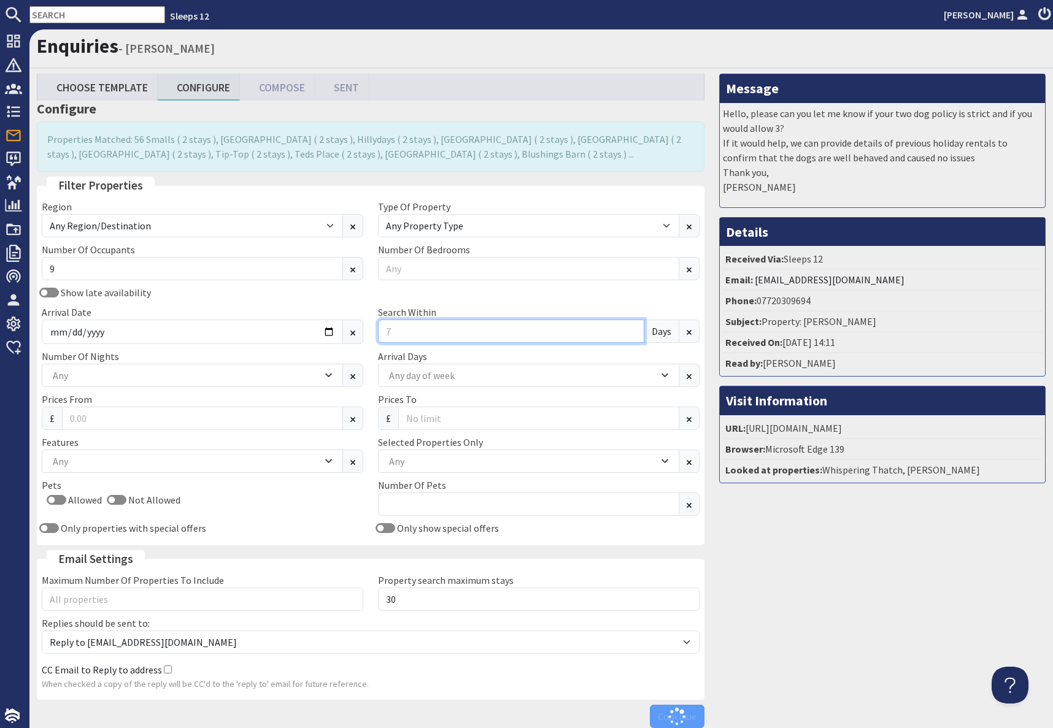
click at [460, 328] on input "Search Within" at bounding box center [511, 331] width 266 height 23
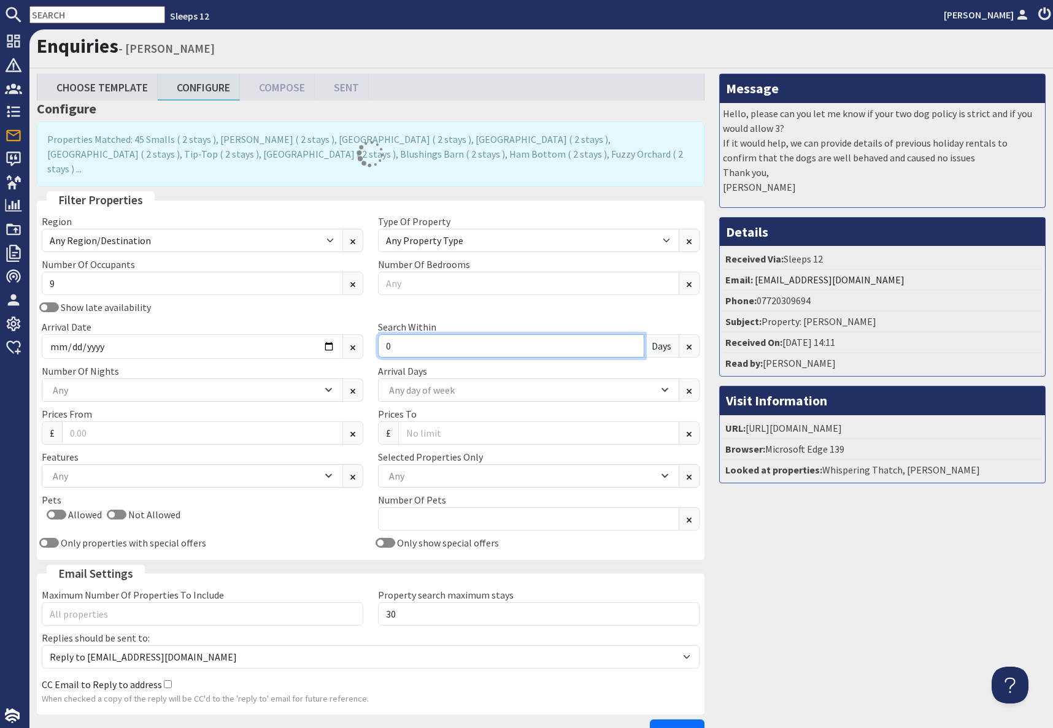
type input "0"
click at [882, 585] on div "Message Hello, please can you let me know if your two dog policy is strict and …" at bounding box center [882, 411] width 341 height 675
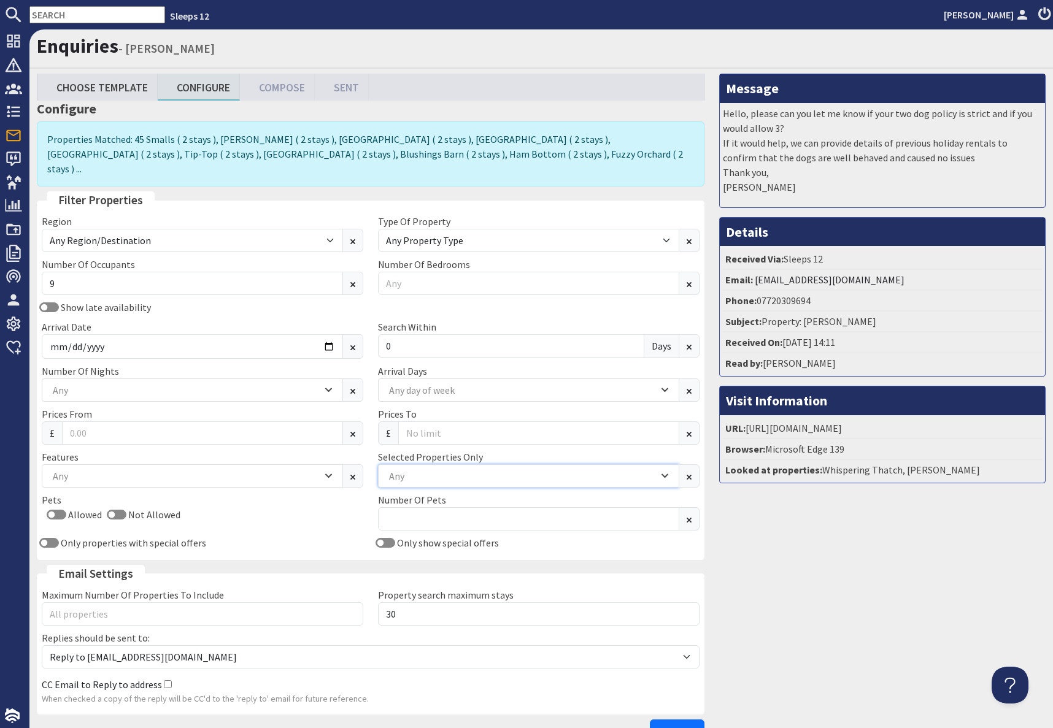
click at [450, 469] on div "Any" at bounding box center [522, 475] width 272 height 13
type input "willow"
click at [426, 517] on div "Willowhayes" at bounding box center [529, 513] width 300 height 21
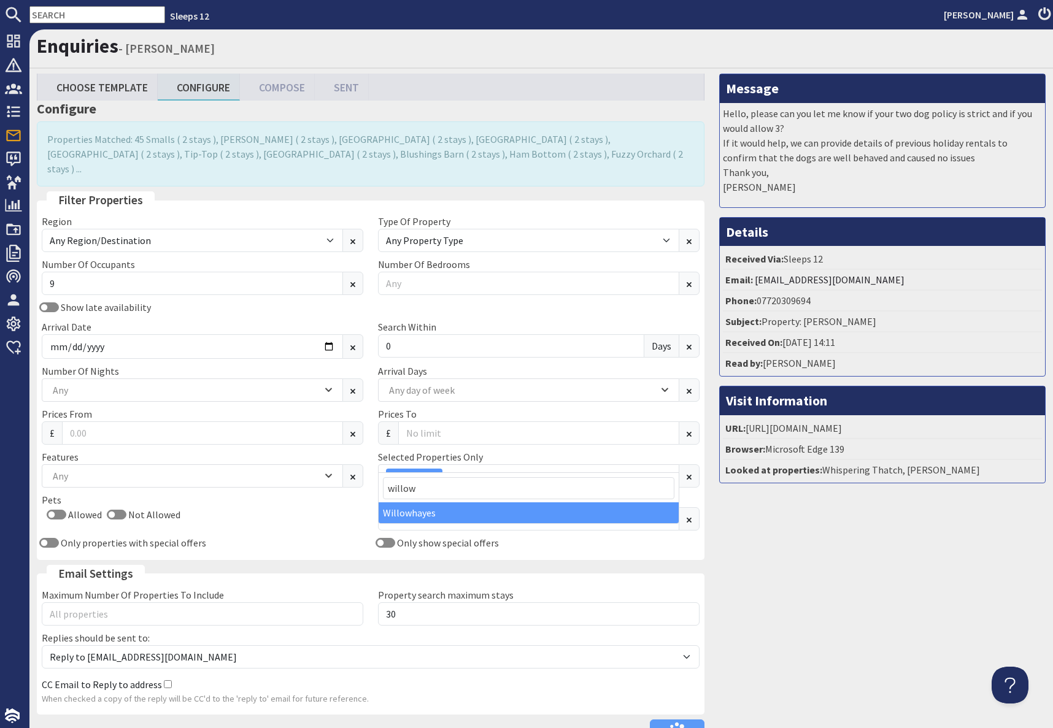
drag, startPoint x: 831, startPoint y: 568, endPoint x: 838, endPoint y: 576, distance: 11.3
click at [831, 568] on div "Message Hello, please can you let me know if your two dog policy is strict and …" at bounding box center [882, 411] width 341 height 675
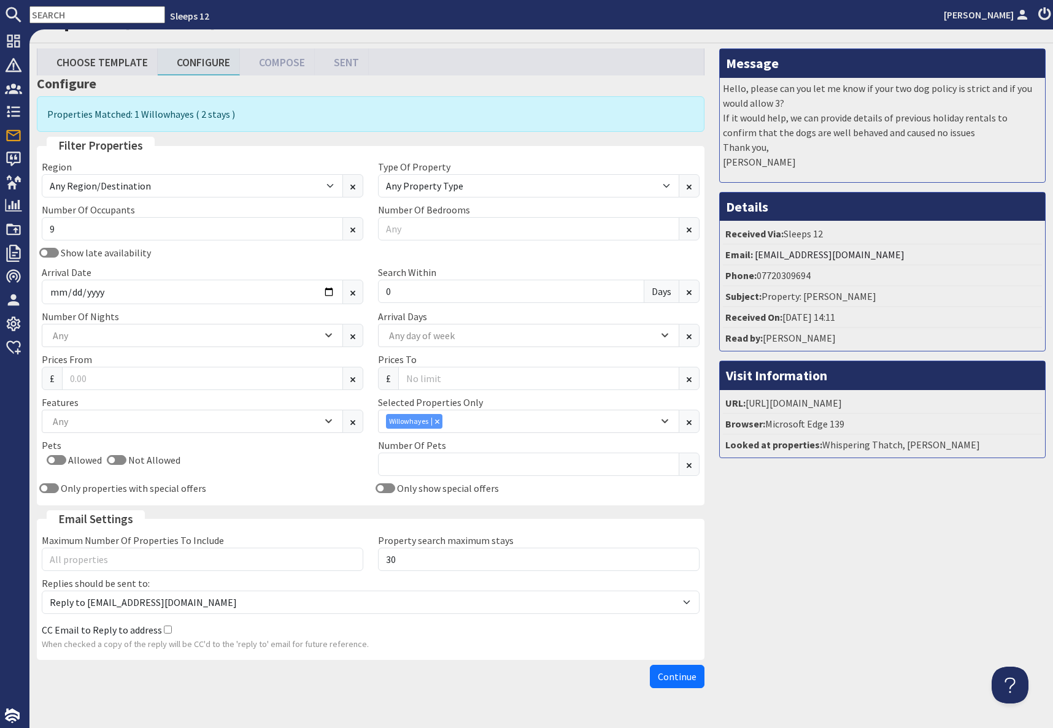
scroll to position [53, 0]
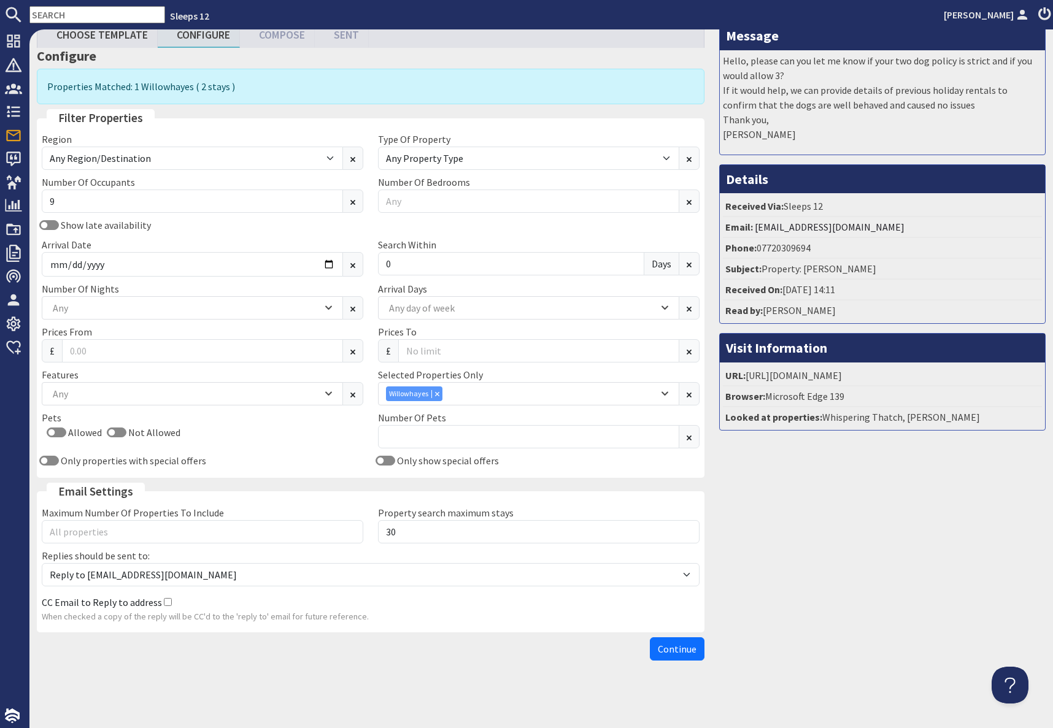
drag, startPoint x: 820, startPoint y: 632, endPoint x: 709, endPoint y: 635, distance: 111.1
click at [801, 585] on div "Message Hello, please can you let me know if your two dog policy is strict and …" at bounding box center [882, 344] width 341 height 646
click at [73, 309] on div "Any" at bounding box center [186, 307] width 272 height 13
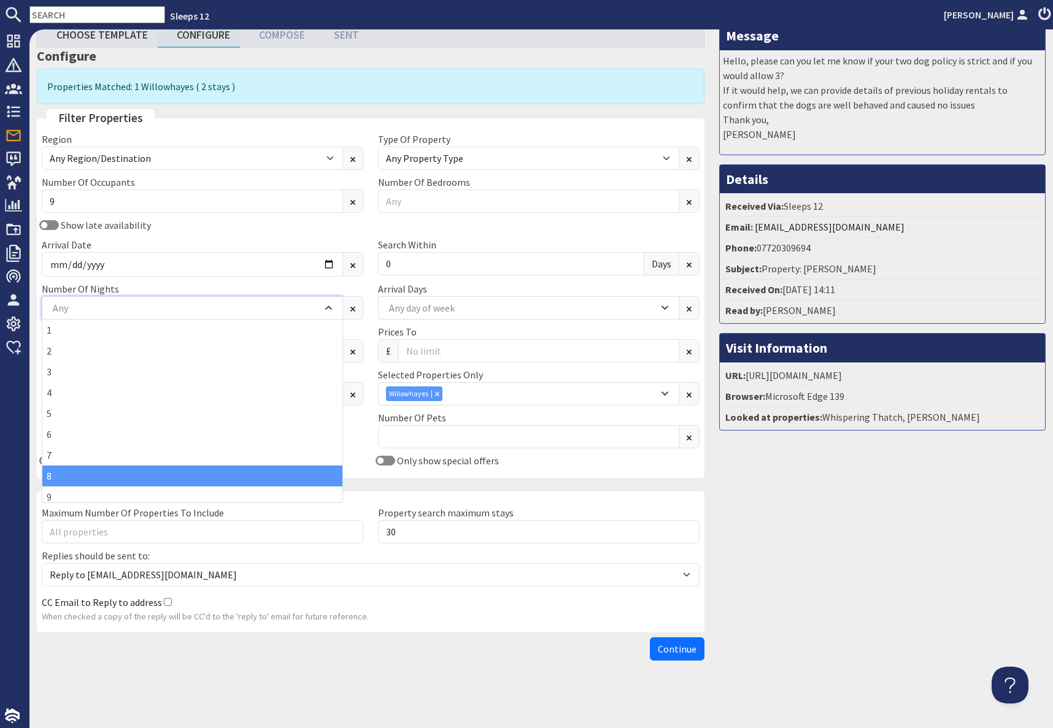
scroll to position [1, 0]
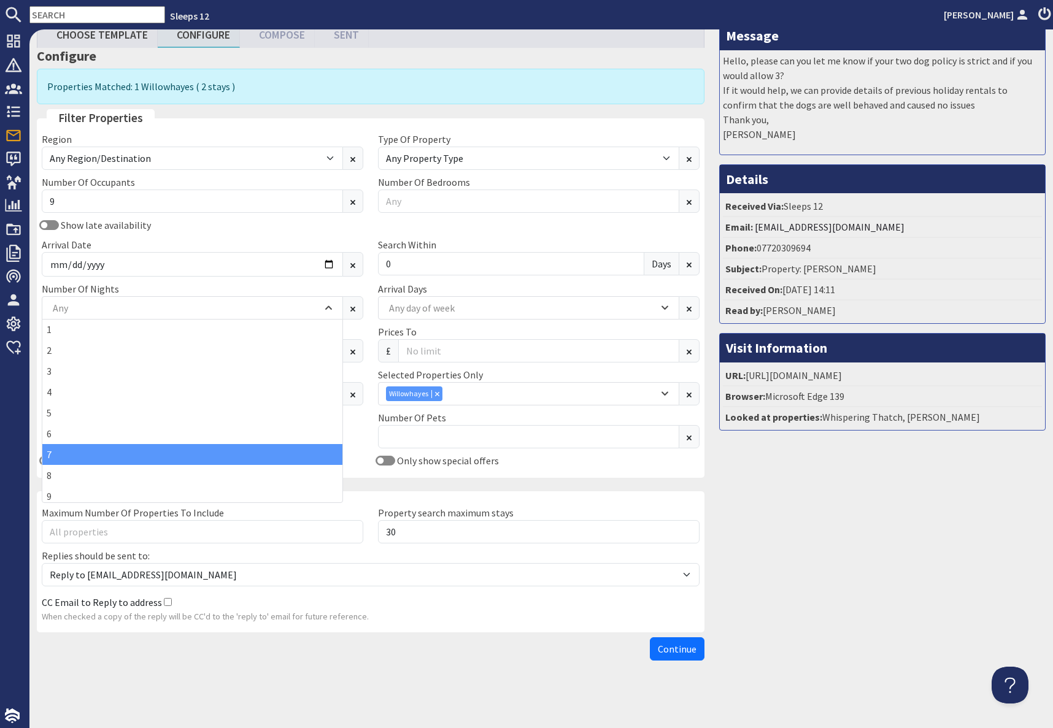
click at [60, 458] on div "7" at bounding box center [192, 454] width 300 height 21
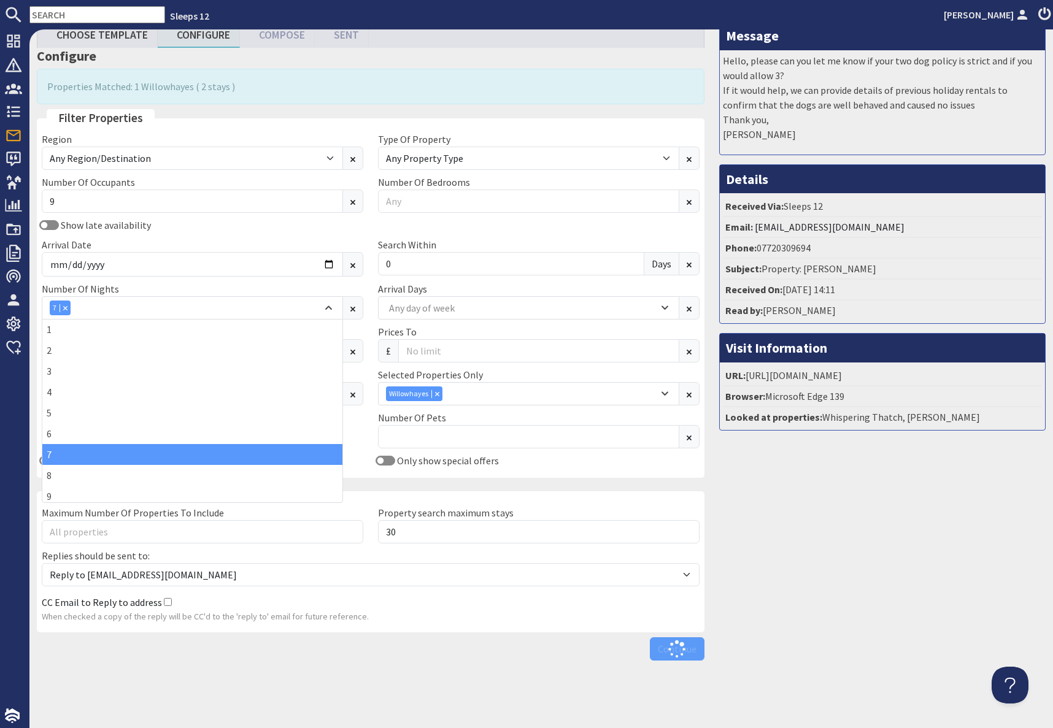
drag, startPoint x: 916, startPoint y: 499, endPoint x: 896, endPoint y: 501, distance: 19.8
click at [909, 499] on div "Message Hello, please can you let me know if your two dog policy is strict and …" at bounding box center [882, 344] width 341 height 646
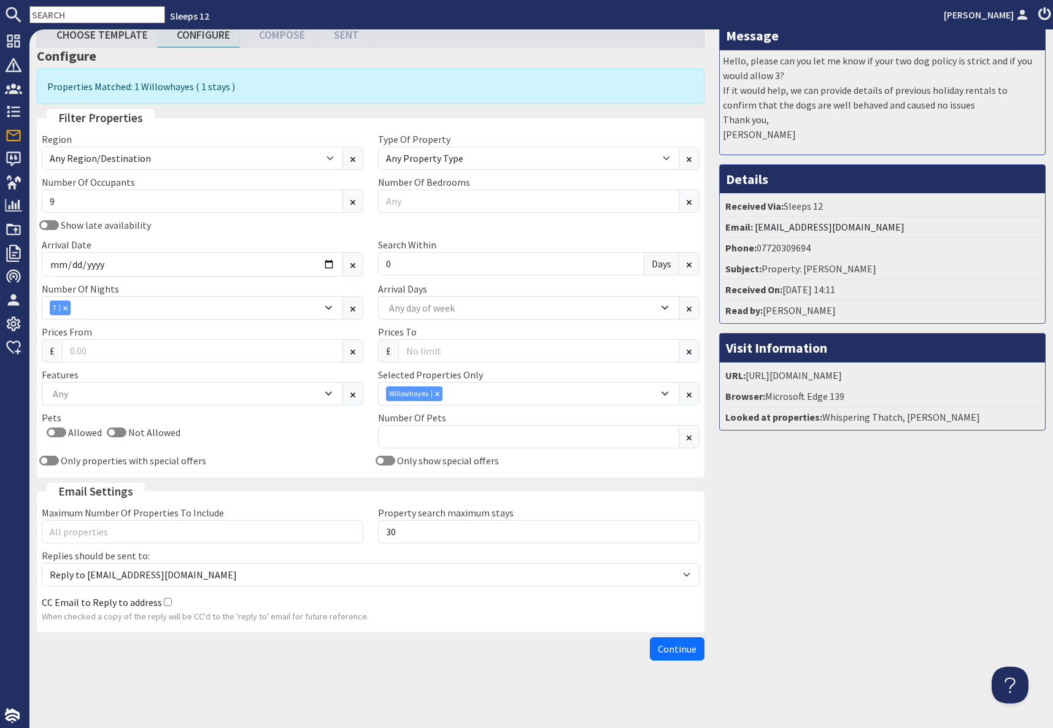
click at [685, 585] on span "Continue" at bounding box center [677, 649] width 39 height 12
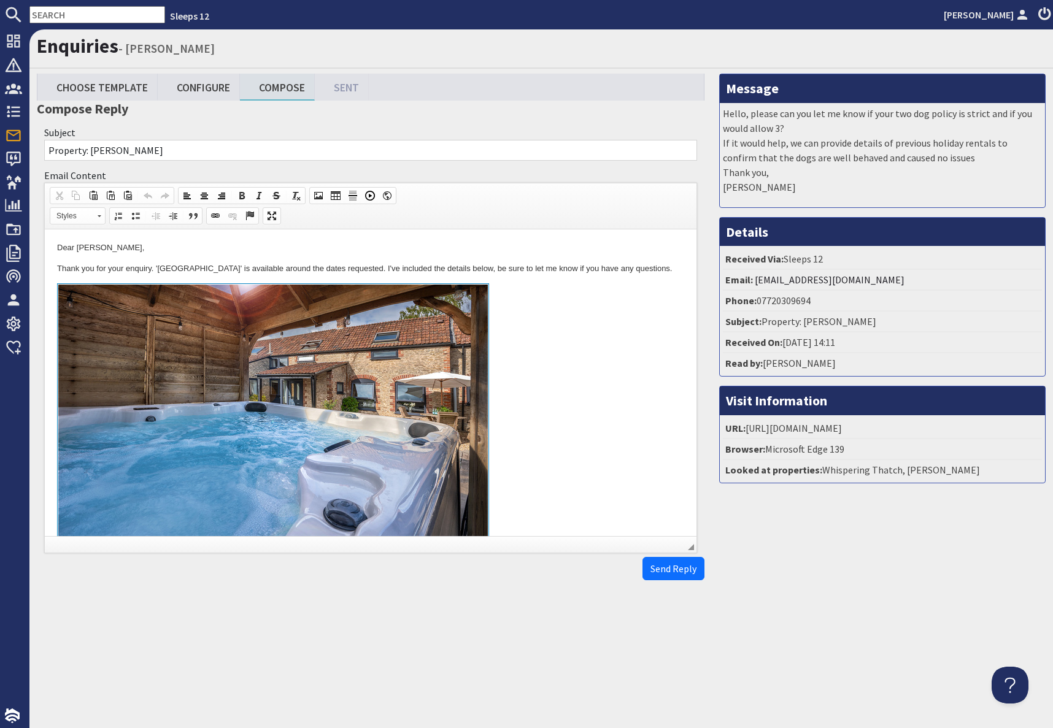
drag, startPoint x: 554, startPoint y: 347, endPoint x: 573, endPoint y: 362, distance: 23.6
click at [554, 347] on link "To enrich screen reader interactions, please activate Accessibility in Grammarl…" at bounding box center [370, 424] width 627 height 283
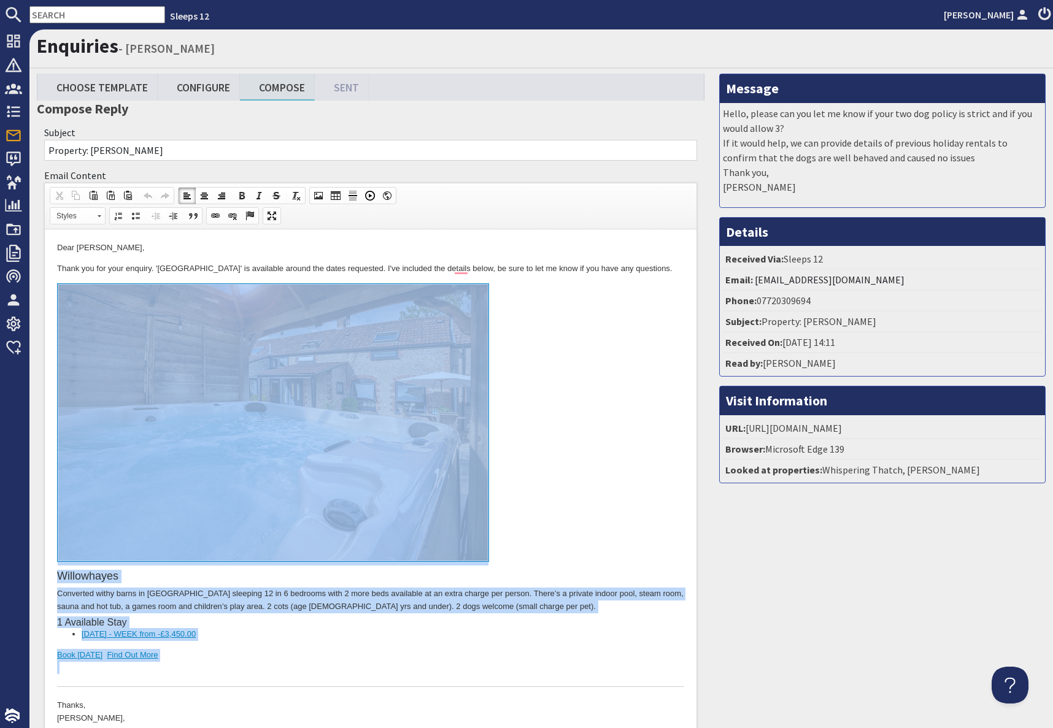
drag, startPoint x: 164, startPoint y: 665, endPoint x: 161, endPoint y: 497, distance: 167.6
click at [161, 497] on div "Willowhayes Converted withy barns in [GEOGRAPHIC_DATA] sleeping 12 in 6 bedroom…" at bounding box center [370, 485] width 627 height 404
copy div "Willowhayes Converted withy barns in [GEOGRAPHIC_DATA] sleeping 12 in 6 bedroom…"
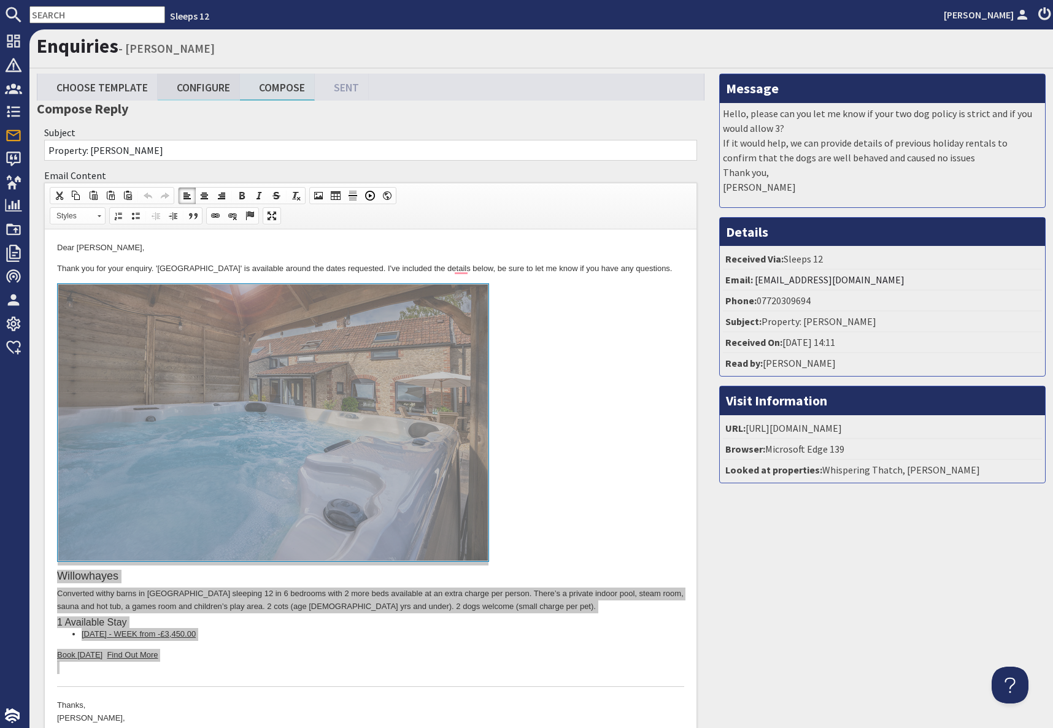
click at [204, 93] on link "Configure" at bounding box center [199, 87] width 82 height 26
type textarea "<p>Dear [PERSON_NAME],</p> <p>Thank you for your enquiry. &#39;Willowhayes&#39;…"
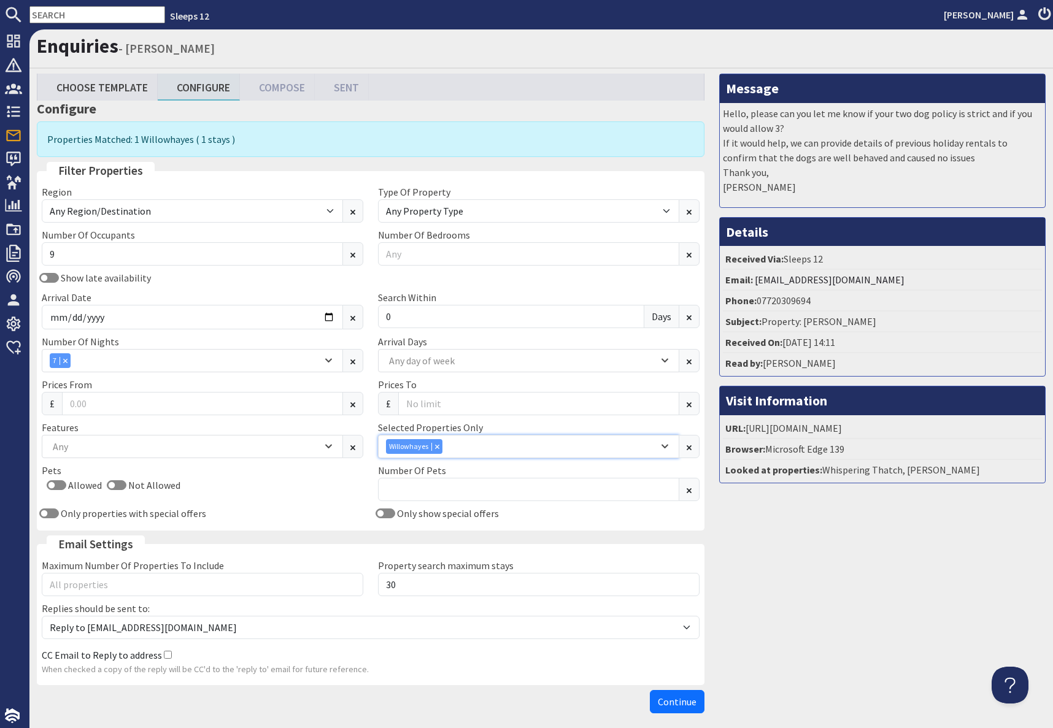
click at [437, 447] on icon "Combobox" at bounding box center [438, 447] width 4 height 4
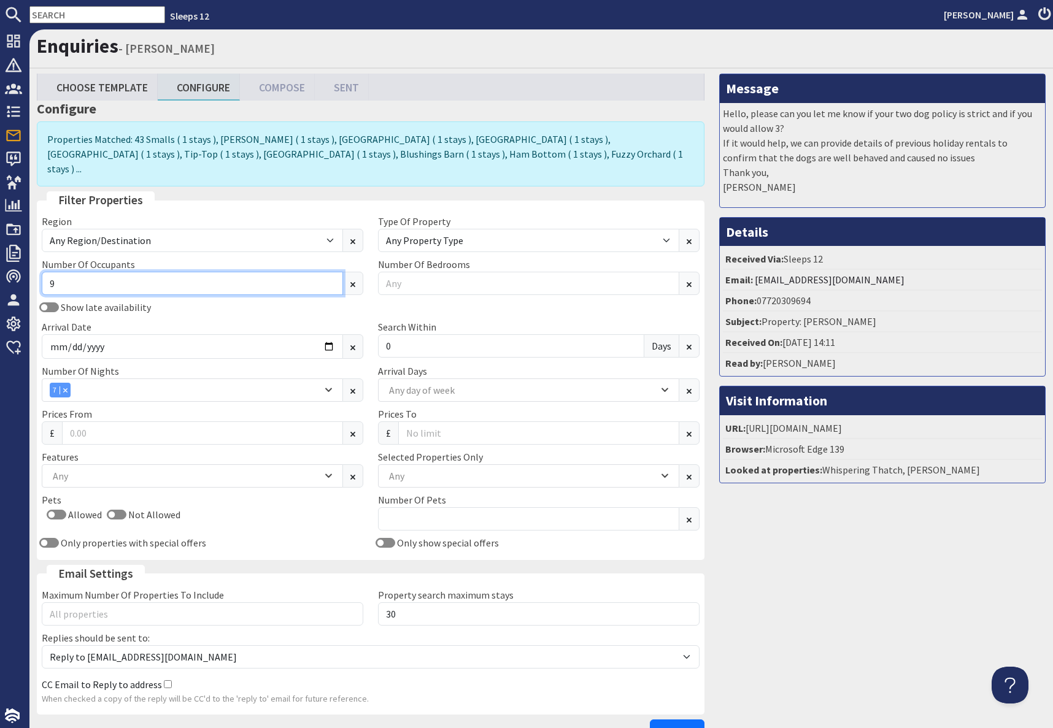
click at [58, 272] on input "9" at bounding box center [192, 283] width 301 height 23
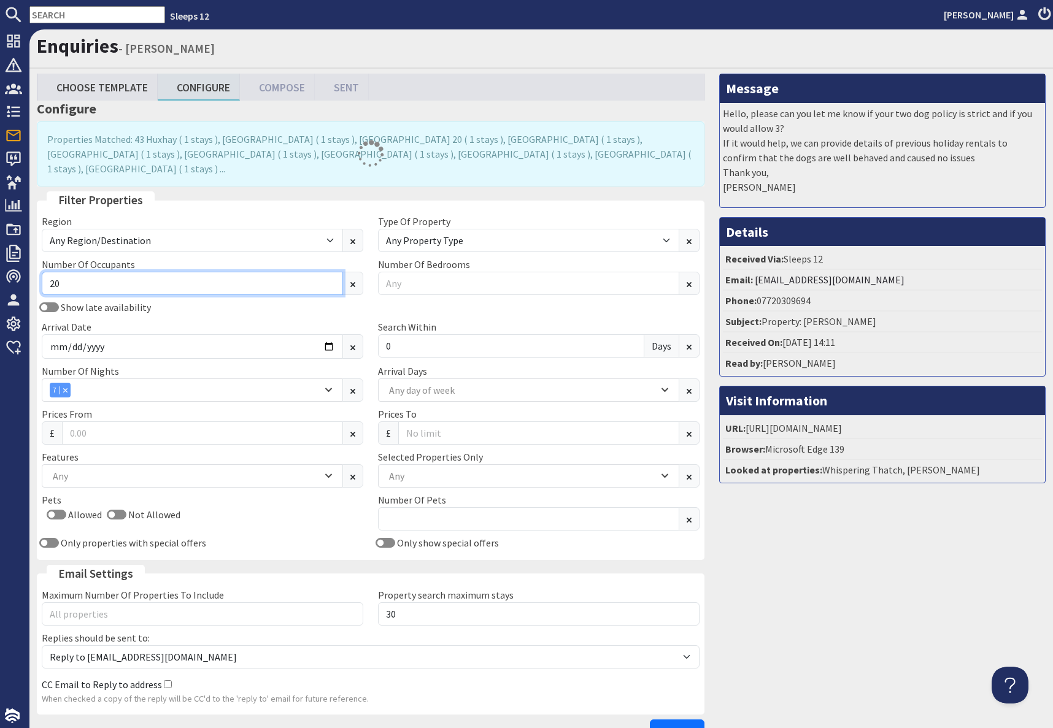
type input "20"
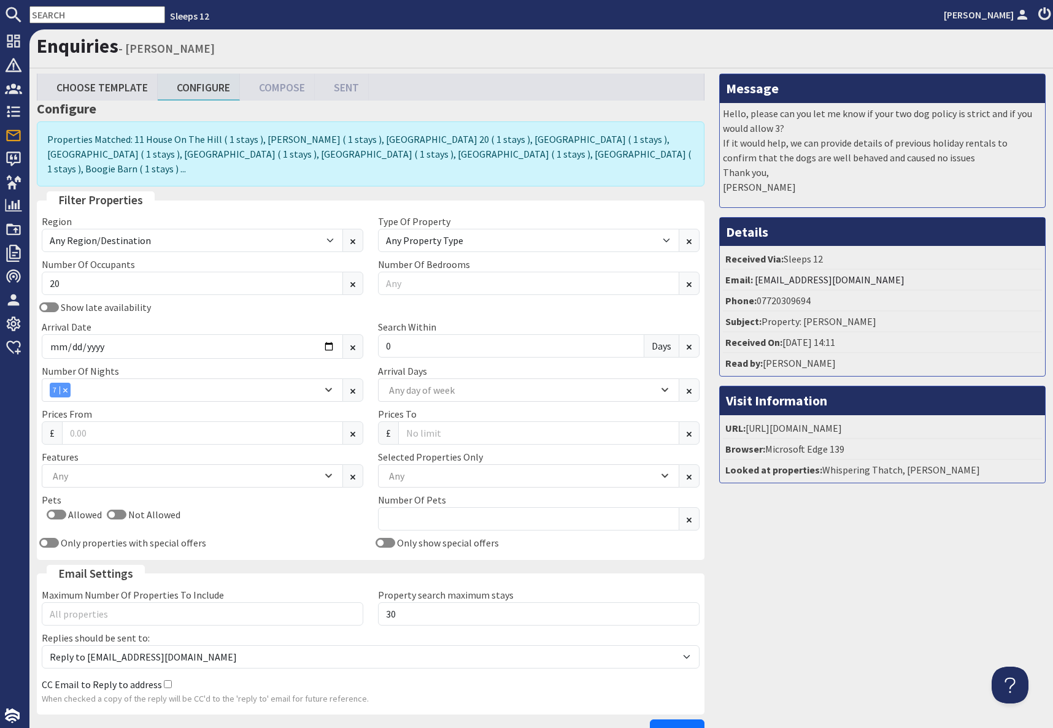
click at [238, 320] on div "Arrival Date [DATE]" at bounding box center [202, 339] width 336 height 39
click at [330, 334] on input "[DATE]" at bounding box center [192, 346] width 301 height 25
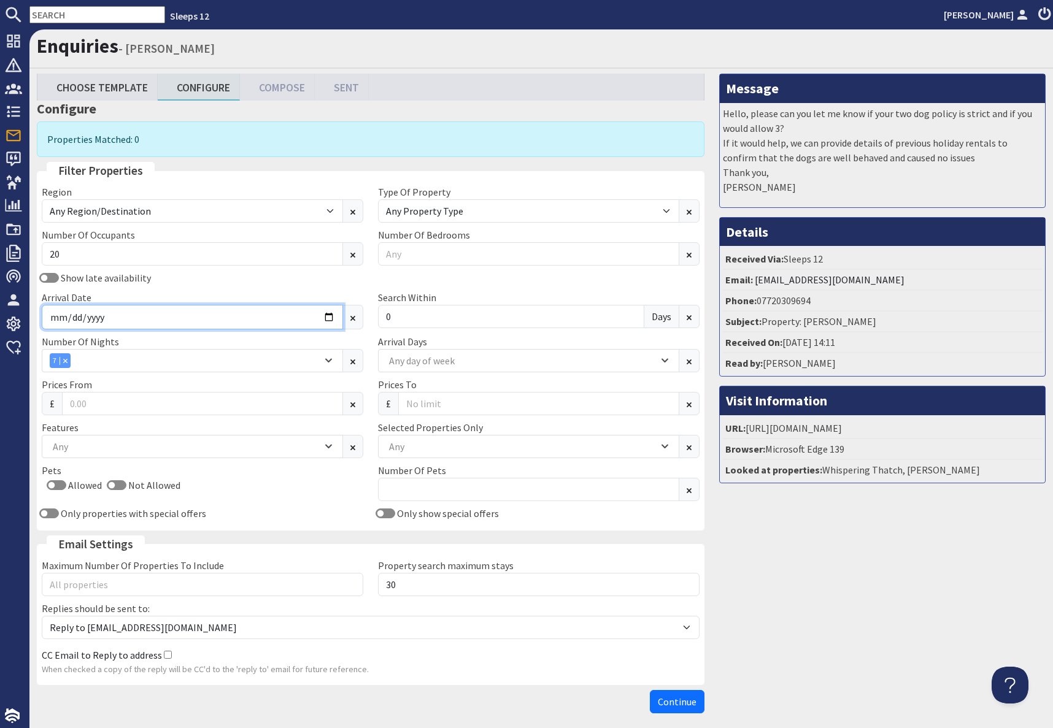
type input "[DATE]"
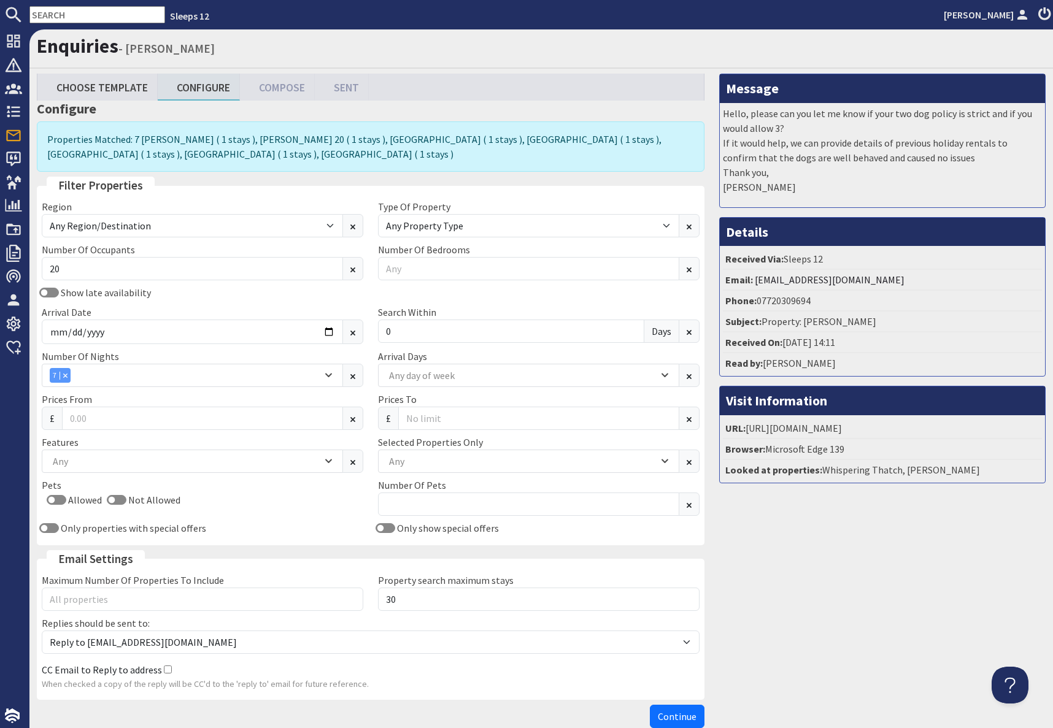
click at [796, 580] on div "Message Hello, please can you let me know if your two dog policy is strict and …" at bounding box center [882, 404] width 341 height 660
click at [418, 461] on div "Any" at bounding box center [522, 461] width 272 height 13
type input "pound"
click at [427, 514] on div "Pound Farm" at bounding box center [529, 513] width 300 height 21
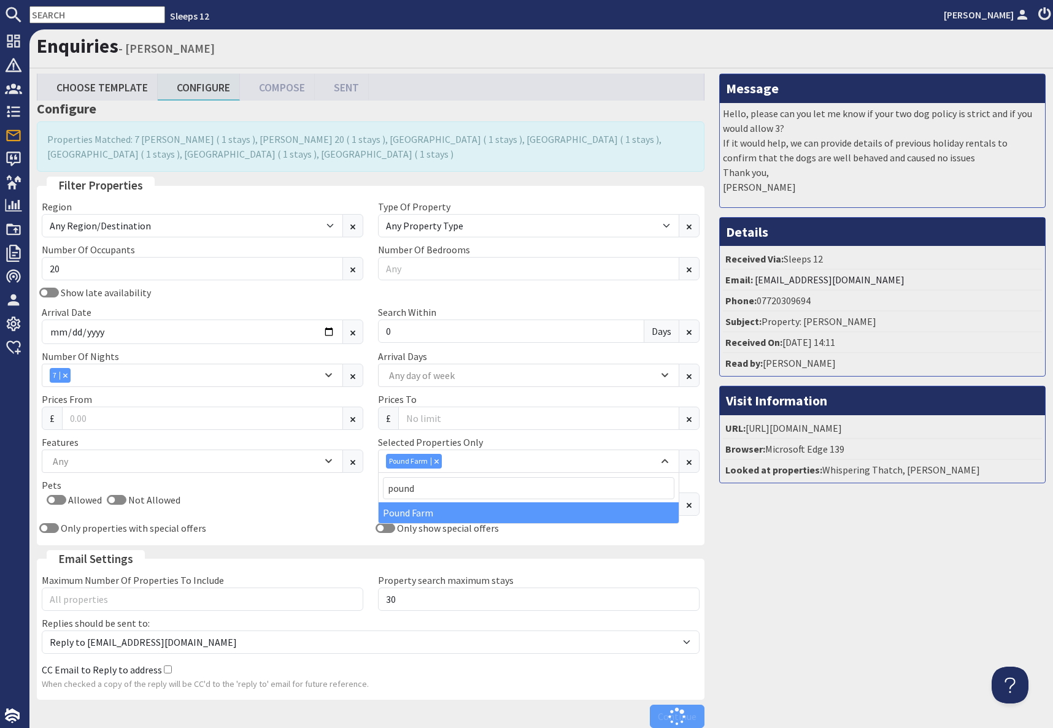
click at [849, 584] on div "Message Hello, please can you let me know if your two dog policy is strict and …" at bounding box center [882, 404] width 341 height 660
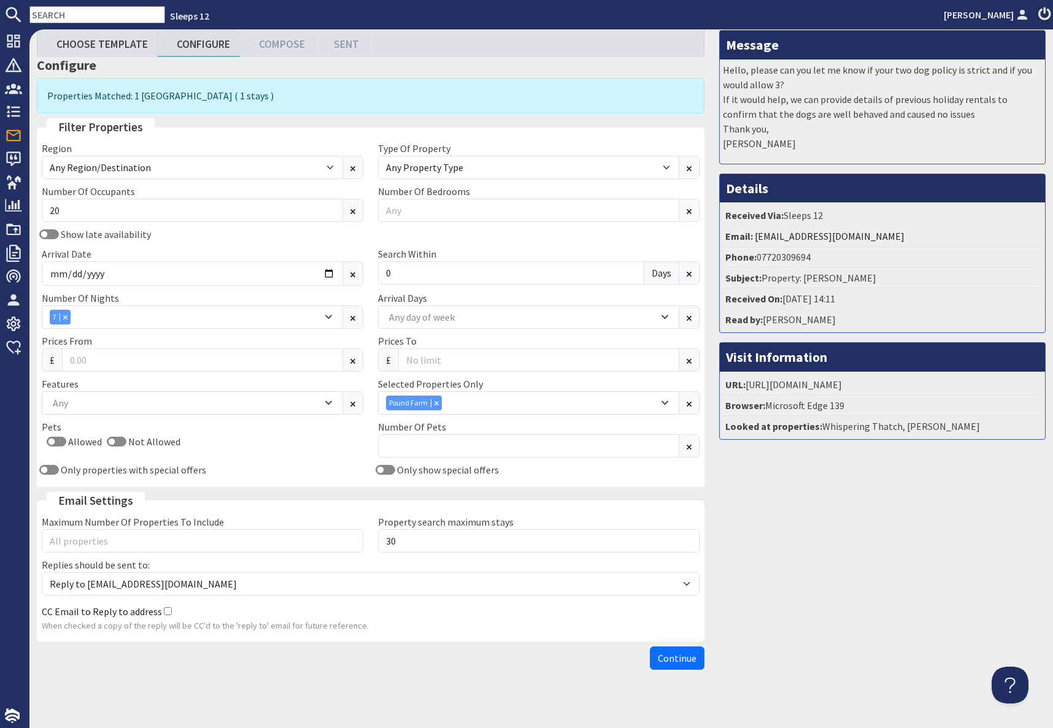
scroll to position [53, 0]
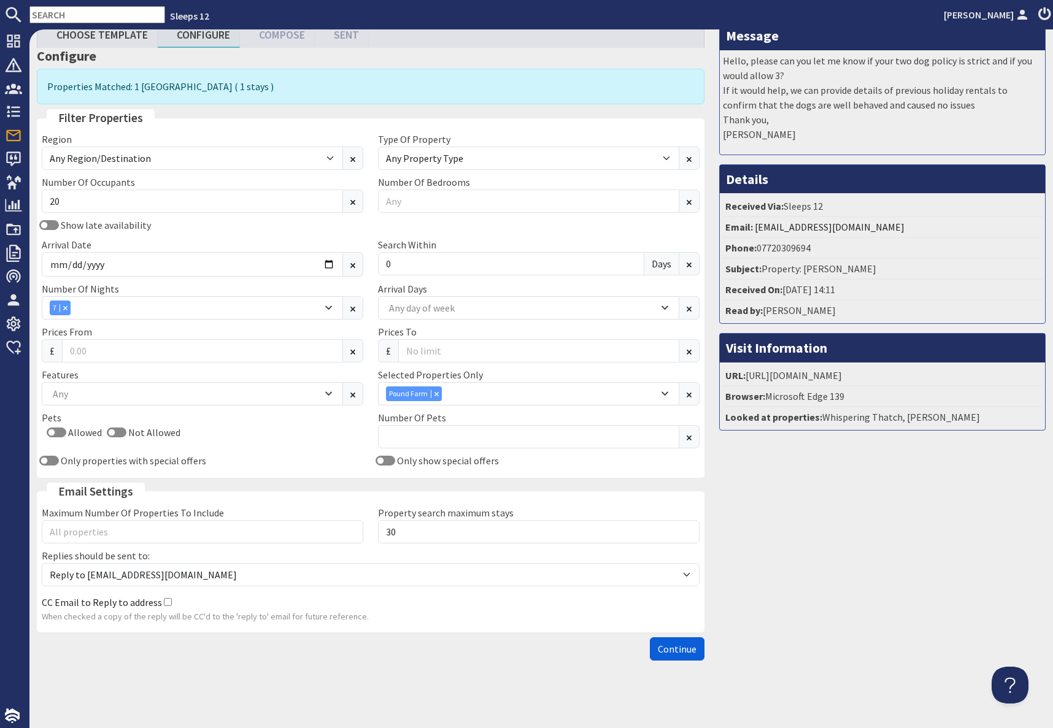
drag, startPoint x: 663, startPoint y: 651, endPoint x: 680, endPoint y: 652, distance: 17.2
click at [662, 585] on span "Continue" at bounding box center [677, 649] width 39 height 12
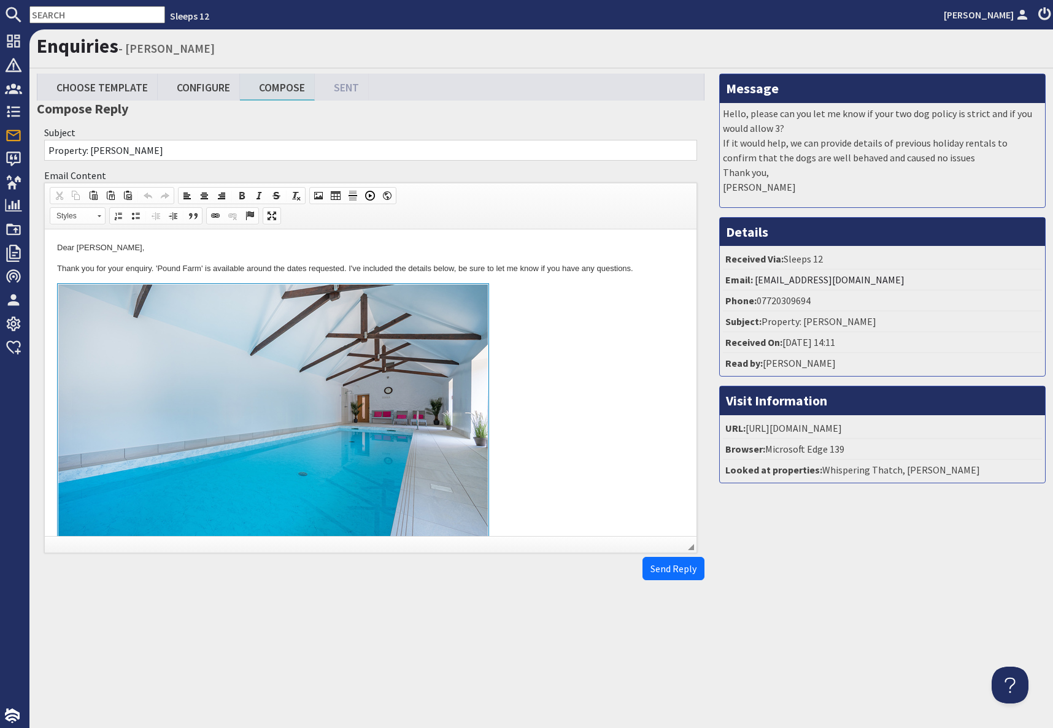
drag, startPoint x: 520, startPoint y: 364, endPoint x: 567, endPoint y: 395, distance: 56.3
click at [520, 364] on link "To enrich screen reader interactions, please activate Accessibility in Grammarl…" at bounding box center [370, 424] width 627 height 283
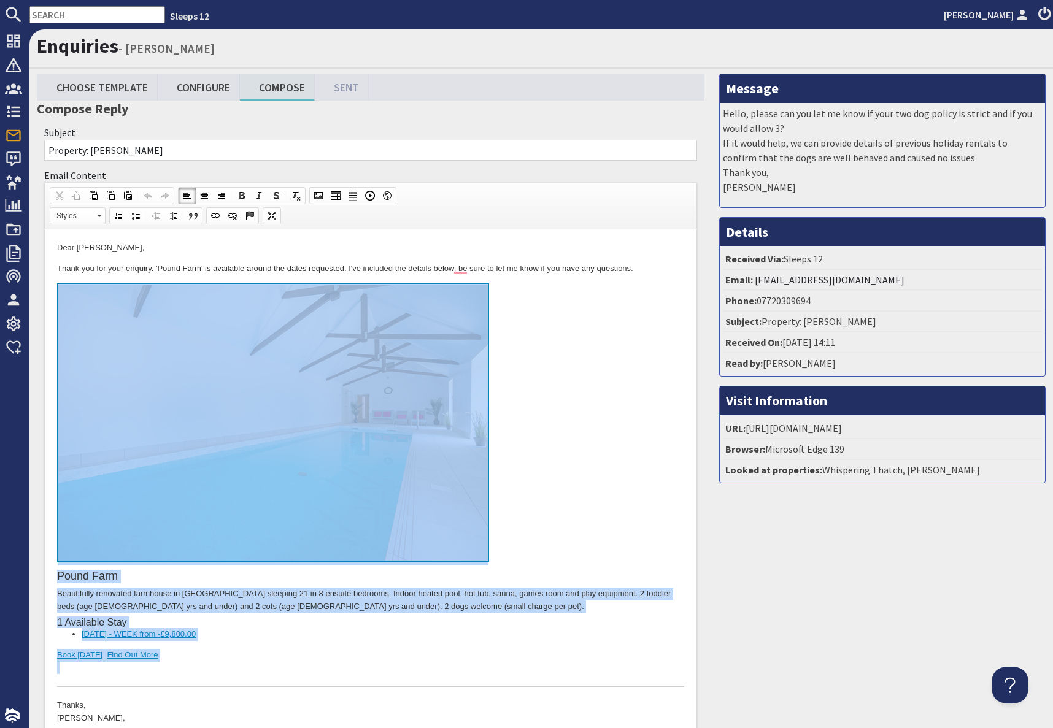
drag, startPoint x: 136, startPoint y: 668, endPoint x: 147, endPoint y: 535, distance: 133.6
click at [148, 535] on div "Pound Farm Beautifully renovated farmhouse in [GEOGRAPHIC_DATA] sleeping 21 in …" at bounding box center [370, 485] width 627 height 404
copy div "Pound Farm Beautifully renovated farmhouse in [GEOGRAPHIC_DATA] sleeping 21 in …"
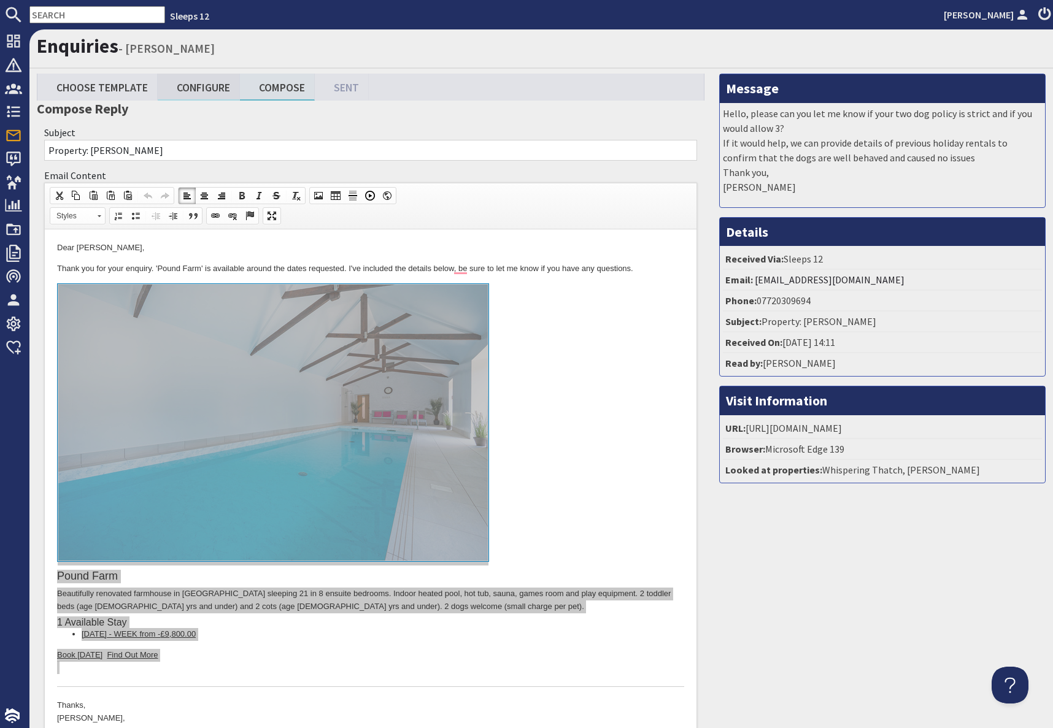
click at [207, 95] on link "Configure" at bounding box center [199, 87] width 82 height 26
type textarea "<p>Dear [PERSON_NAME],</p> <p>Thank you for your enquiry. &#39;Pound Farm&#39; …"
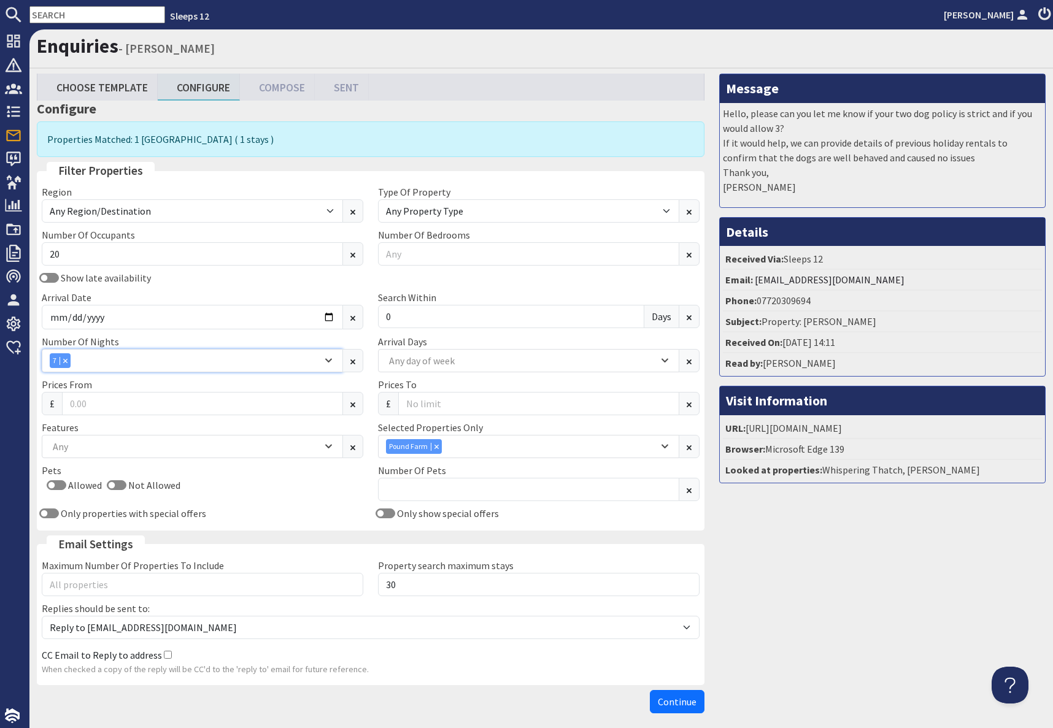
click at [67, 360] on div "Combobox" at bounding box center [65, 361] width 11 height 8
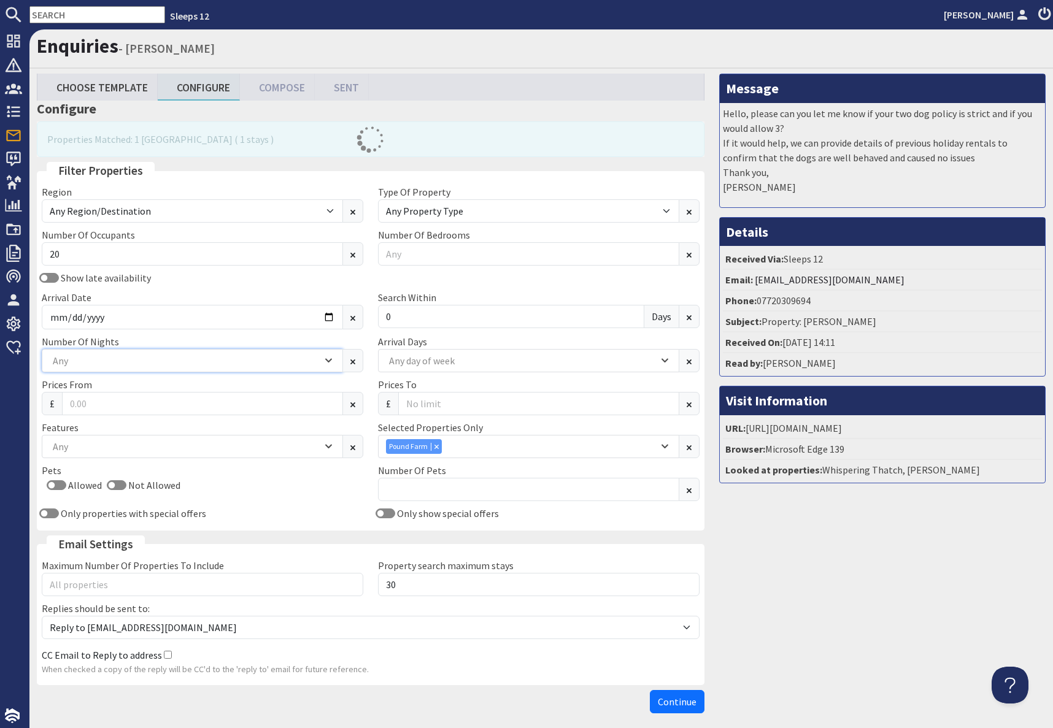
click at [163, 357] on div "Any" at bounding box center [186, 360] width 272 height 13
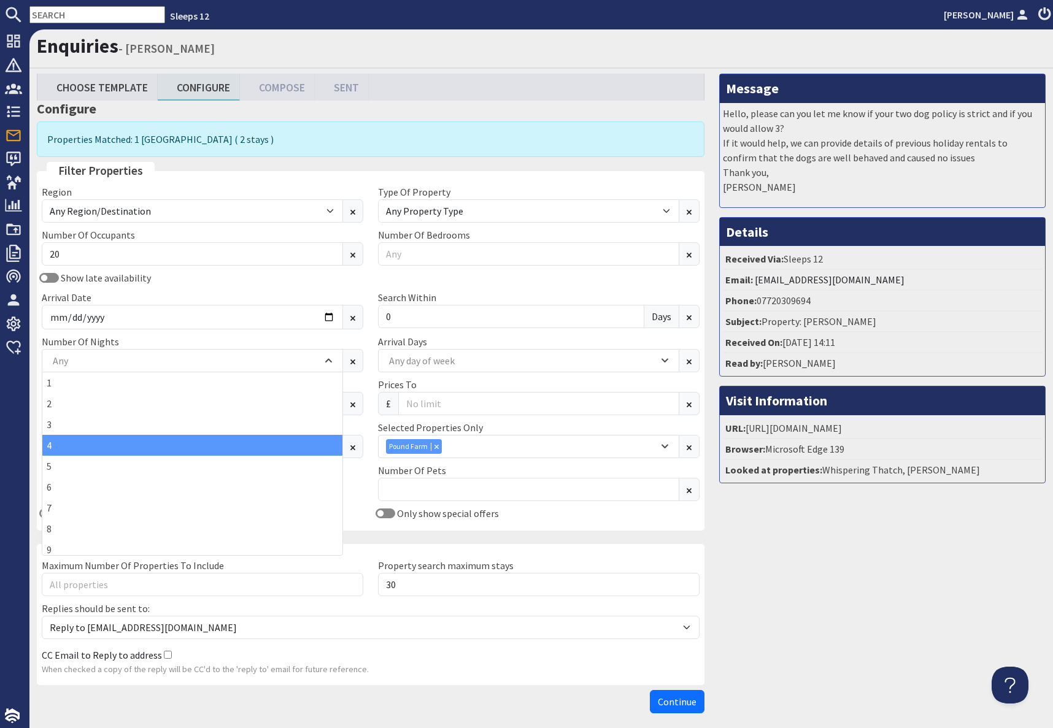
click at [55, 445] on div "4" at bounding box center [192, 445] width 300 height 21
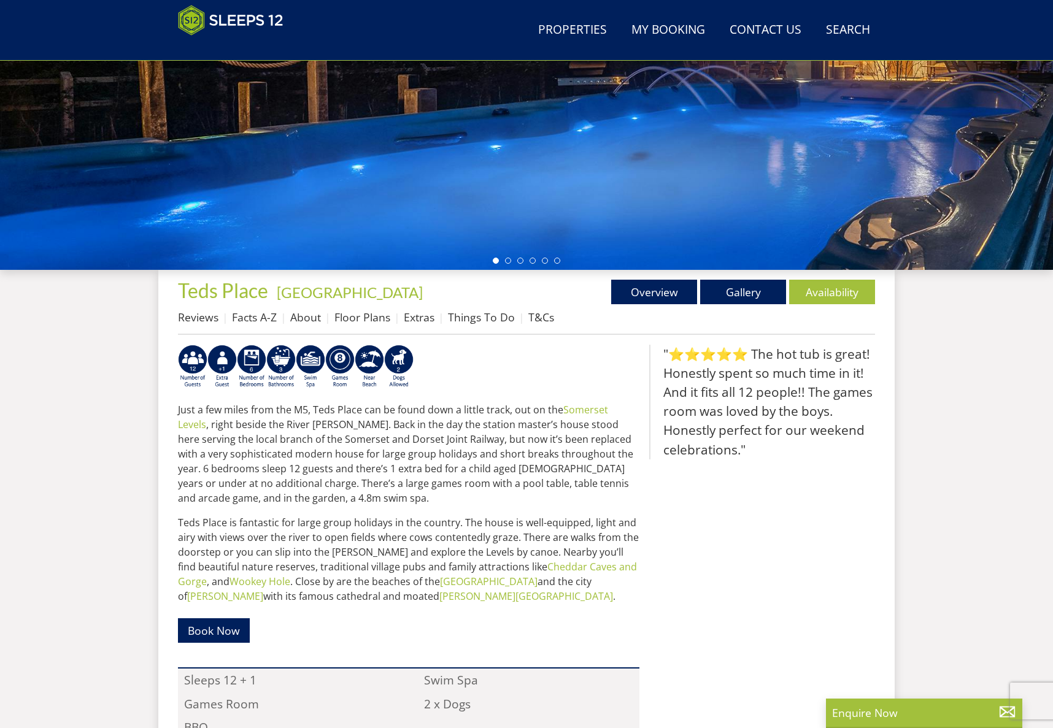
scroll to position [242, 0]
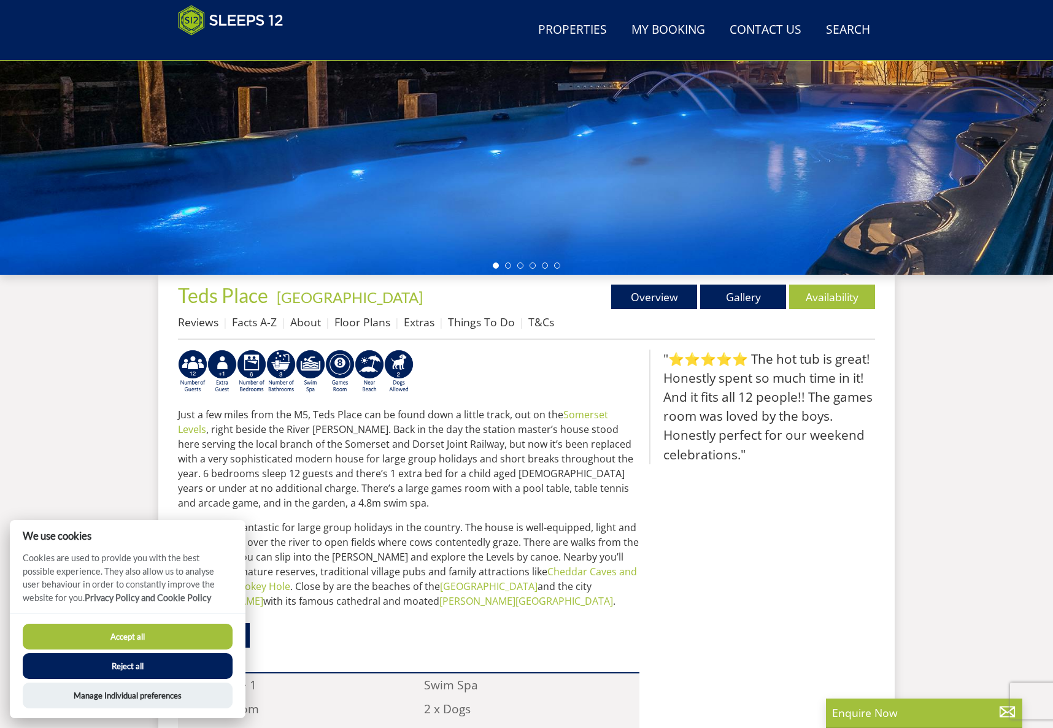
click at [125, 649] on button "Accept all" at bounding box center [128, 637] width 210 height 26
checkbox input "true"
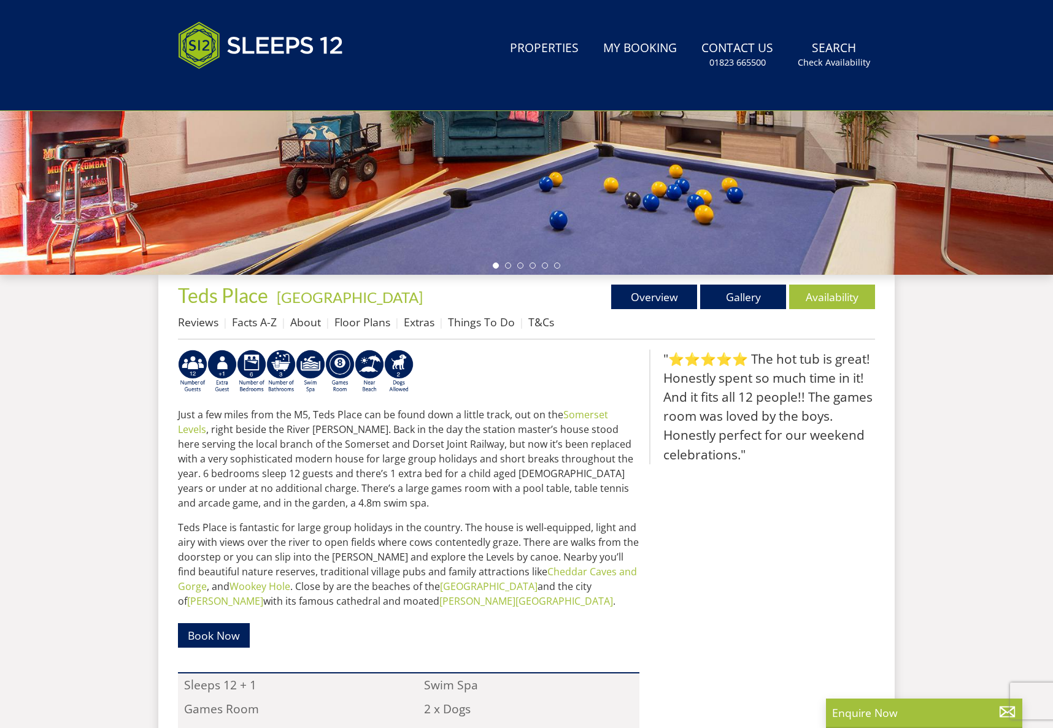
scroll to position [293, 0]
click at [259, 322] on link "Facts A-Z" at bounding box center [254, 322] width 45 height 15
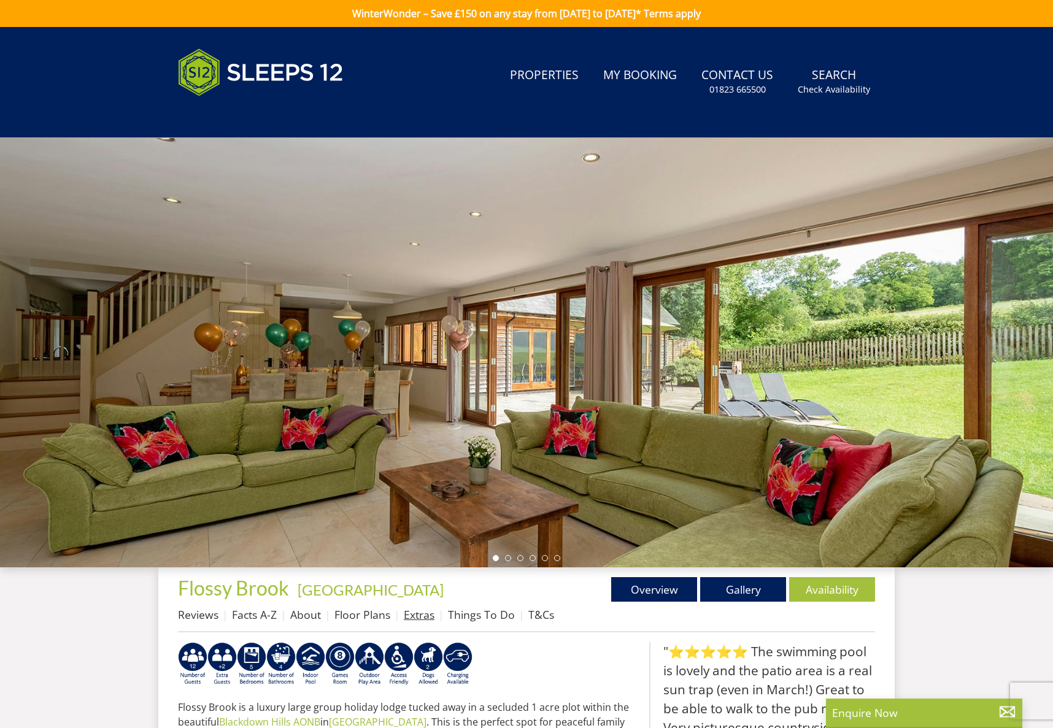
click at [415, 612] on link "Extras" at bounding box center [419, 614] width 31 height 15
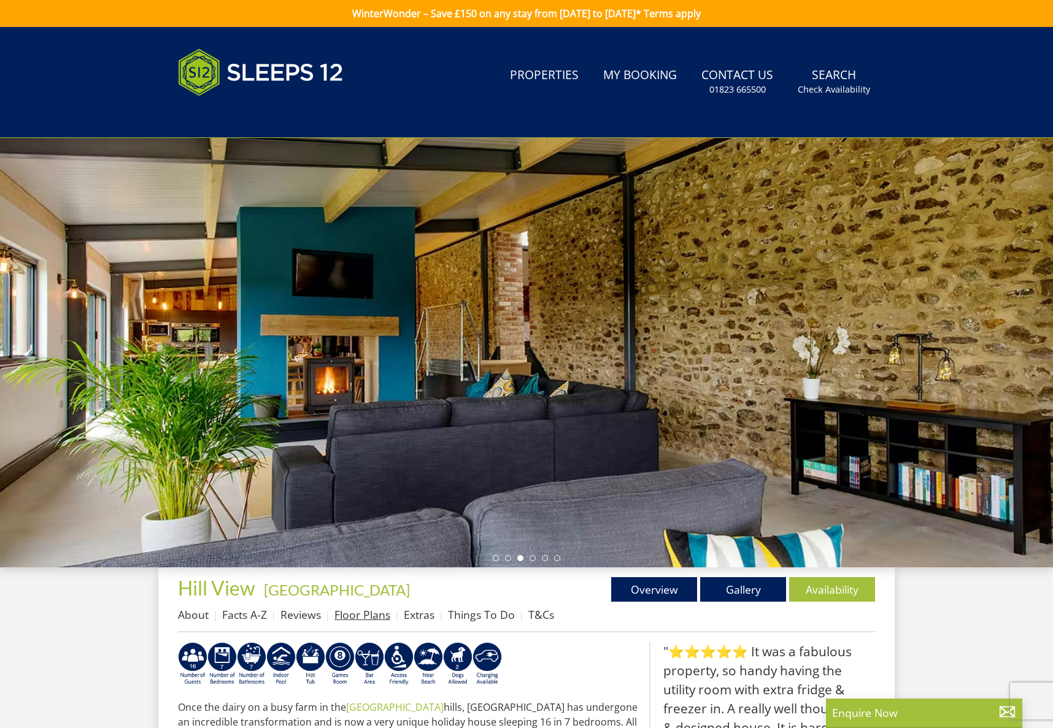
click at [360, 615] on link "Floor Plans" at bounding box center [362, 614] width 56 height 15
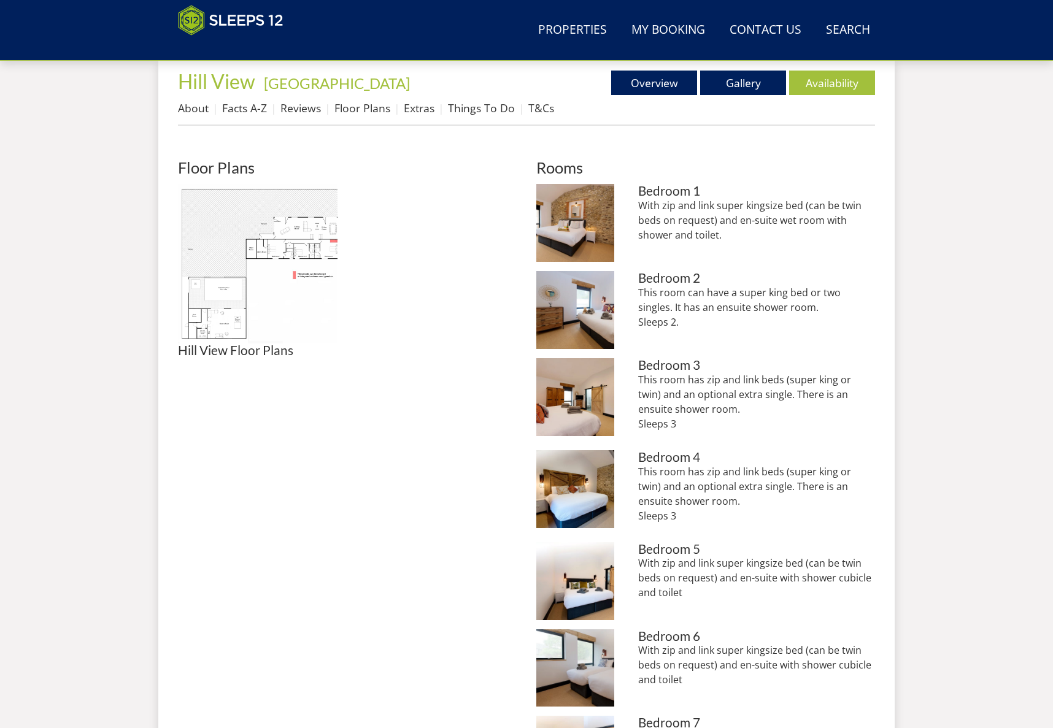
scroll to position [463, 0]
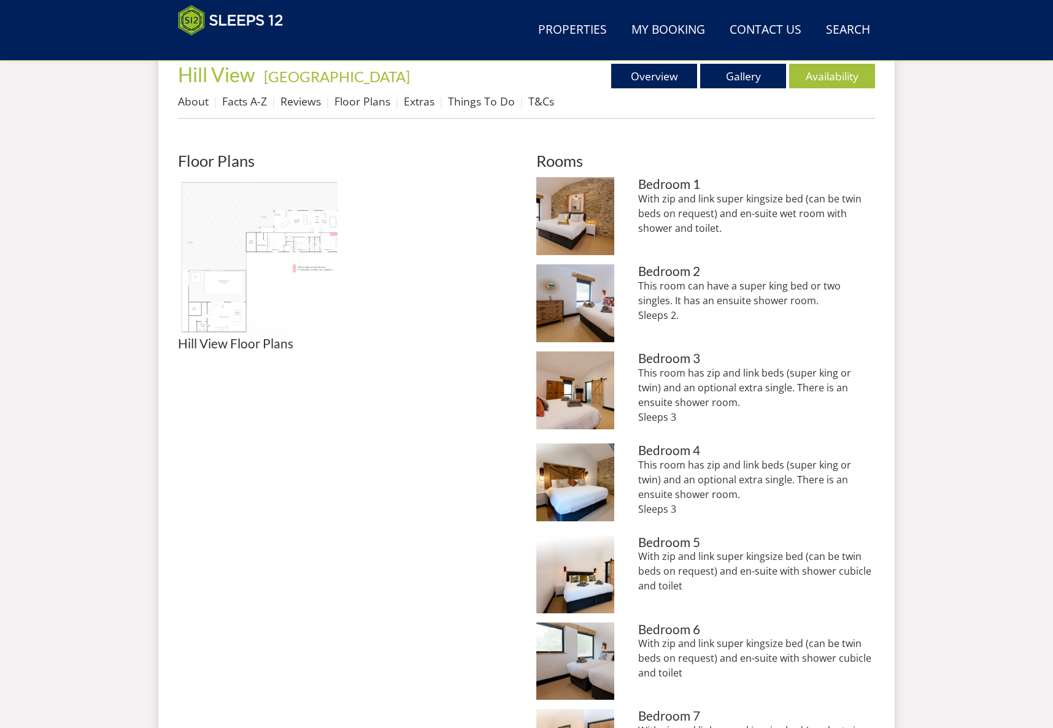
click at [223, 220] on img at bounding box center [258, 257] width 160 height 160
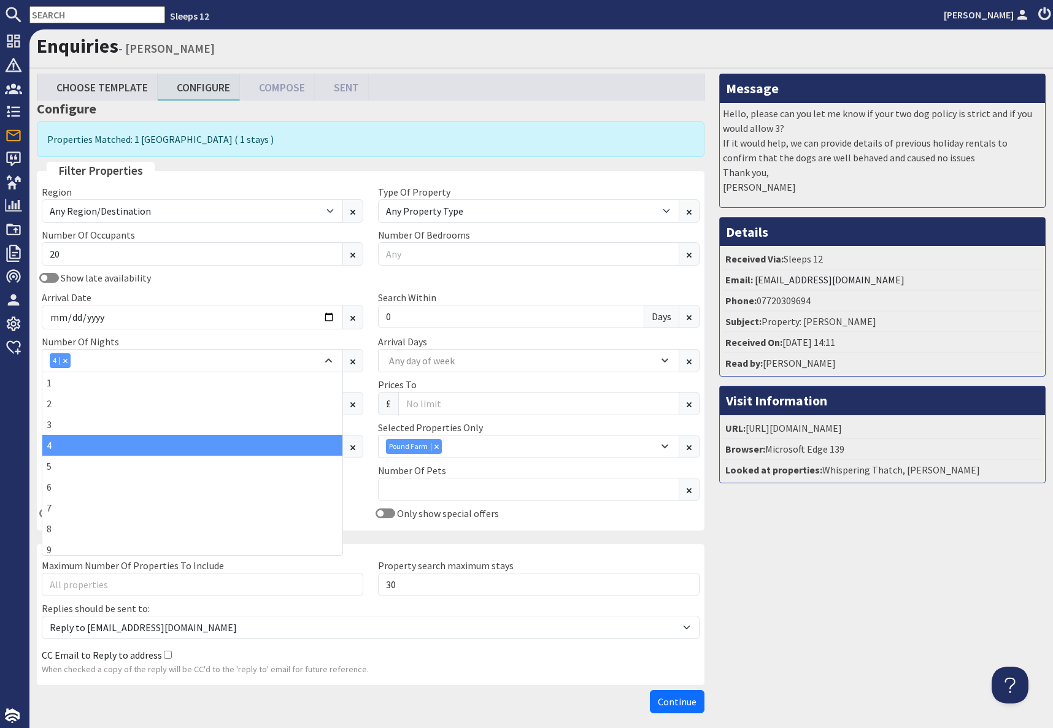
click at [773, 630] on div "Message Hello, please can you let me know if your two dog policy is strict and …" at bounding box center [882, 397] width 341 height 646
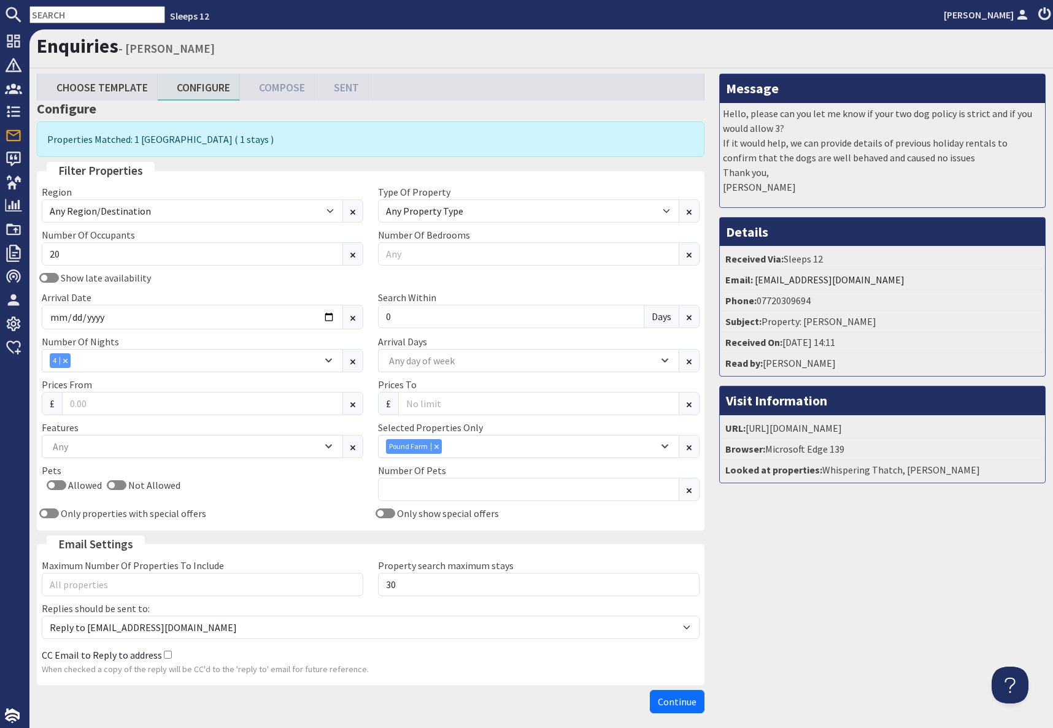
click at [669, 712] on button "Continue" at bounding box center [677, 701] width 55 height 23
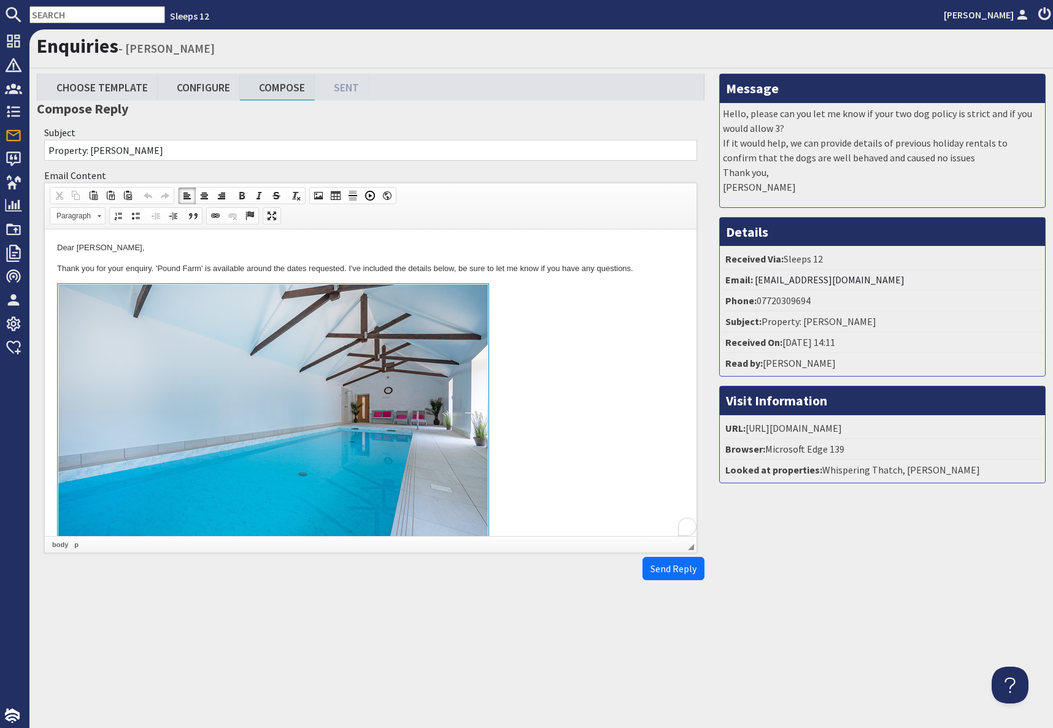
click at [578, 445] on link at bounding box center [370, 424] width 627 height 283
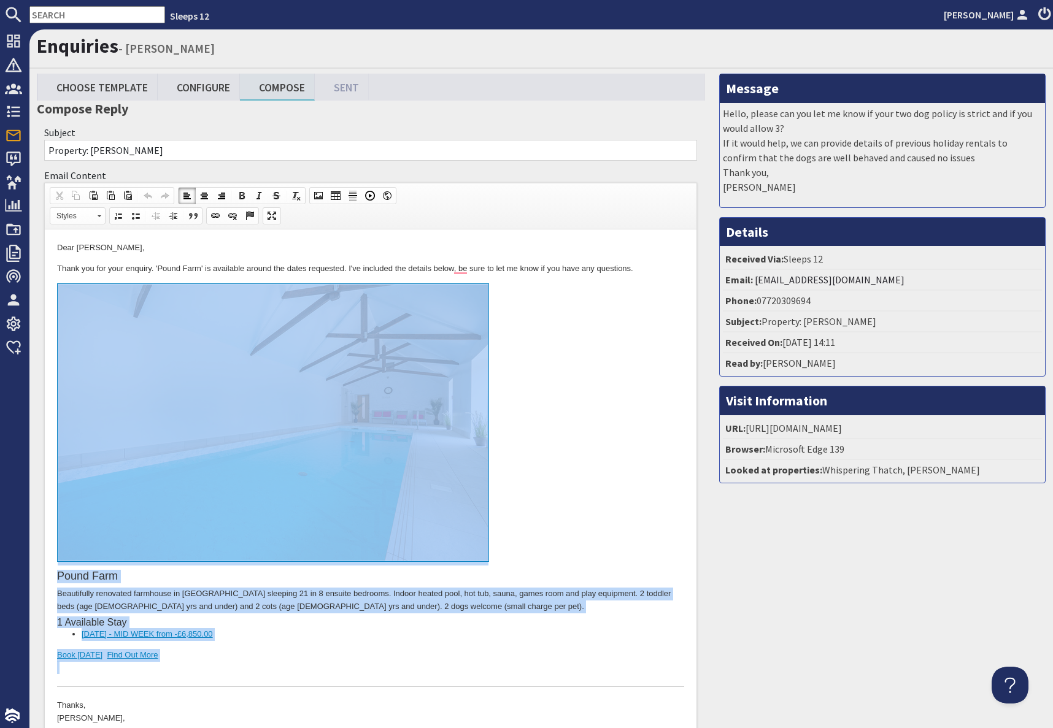
drag, startPoint x: 120, startPoint y: 675, endPoint x: 134, endPoint y: 492, distance: 183.4
click at [134, 492] on div "Pound Farm Beautifully renovated farmhouse in Somerset sleeping 21 in 8 ensuite…" at bounding box center [370, 485] width 627 height 404
copy div "Pound Farm Beautifully renovated farmhouse in Somerset sleeping 21 in 8 ensuite…"
